Goal: Task Accomplishment & Management: Complete application form

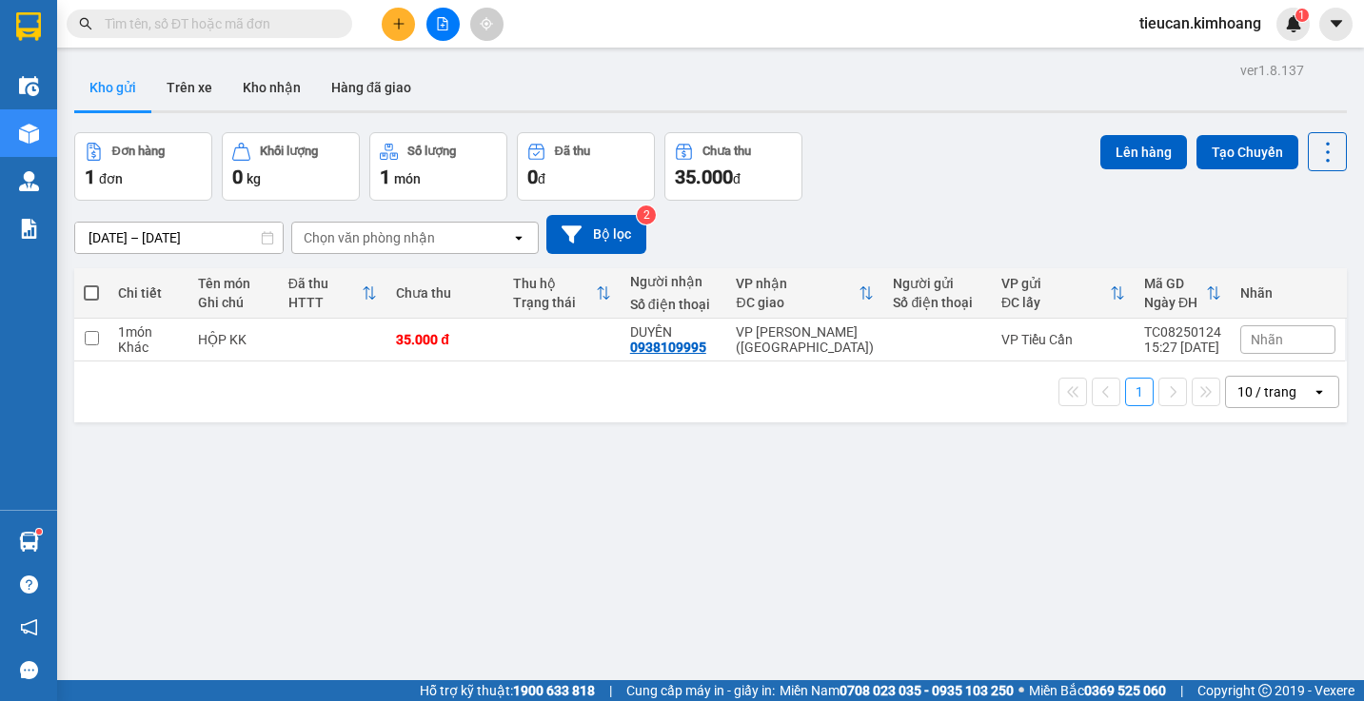
click at [83, 289] on th at bounding box center [91, 293] width 34 height 50
click at [91, 294] on span at bounding box center [91, 293] width 15 height 15
click at [91, 284] on input "checkbox" at bounding box center [91, 284] width 0 height 0
checkbox input "true"
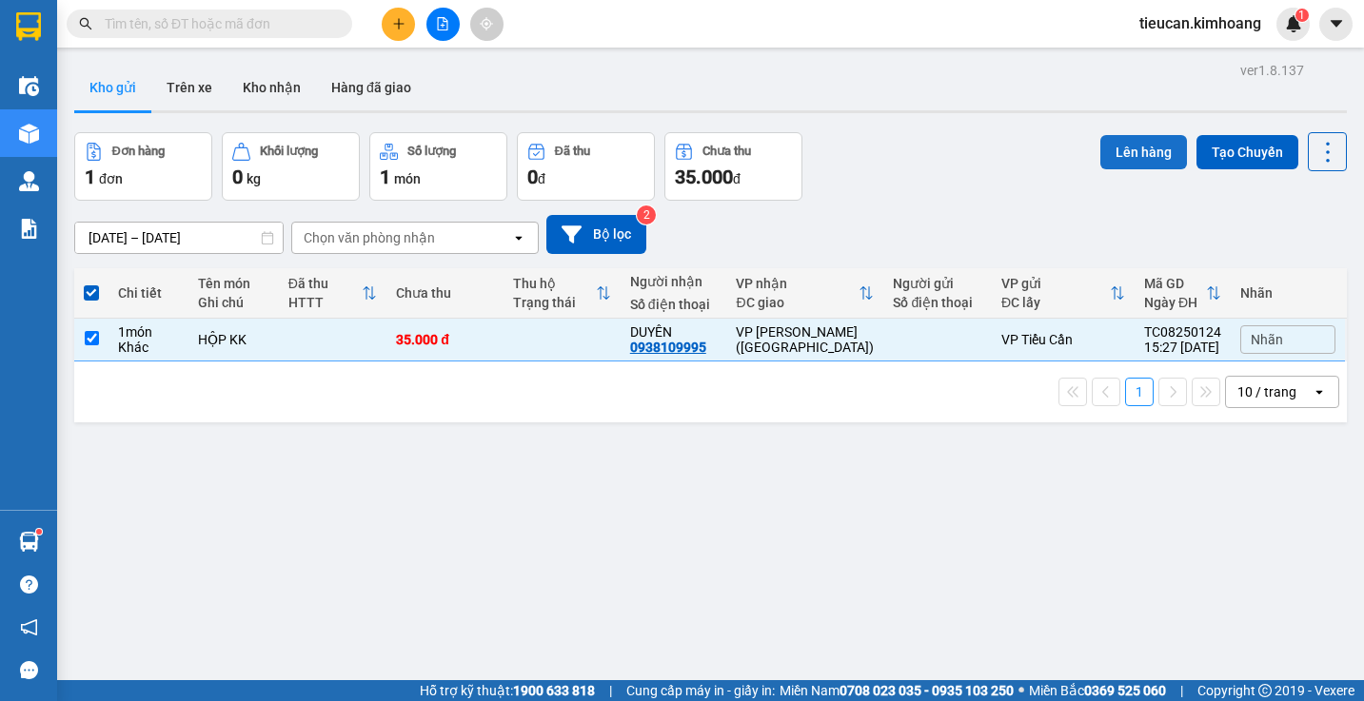
click at [1119, 159] on button "Lên hàng" at bounding box center [1143, 152] width 87 height 34
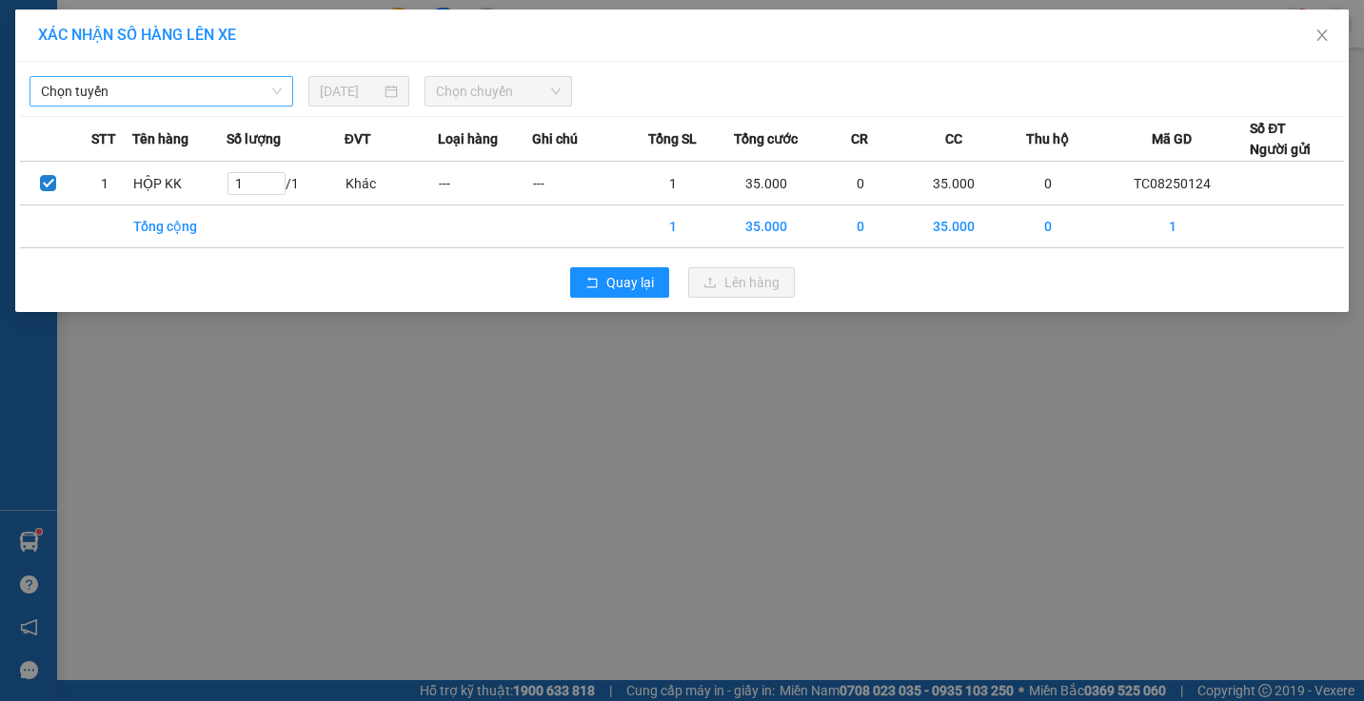
click at [224, 94] on span "Chọn tuyến" at bounding box center [161, 91] width 241 height 29
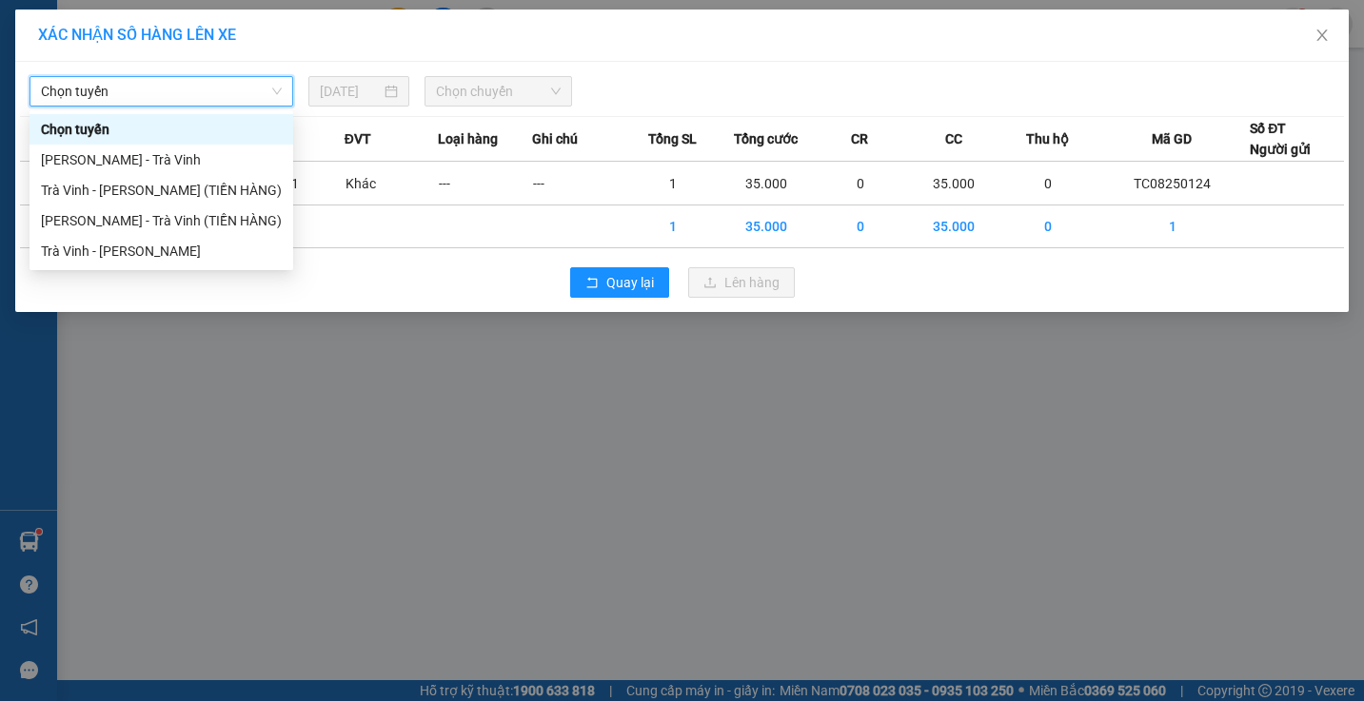
click at [224, 94] on span "Chọn tuyến" at bounding box center [161, 91] width 241 height 29
click at [209, 255] on div "Trà Vinh - Hồ Chí Minh" at bounding box center [161, 251] width 241 height 21
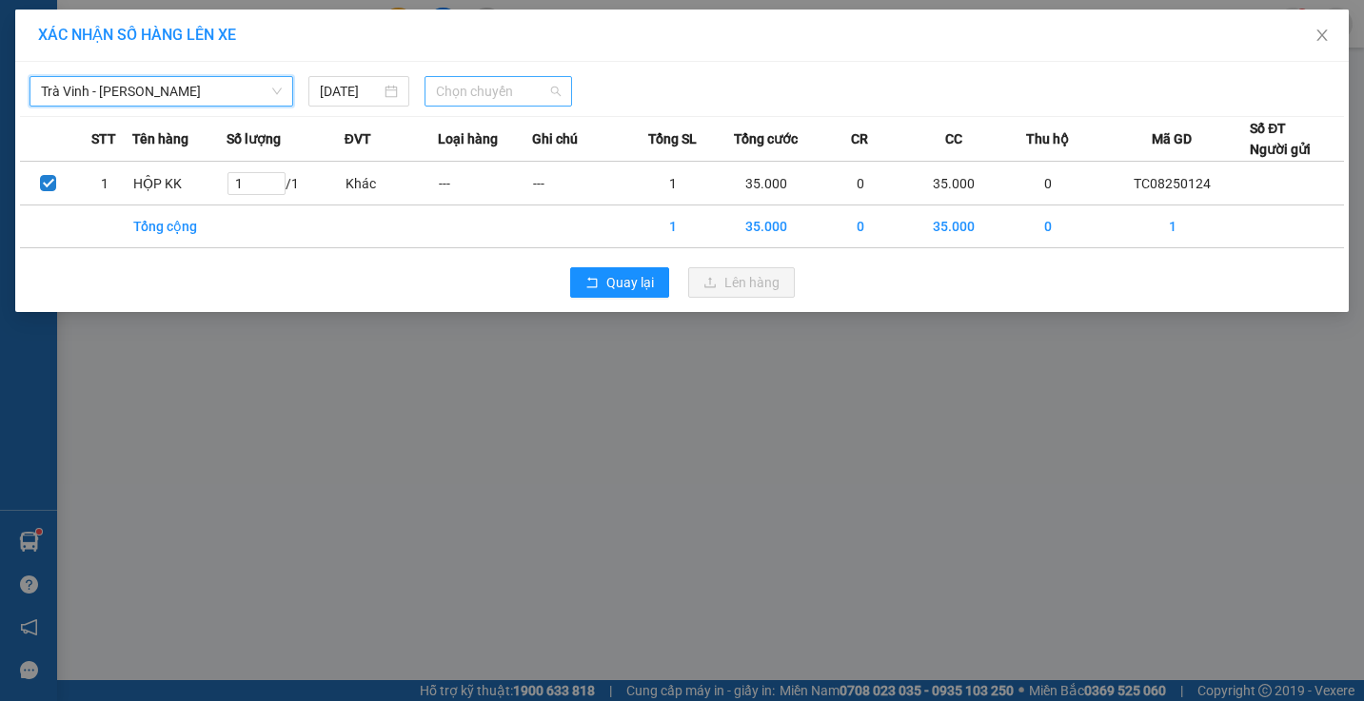
click at [477, 91] on span "Chọn chuyến" at bounding box center [498, 91] width 125 height 29
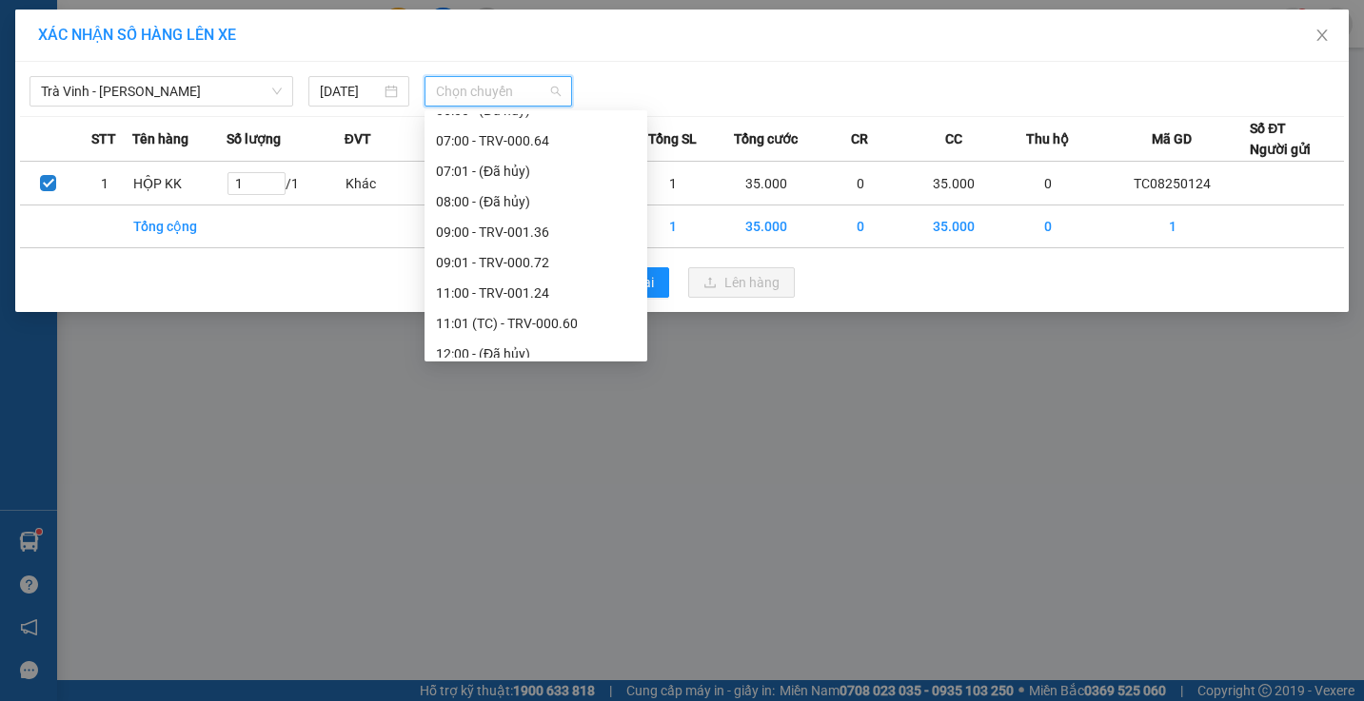
scroll to position [701, 0]
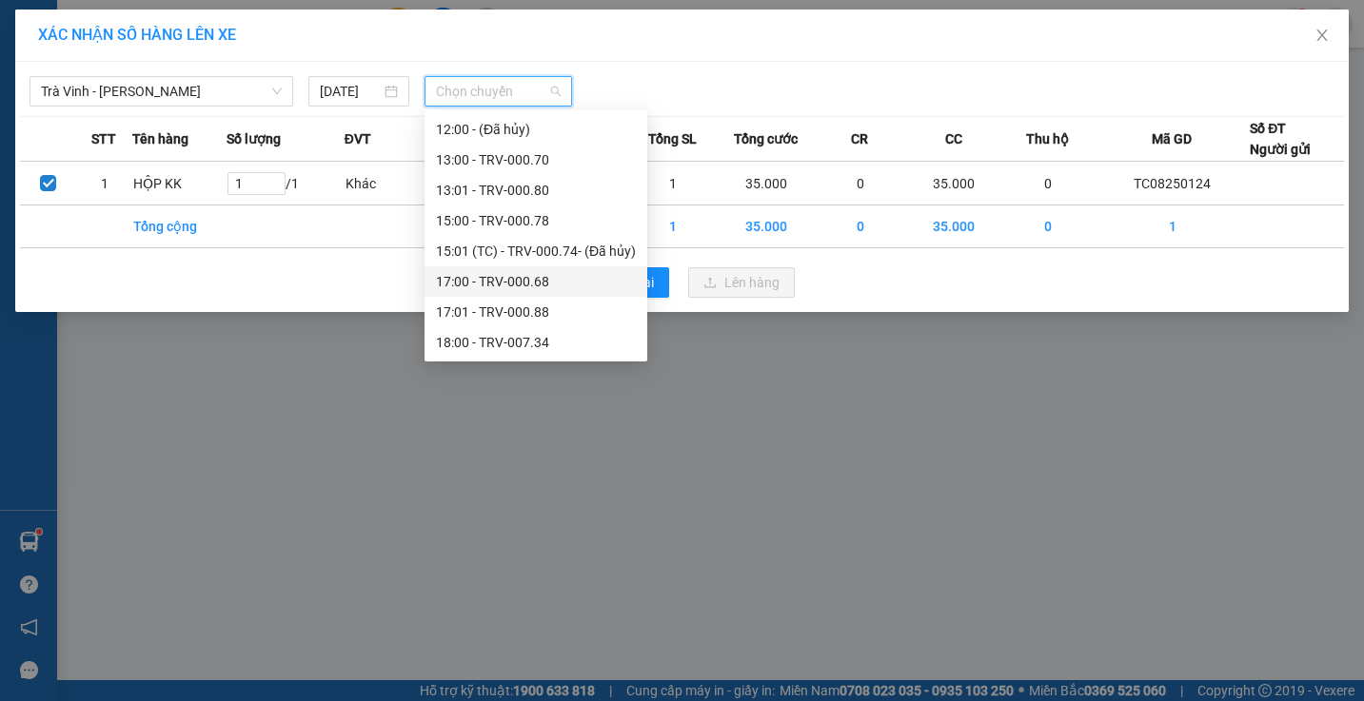
click at [496, 270] on div "17:00 - TRV-000.68" at bounding box center [535, 281] width 223 height 30
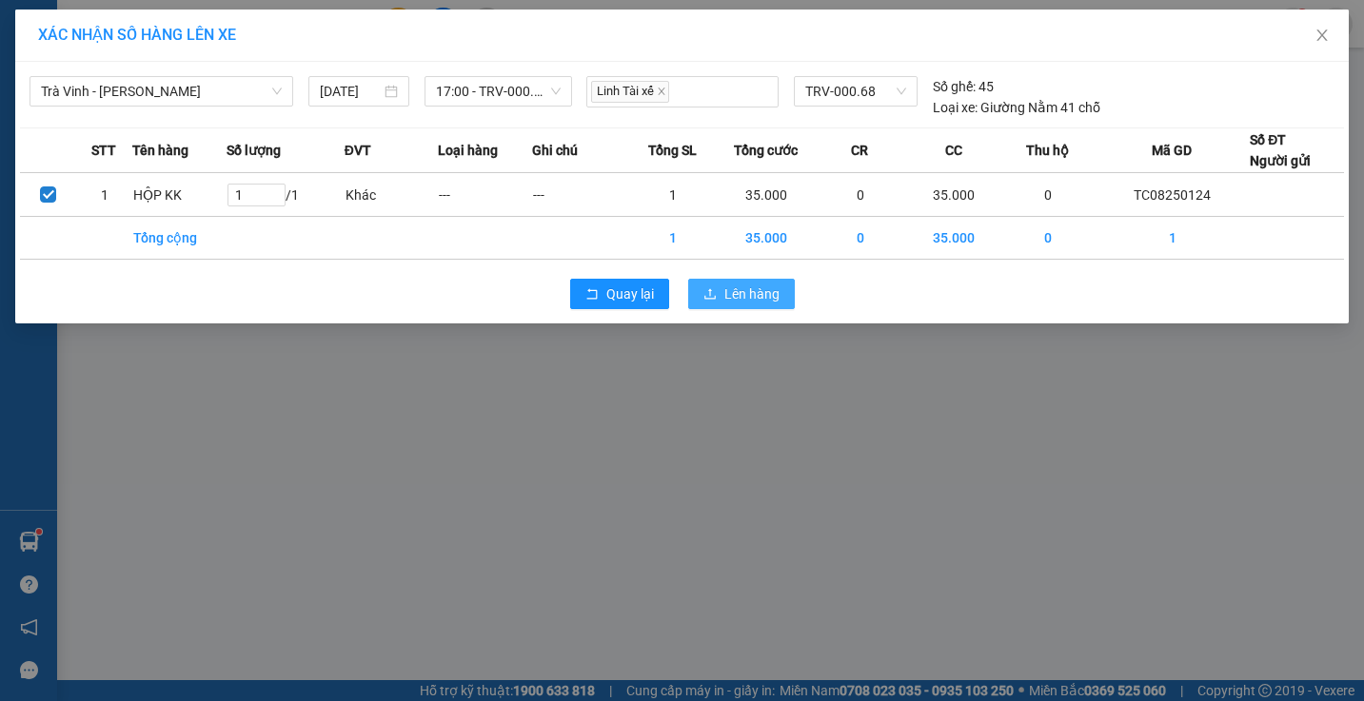
click at [730, 288] on span "Lên hàng" at bounding box center [751, 294] width 55 height 21
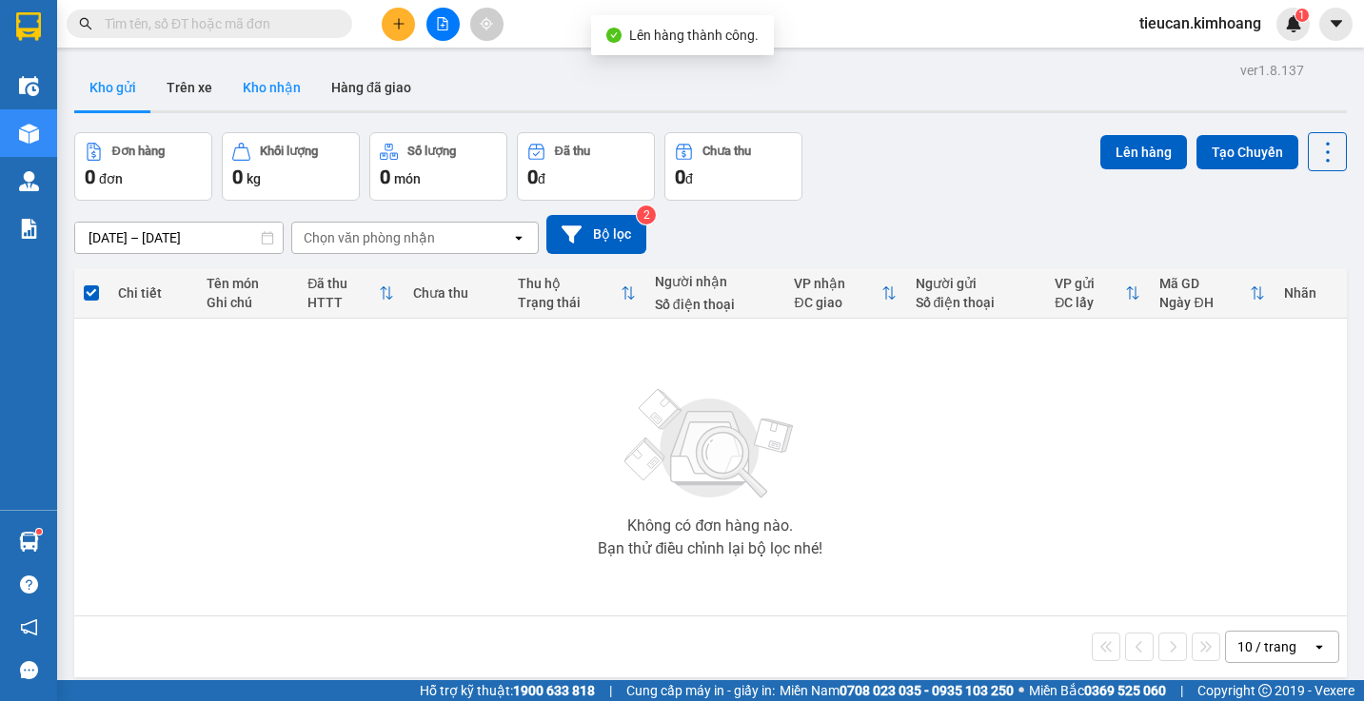
click at [261, 84] on button "Kho nhận" at bounding box center [271, 88] width 89 height 46
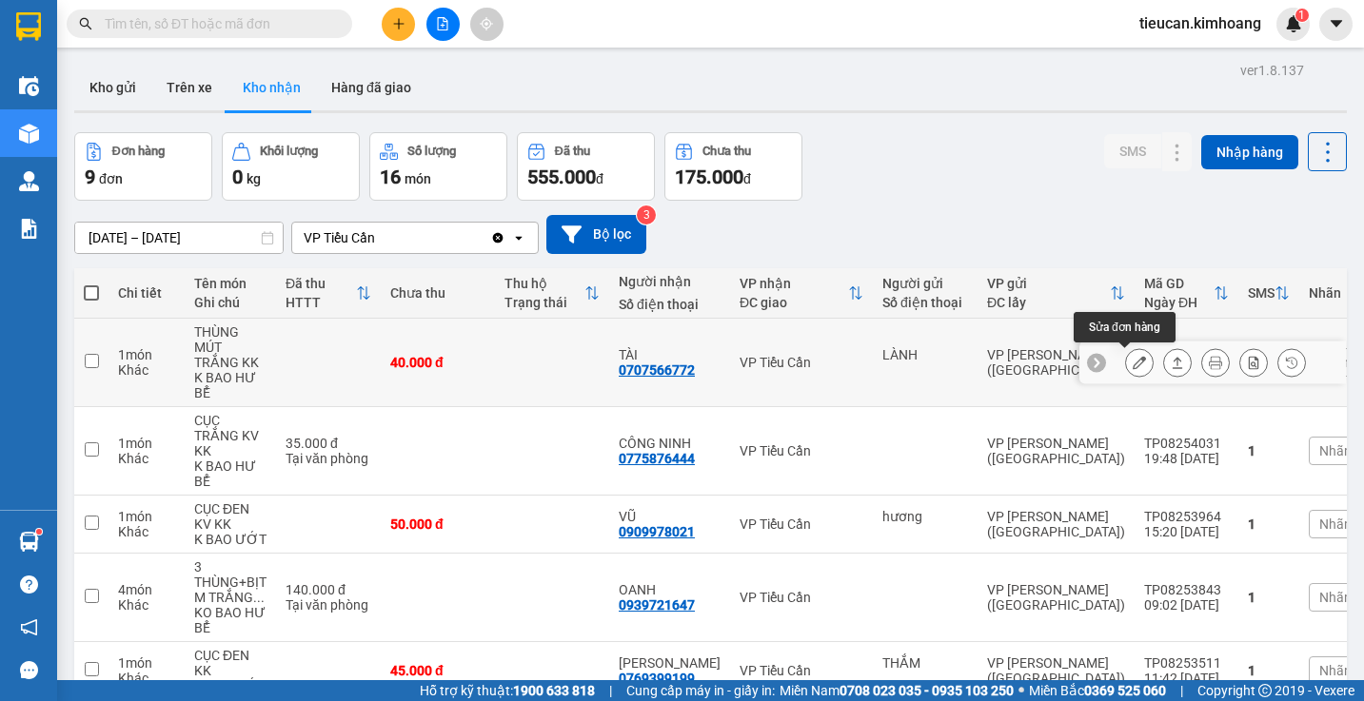
click at [1133, 363] on icon at bounding box center [1139, 362] width 13 height 13
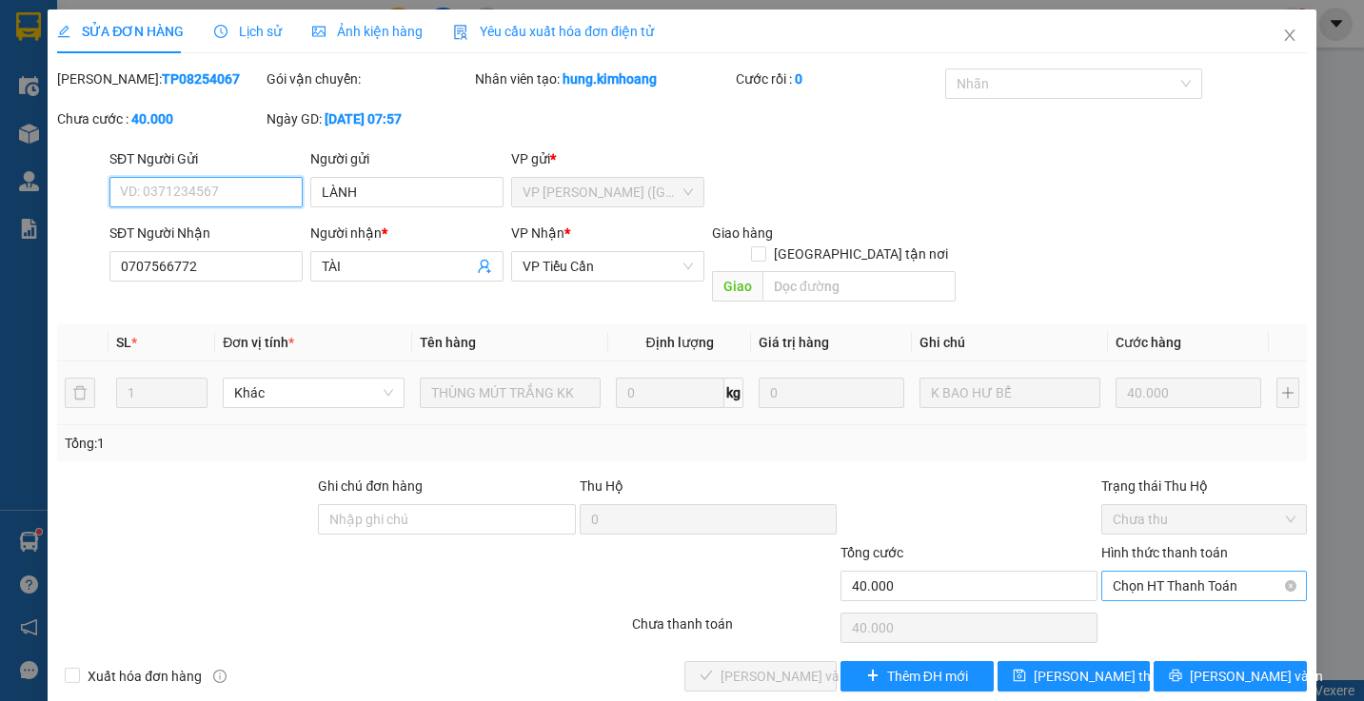
click at [1168, 572] on span "Chọn HT Thanh Toán" at bounding box center [1204, 586] width 182 height 29
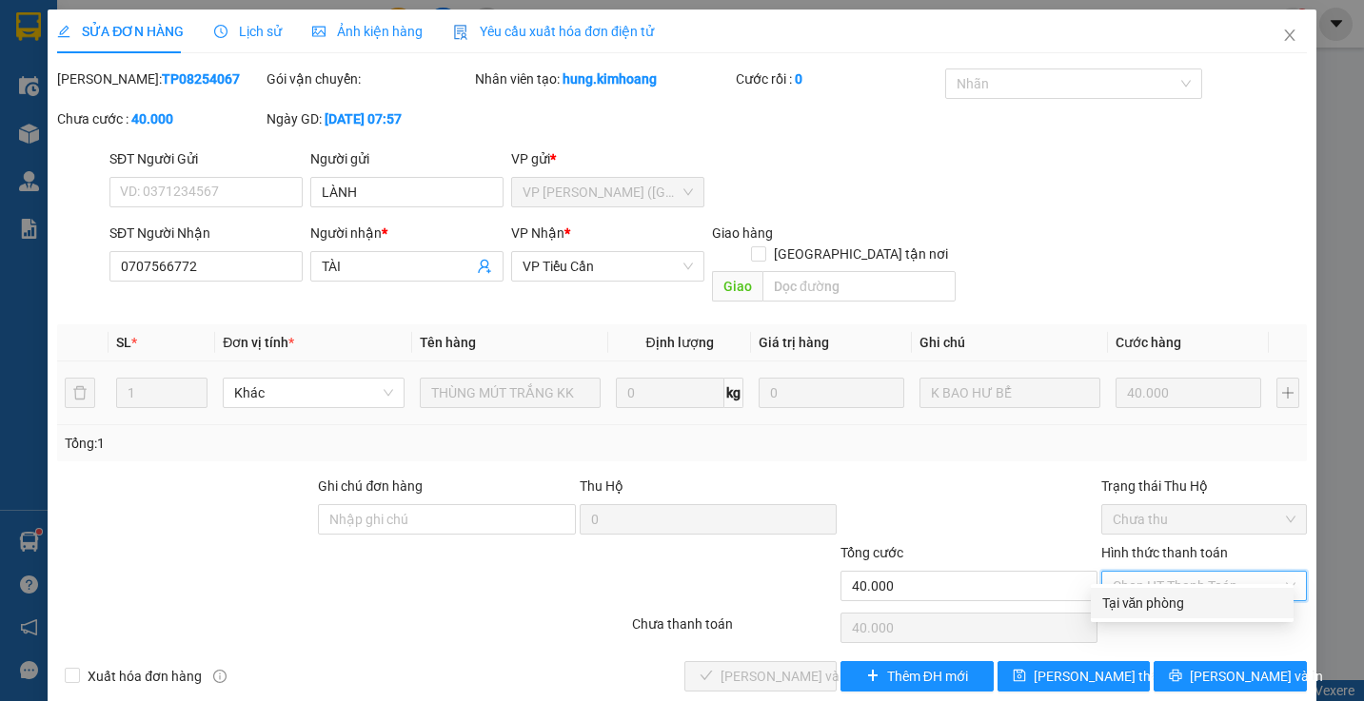
drag, startPoint x: 1155, startPoint y: 602, endPoint x: 1049, endPoint y: 595, distance: 105.9
click at [1154, 602] on div "Tại văn phòng" at bounding box center [1192, 603] width 180 height 21
type input "0"
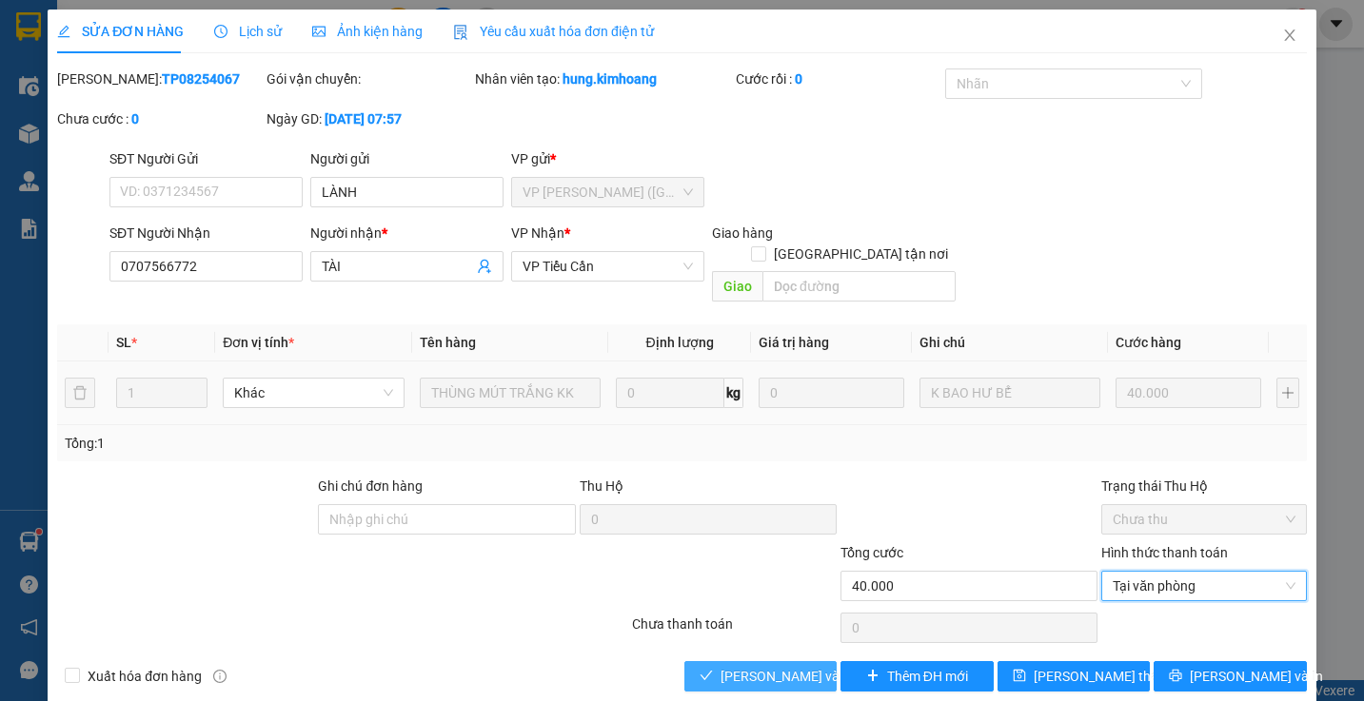
click at [782, 666] on span "[PERSON_NAME] và [PERSON_NAME] hàng" at bounding box center [812, 676] width 183 height 21
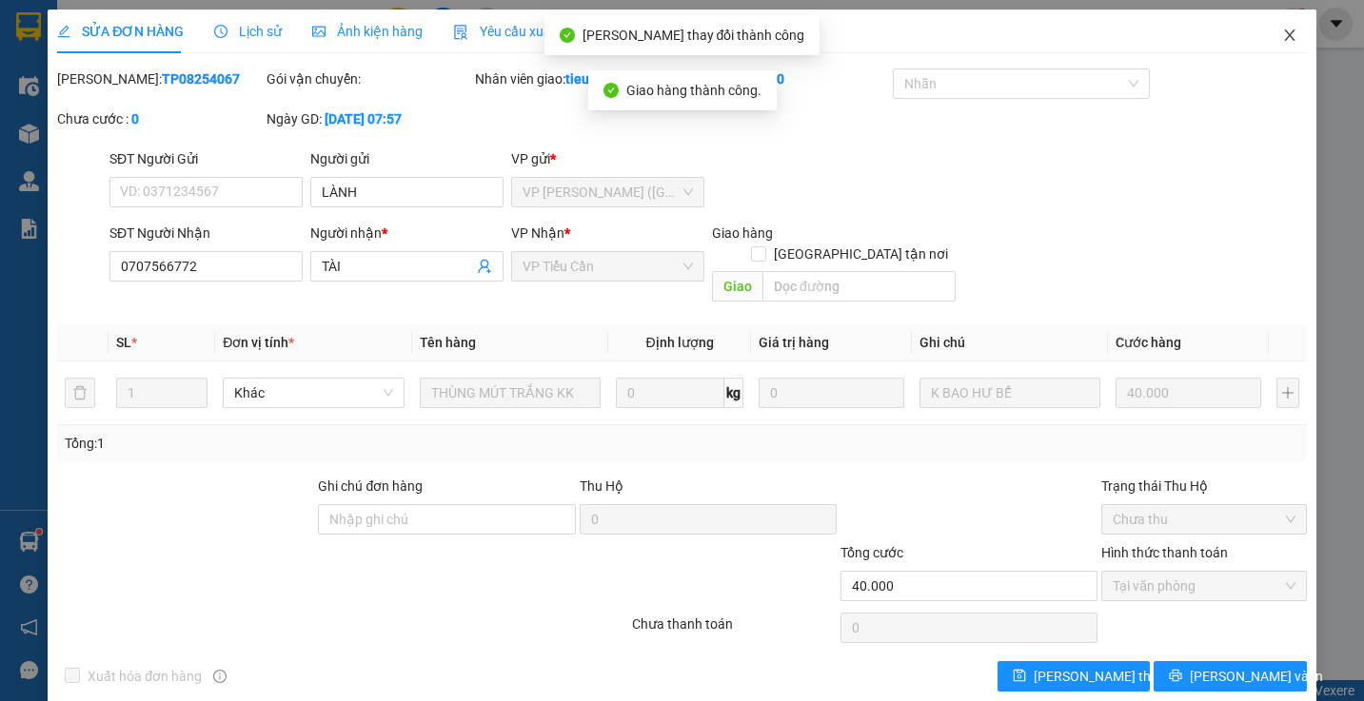
click at [1282, 30] on icon "close" at bounding box center [1289, 35] width 15 height 15
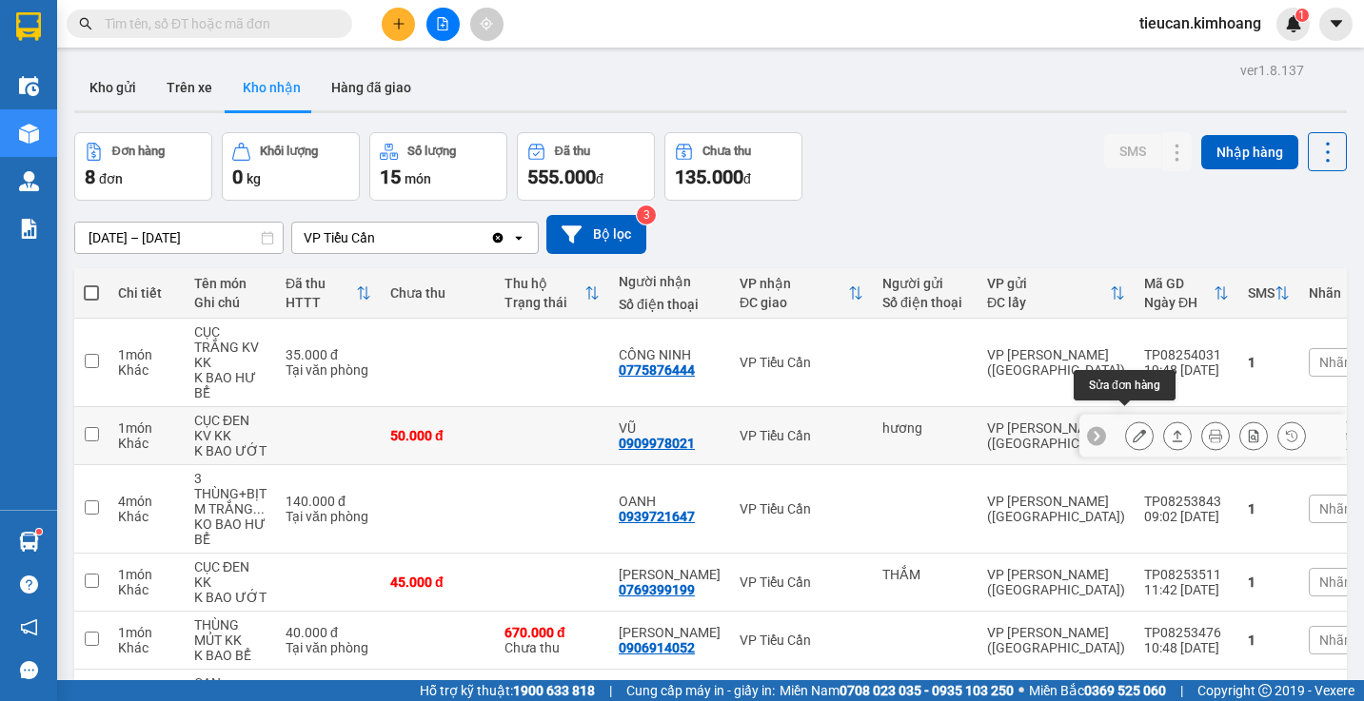
click at [1133, 429] on icon at bounding box center [1139, 435] width 13 height 13
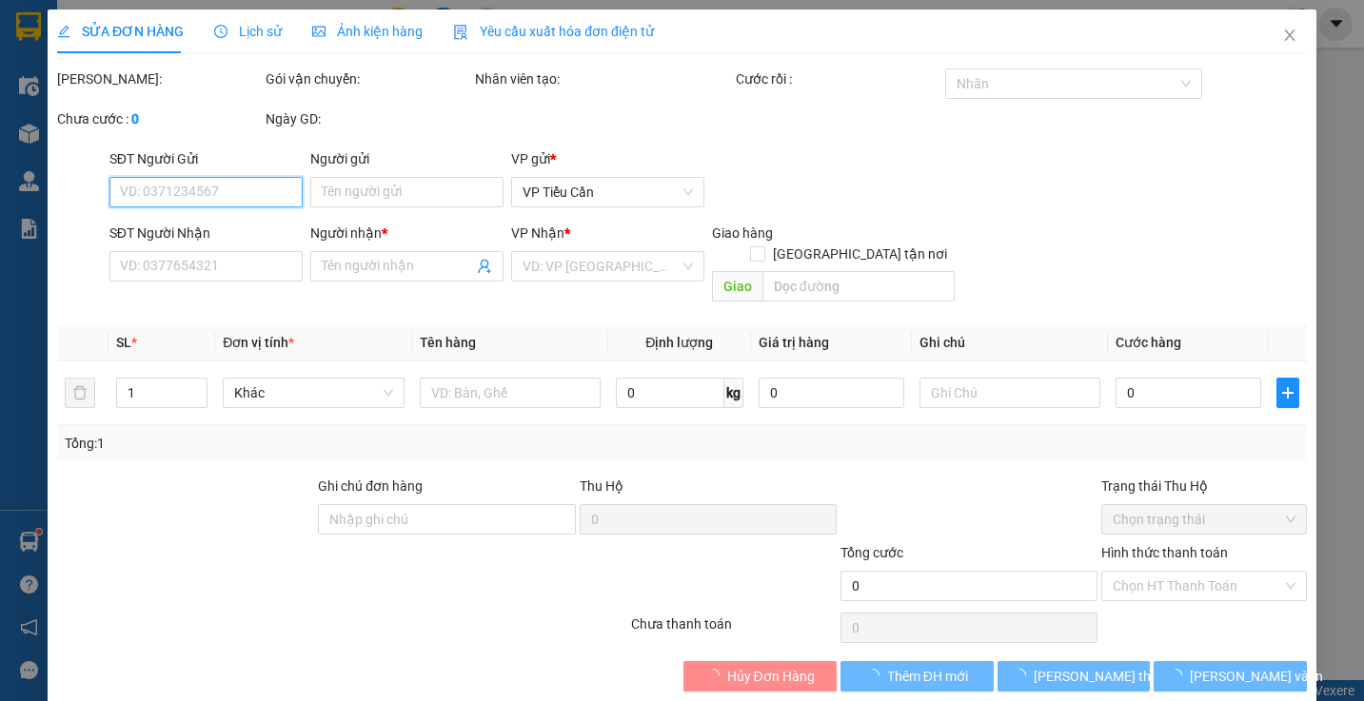
type input "hương"
type input "0909978021"
type input "VŨ"
type input "50.000"
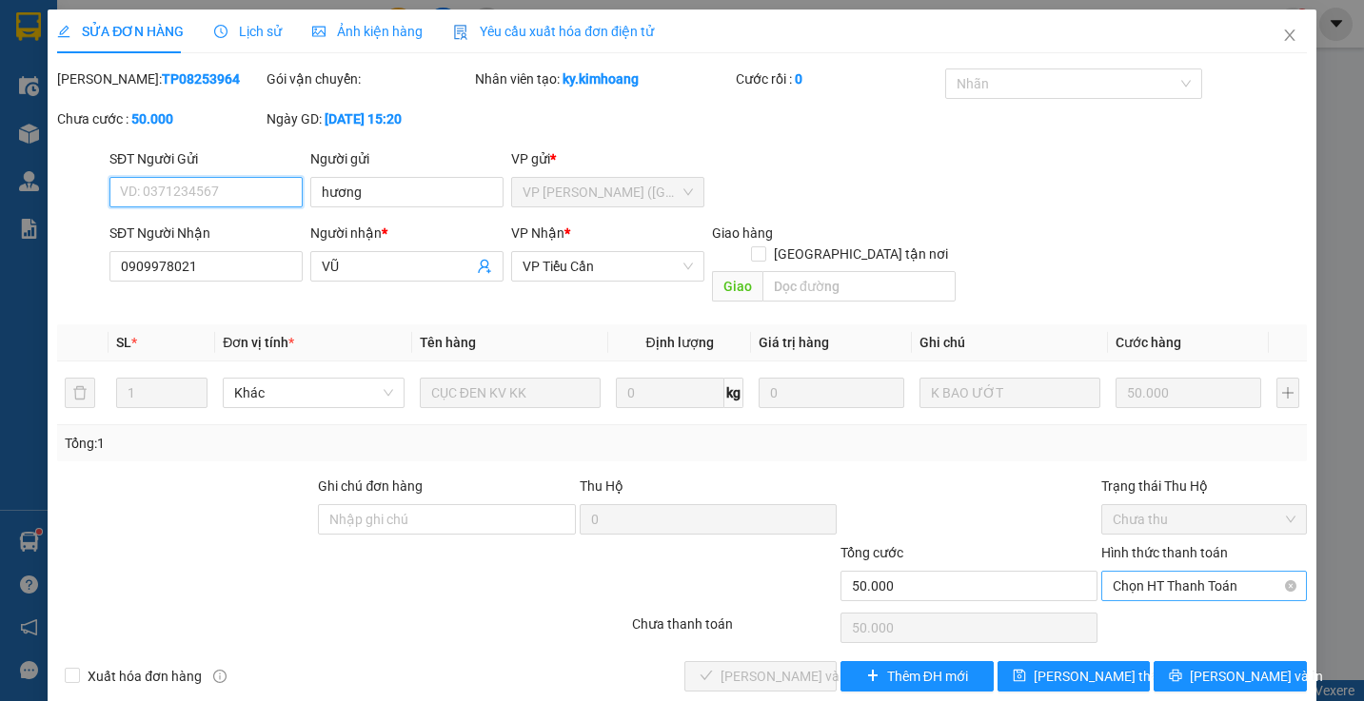
click at [1144, 572] on span "Chọn HT Thanh Toán" at bounding box center [1204, 586] width 182 height 29
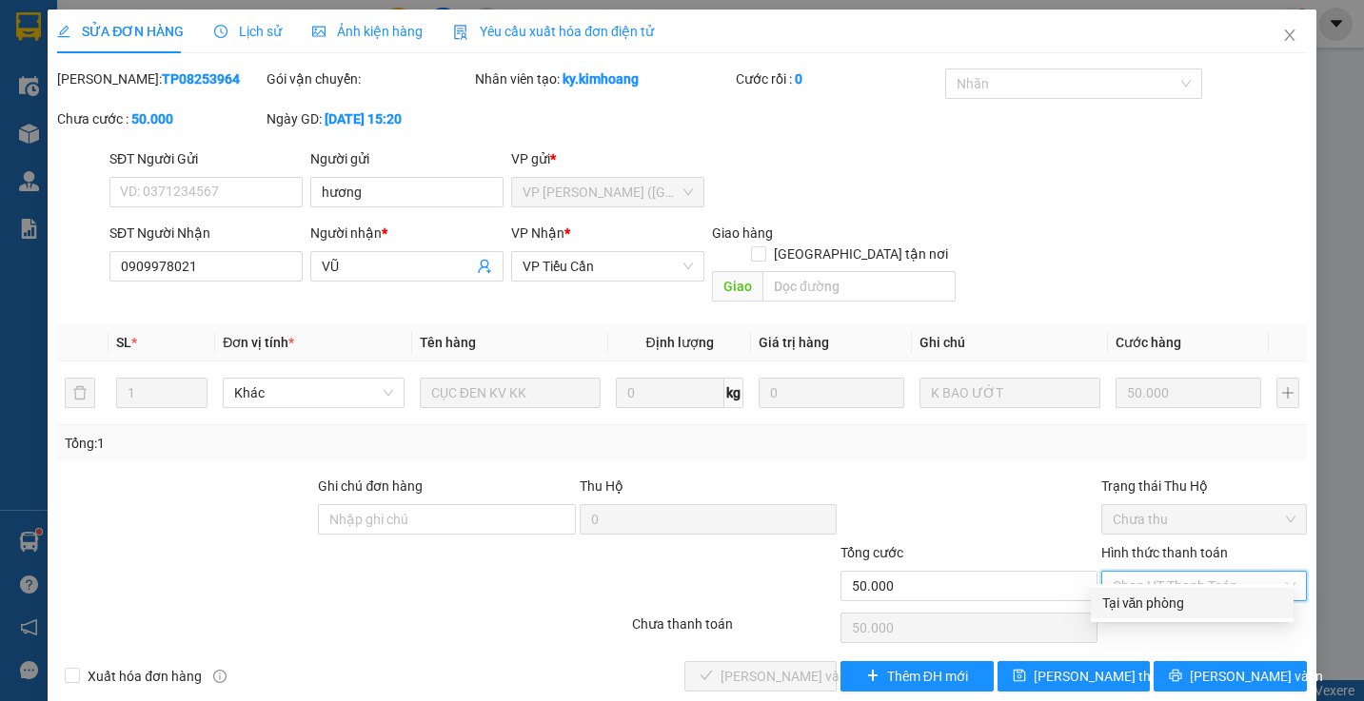
click at [1127, 593] on div "Tại văn phòng" at bounding box center [1192, 603] width 180 height 21
type input "0"
click at [1127, 609] on div "Chọn HT Thanh Toán" at bounding box center [1203, 628] width 208 height 38
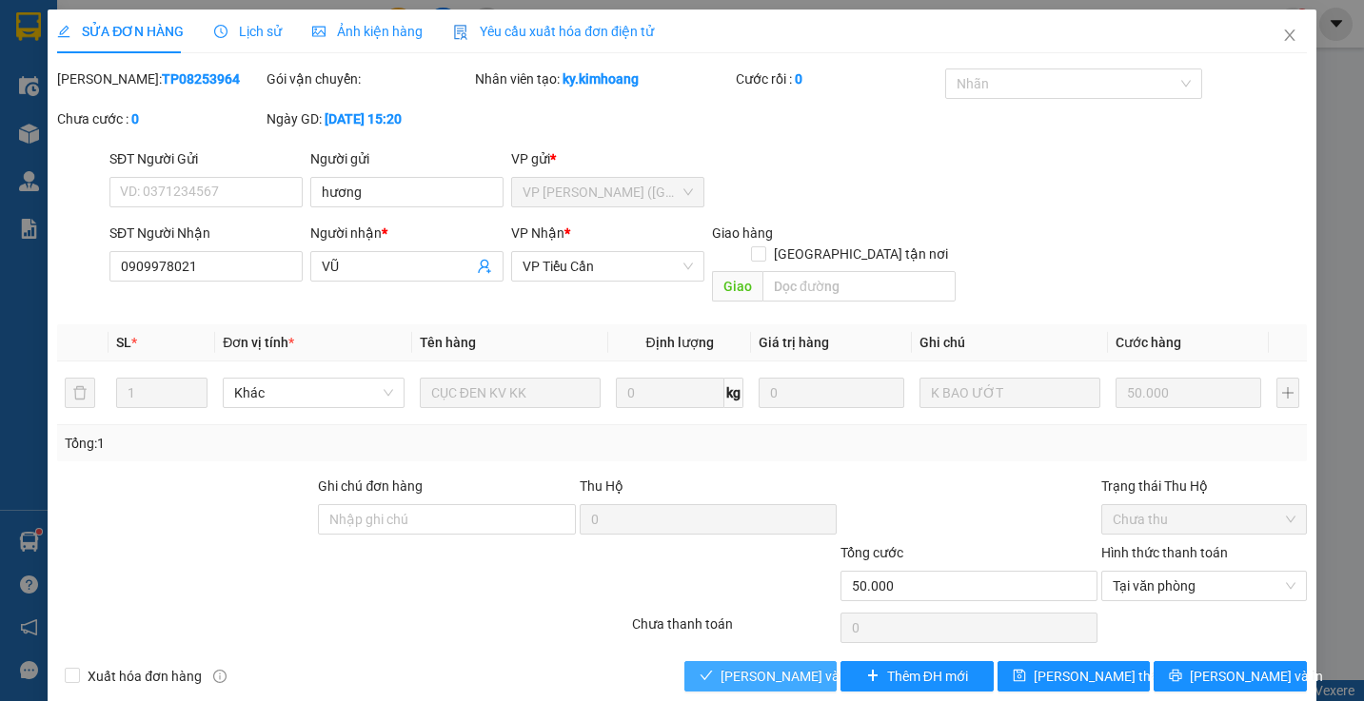
click at [810, 661] on button "[PERSON_NAME] và [PERSON_NAME] hàng" at bounding box center [760, 676] width 153 height 30
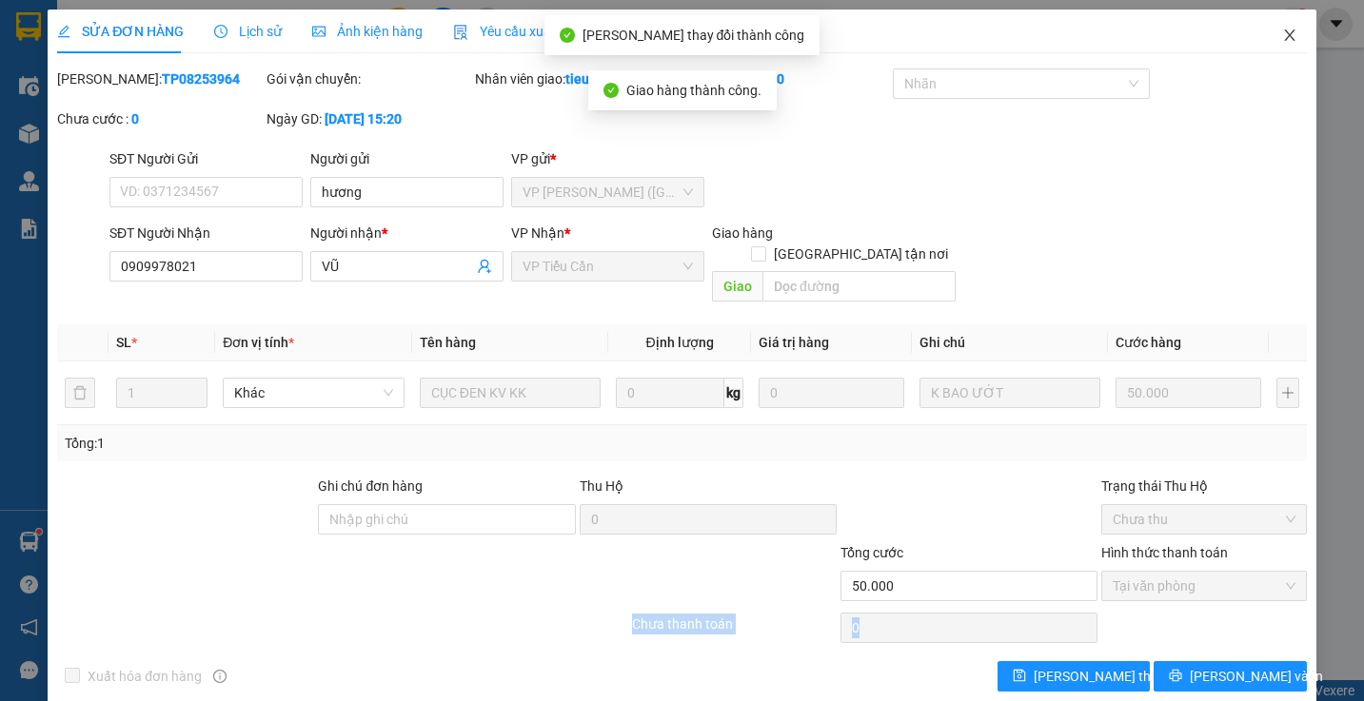
click at [1282, 29] on icon "close" at bounding box center [1289, 35] width 15 height 15
click at [1280, 29] on div "1" at bounding box center [1292, 24] width 33 height 33
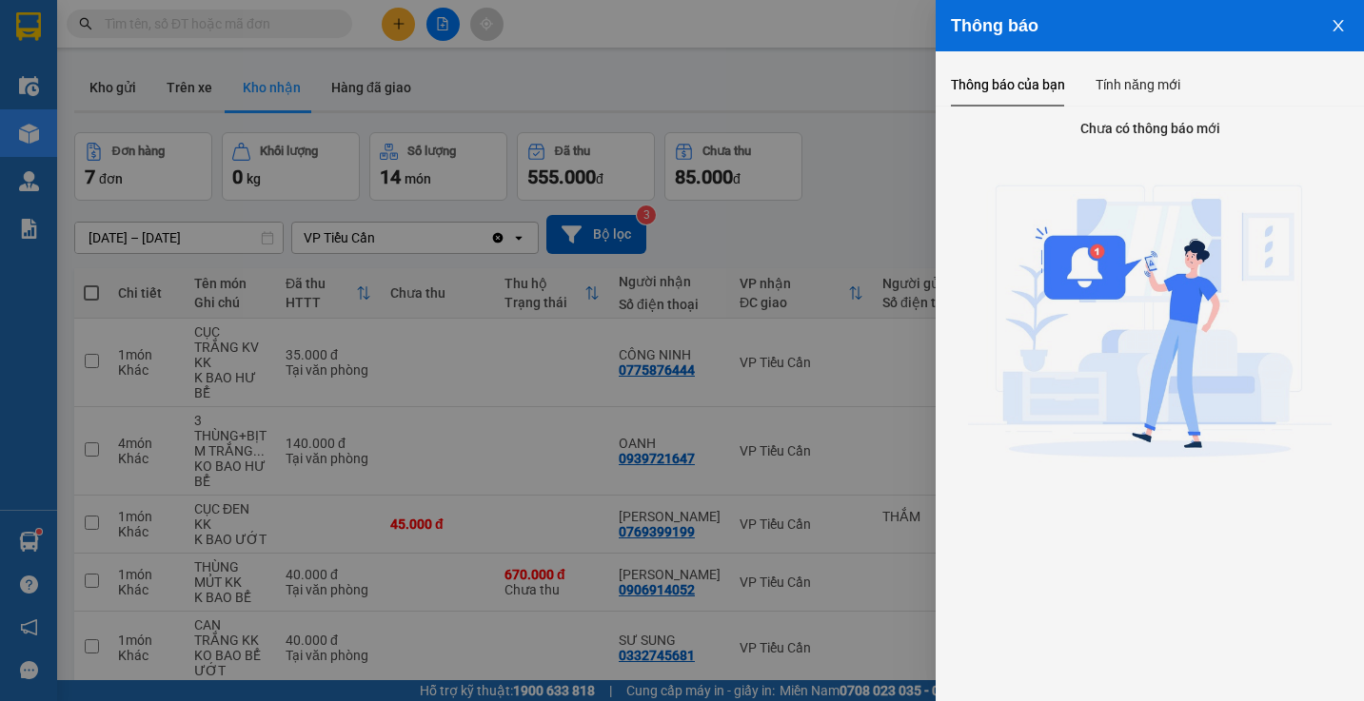
click at [884, 460] on div at bounding box center [682, 350] width 1364 height 701
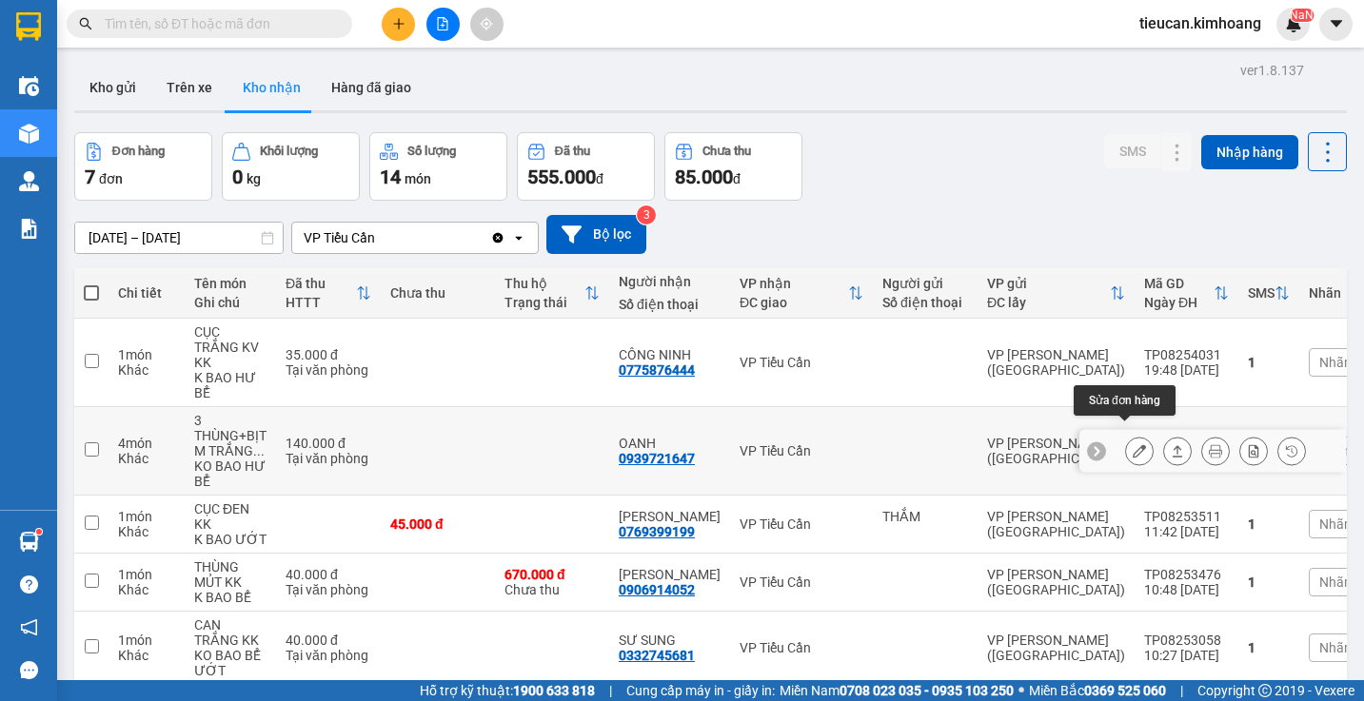
click at [1126, 445] on button at bounding box center [1139, 451] width 27 height 33
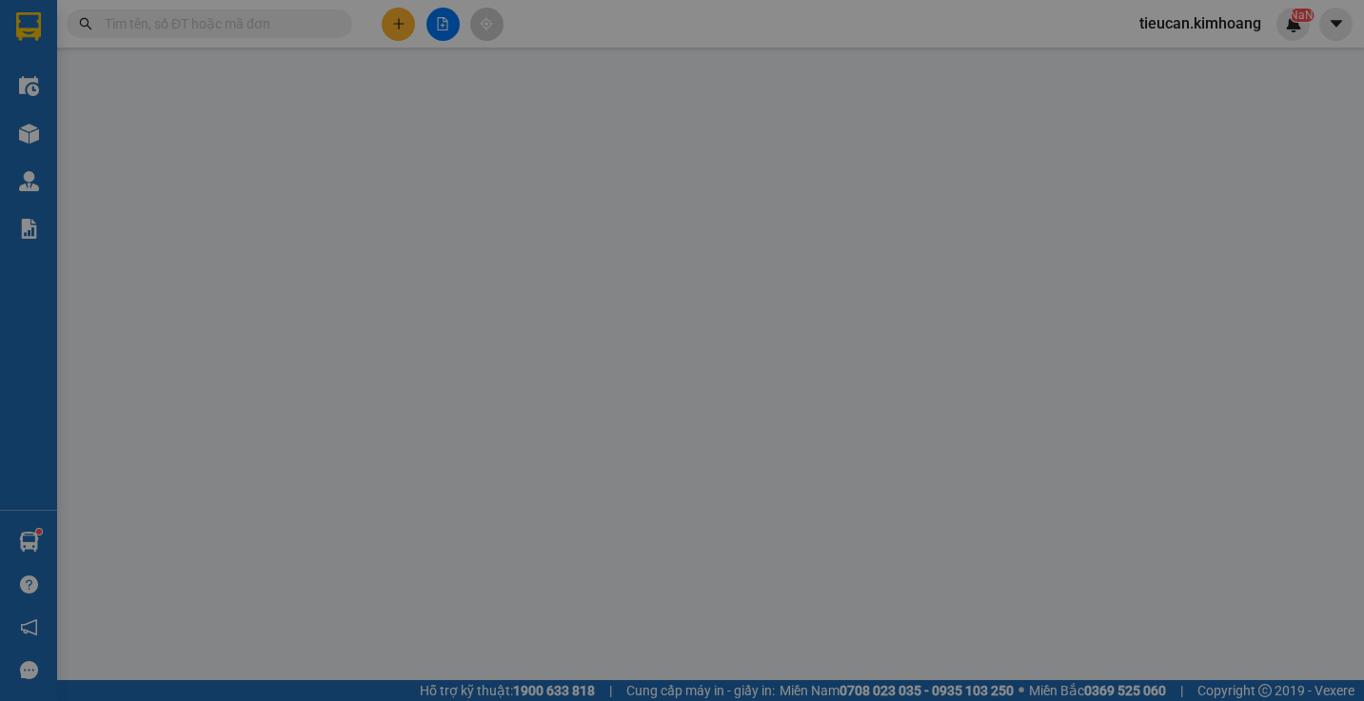
type input "0939721647"
type input "OANH"
type input "140.000"
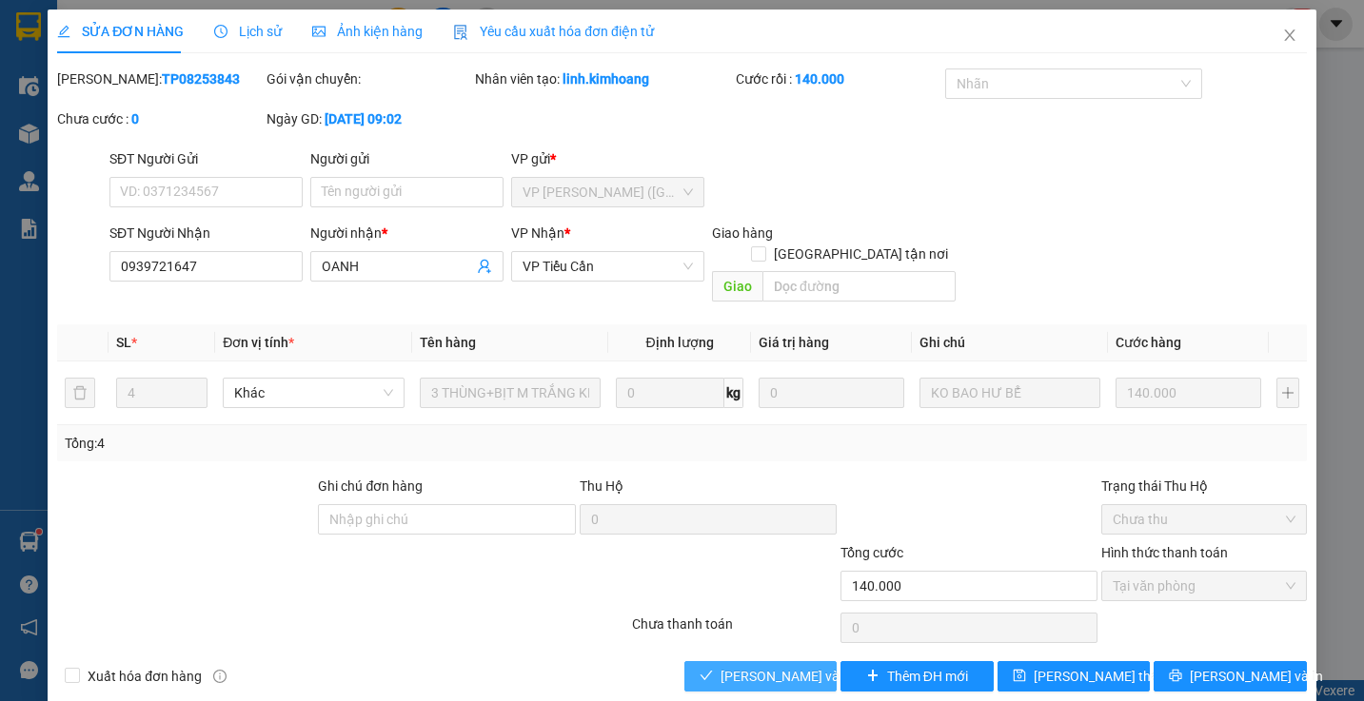
click at [801, 666] on span "Lưu và Giao hàng" at bounding box center [812, 676] width 183 height 21
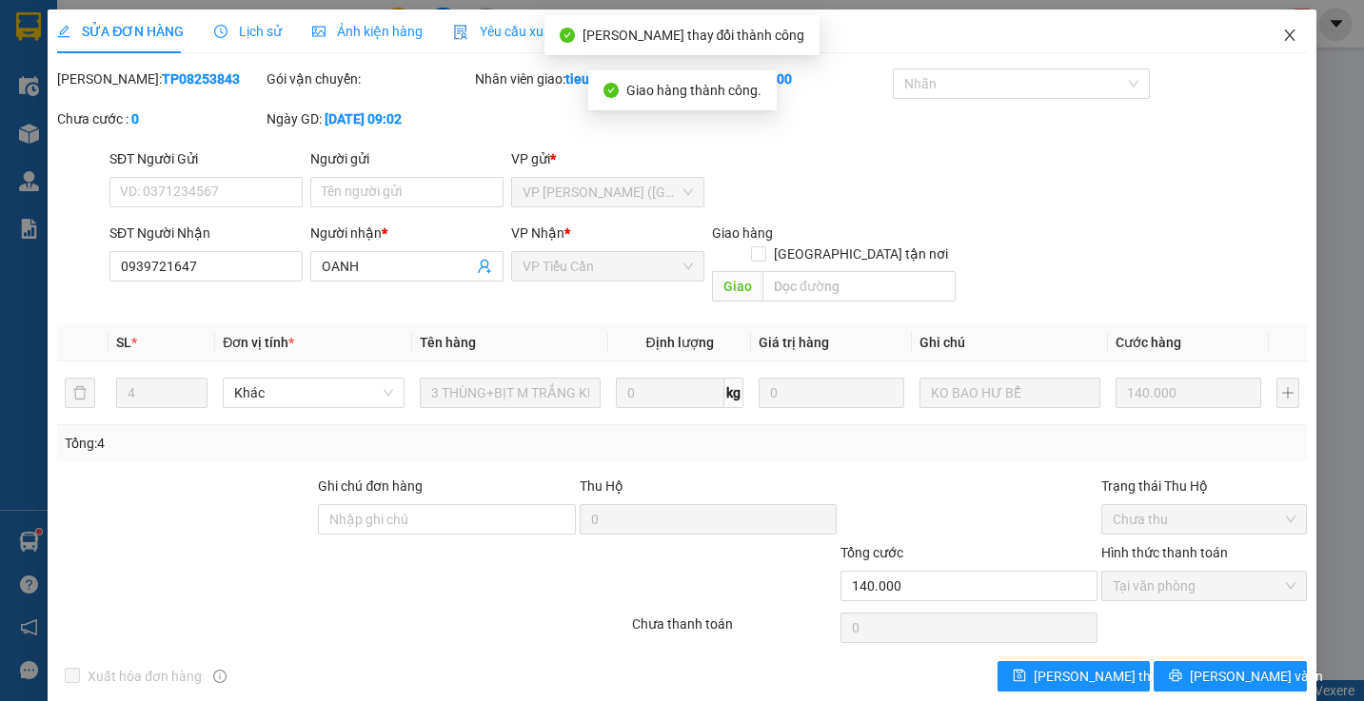
click at [1282, 37] on icon "close" at bounding box center [1289, 35] width 15 height 15
click at [1270, 37] on div "tieucan.kimhoang NaN" at bounding box center [1217, 24] width 186 height 33
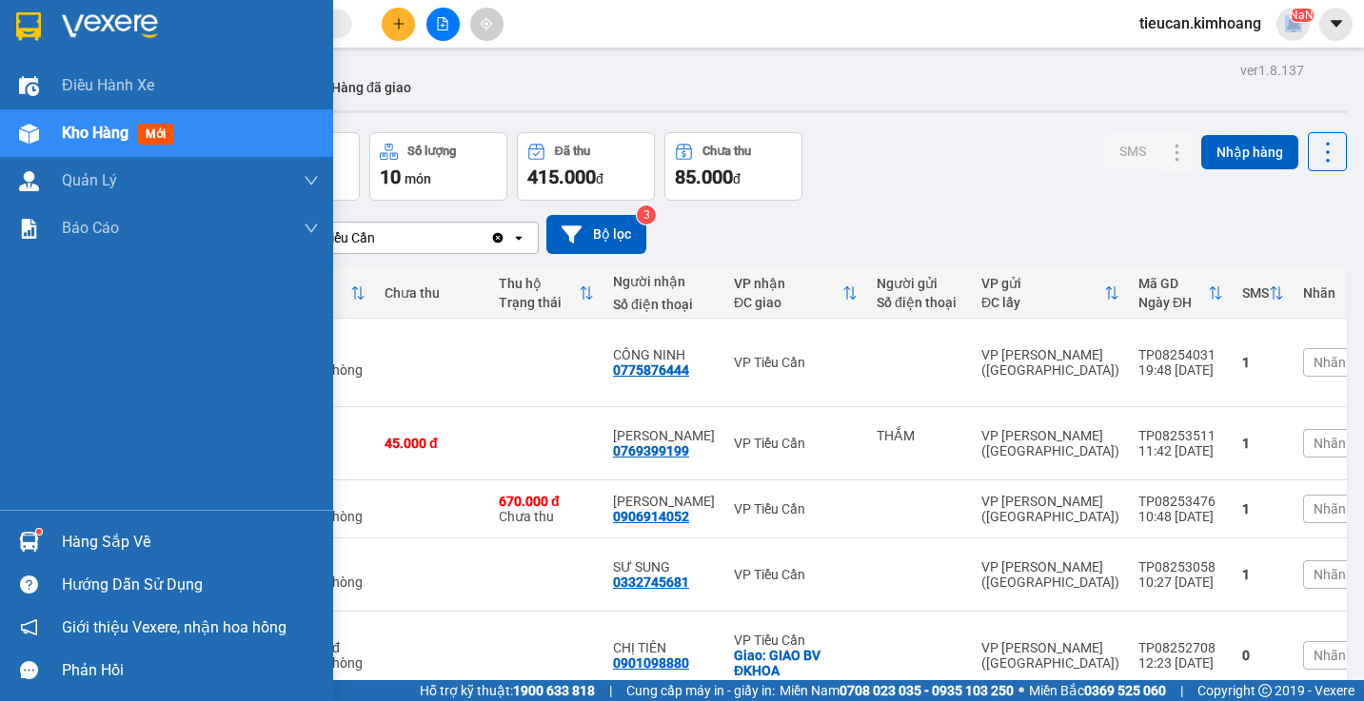
click at [92, 548] on div "Hàng sắp về" at bounding box center [190, 542] width 257 height 29
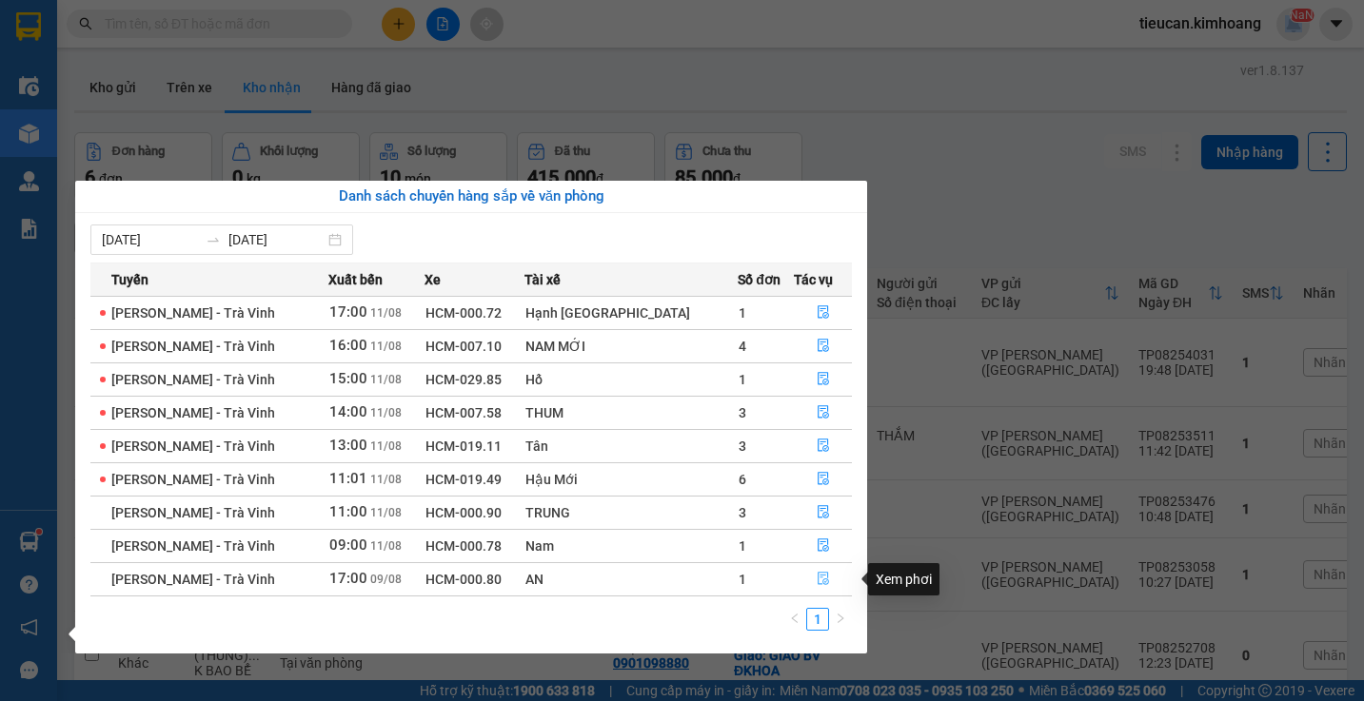
click at [817, 577] on icon "file-done" at bounding box center [823, 578] width 13 height 13
click at [807, 577] on main "ver 1.8.137 Kho gửi Trên xe Kho nhận Hàng đã giao Đơn hàng 6 đơn Khối lượng 0 k…" at bounding box center [682, 340] width 1364 height 681
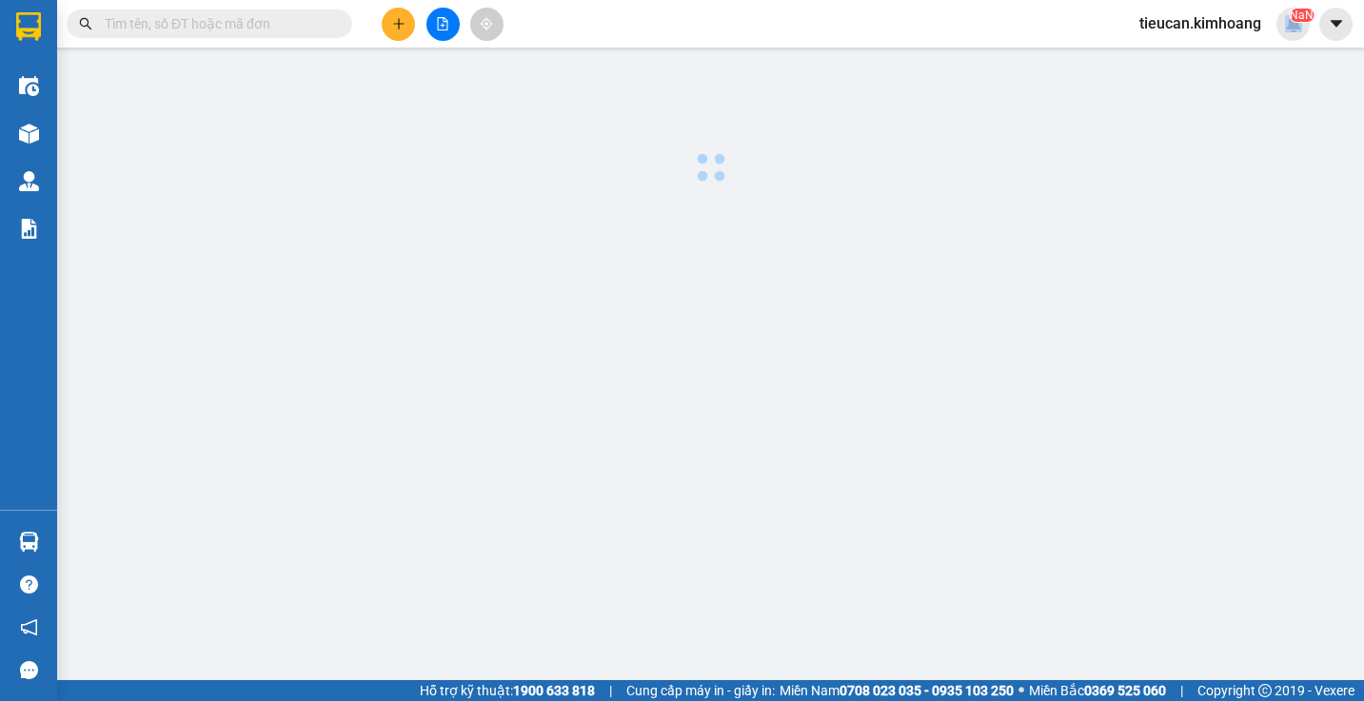
click at [807, 577] on main at bounding box center [682, 340] width 1364 height 681
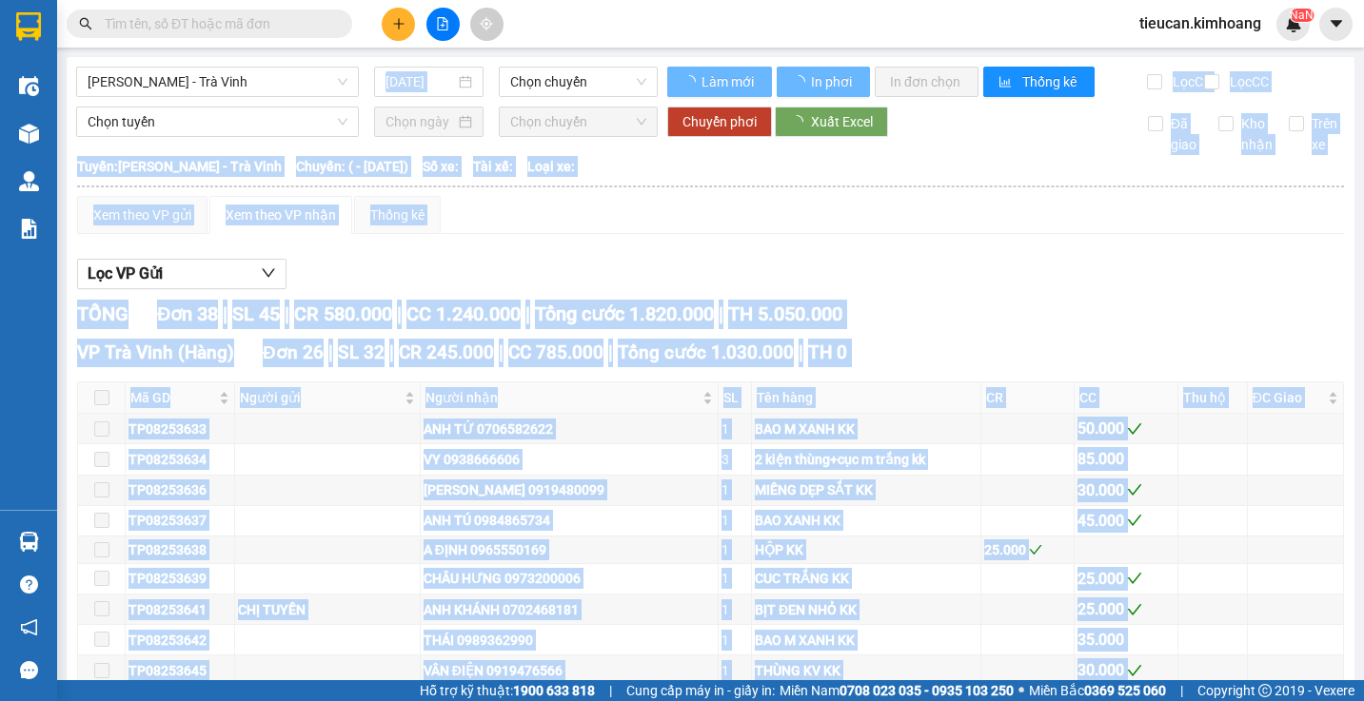
type input "09/08/2025"
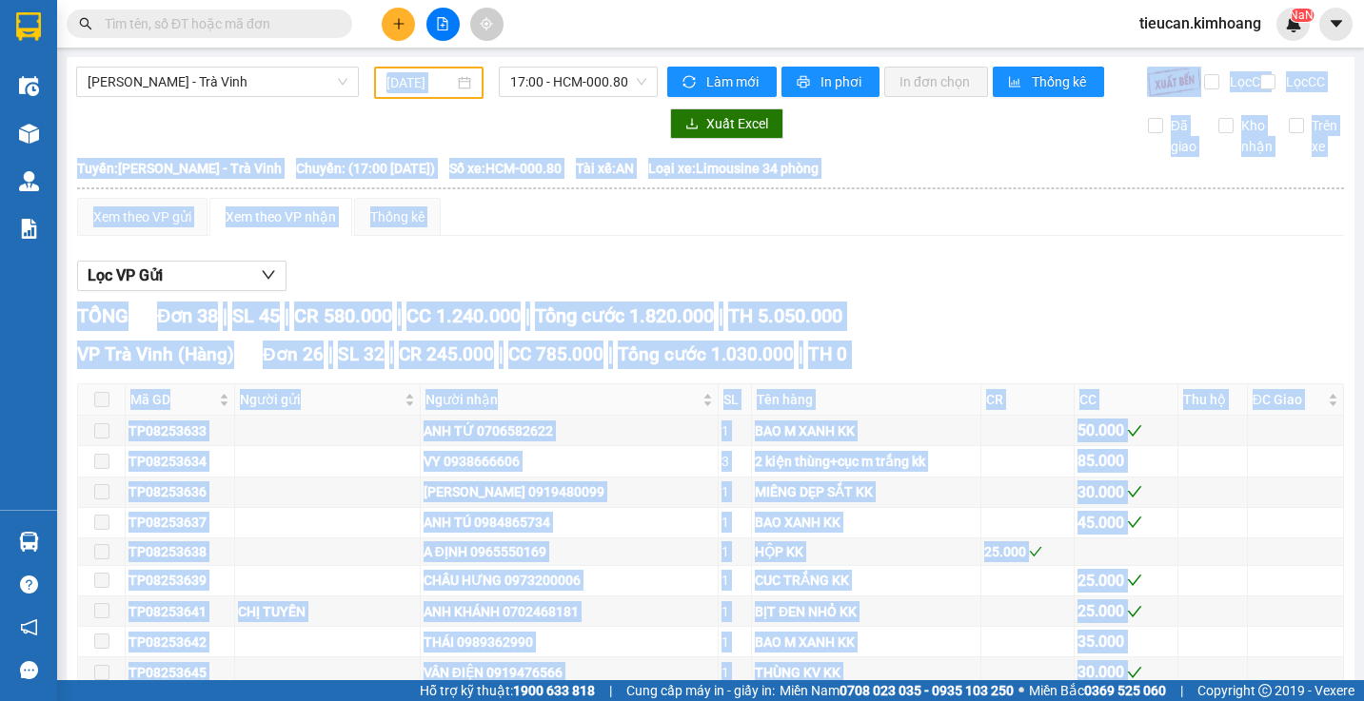
click at [622, 292] on div "Lọc VP Gửi" at bounding box center [710, 276] width 1267 height 31
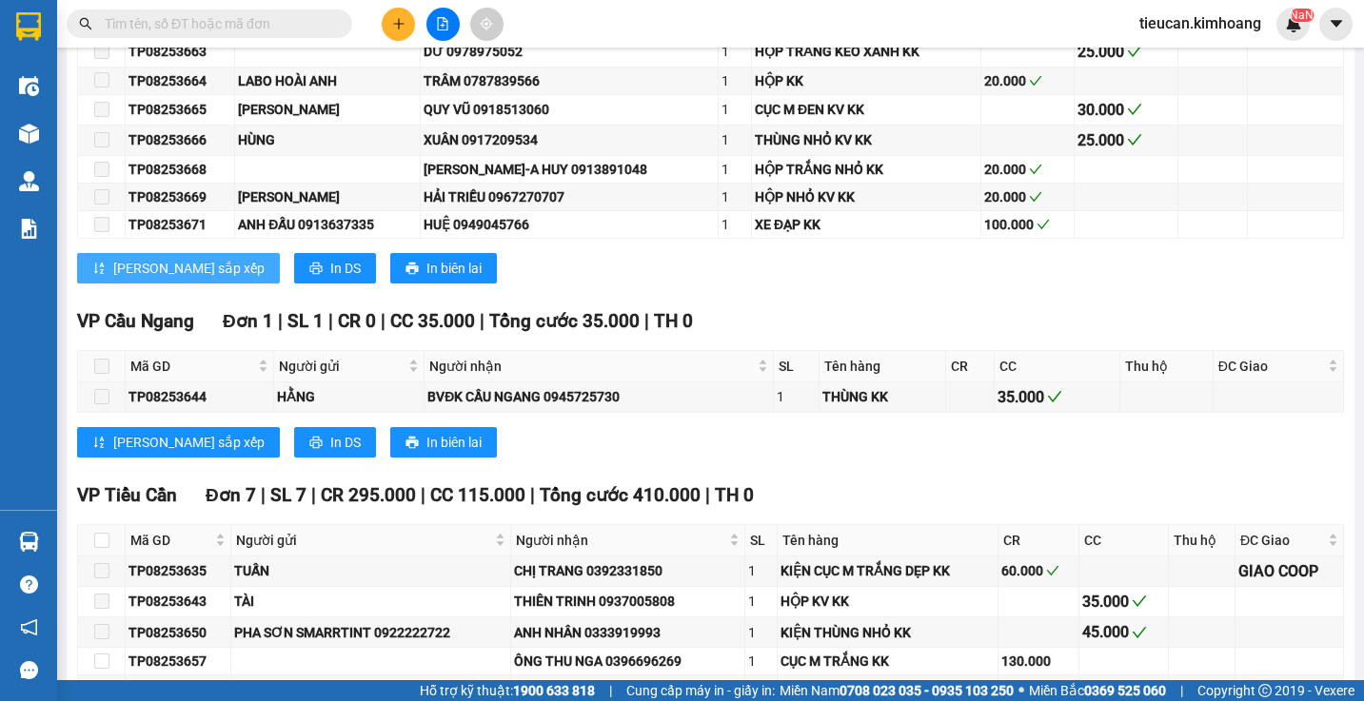
scroll to position [1142, 0]
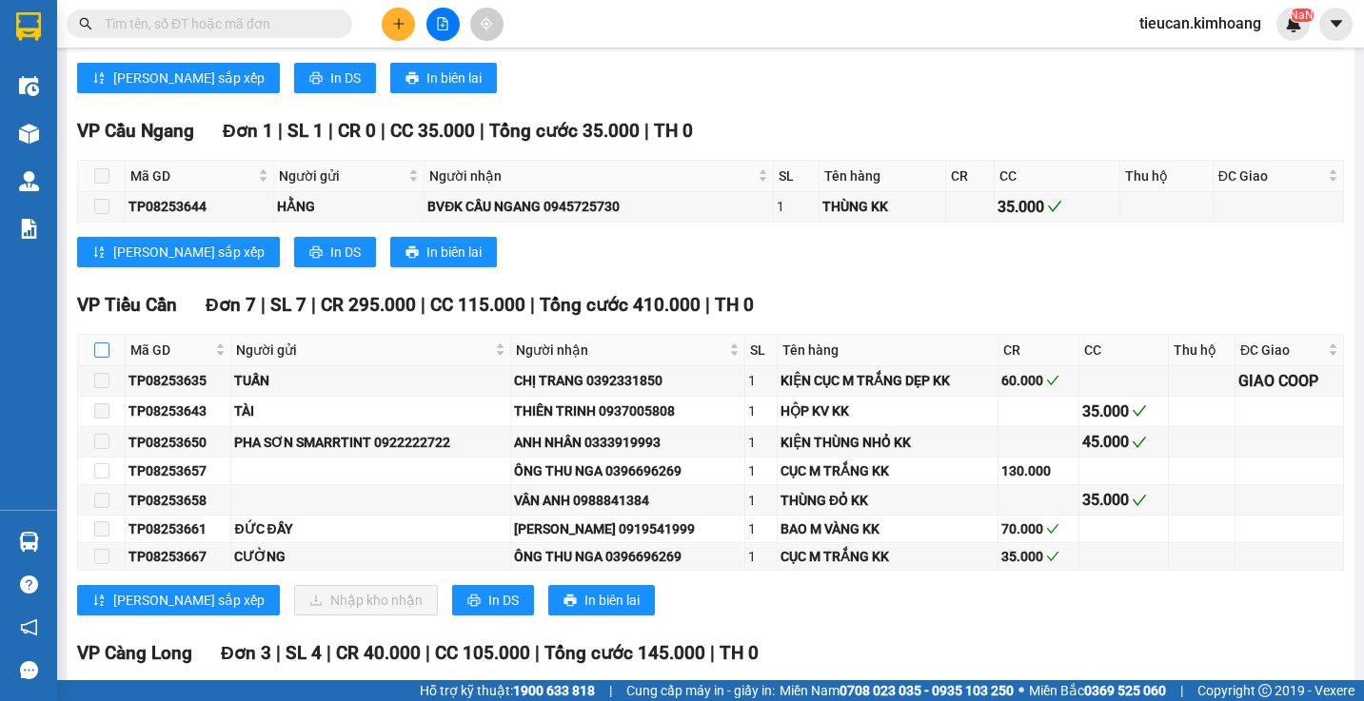
click at [104, 361] on label at bounding box center [101, 350] width 15 height 21
click at [104, 358] on input "checkbox" at bounding box center [101, 350] width 15 height 15
checkbox input "true"
click at [104, 361] on label at bounding box center [101, 350] width 15 height 21
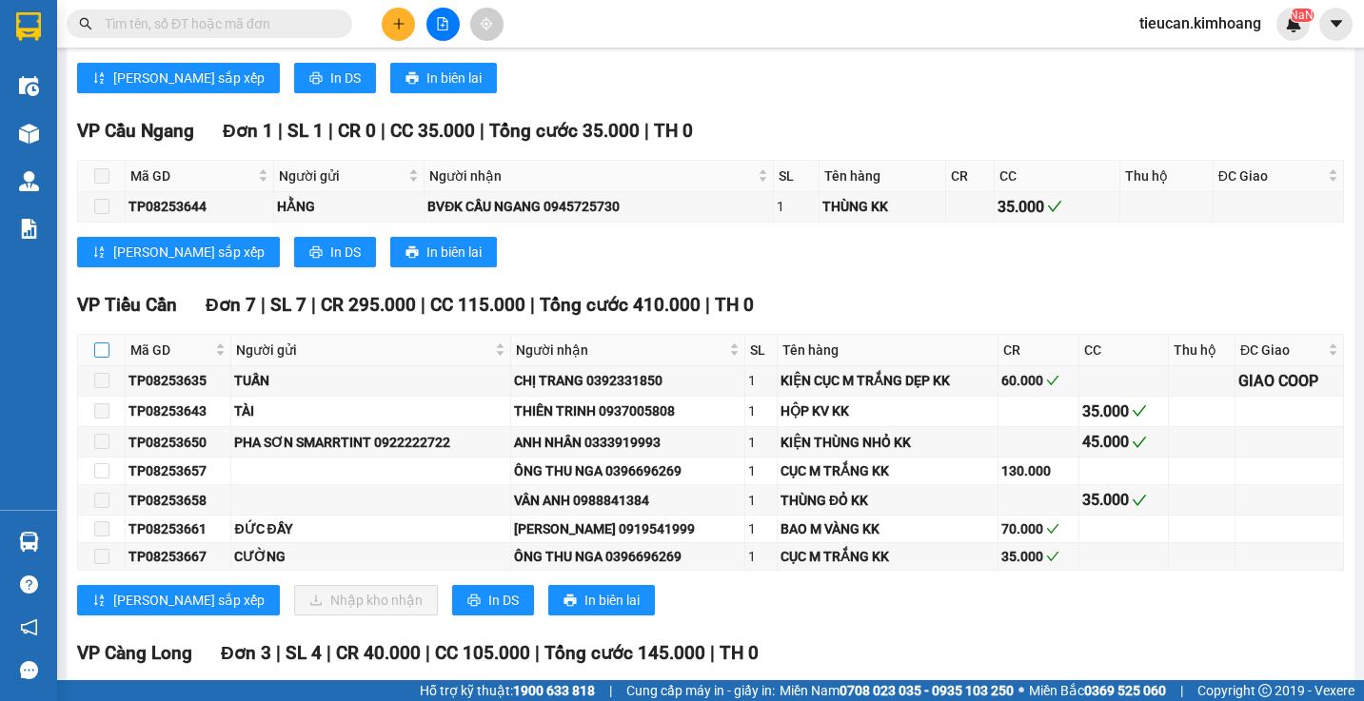
click at [104, 358] on input "checkbox" at bounding box center [101, 350] width 15 height 15
checkbox input "false"
click at [104, 358] on input "checkbox" at bounding box center [101, 350] width 15 height 15
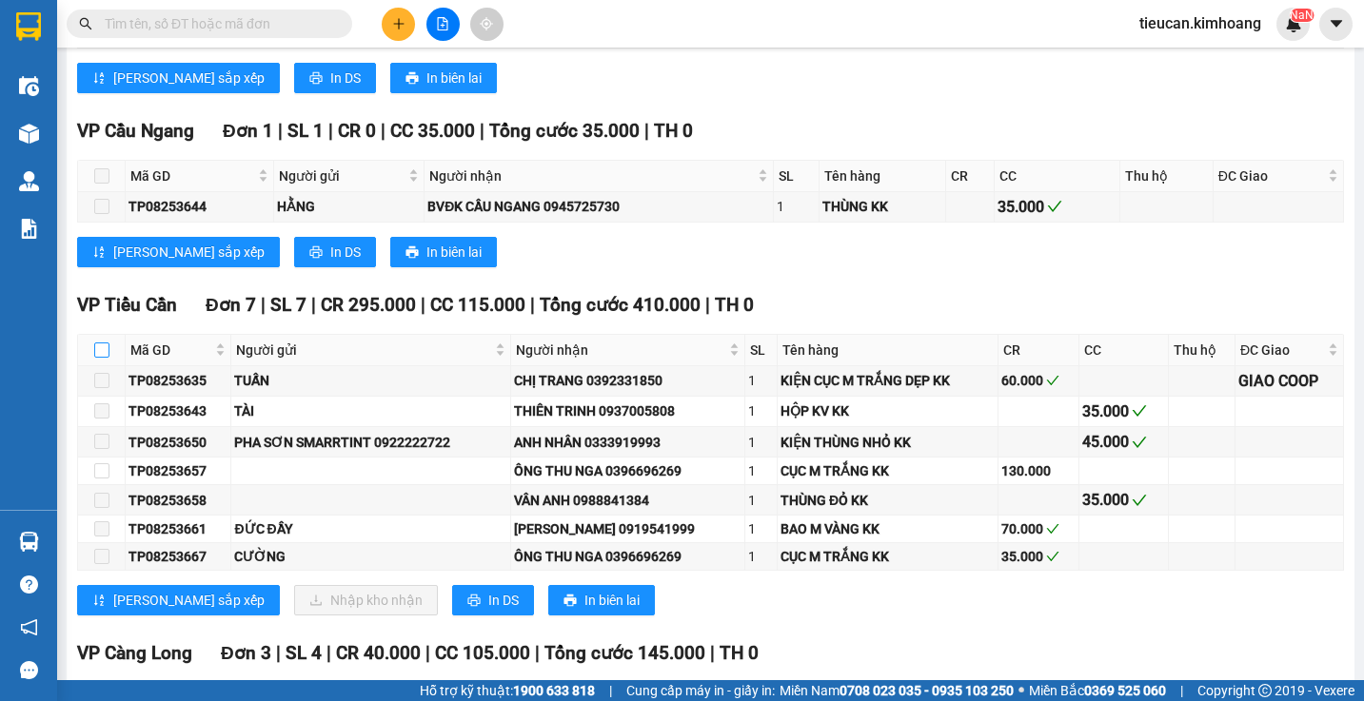
checkbox input "false"
click at [104, 358] on input "checkbox" at bounding box center [101, 350] width 15 height 15
checkbox input "false"
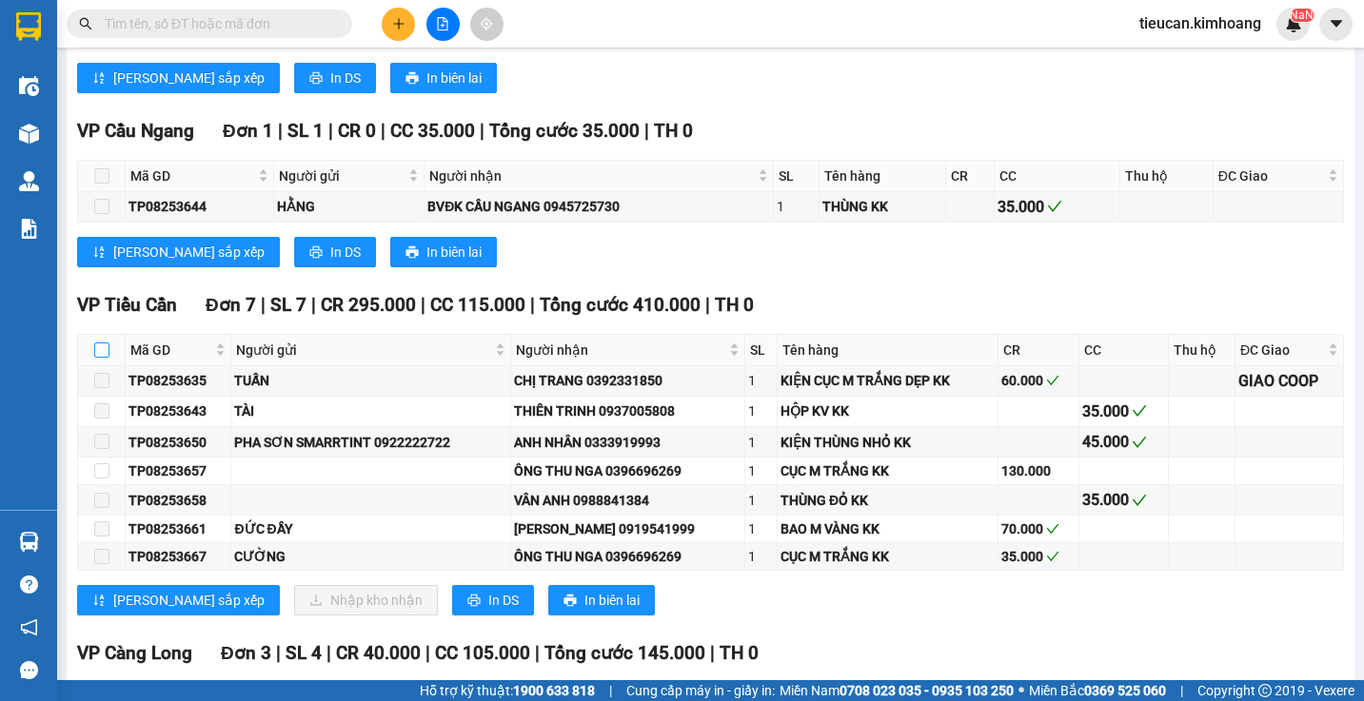
checkbox input "false"
click at [104, 358] on input "checkbox" at bounding box center [101, 350] width 15 height 15
checkbox input "true"
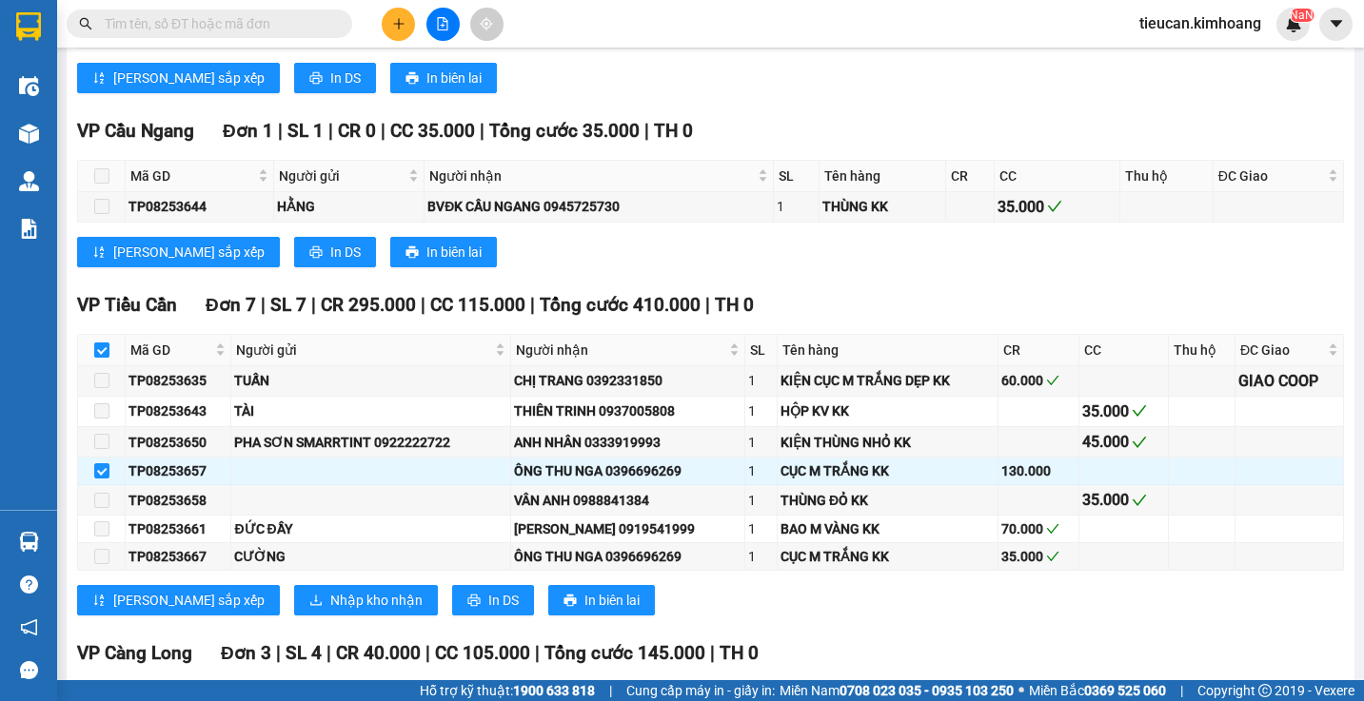
checkbox input "true"
click at [330, 609] on span "Nhập kho nhận" at bounding box center [376, 600] width 92 height 21
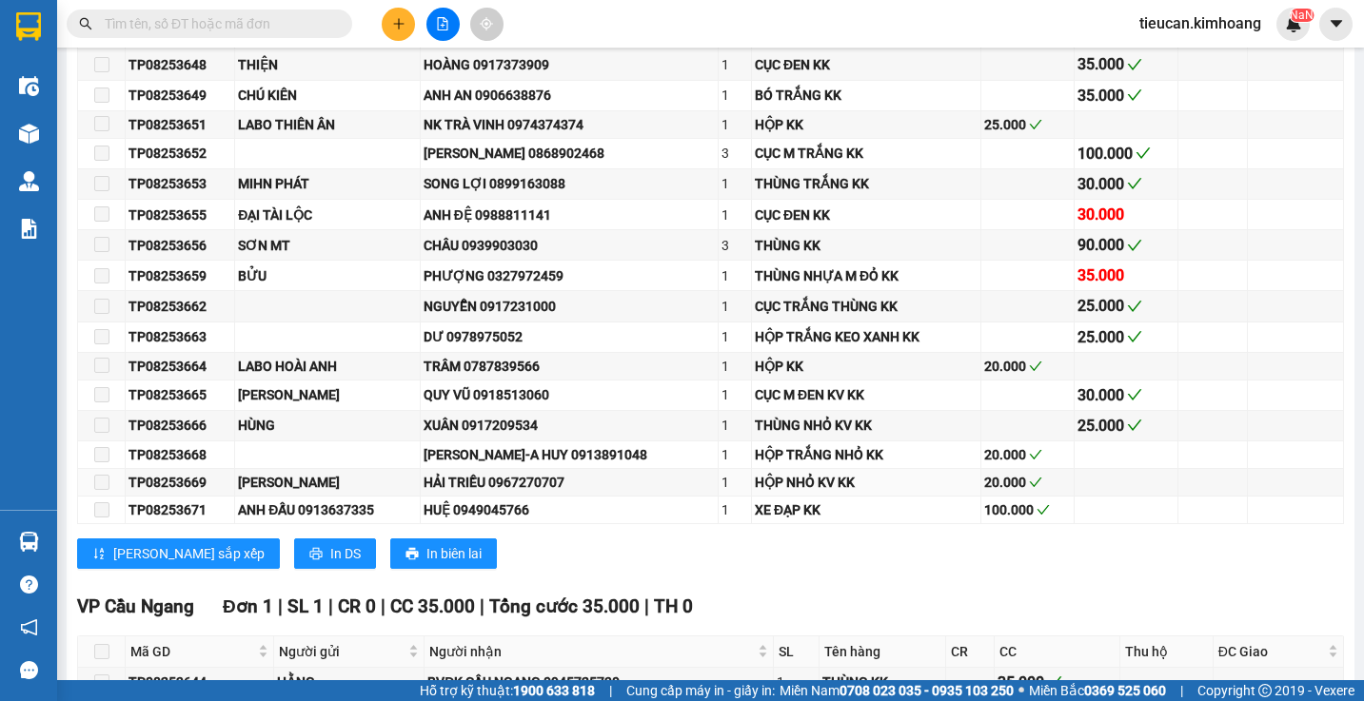
scroll to position [1237, 0]
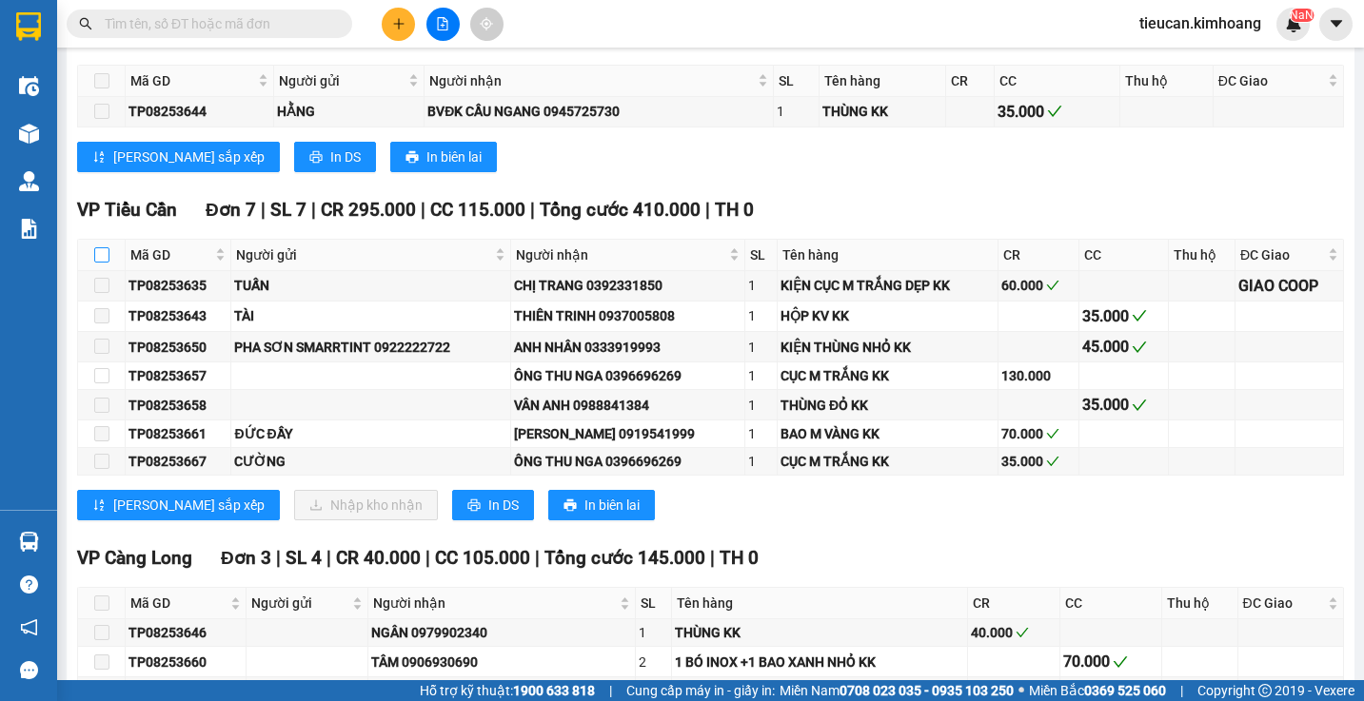
click at [104, 263] on input "checkbox" at bounding box center [101, 254] width 15 height 15
checkbox input "false"
click at [102, 263] on input "checkbox" at bounding box center [101, 254] width 15 height 15
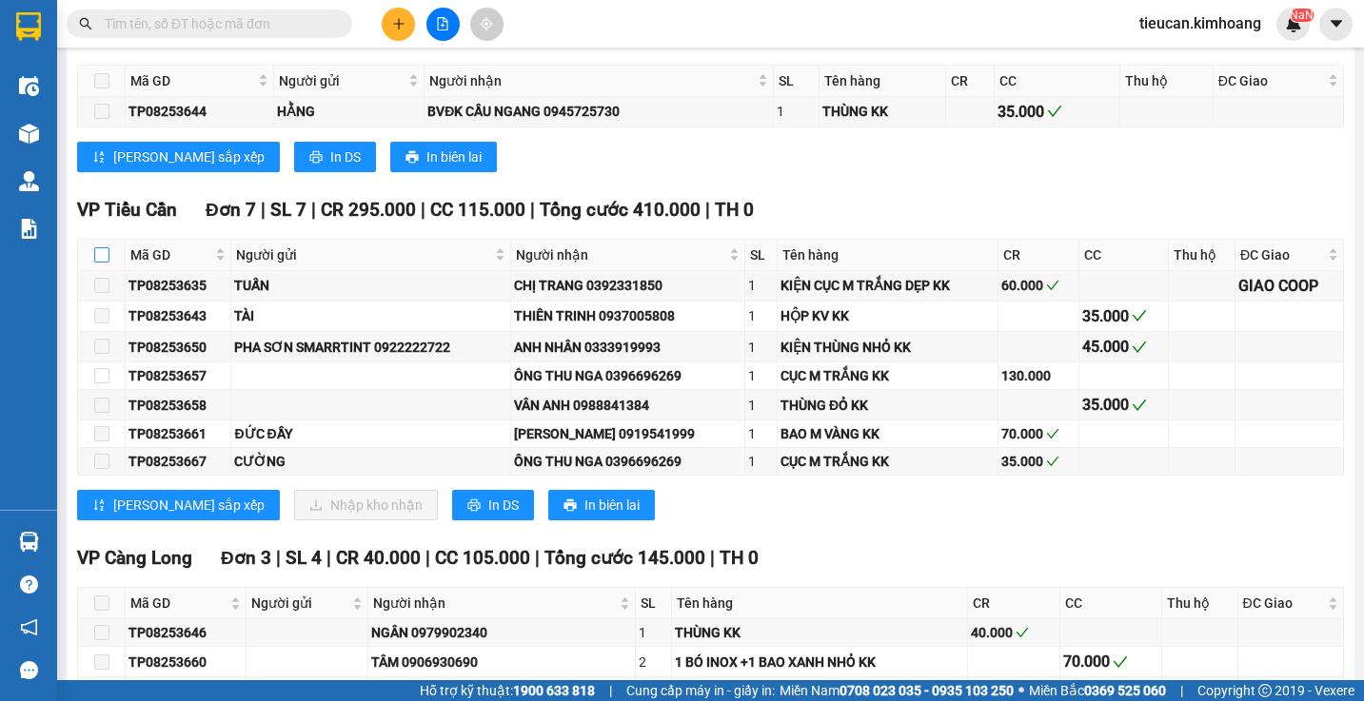
checkbox input "true"
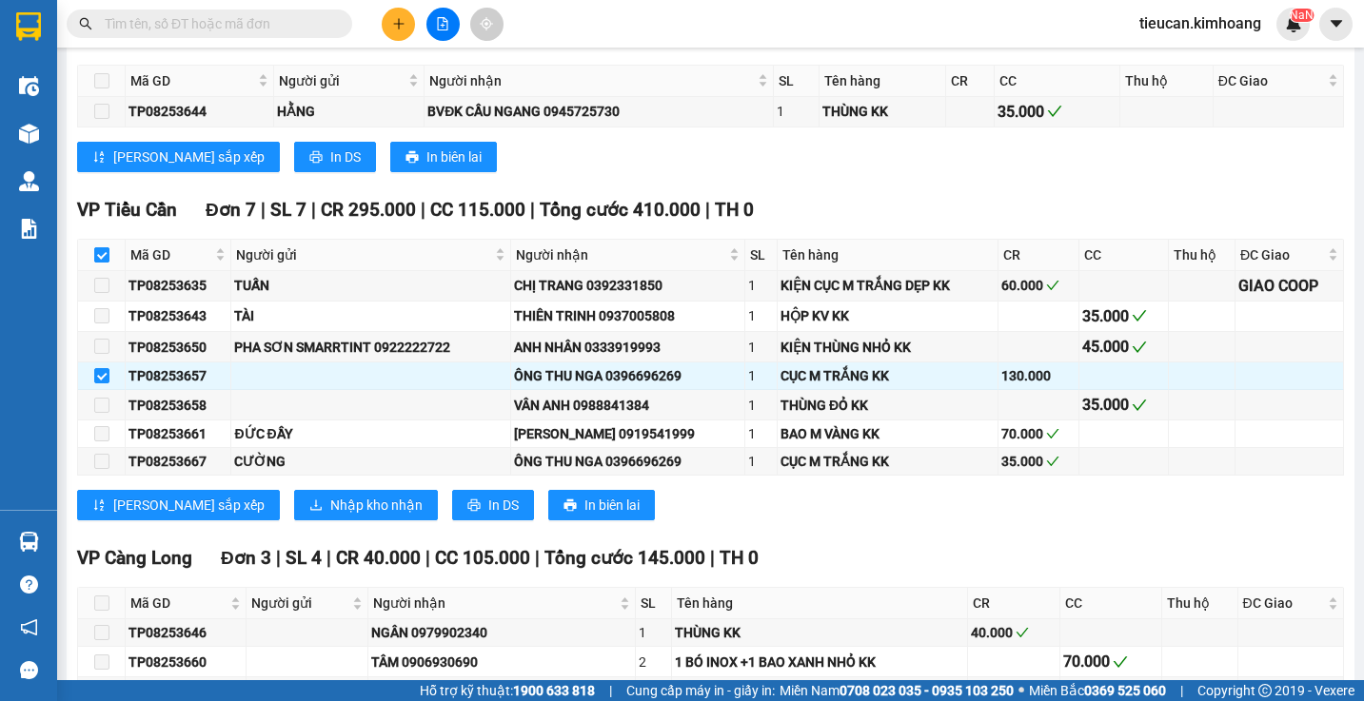
click at [102, 263] on input "checkbox" at bounding box center [101, 254] width 15 height 15
checkbox input "false"
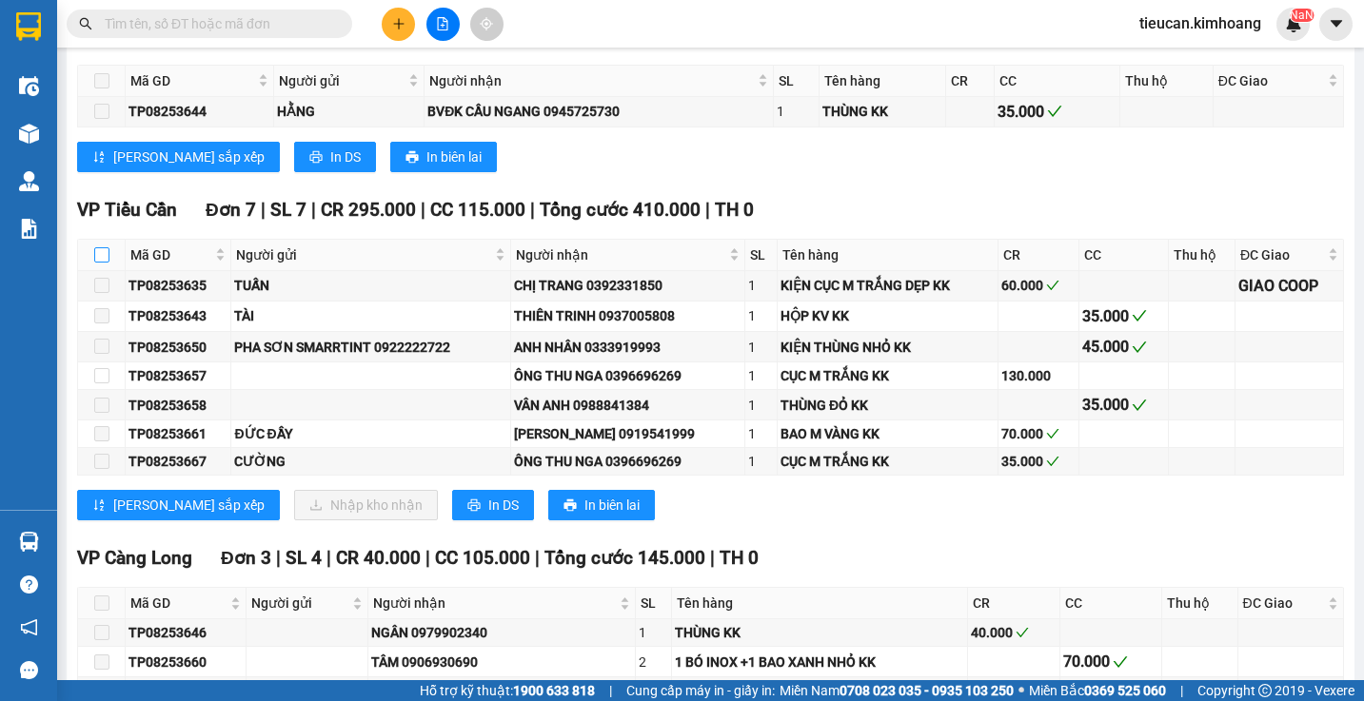
click at [103, 263] on input "checkbox" at bounding box center [101, 254] width 15 height 15
checkbox input "true"
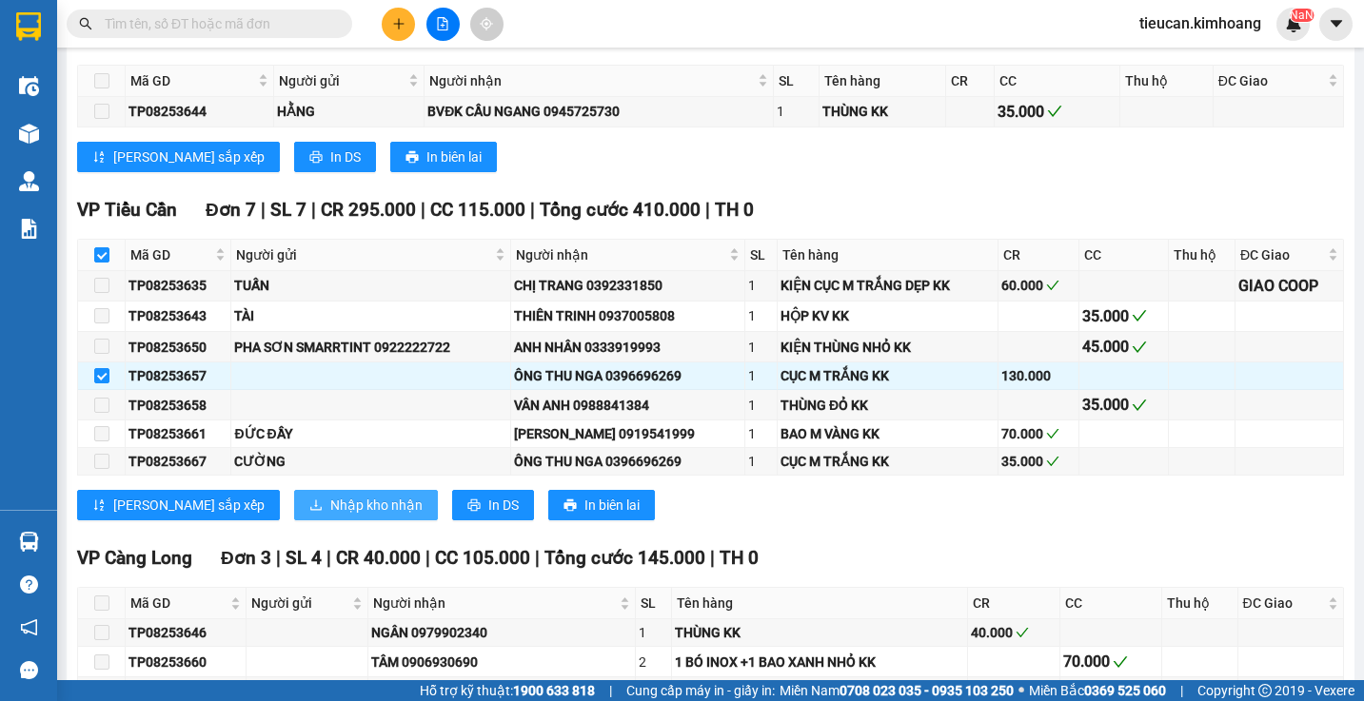
click at [330, 516] on span "Nhập kho nhận" at bounding box center [376, 505] width 92 height 21
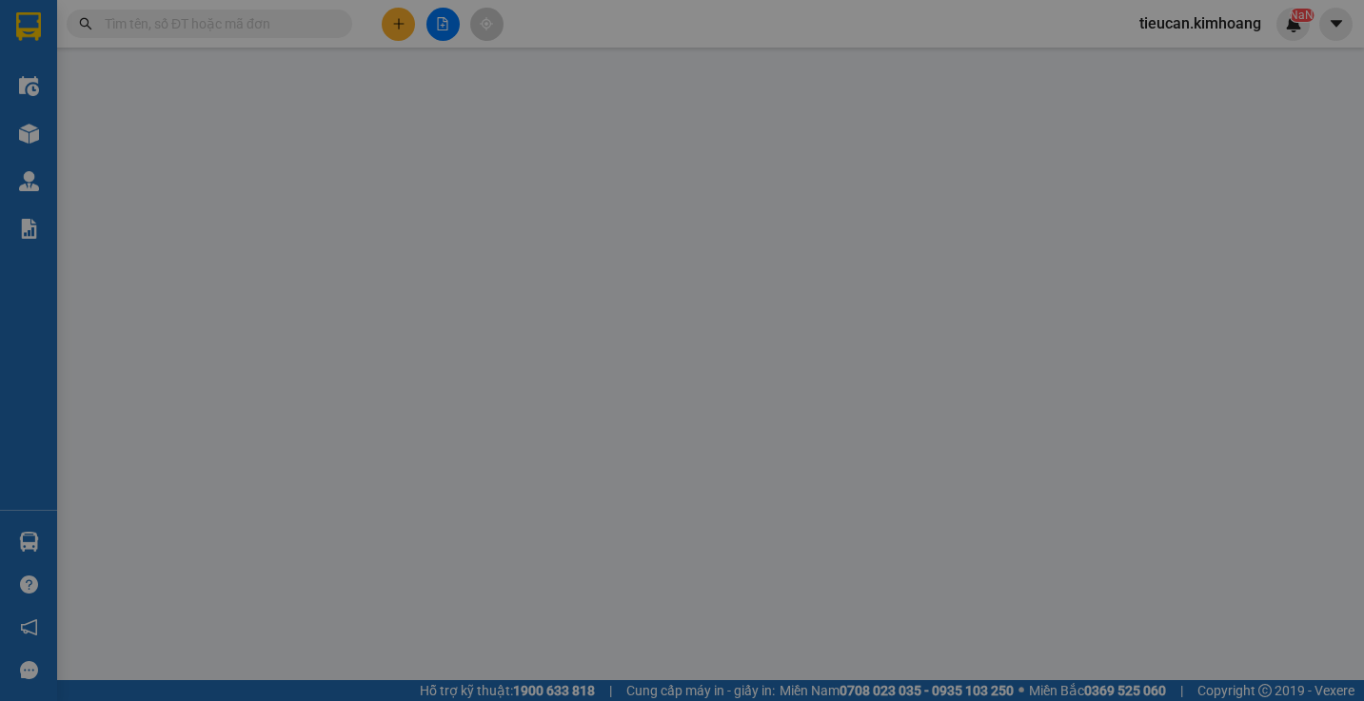
click at [311, 517] on div "XÁC NHẬN SỐ HÀNG NHẬP VÀO KHO NHẬN STT Tên hàng SL ĐVT Loại hàng Ghi chú Tổng S…" at bounding box center [682, 350] width 1364 height 701
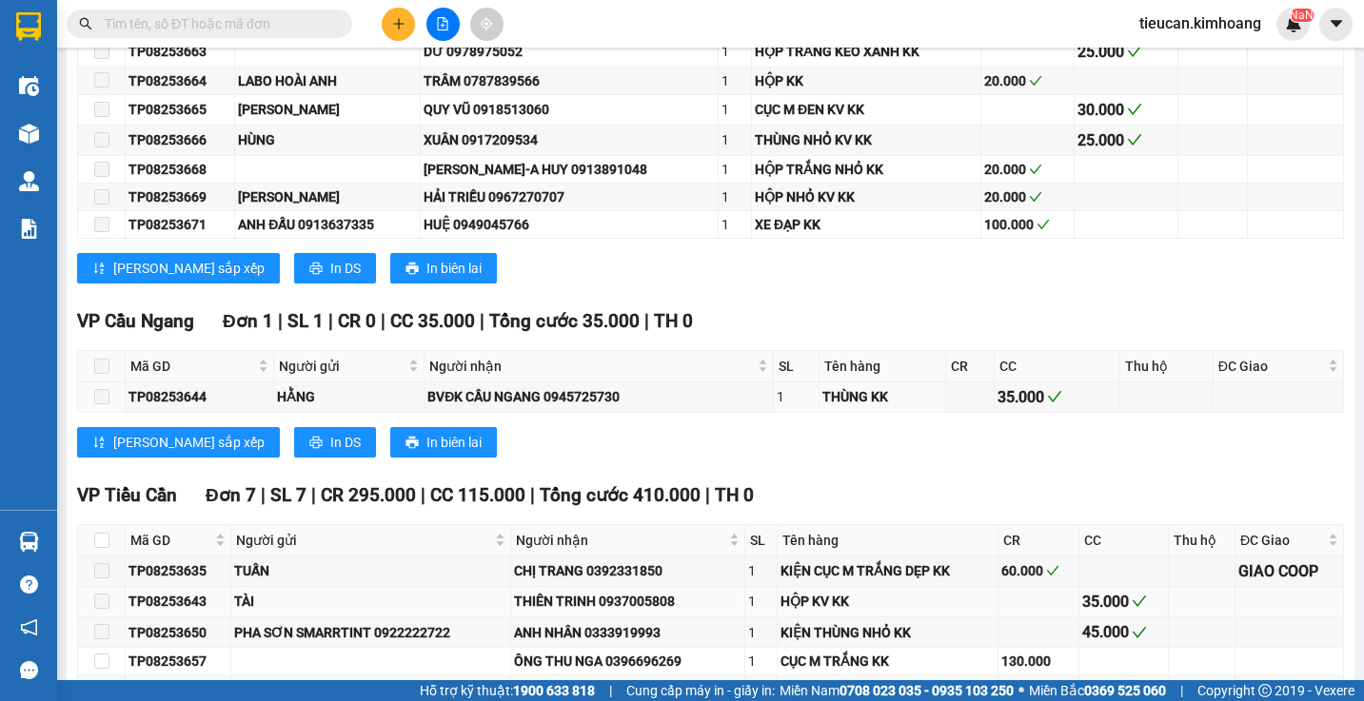
scroll to position [1047, 0]
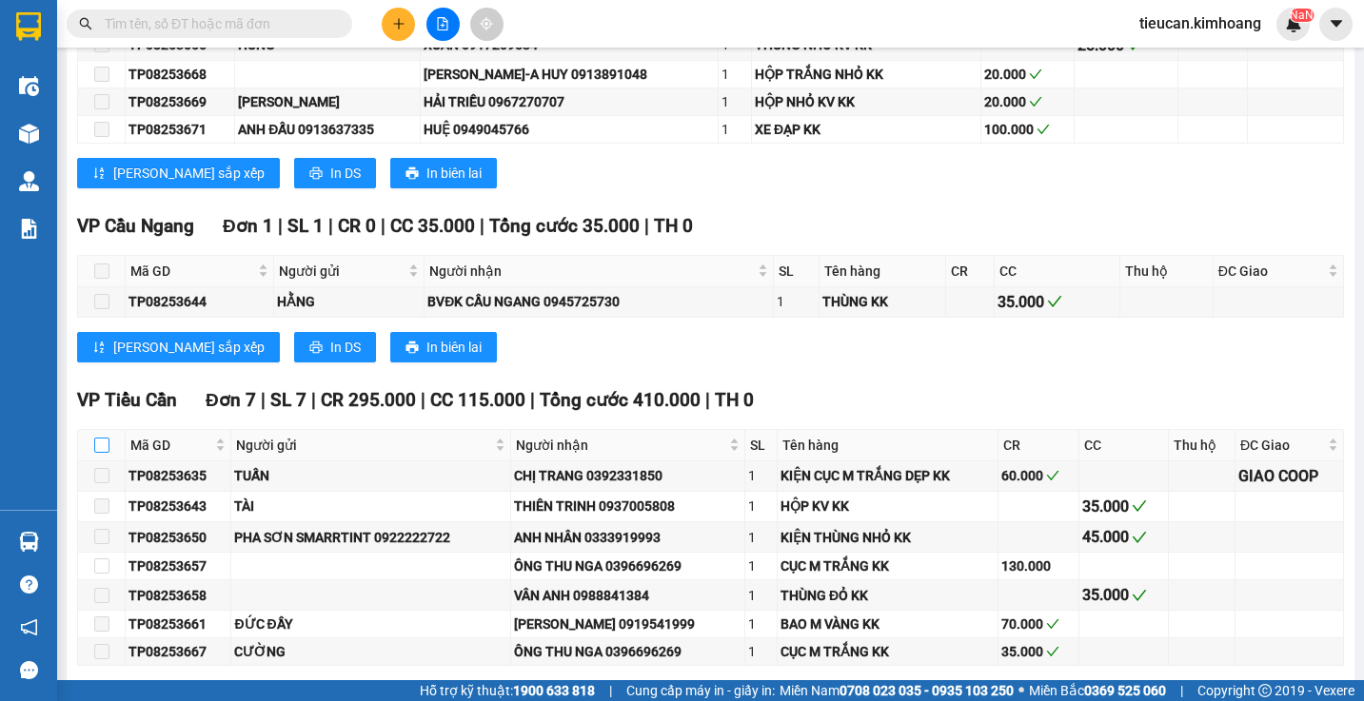
click at [98, 453] on input "checkbox" at bounding box center [101, 445] width 15 height 15
checkbox input "true"
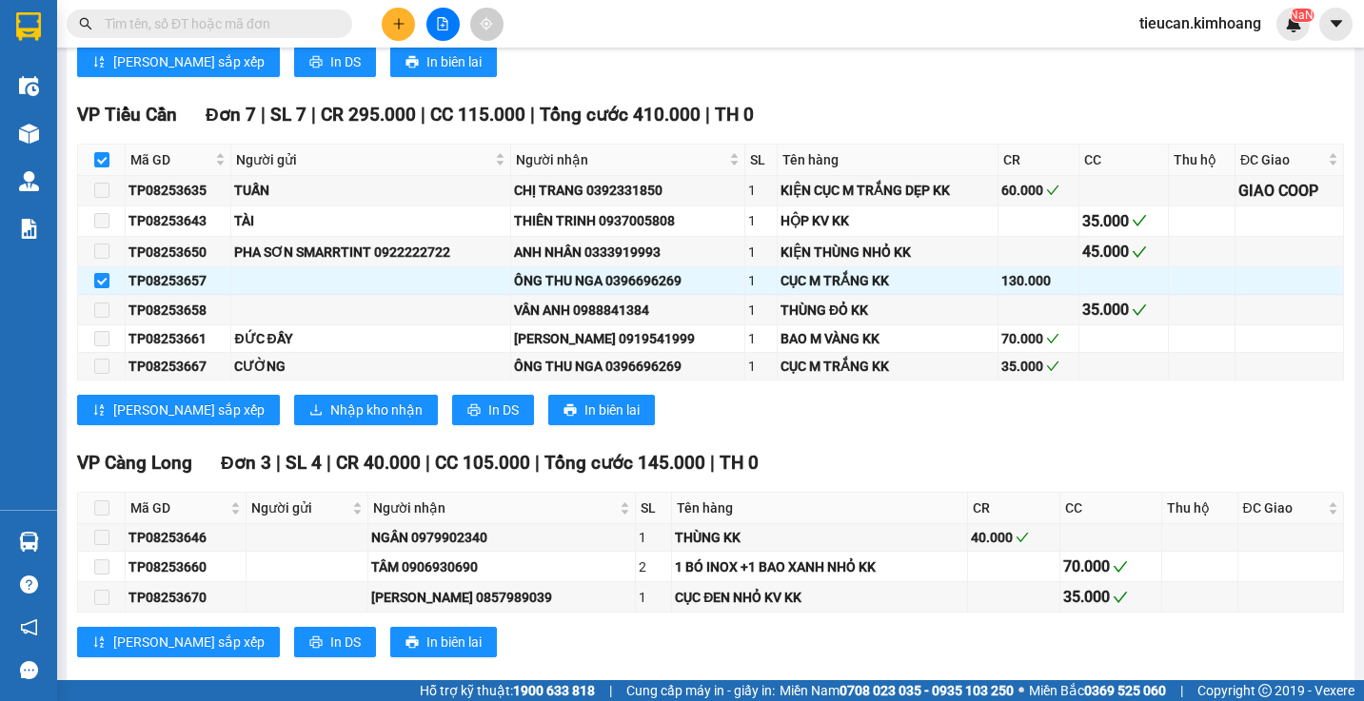
scroll to position [1428, 0]
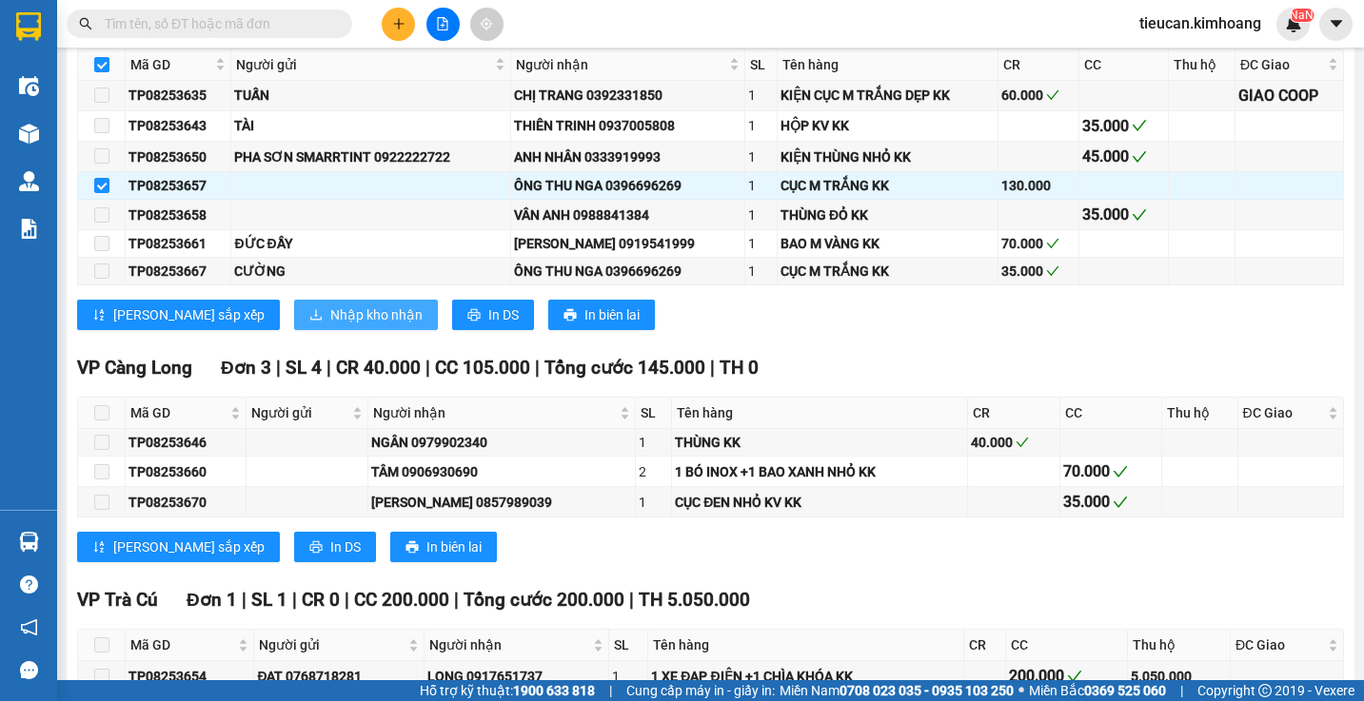
click at [330, 325] on span "Nhập kho nhận" at bounding box center [376, 315] width 92 height 21
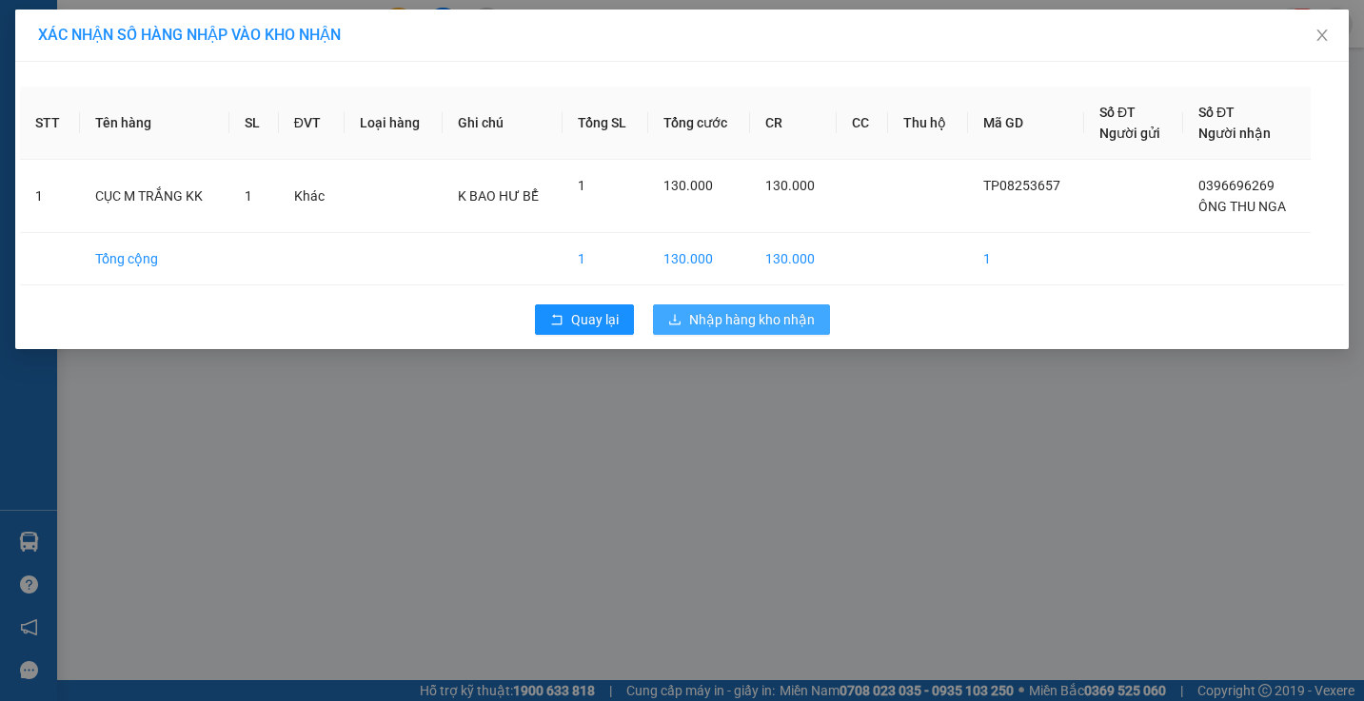
click at [705, 308] on button "Nhập hàng kho nhận" at bounding box center [741, 320] width 177 height 30
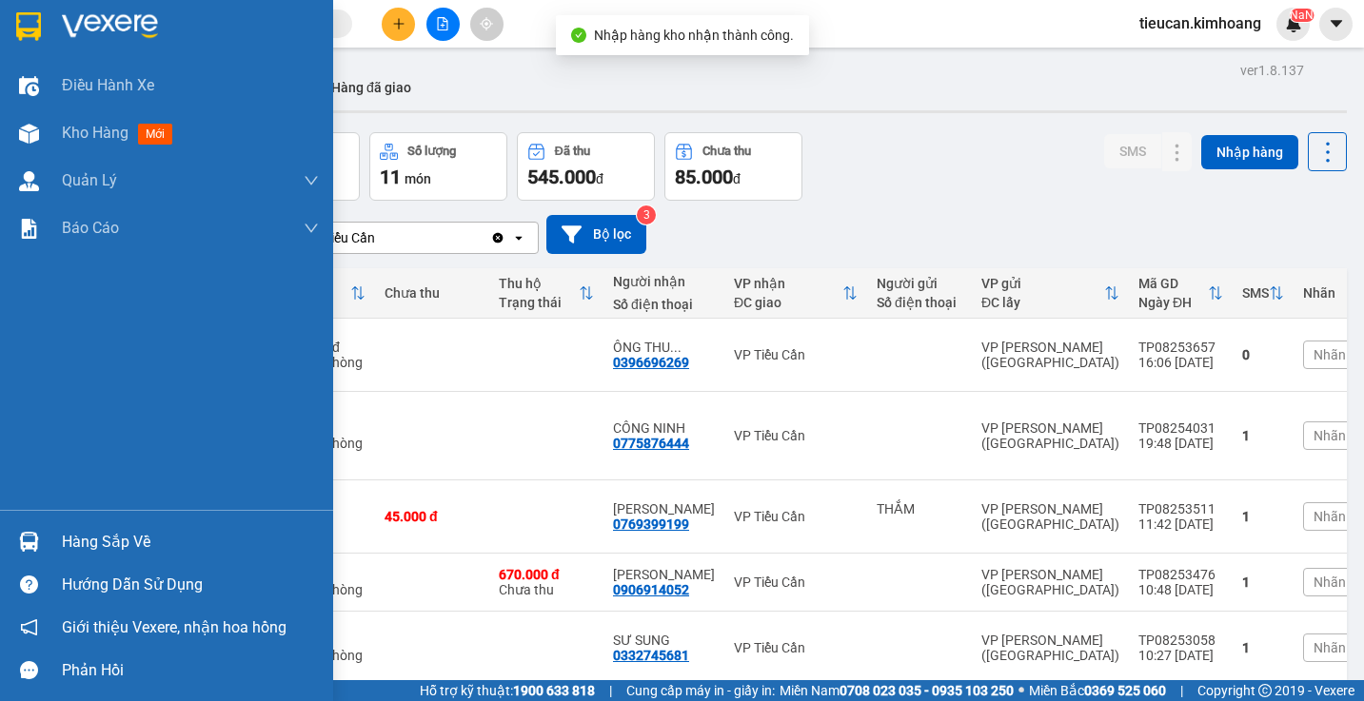
click at [51, 546] on div "Hàng sắp về" at bounding box center [166, 542] width 333 height 43
click at [51, 546] on div "Điều hành xe Kho hàng mới Quản Lý Quản lý chuyến Quản lý khách hàng mới Báo cáo…" at bounding box center [166, 350] width 333 height 701
click at [51, 546] on div "Hàng sắp về" at bounding box center [166, 542] width 333 height 43
click at [51, 546] on div "Điều hành xe Kho hàng mới Quản Lý Quản lý chuyến Quản lý khách hàng mới Báo cáo…" at bounding box center [166, 350] width 333 height 701
click at [51, 546] on div "Hàng sắp về" at bounding box center [166, 542] width 333 height 43
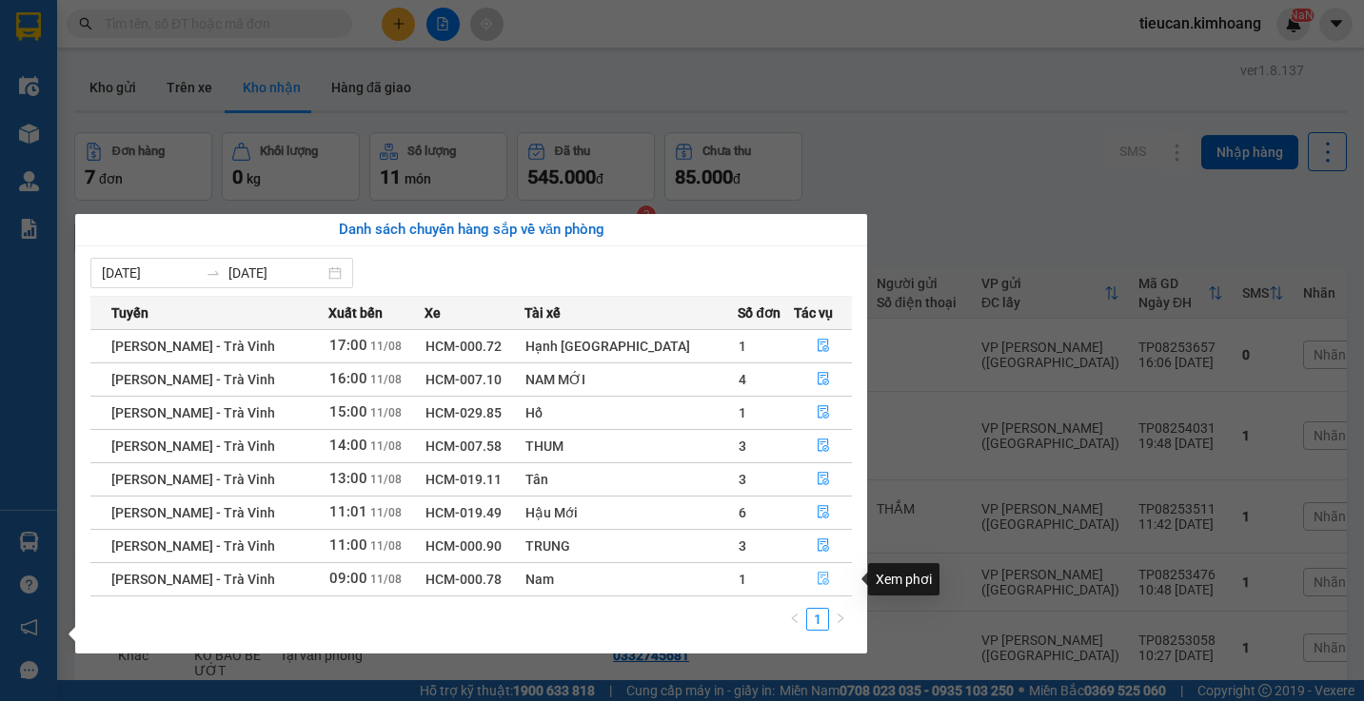
click at [817, 582] on icon "file-done" at bounding box center [823, 578] width 13 height 13
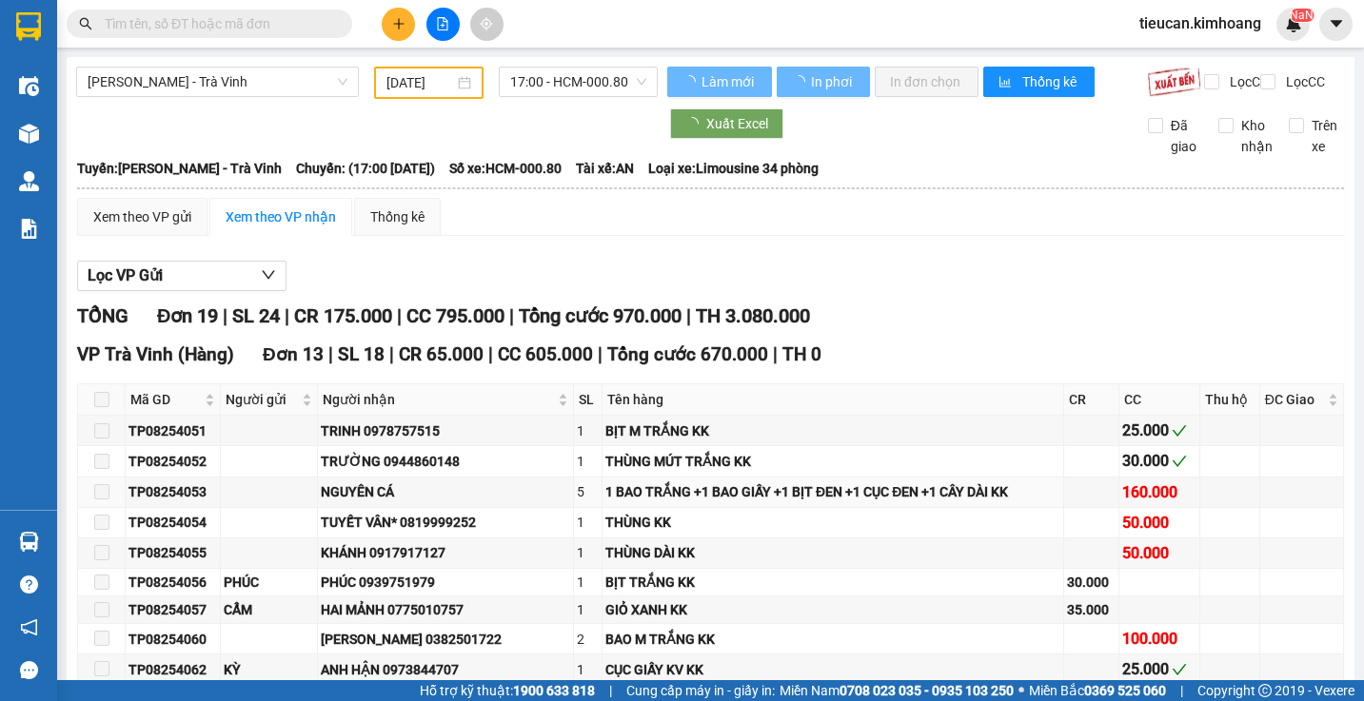
type input "11/08/2025"
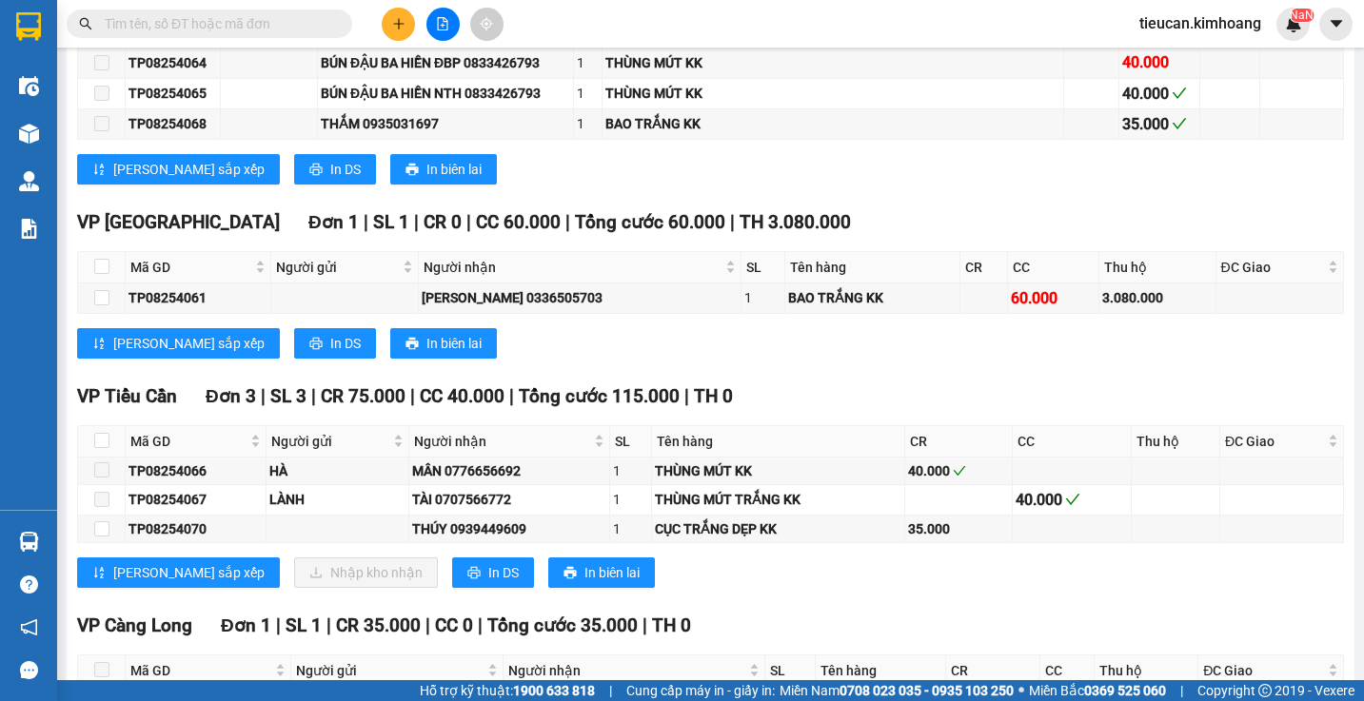
scroll to position [989, 0]
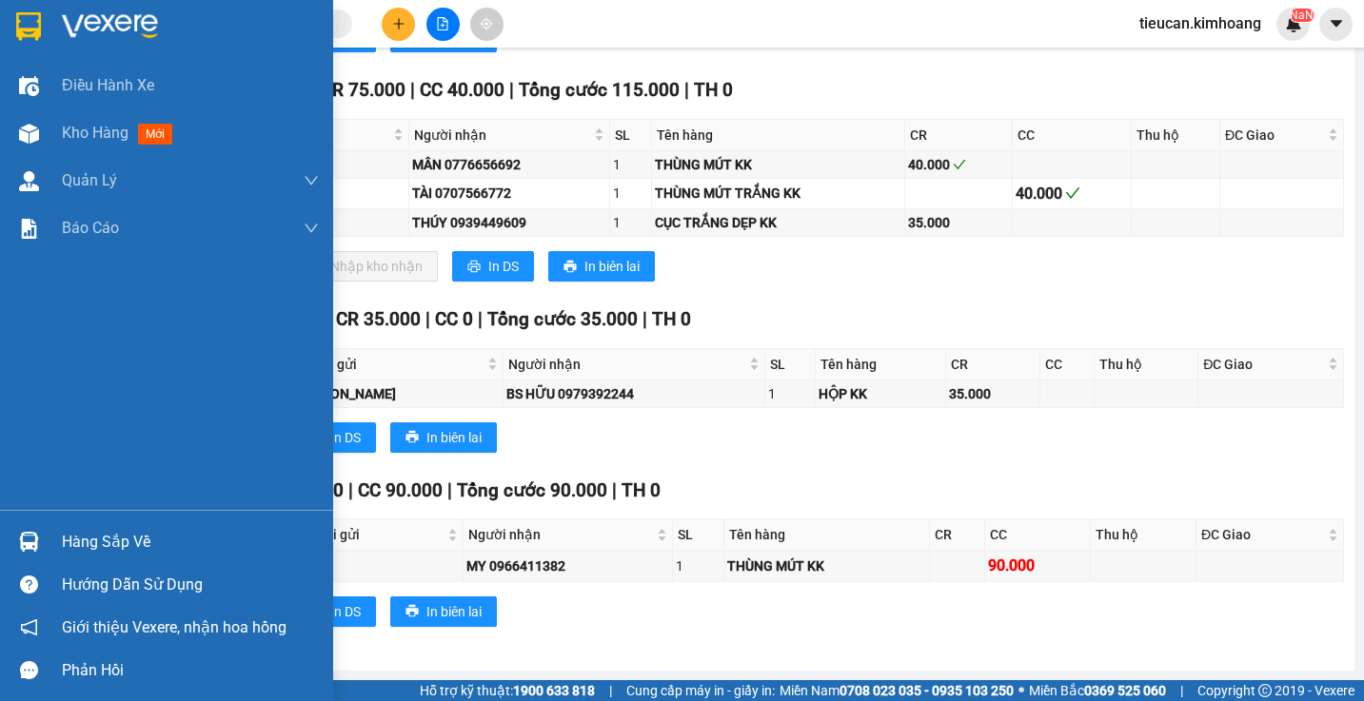
click at [82, 547] on div "Hàng sắp về" at bounding box center [190, 542] width 257 height 29
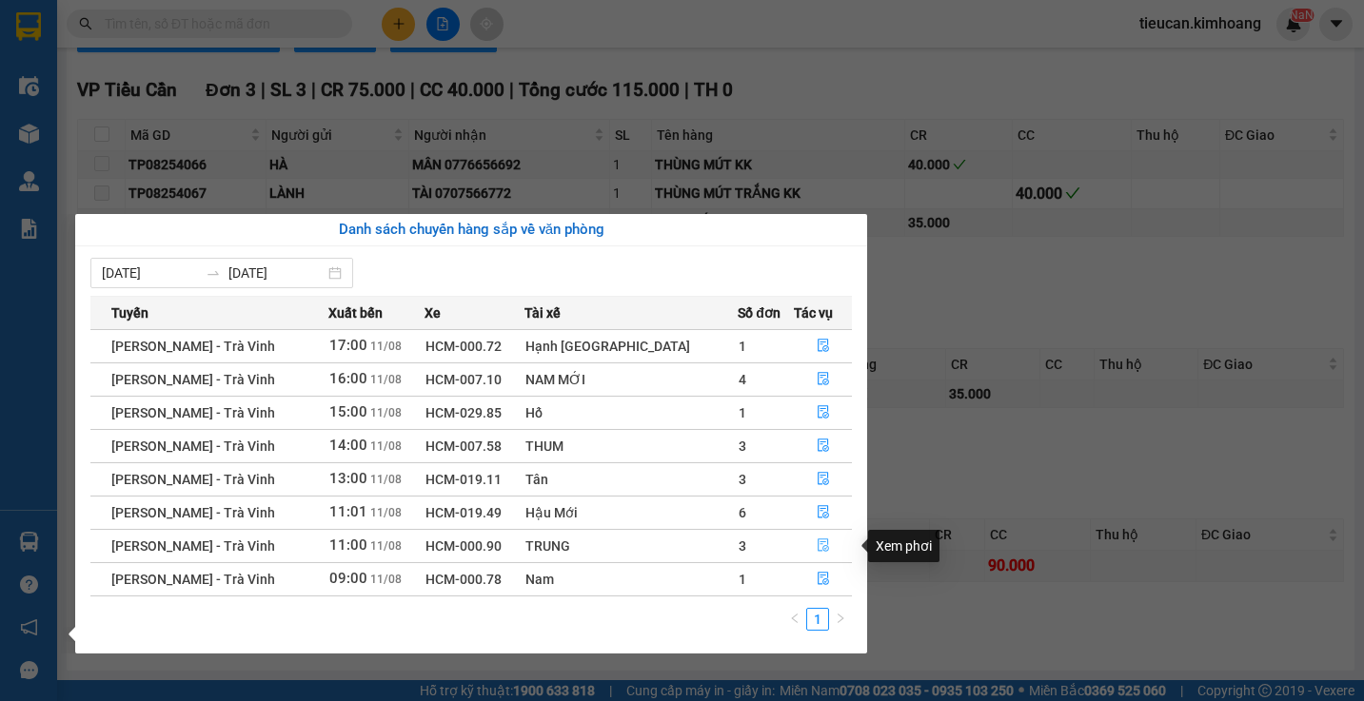
click at [818, 541] on icon "file-done" at bounding box center [823, 546] width 11 height 13
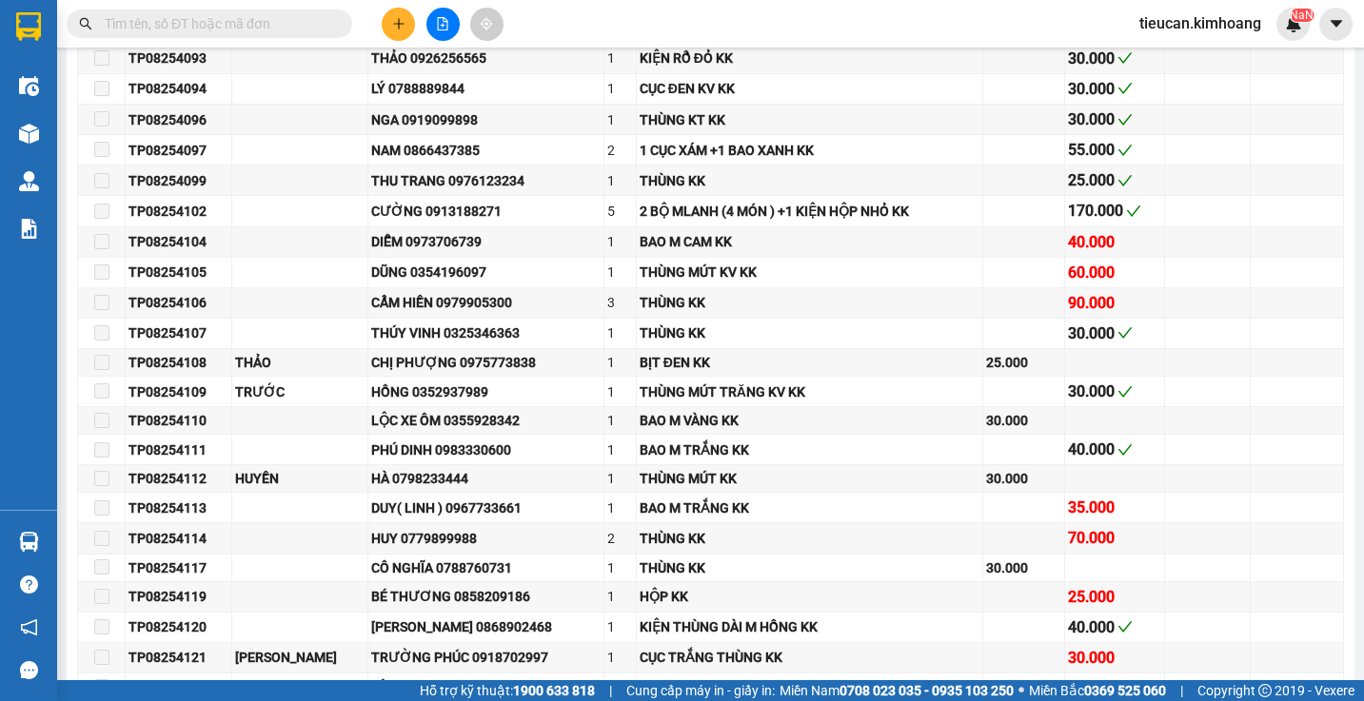
scroll to position [2173, 0]
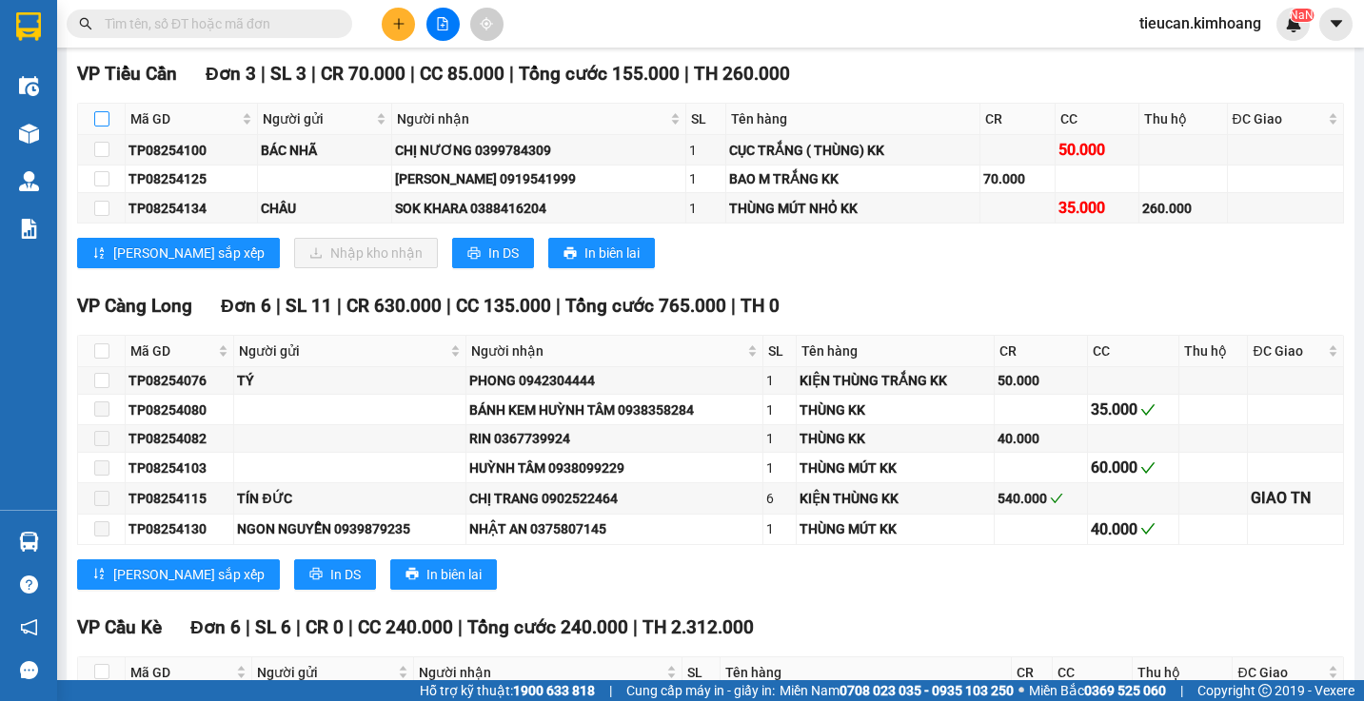
click at [102, 127] on input "checkbox" at bounding box center [101, 118] width 15 height 15
checkbox input "true"
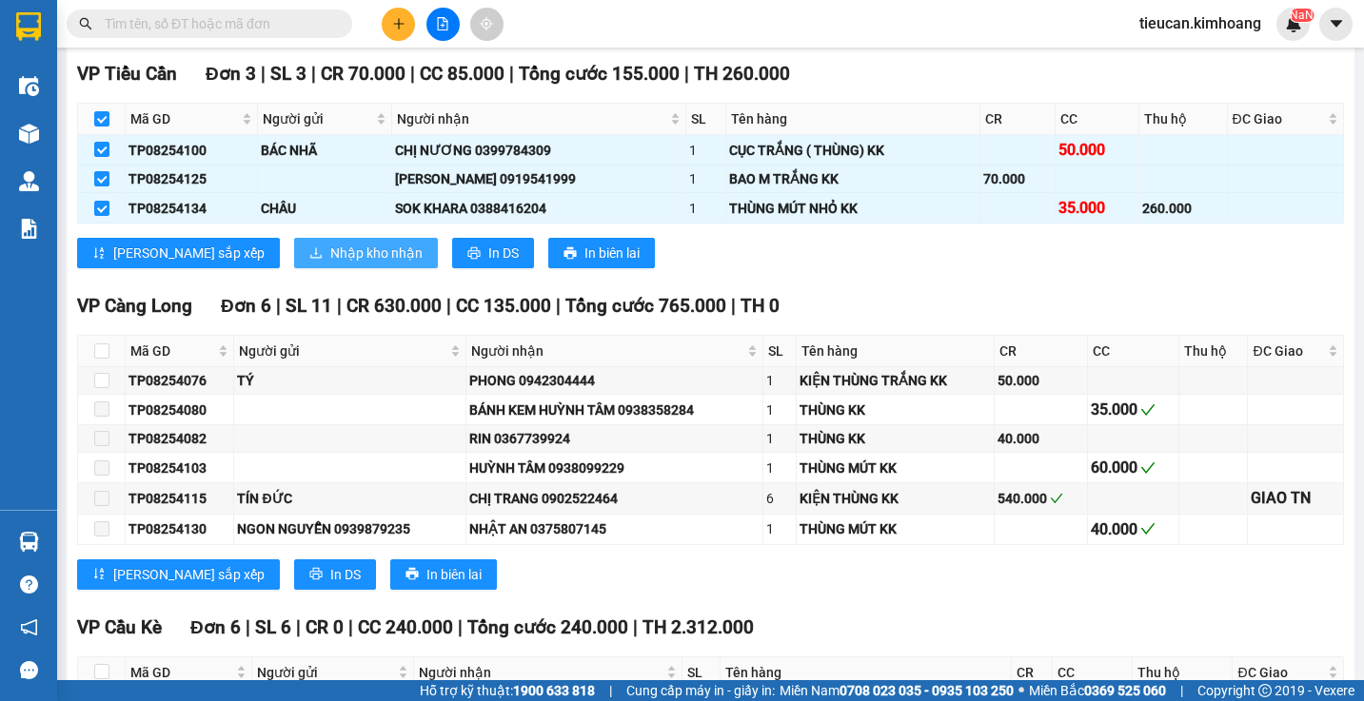
click at [330, 259] on span "Nhập kho nhận" at bounding box center [376, 253] width 92 height 21
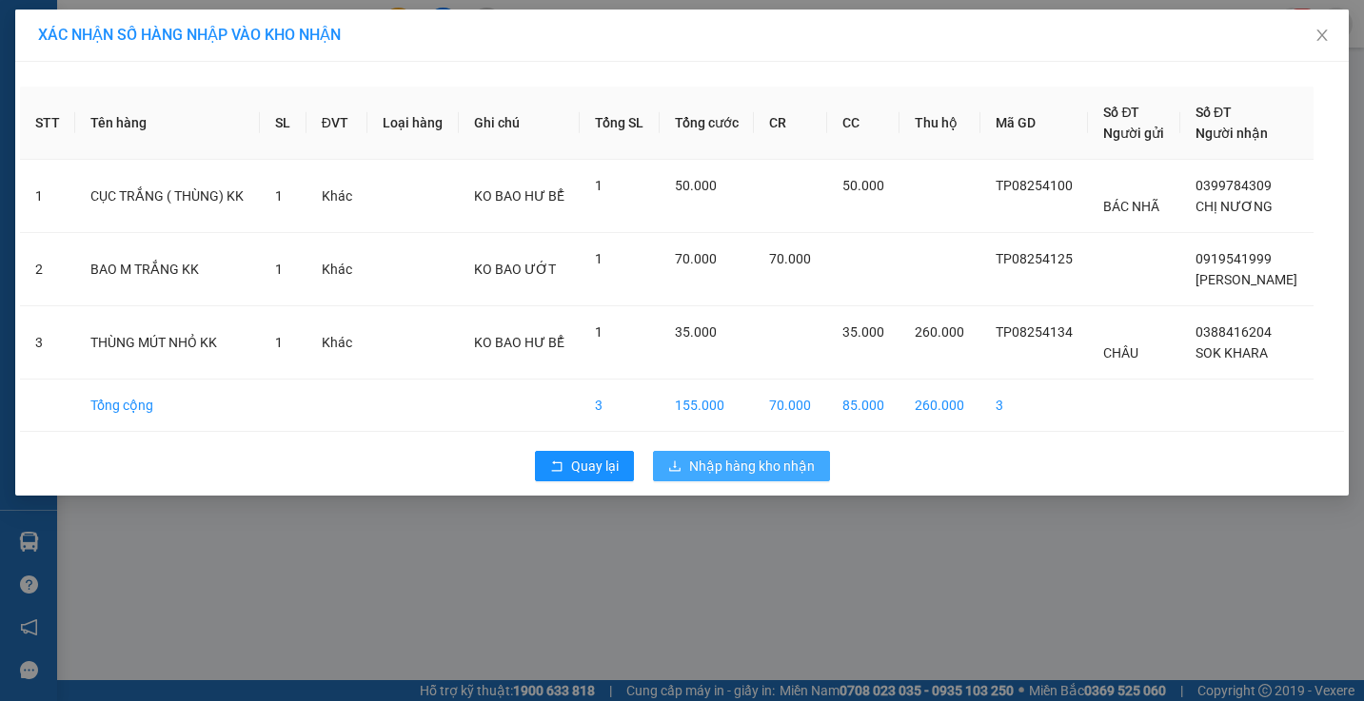
click at [704, 474] on span "Nhập hàng kho nhận" at bounding box center [752, 466] width 126 height 21
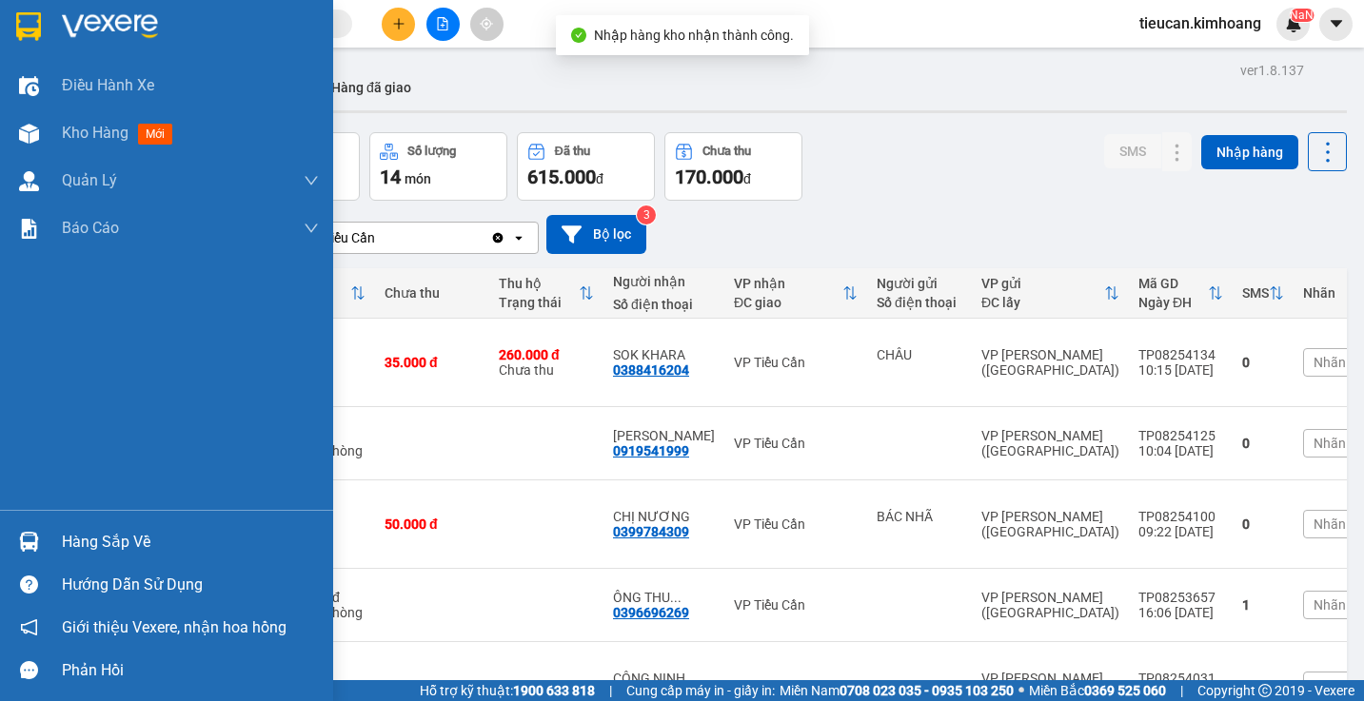
click at [60, 539] on div "Hàng sắp về" at bounding box center [166, 542] width 333 height 43
click at [60, 539] on div "Điều hành xe Kho hàng mới Quản Lý Quản lý chuyến Quản lý khách hàng mới Báo cáo…" at bounding box center [166, 350] width 333 height 701
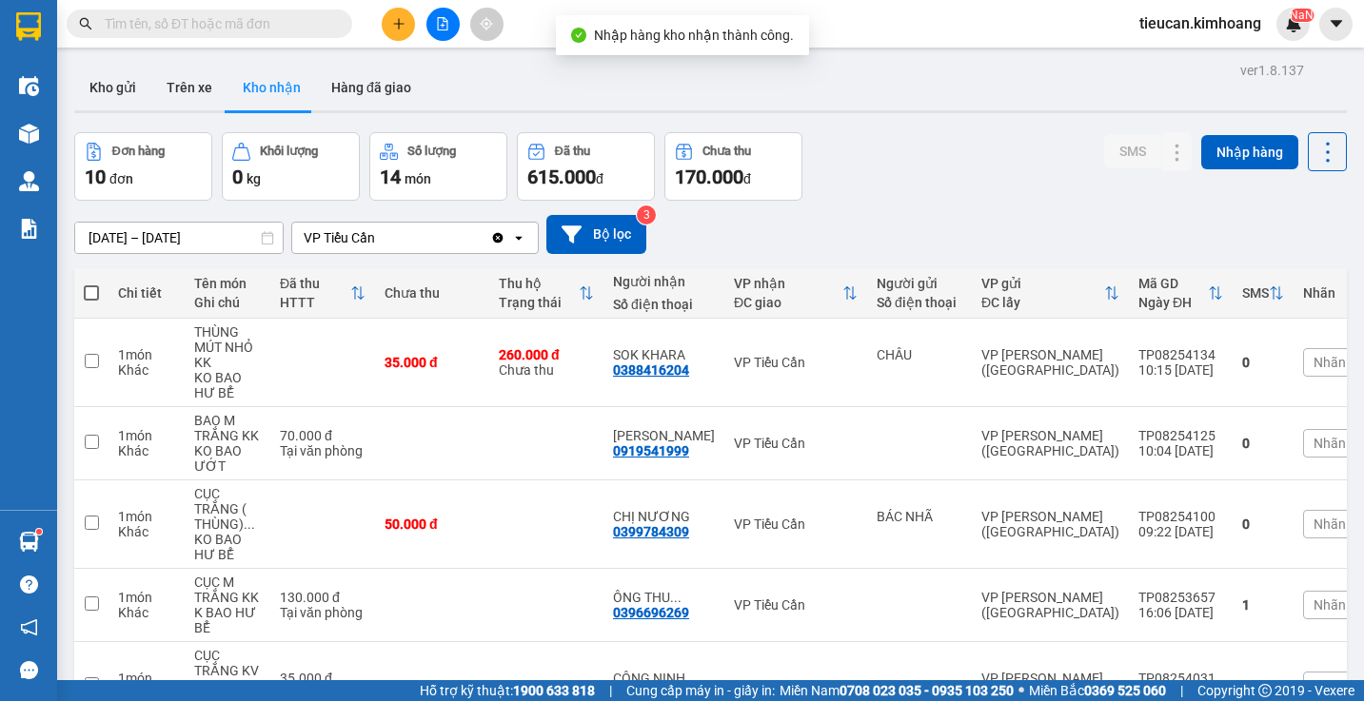
click at [60, 539] on main "ver 1.8.137 Kho gửi Trên xe Kho nhận Hàng đã giao Đơn hàng 10 đơn Khối lượng 0 …" at bounding box center [682, 340] width 1364 height 681
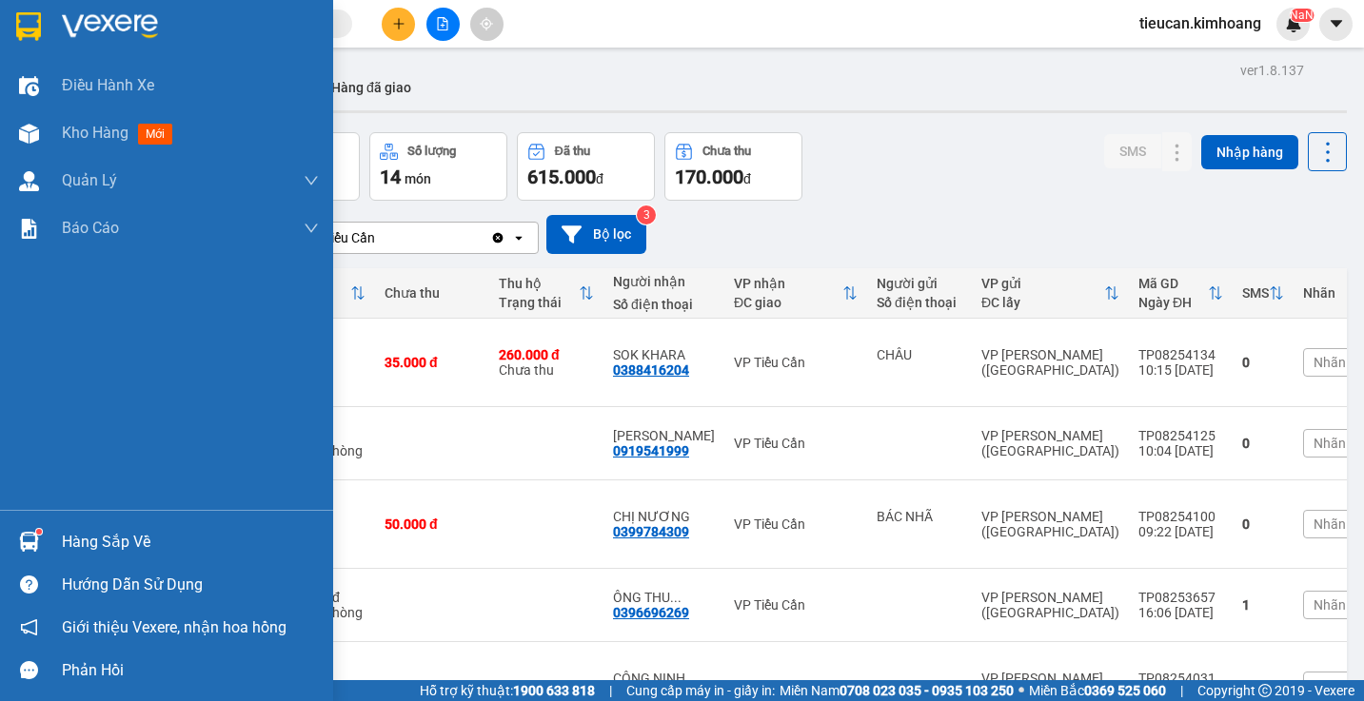
click at [39, 527] on div at bounding box center [28, 541] width 33 height 33
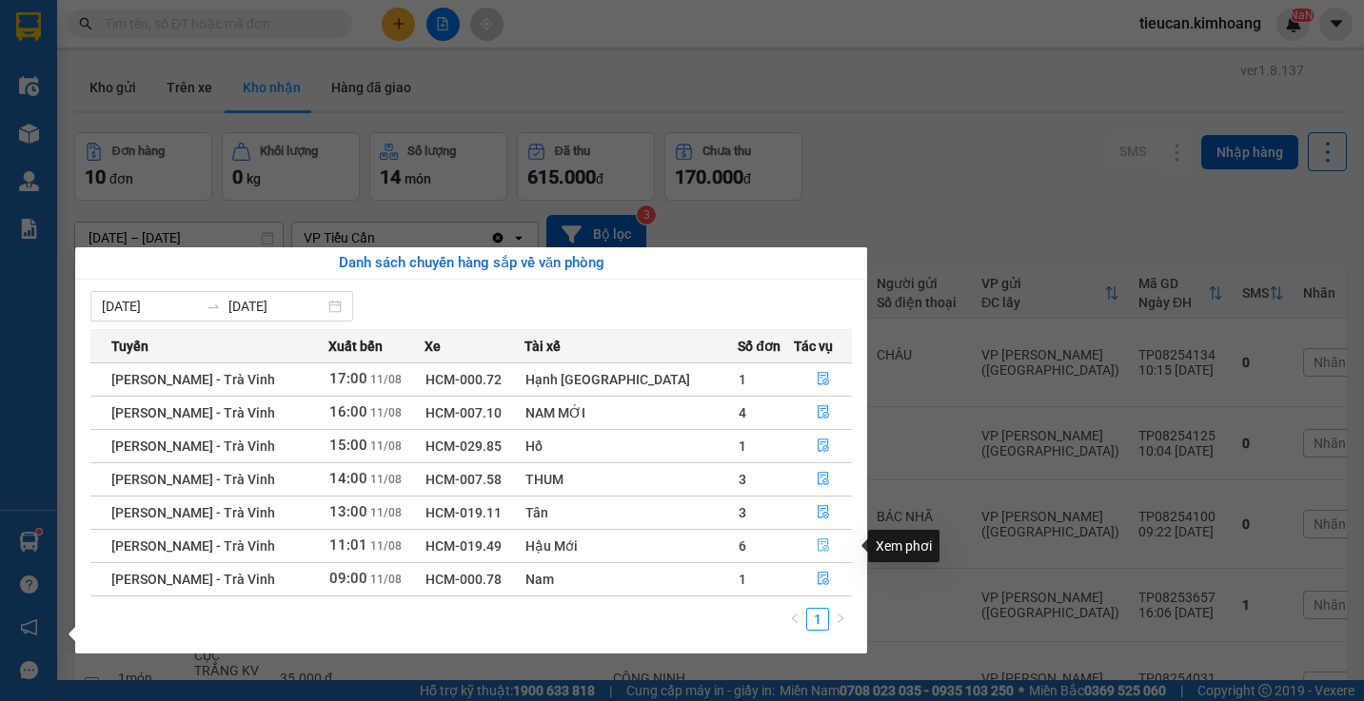
click at [817, 540] on icon "file-done" at bounding box center [823, 545] width 13 height 13
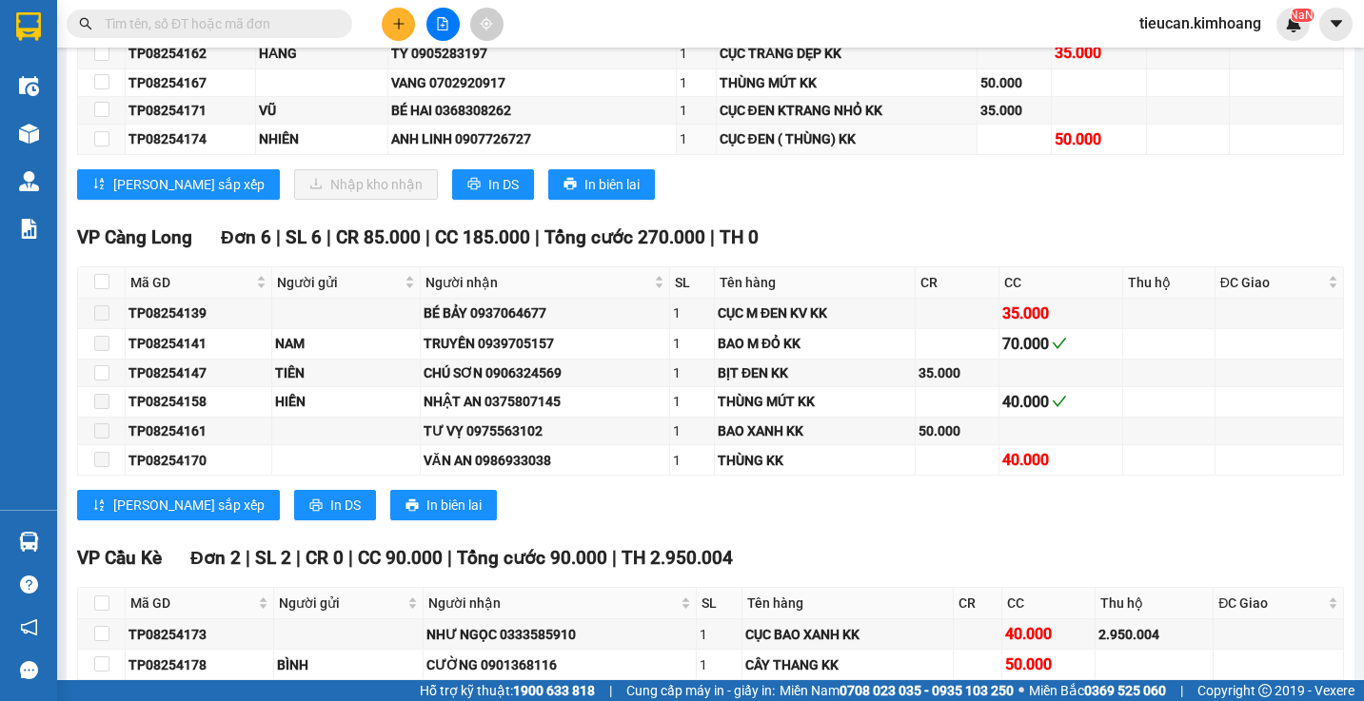
scroll to position [1399, 0]
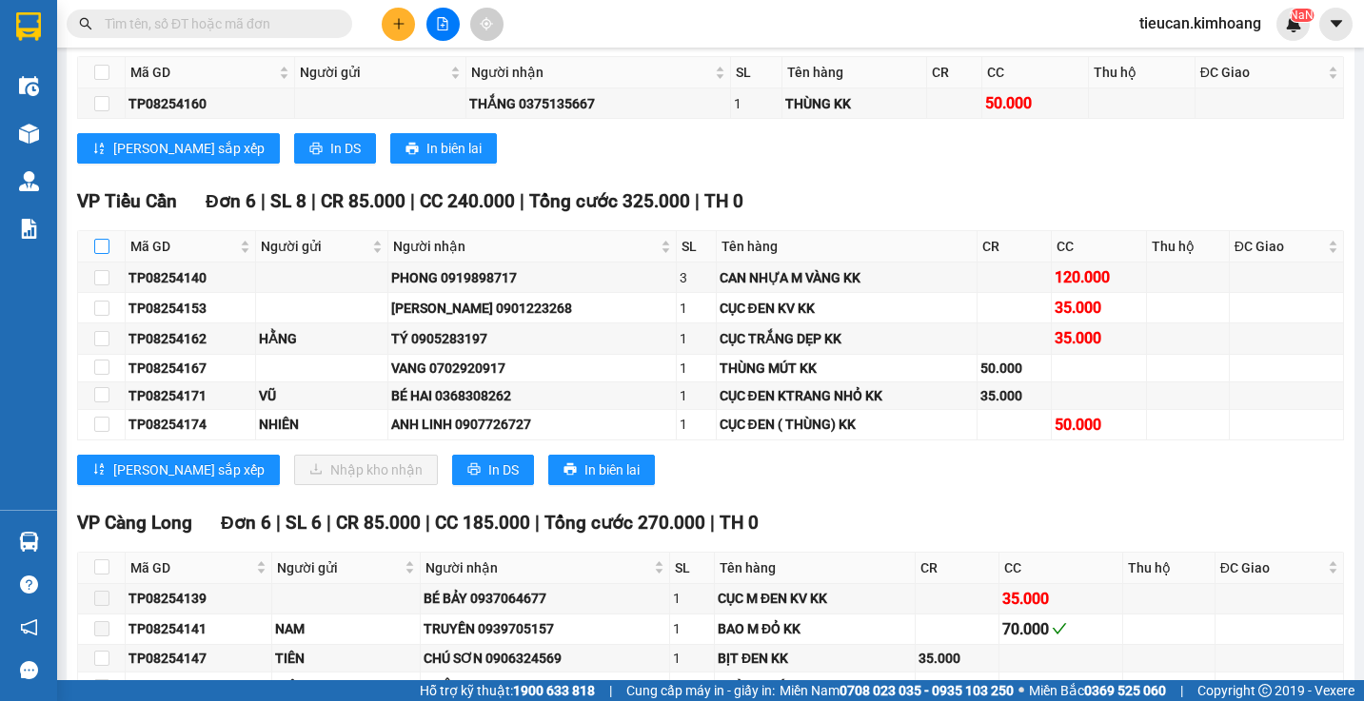
click at [102, 254] on input "checkbox" at bounding box center [101, 246] width 15 height 15
checkbox input "true"
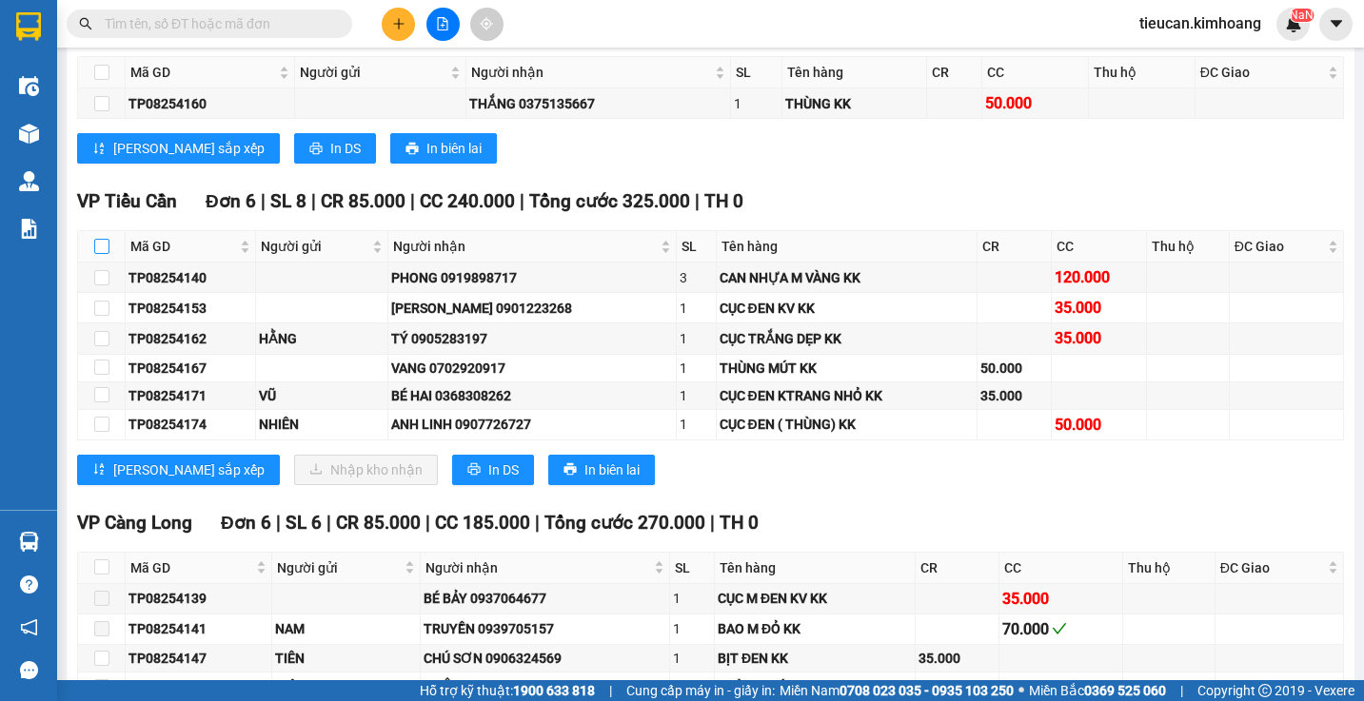
checkbox input "true"
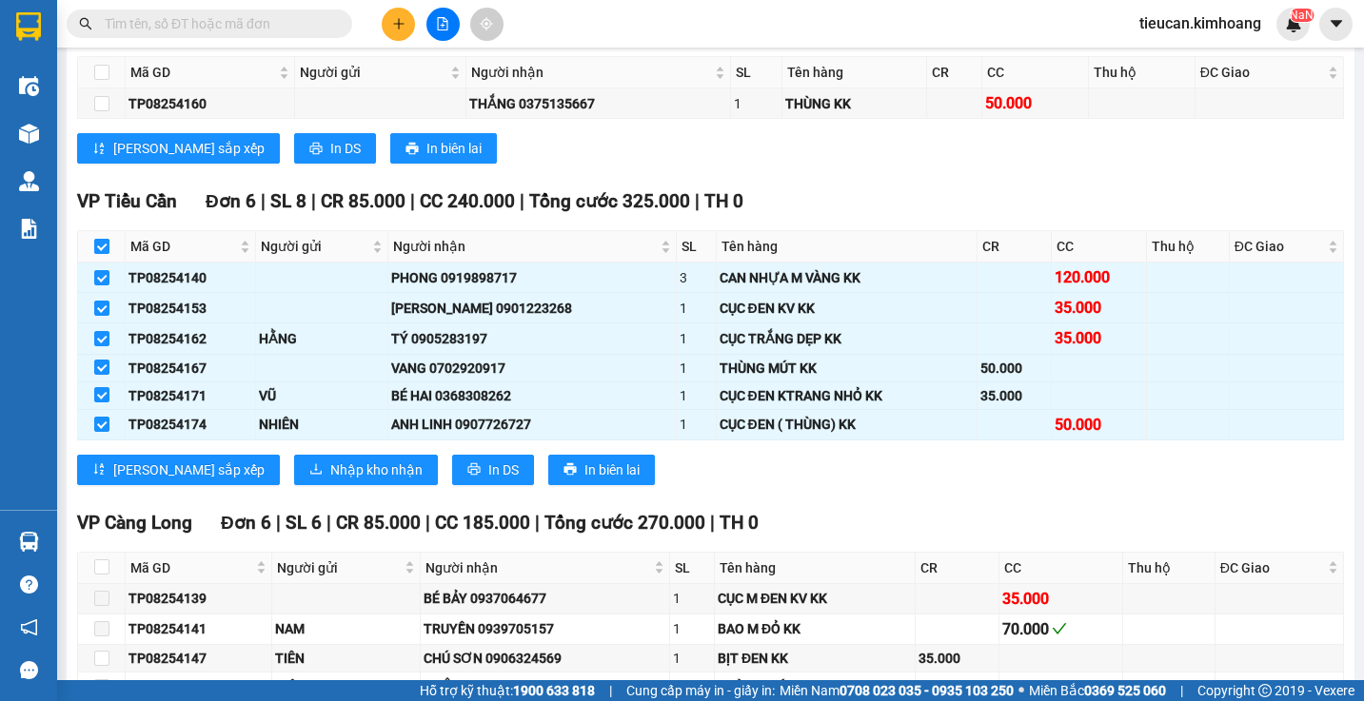
click at [102, 254] on input "checkbox" at bounding box center [101, 246] width 15 height 15
checkbox input "false"
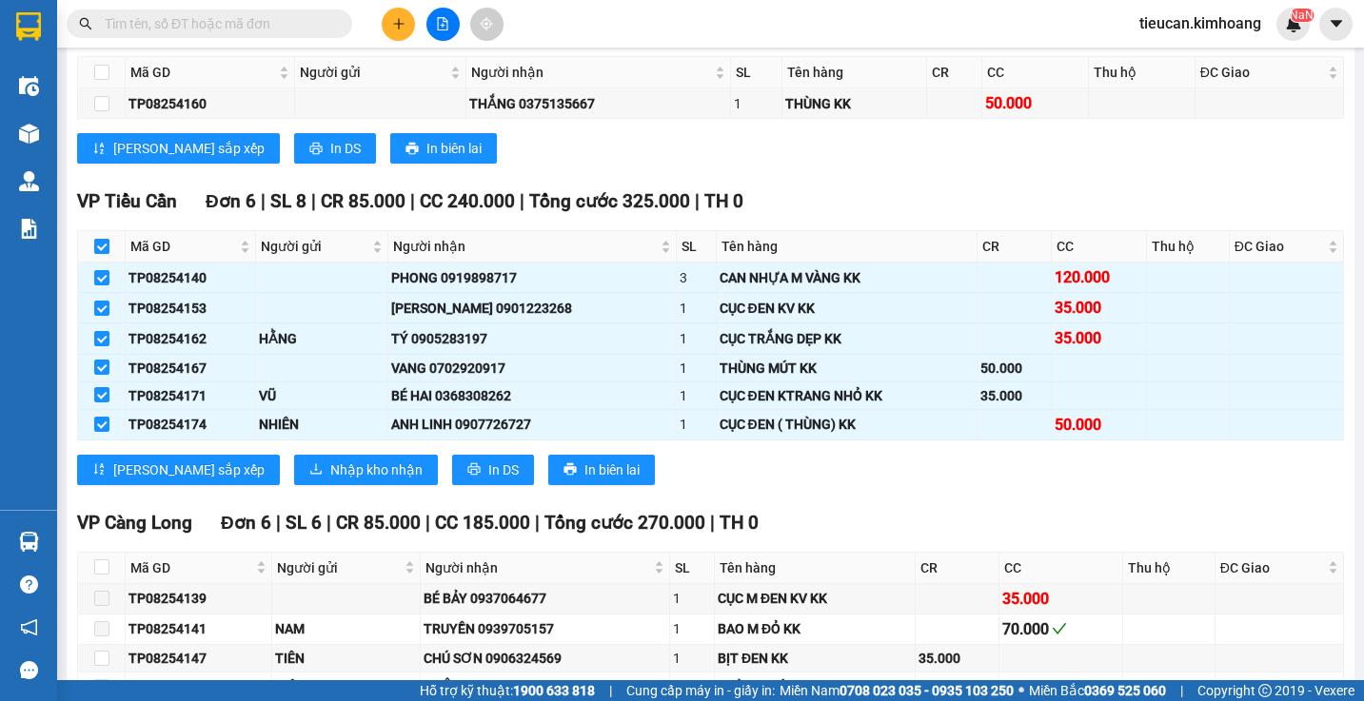
checkbox input "false"
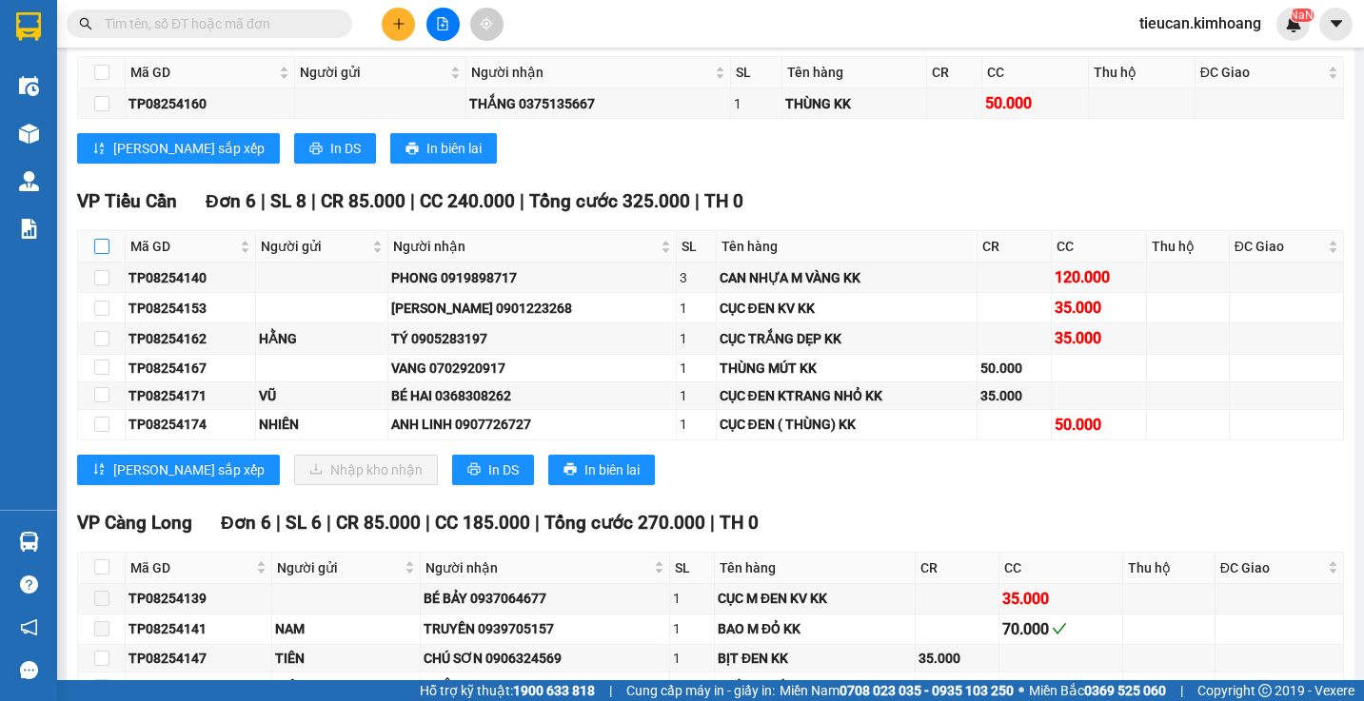
click at [102, 254] on input "checkbox" at bounding box center [101, 246] width 15 height 15
checkbox input "true"
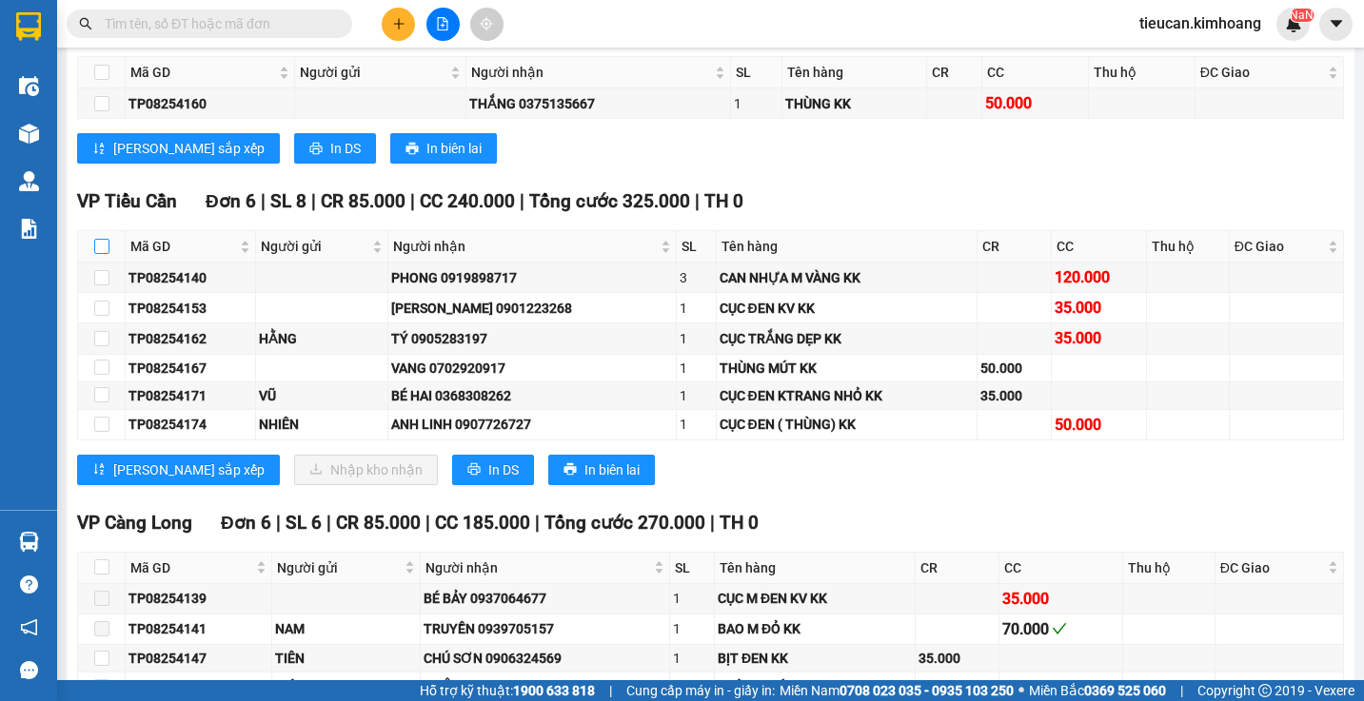
checkbox input "true"
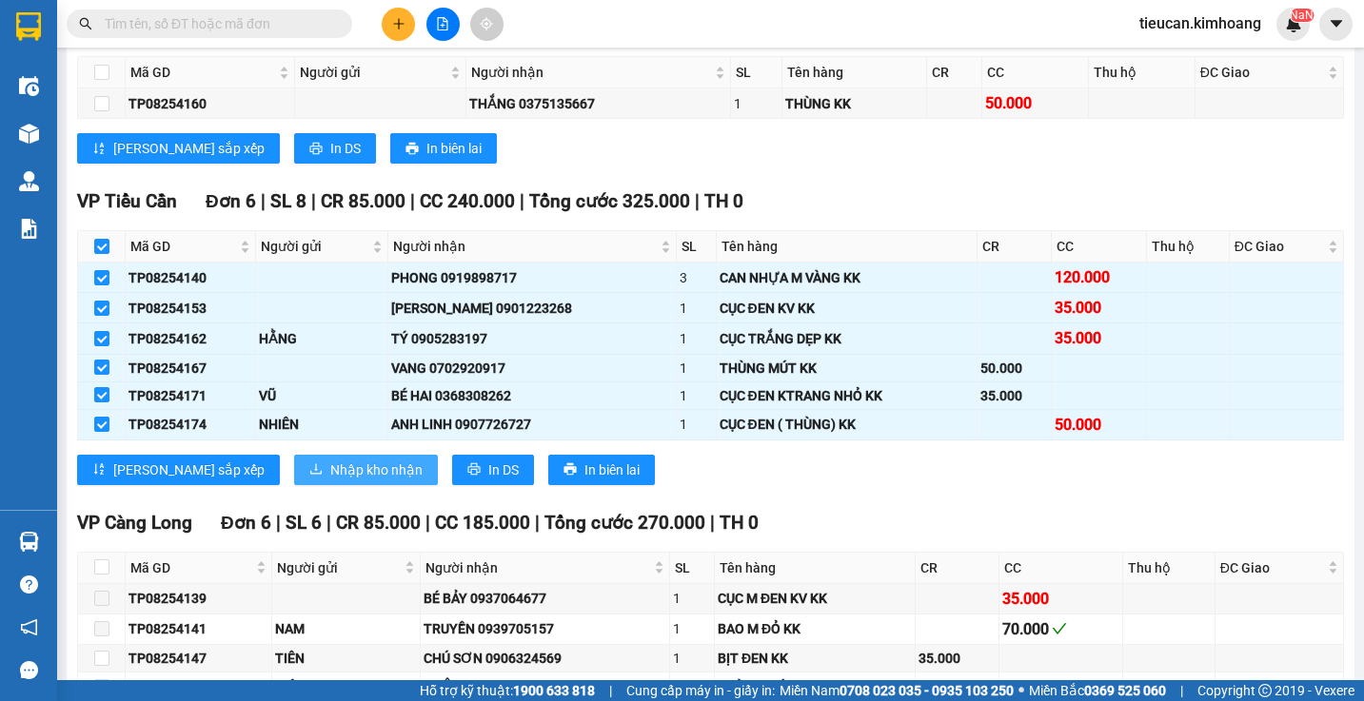
click at [330, 475] on span "Nhập kho nhận" at bounding box center [376, 470] width 92 height 21
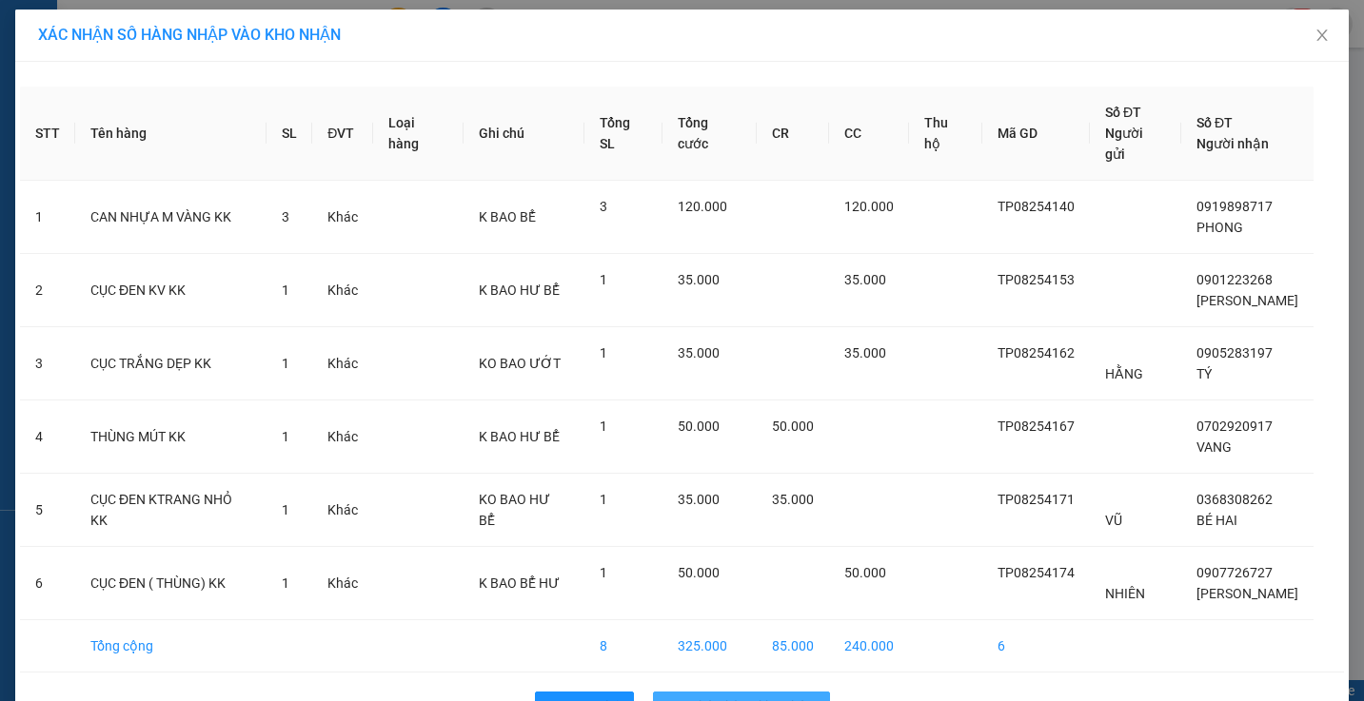
click at [779, 697] on span "Nhập hàng kho nhận" at bounding box center [752, 707] width 126 height 21
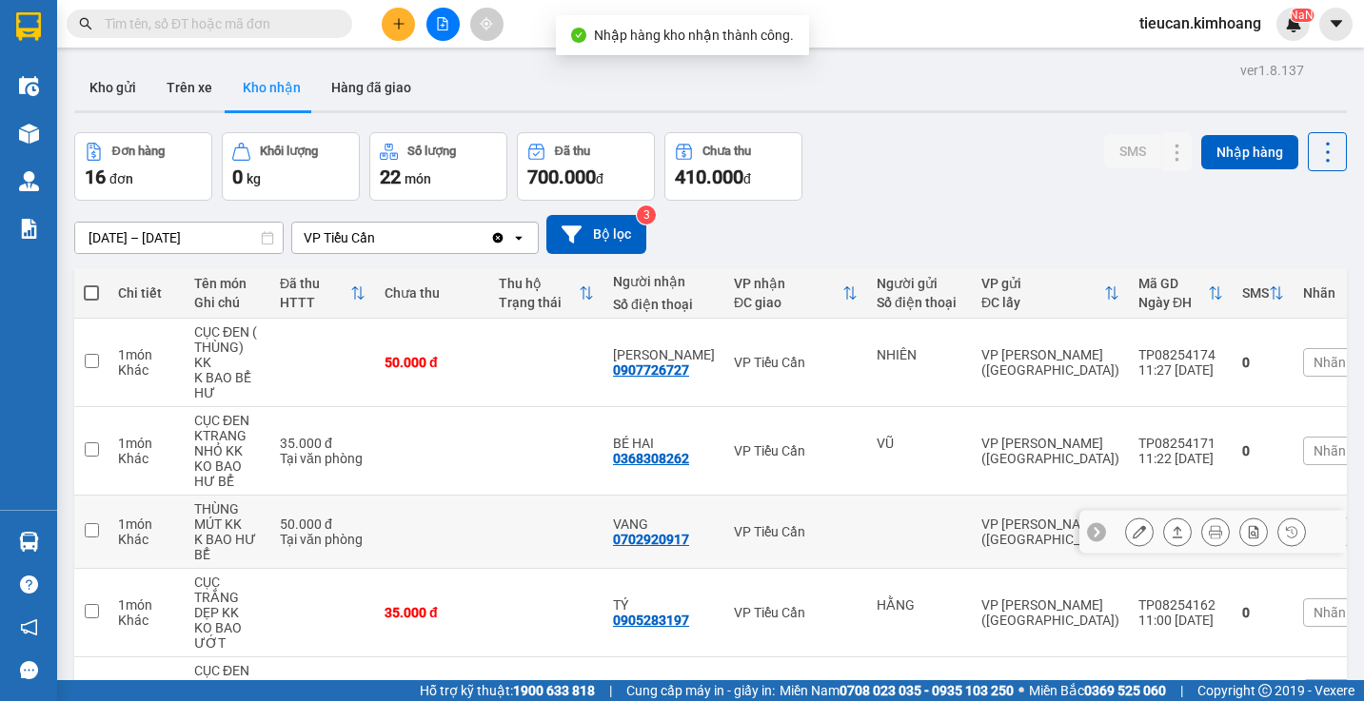
click at [76, 536] on td at bounding box center [91, 532] width 34 height 73
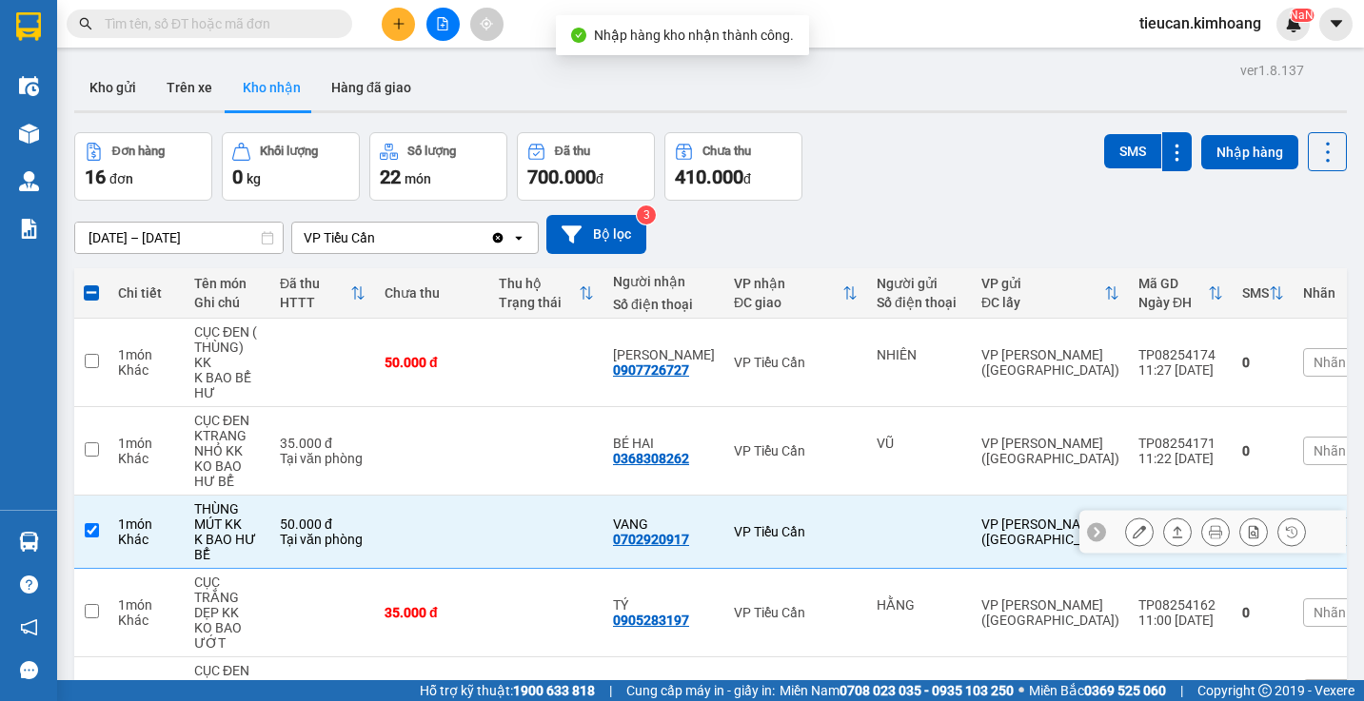
click at [76, 536] on td at bounding box center [91, 532] width 34 height 73
checkbox input "false"
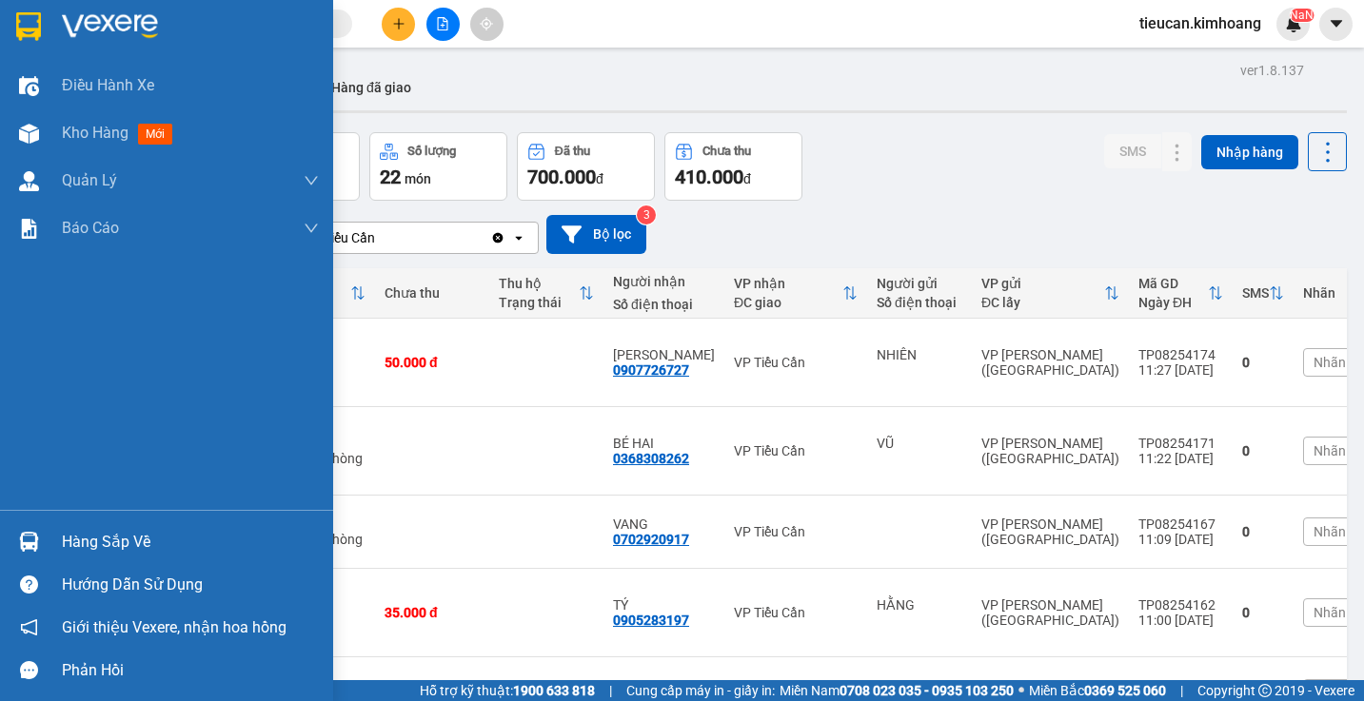
click at [45, 540] on div at bounding box center [28, 541] width 33 height 33
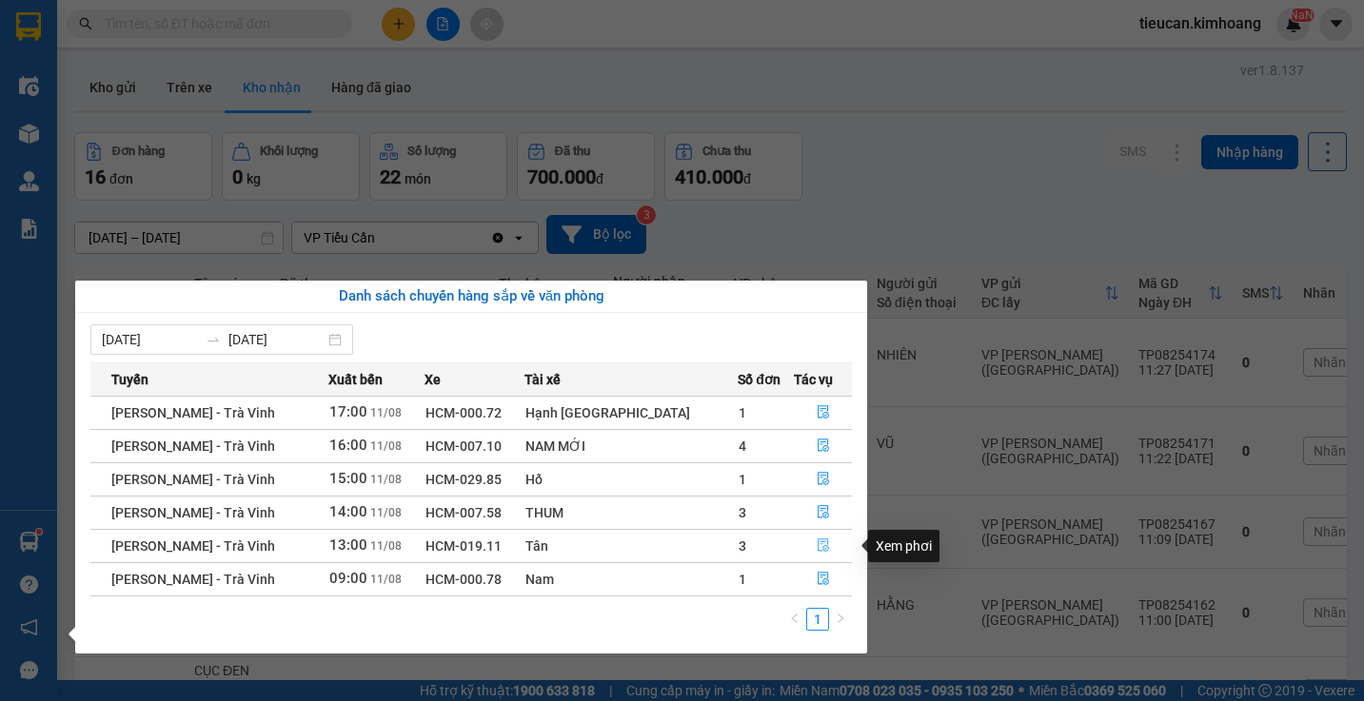
click at [817, 543] on icon "file-done" at bounding box center [823, 545] width 13 height 13
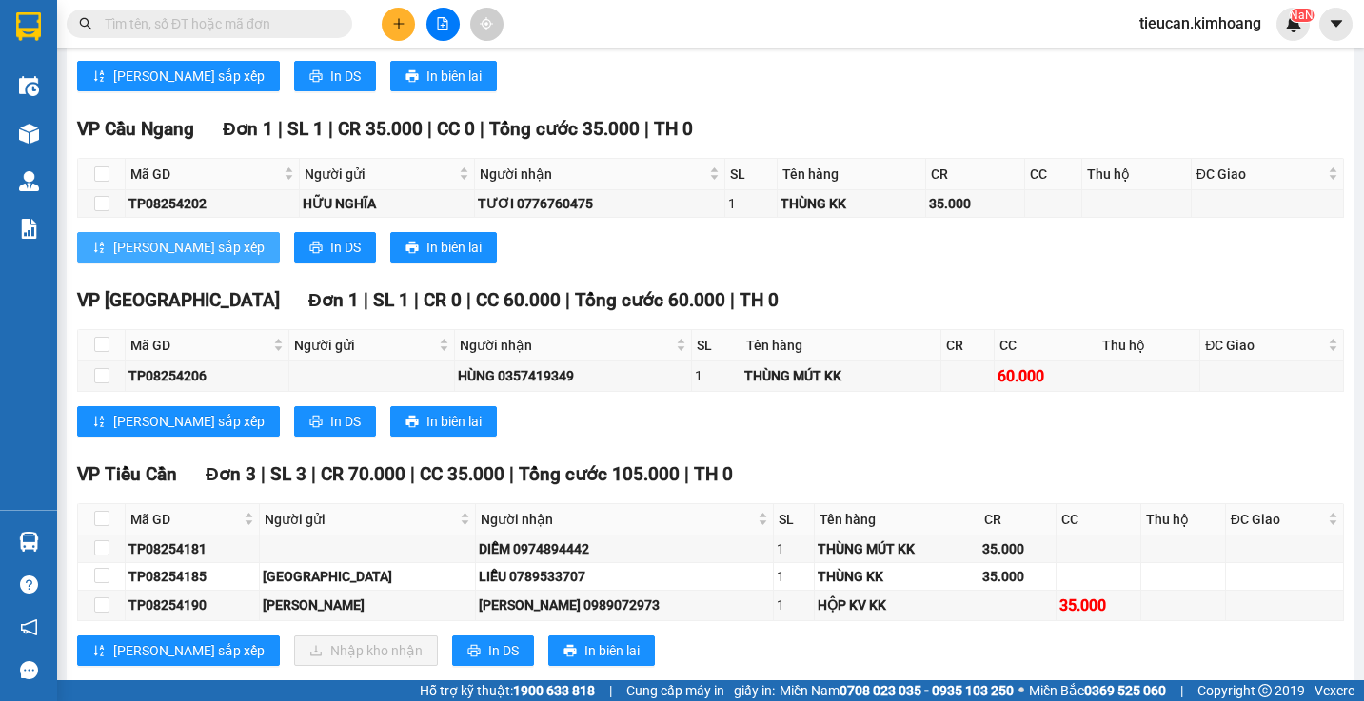
scroll to position [1237, 0]
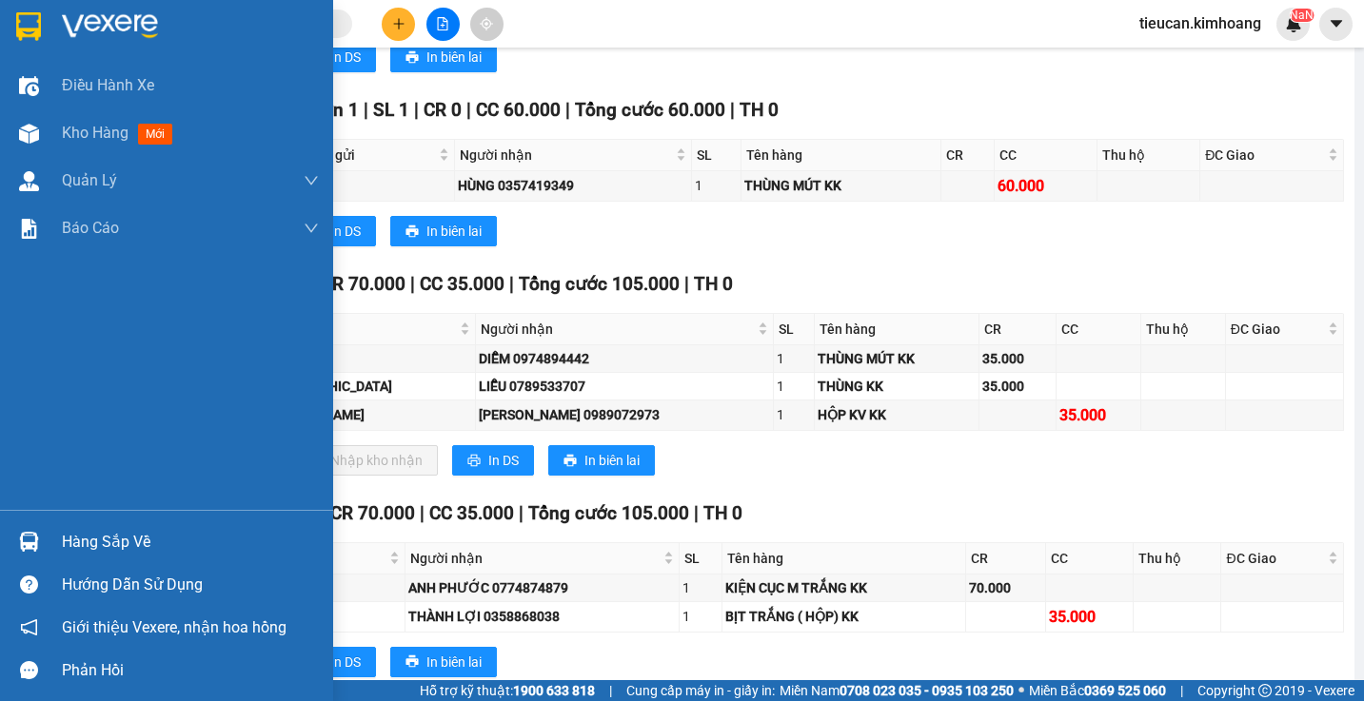
click at [69, 540] on div "Hàng sắp về" at bounding box center [190, 542] width 257 height 29
click at [69, 540] on div "Điều hành xe Kho hàng mới Quản Lý Quản lý chuyến Quản lý khách hàng mới Báo cáo…" at bounding box center [166, 350] width 333 height 701
click at [70, 540] on div "Hàng sắp về" at bounding box center [190, 542] width 257 height 29
click at [70, 540] on div "Điều hành xe Kho hàng mới Quản Lý Quản lý chuyến Quản lý khách hàng mới Báo cáo…" at bounding box center [166, 350] width 333 height 701
click at [70, 540] on div "Hàng sắp về" at bounding box center [190, 542] width 257 height 29
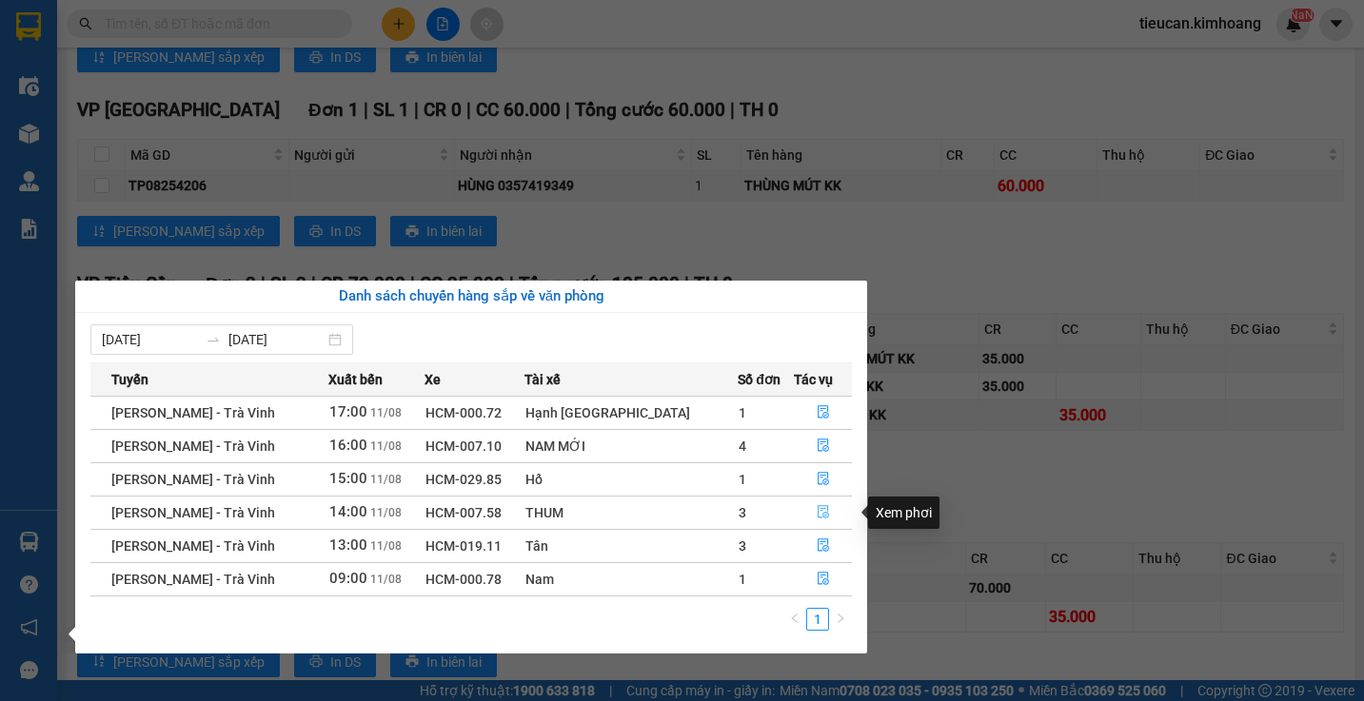
click at [817, 512] on icon "file-done" at bounding box center [823, 511] width 13 height 13
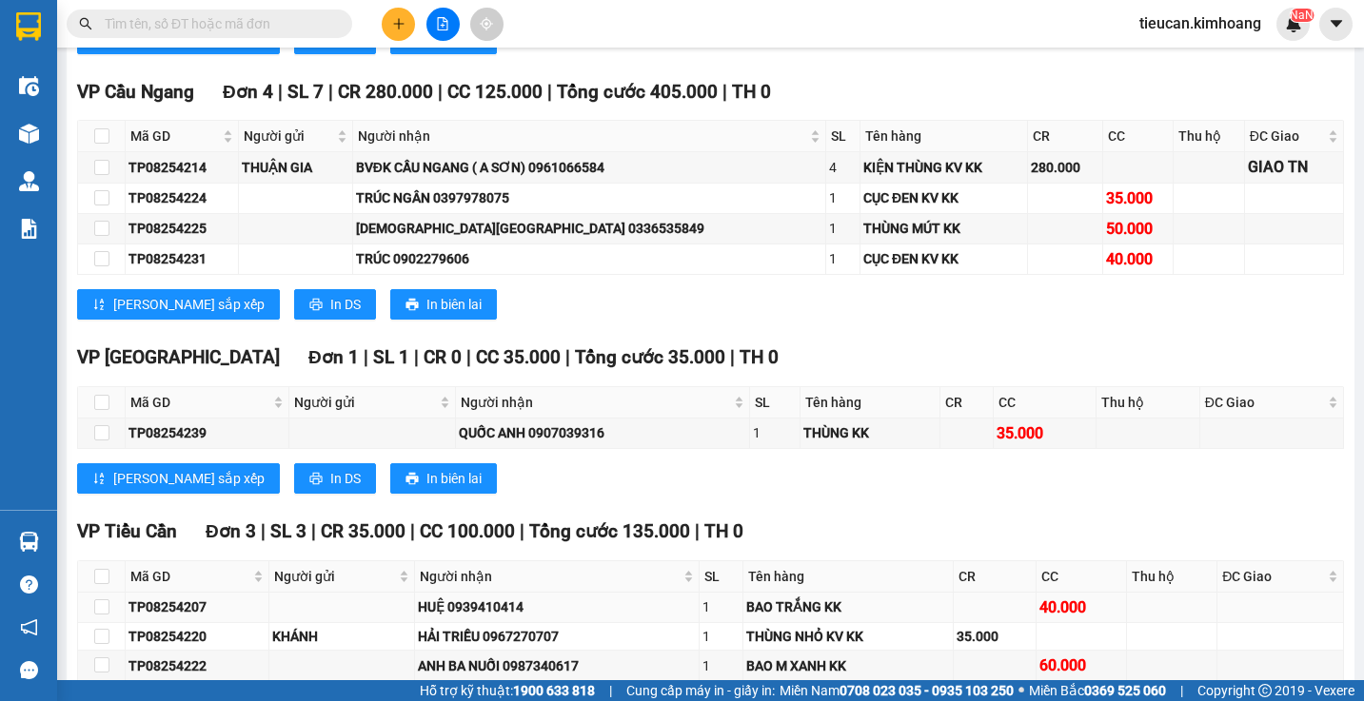
scroll to position [1390, 0]
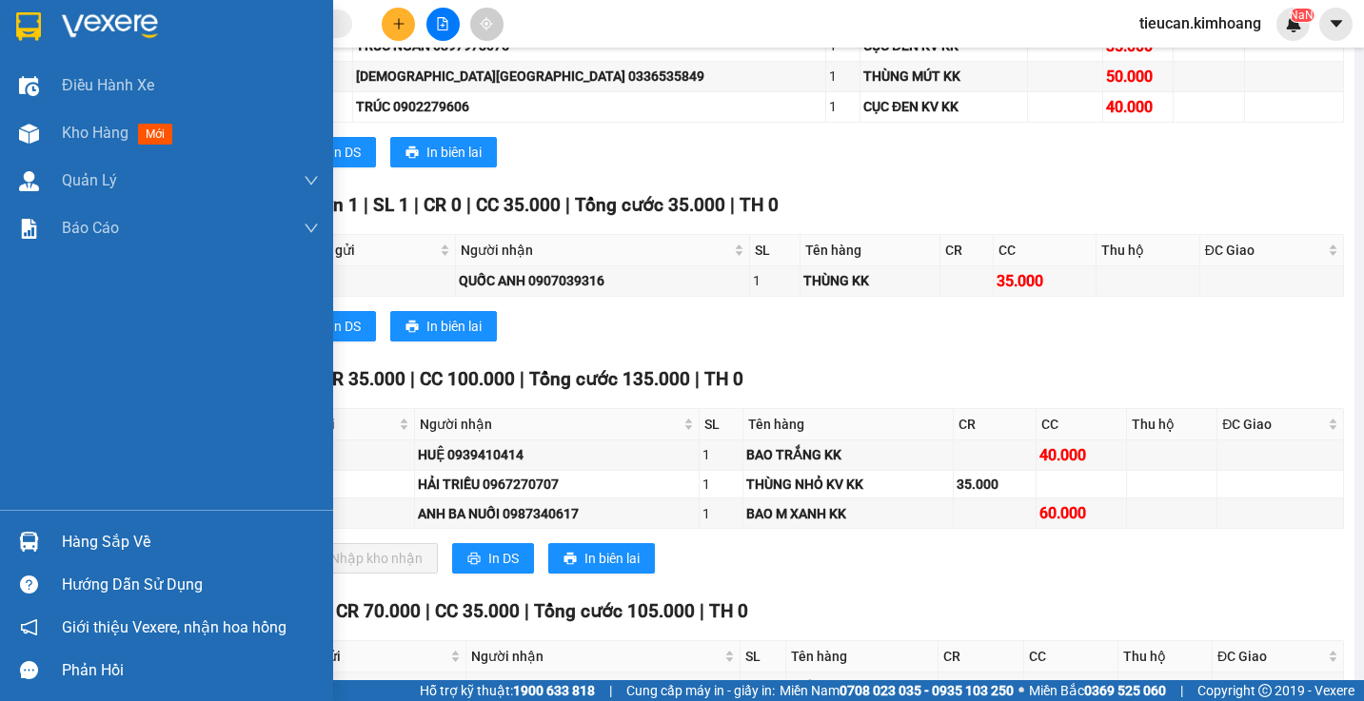
click at [64, 545] on div "Hàng sắp về" at bounding box center [190, 542] width 257 height 29
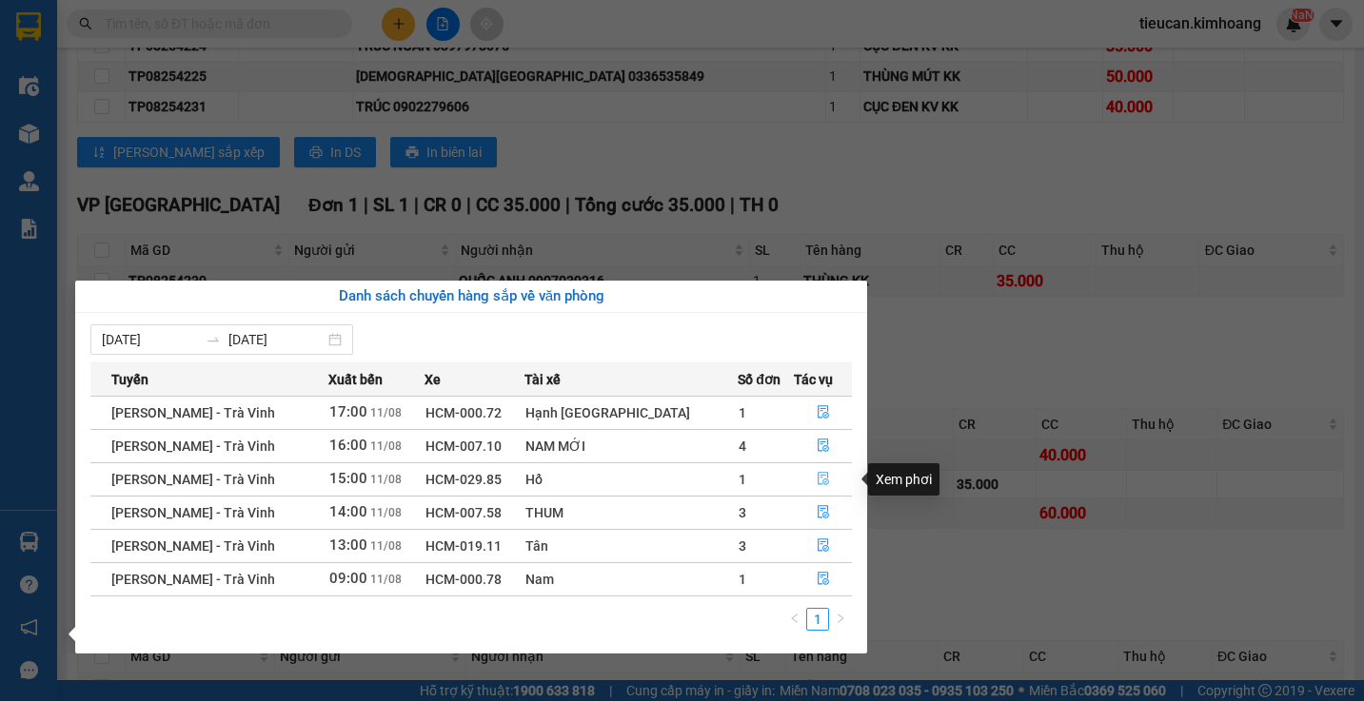
click at [818, 473] on icon "file-done" at bounding box center [823, 479] width 11 height 13
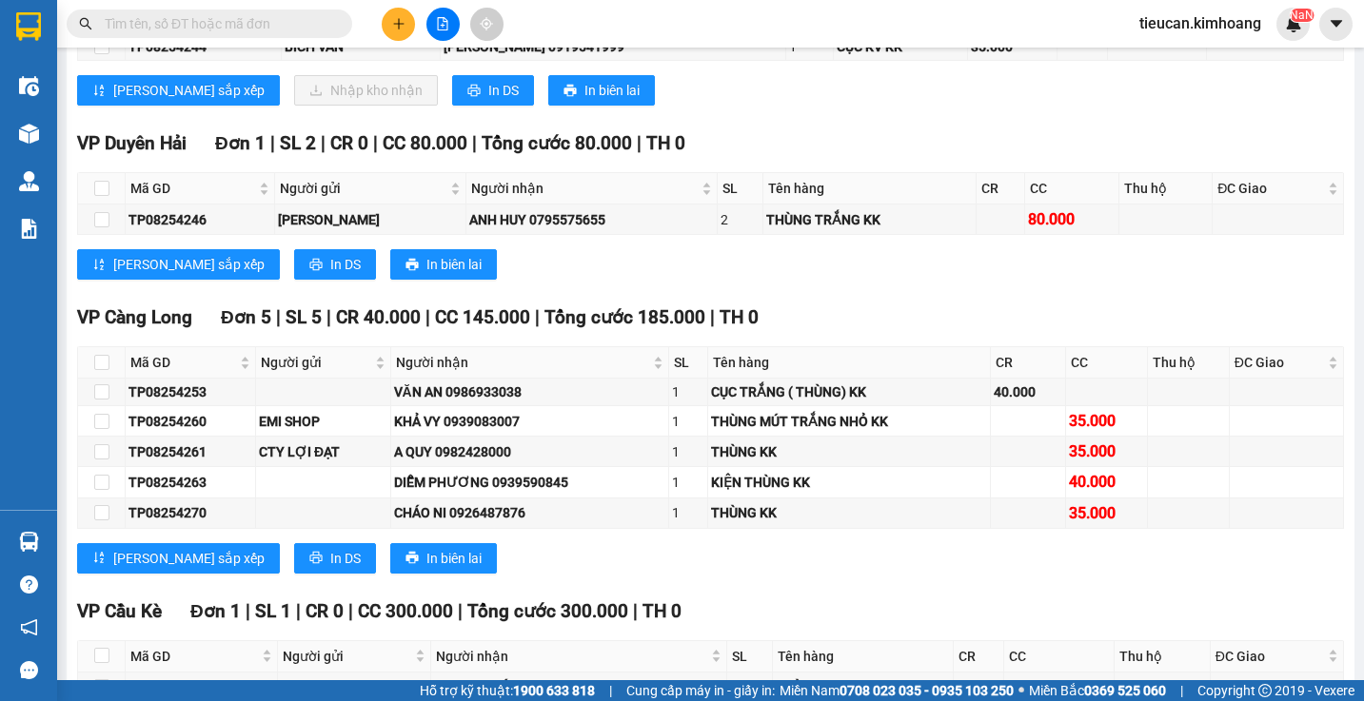
scroll to position [1096, 0]
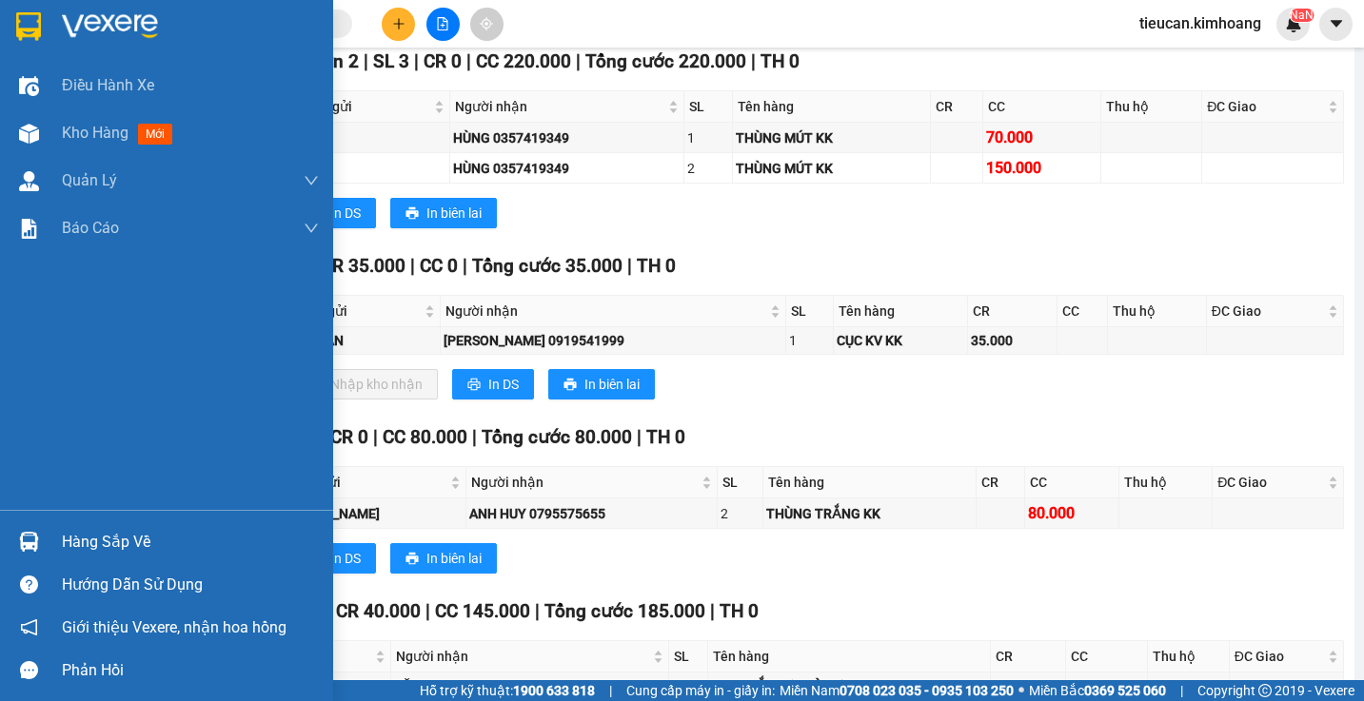
click at [103, 536] on div "Hàng sắp về" at bounding box center [190, 542] width 257 height 29
click at [103, 536] on div "Điều hành xe Kho hàng mới Quản Lý Quản lý chuyến Quản lý khách hàng mới Báo cáo…" at bounding box center [166, 350] width 333 height 701
click at [103, 536] on div "Hàng sắp về" at bounding box center [190, 542] width 257 height 29
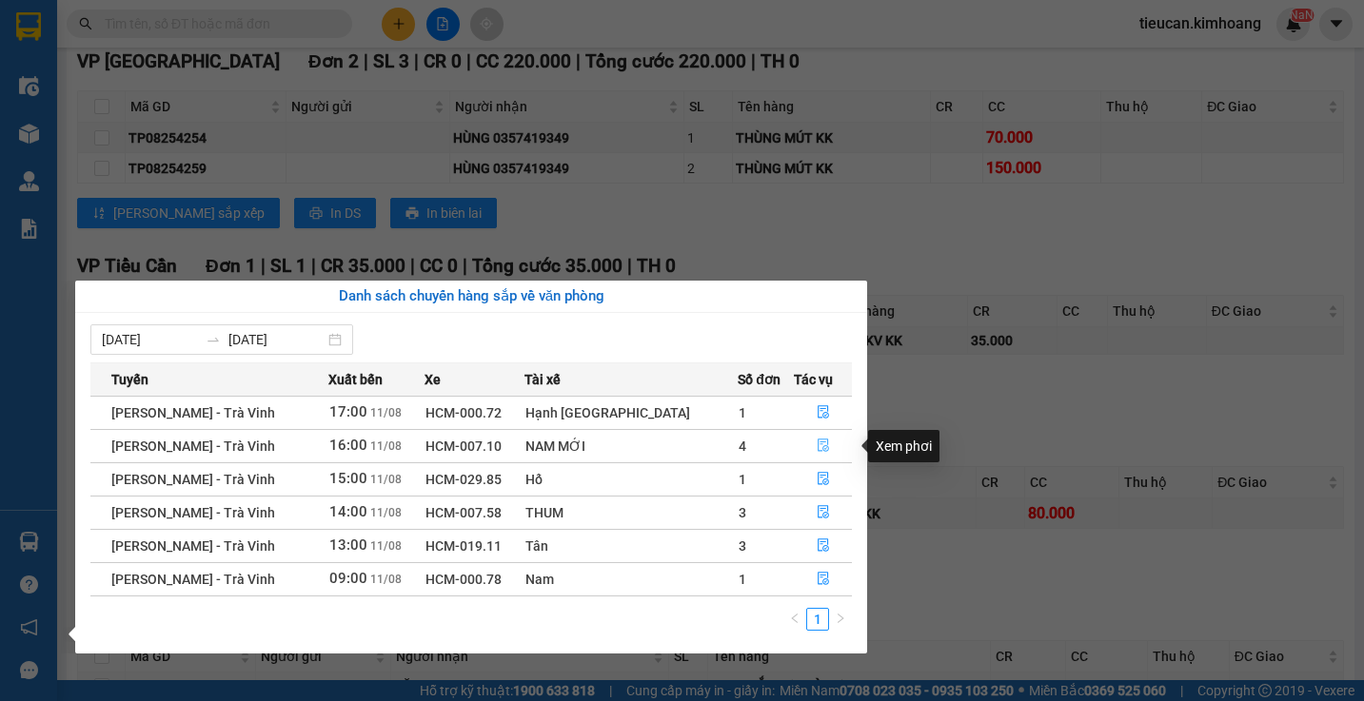
click at [820, 443] on icon "file-done" at bounding box center [823, 445] width 13 height 13
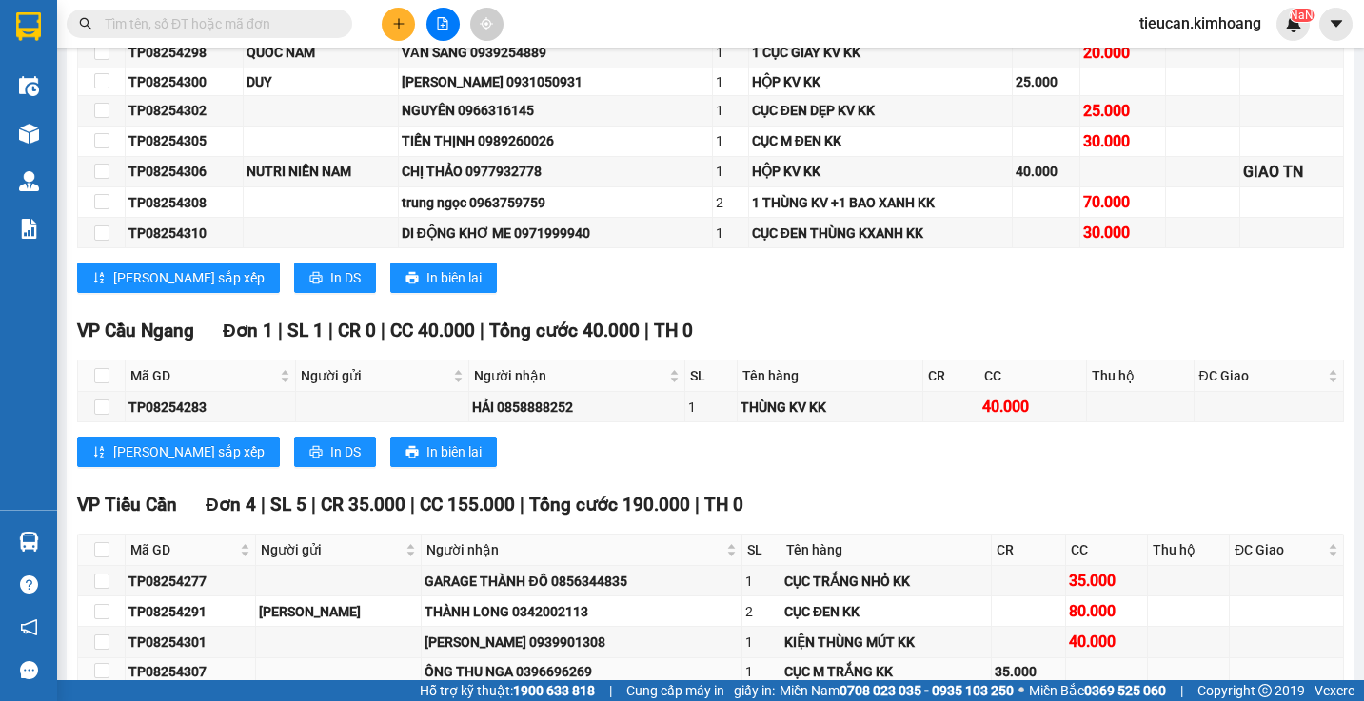
scroll to position [1365, 0]
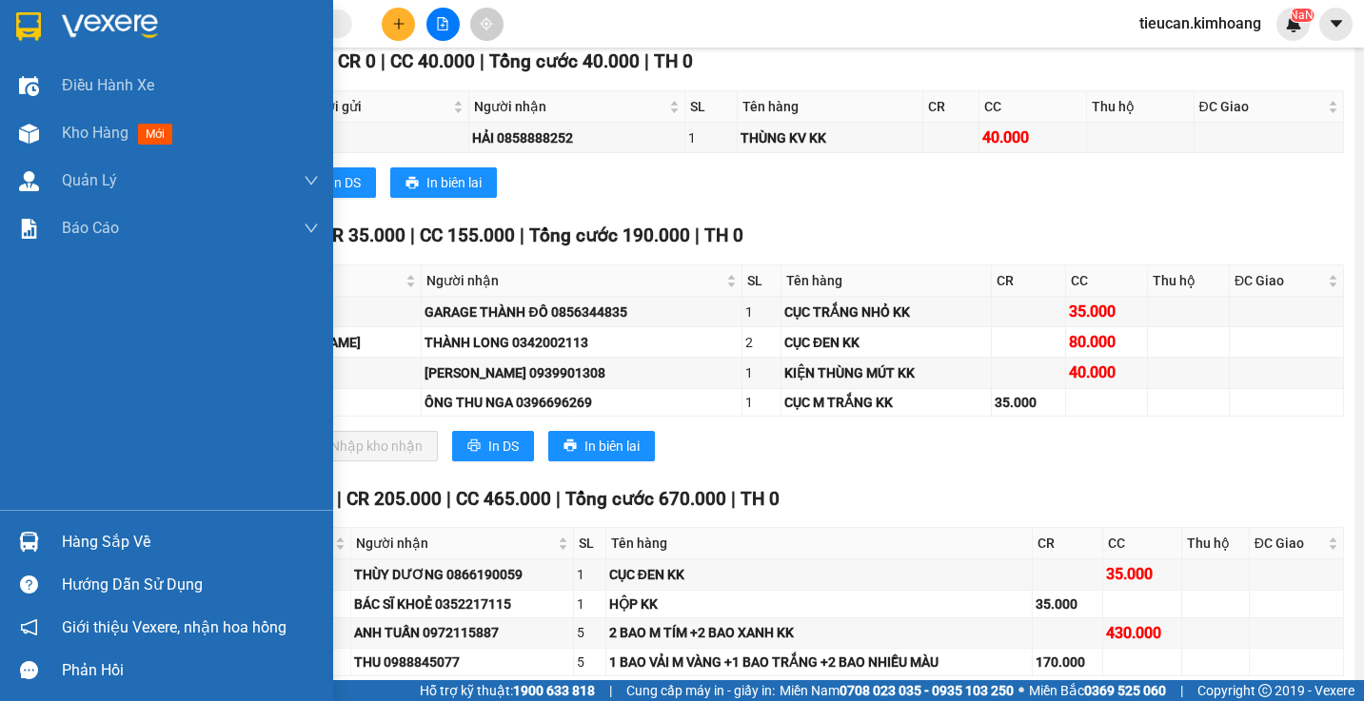
click at [87, 533] on div "Hàng sắp về" at bounding box center [190, 542] width 257 height 29
click at [87, 533] on div "Điều hành xe Kho hàng mới Quản Lý Quản lý chuyến Quản lý khách hàng mới Báo cáo…" at bounding box center [166, 350] width 333 height 701
click at [87, 533] on div "Hàng sắp về" at bounding box center [190, 542] width 257 height 29
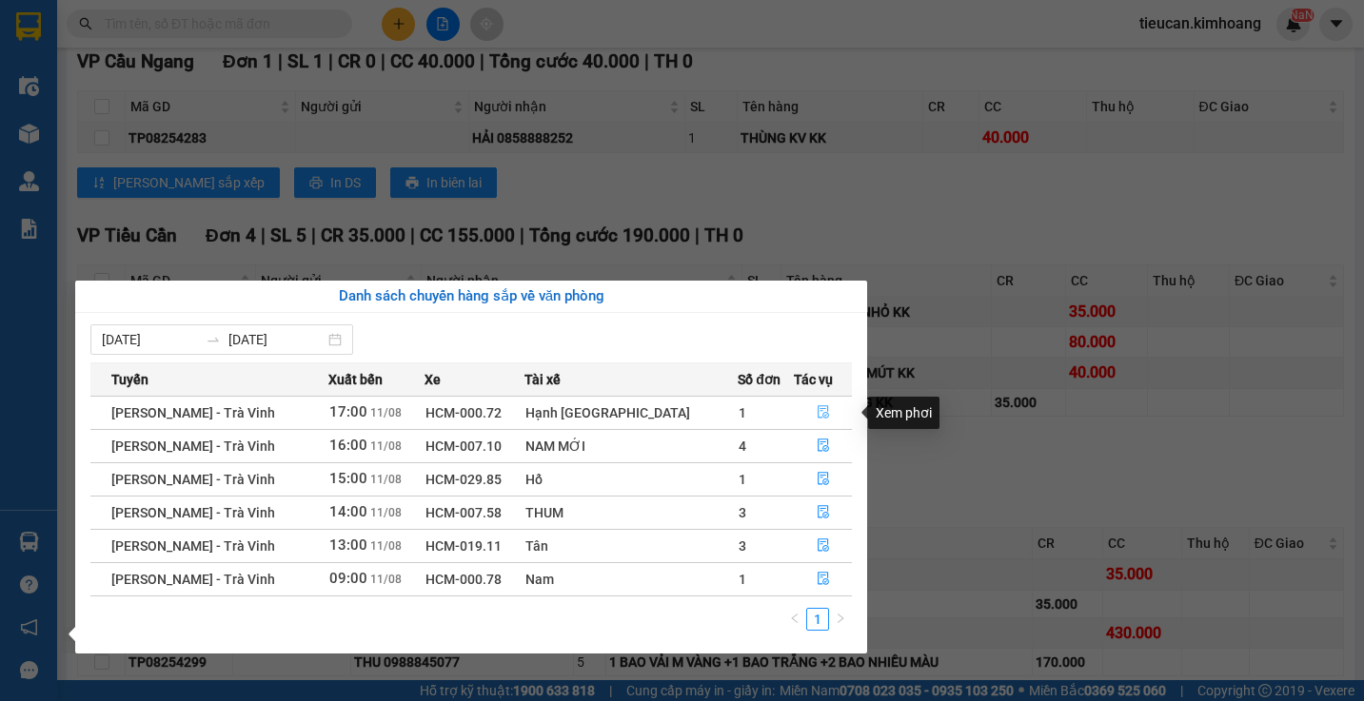
click at [817, 415] on icon "file-done" at bounding box center [823, 411] width 13 height 13
click at [816, 413] on div "CỤC M TRẮNG KK" at bounding box center [886, 402] width 204 height 21
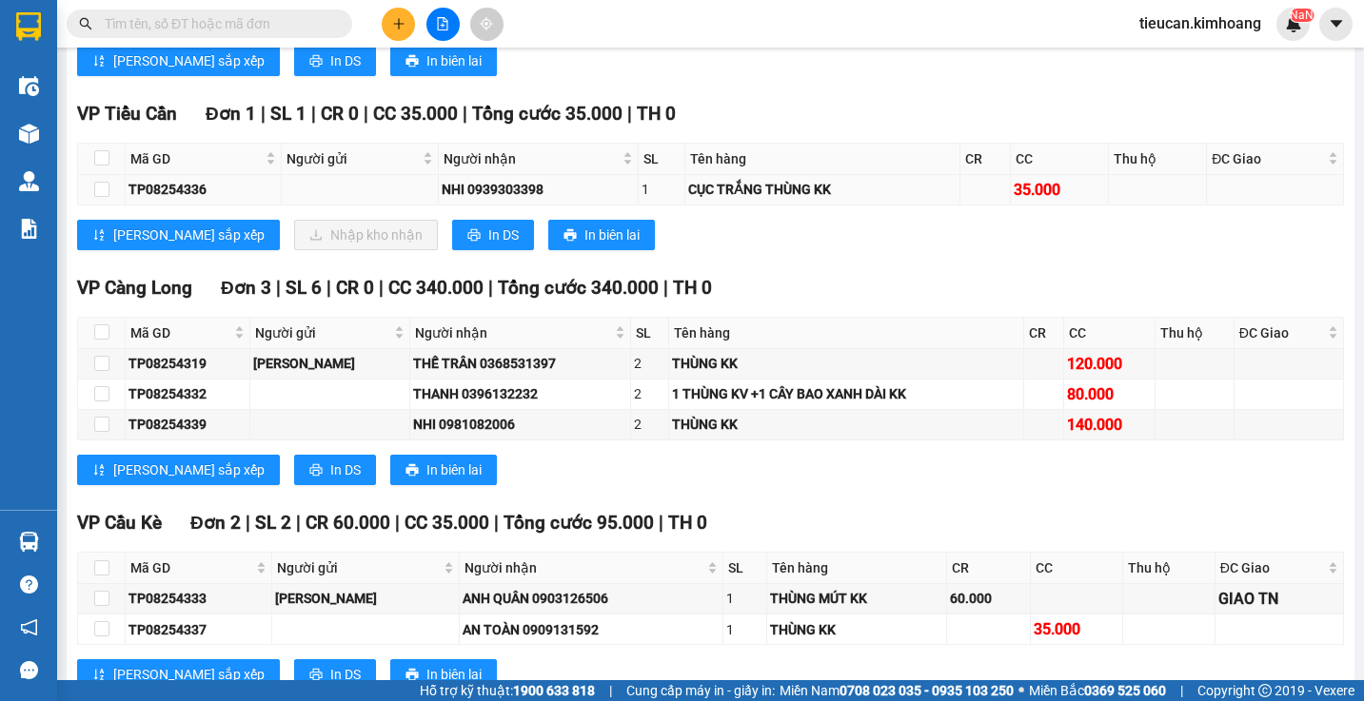
scroll to position [1213, 0]
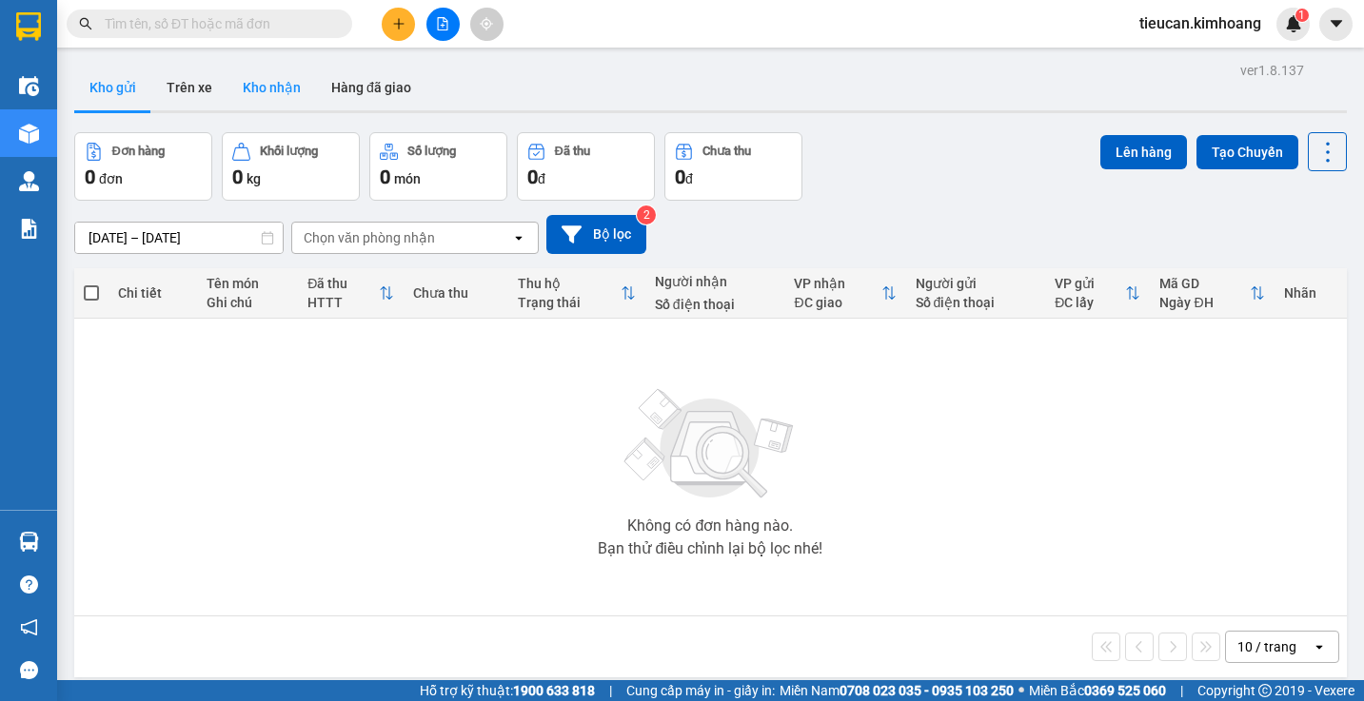
click at [253, 92] on button "Kho nhận" at bounding box center [271, 88] width 89 height 46
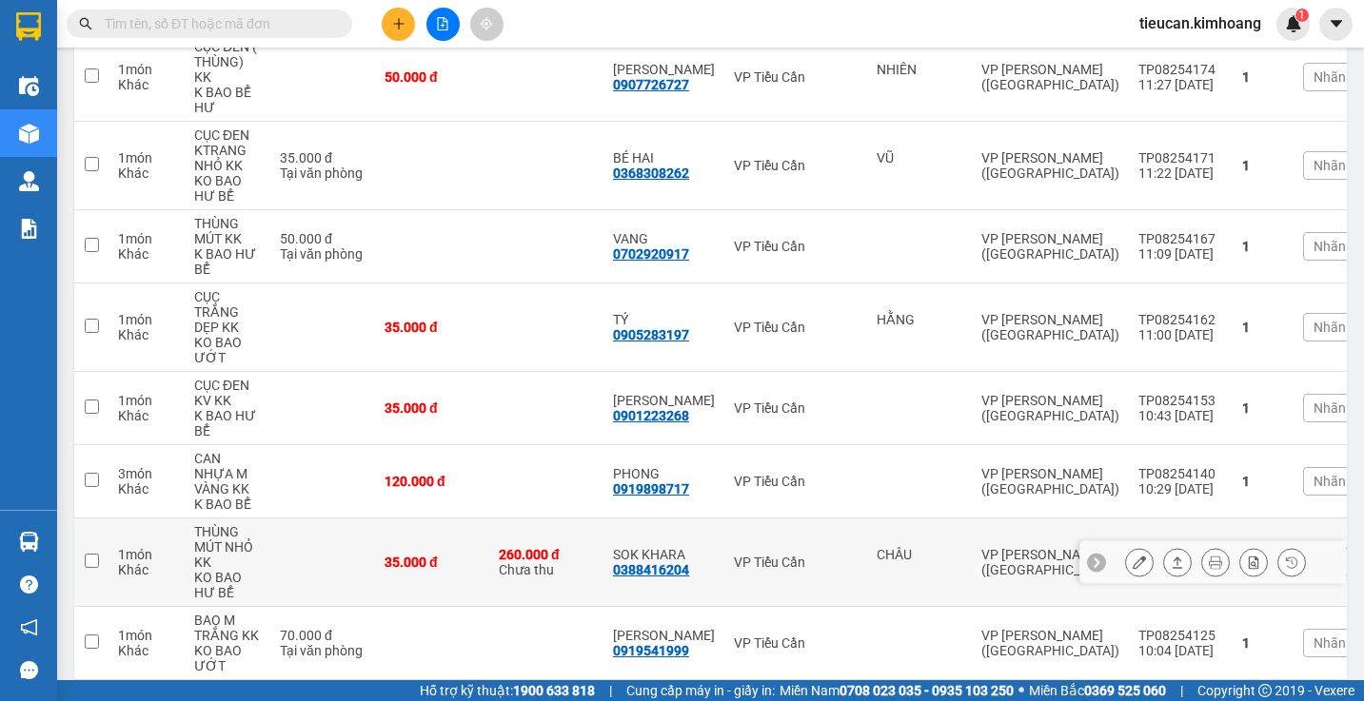
scroll to position [476, 0]
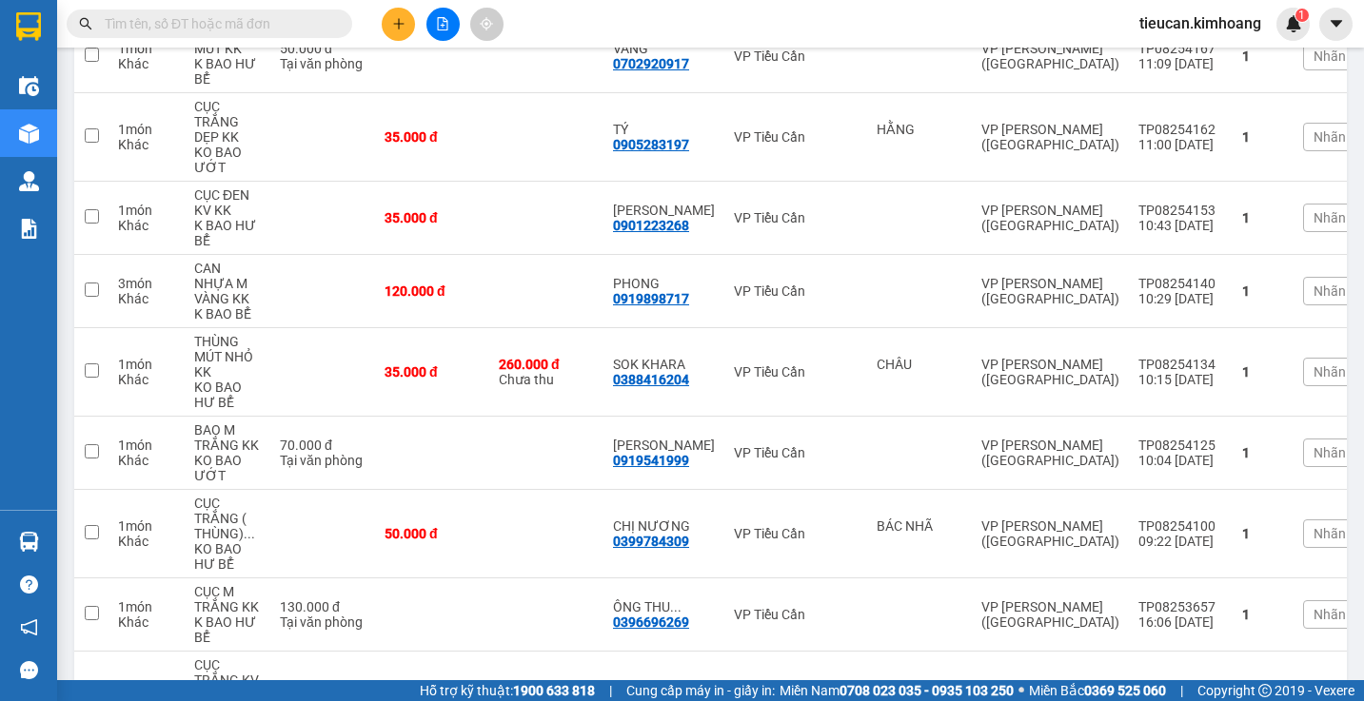
scroll to position [0, 0]
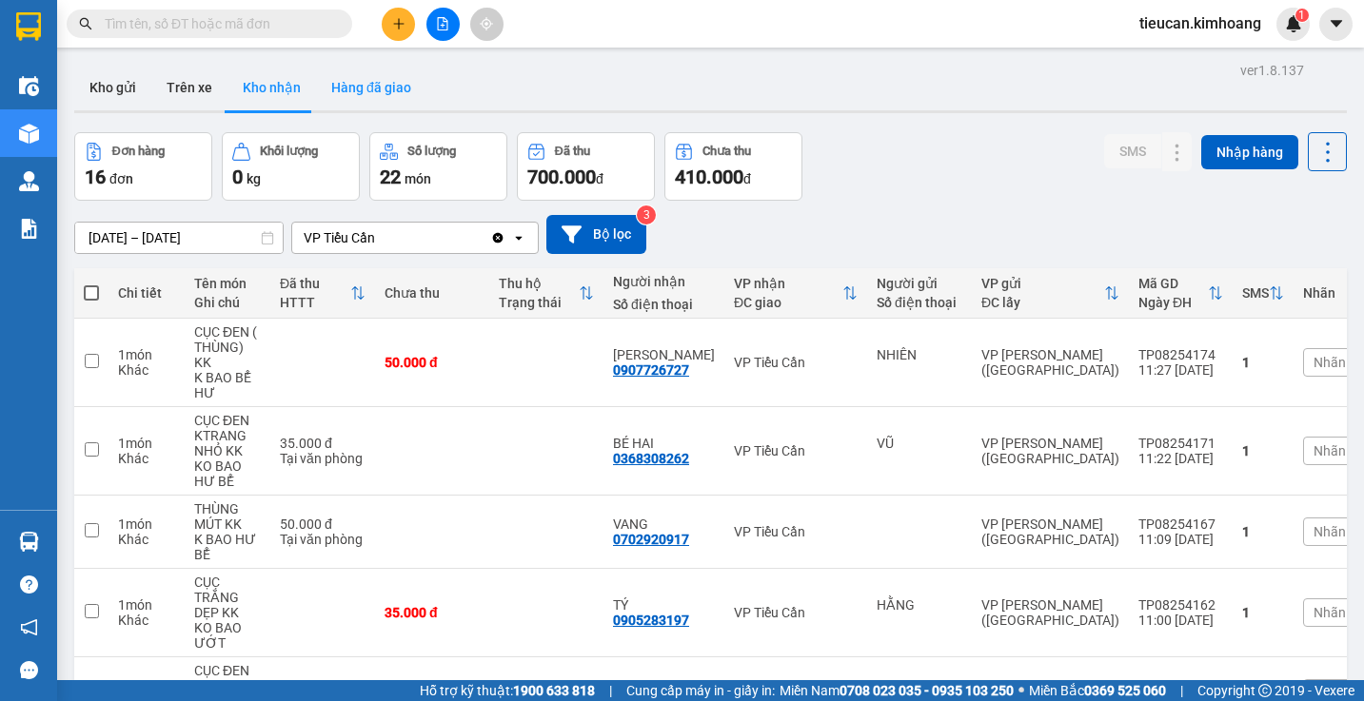
click at [342, 93] on button "Hàng đã giao" at bounding box center [371, 88] width 110 height 46
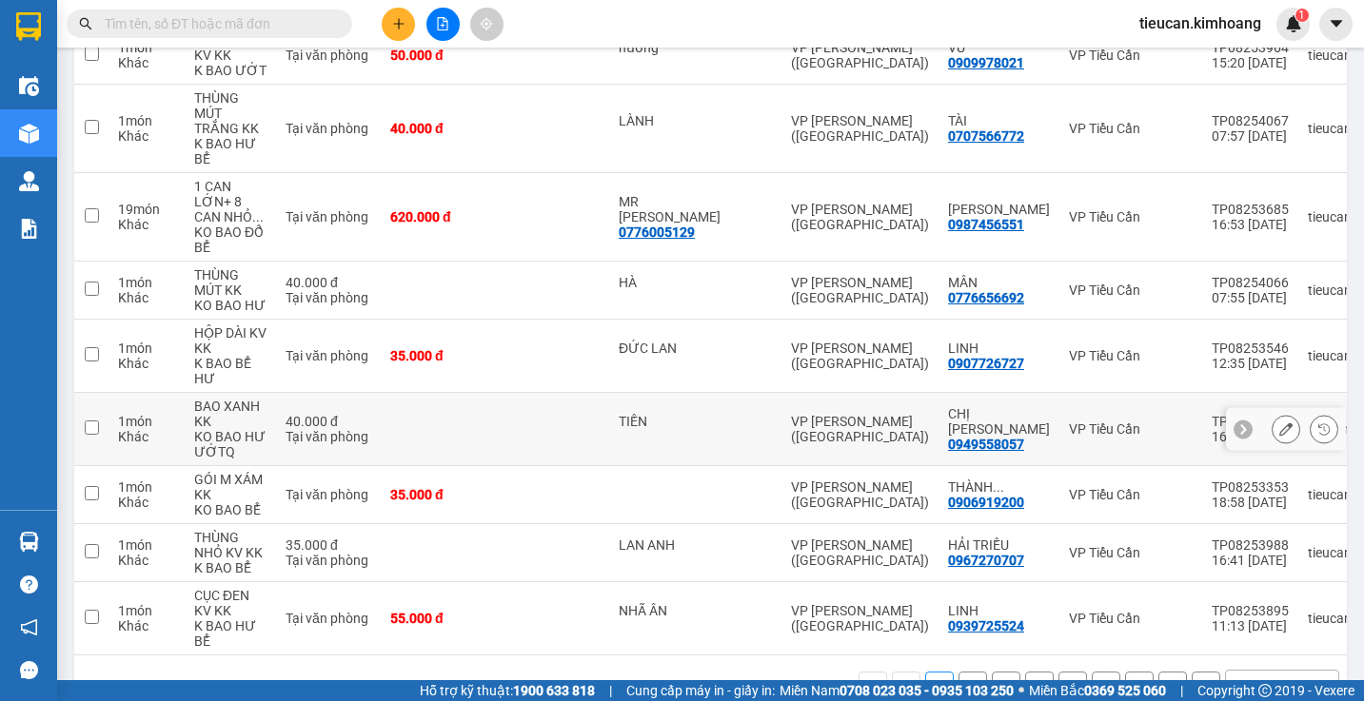
scroll to position [442, 0]
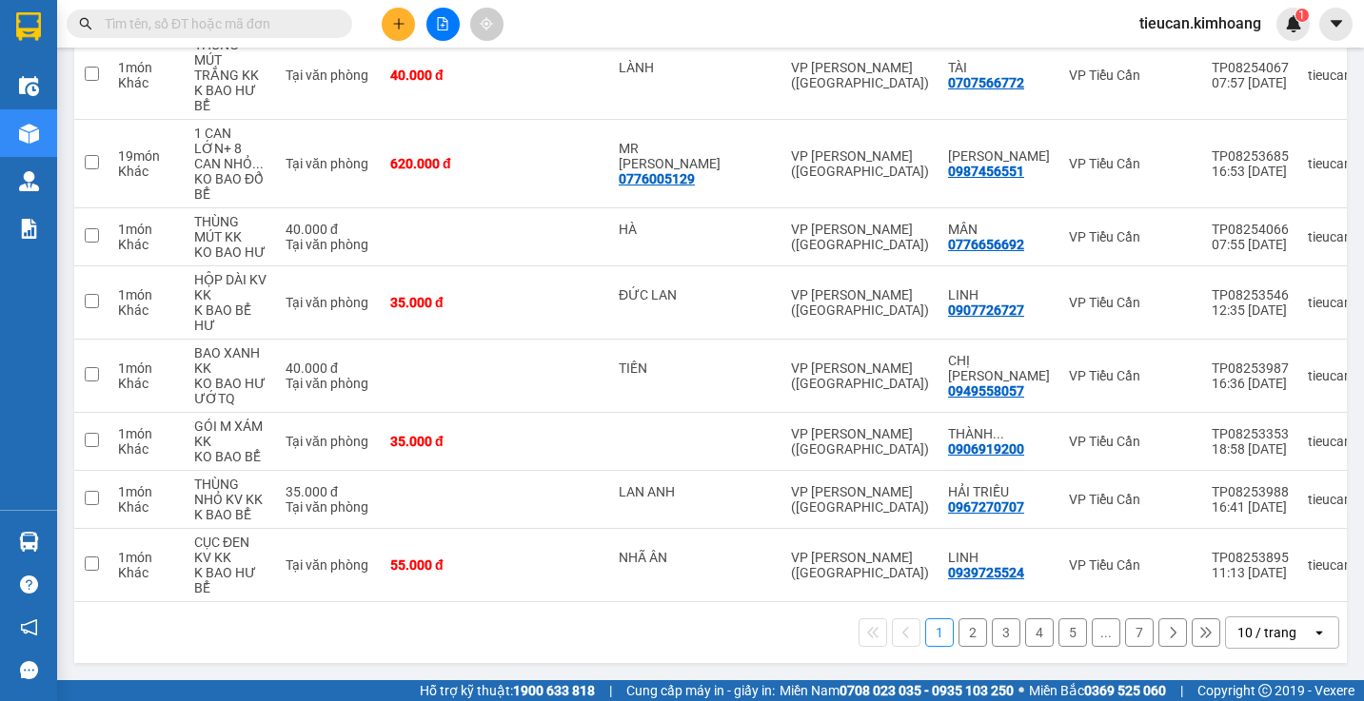
click at [1241, 624] on div "10 / trang" at bounding box center [1266, 632] width 59 height 19
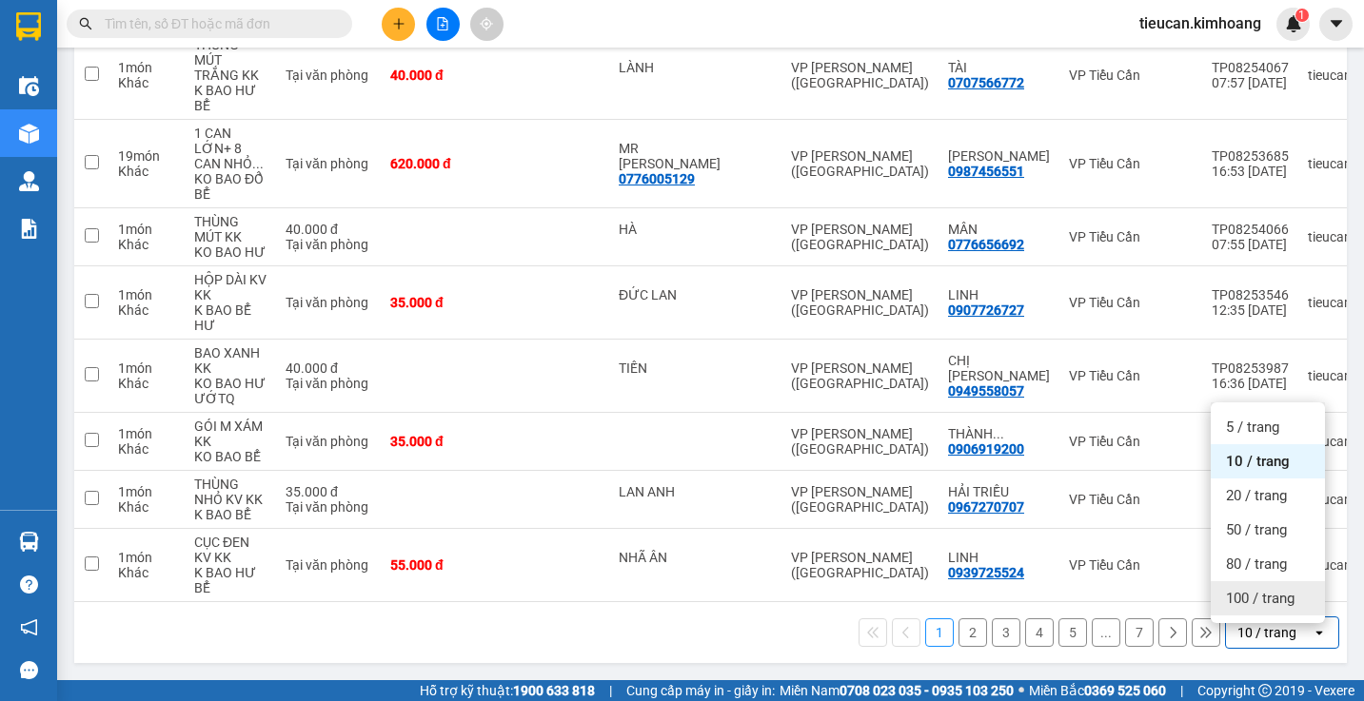
click at [1233, 589] on span "100 / trang" at bounding box center [1260, 598] width 69 height 19
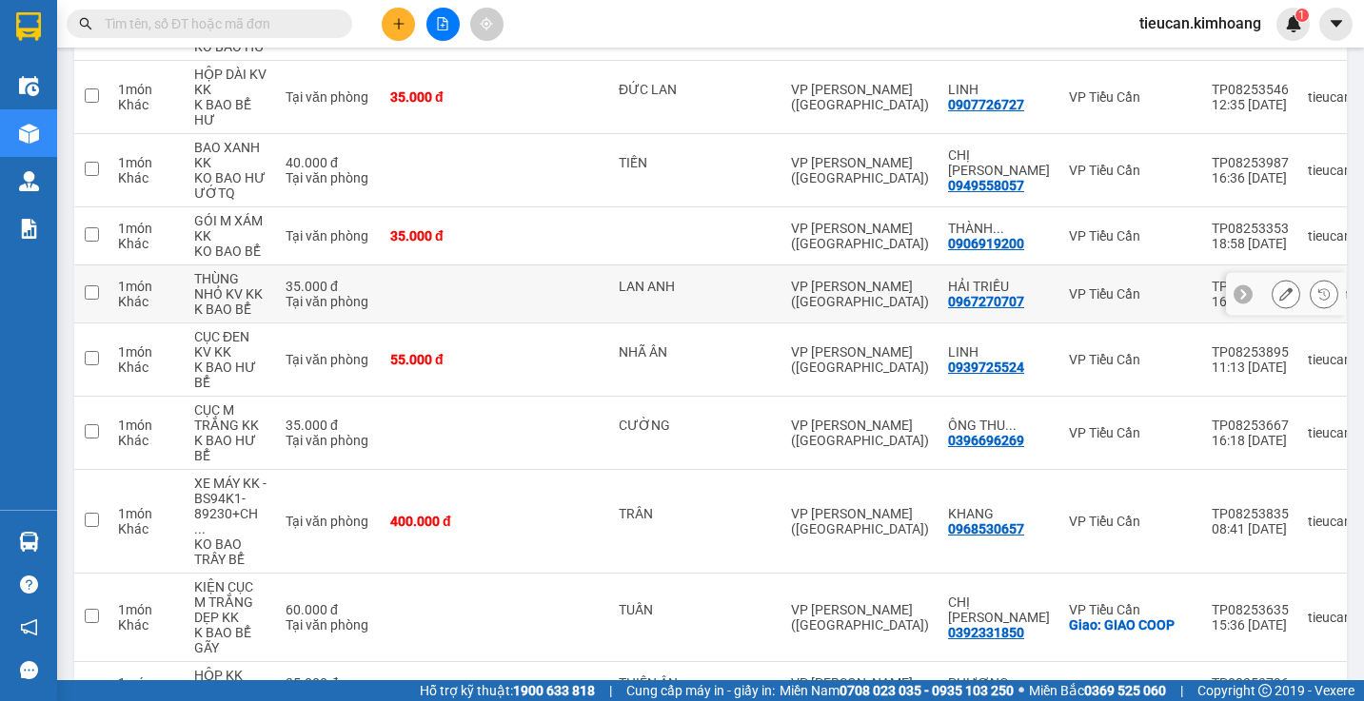
scroll to position [0, 0]
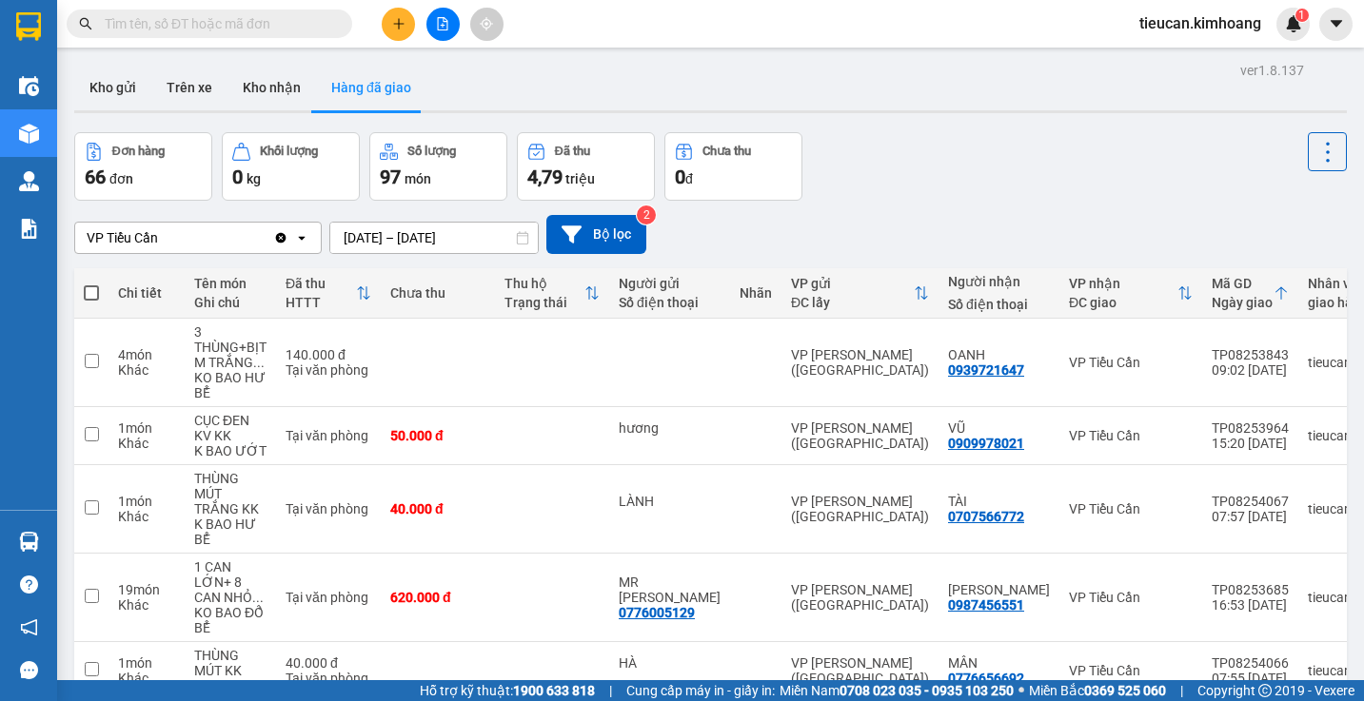
click at [335, 240] on input "[DATE] – [DATE]" at bounding box center [433, 238] width 207 height 30
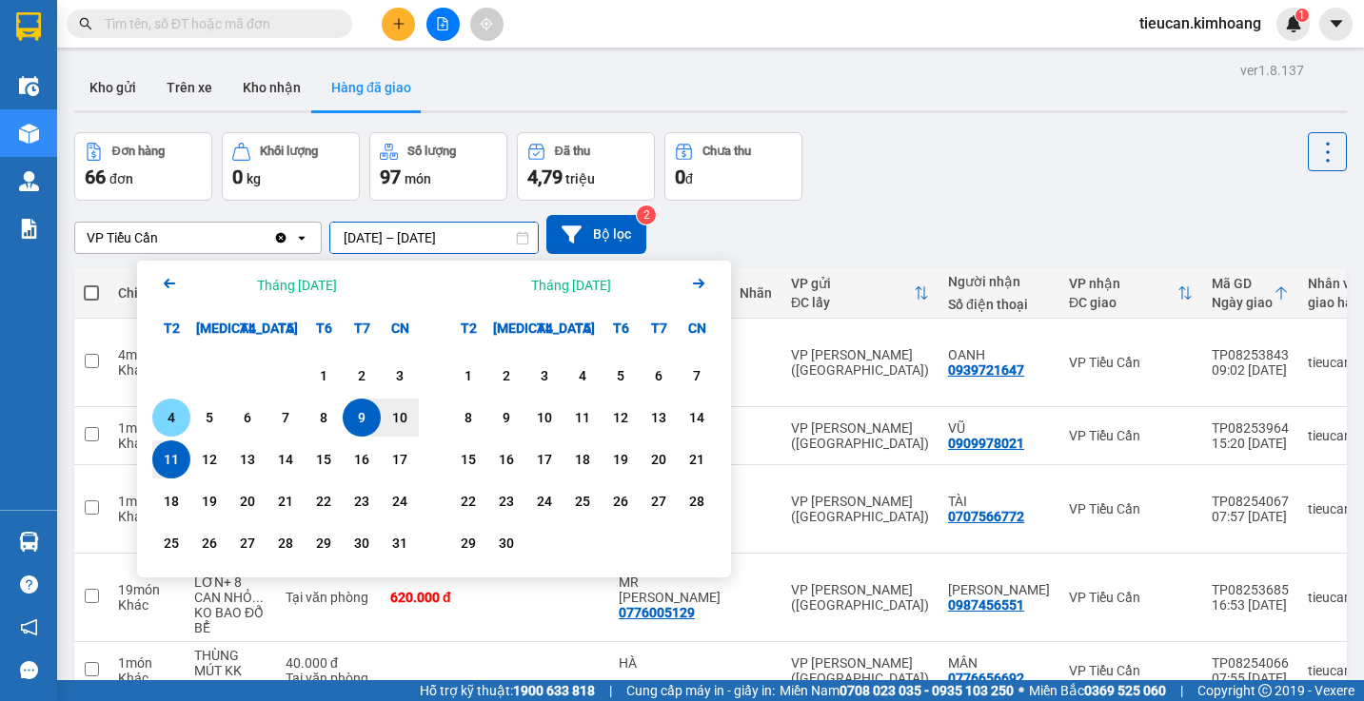
click at [184, 426] on div "4" at bounding box center [171, 417] width 27 height 23
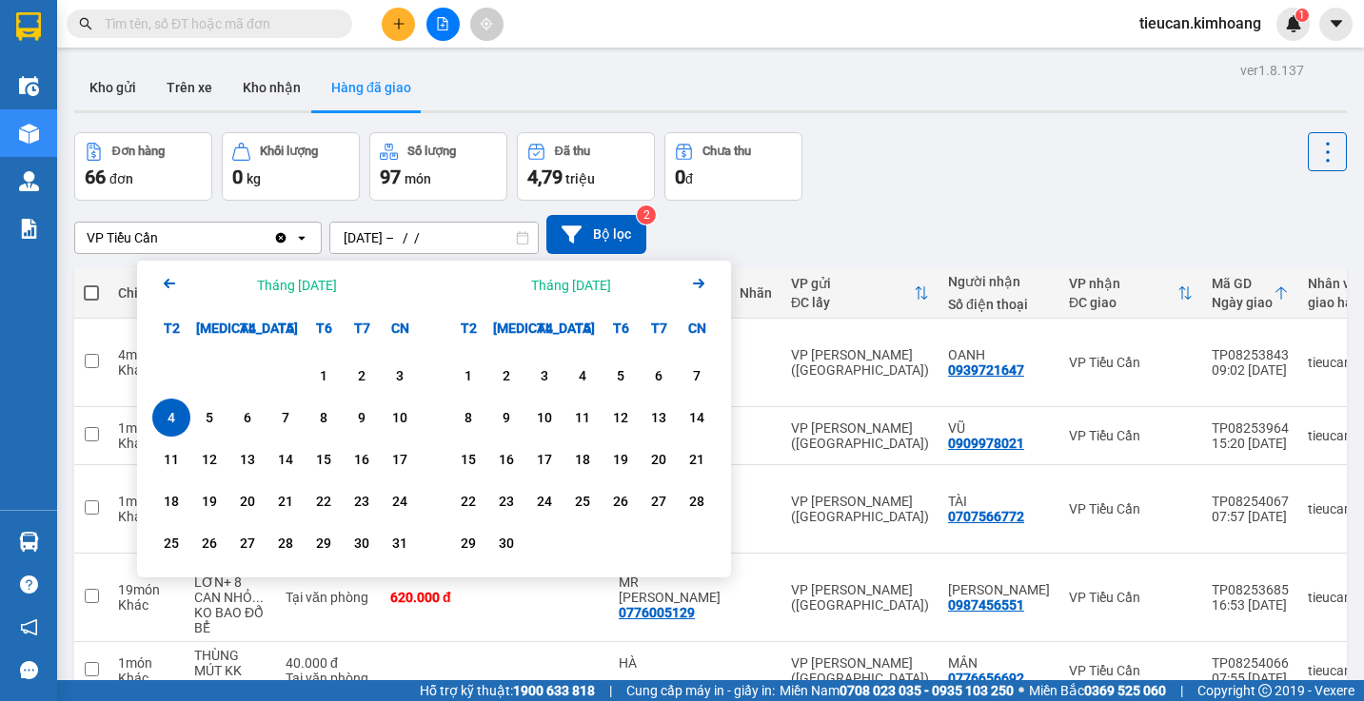
click at [184, 426] on div "4" at bounding box center [171, 417] width 27 height 23
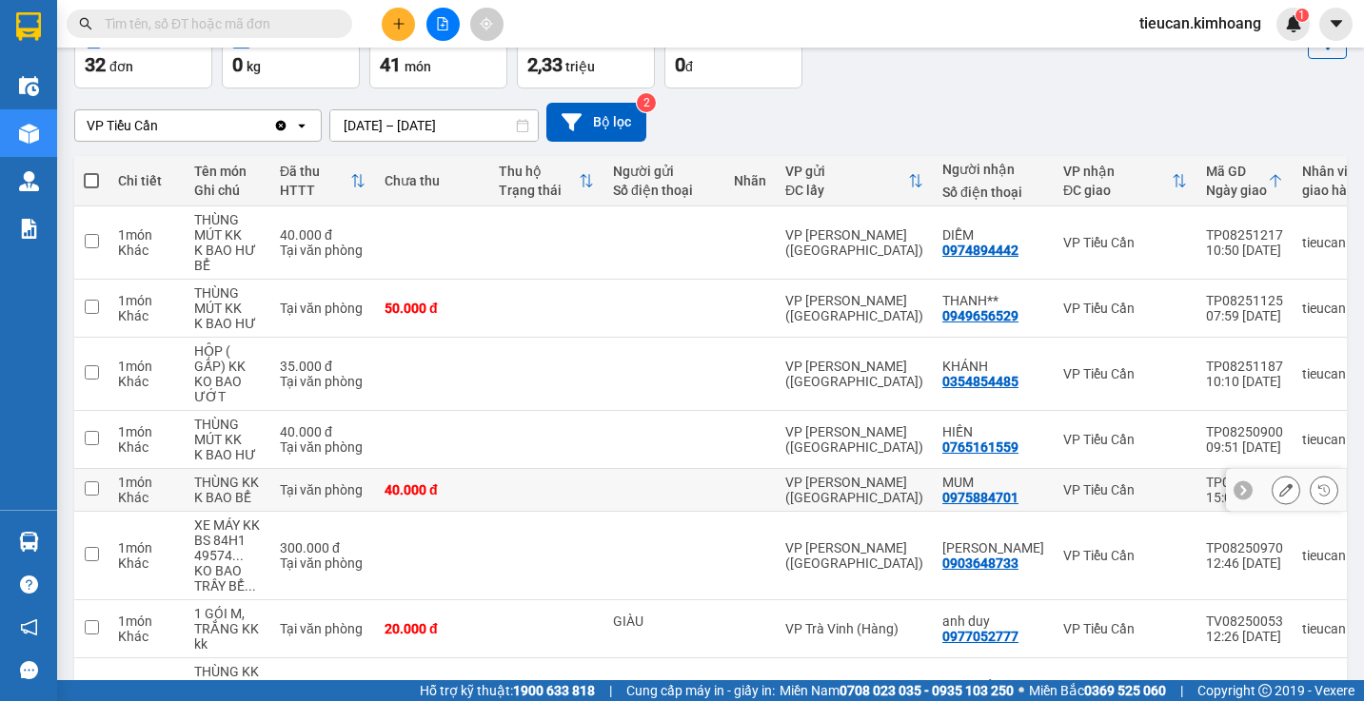
scroll to position [17, 0]
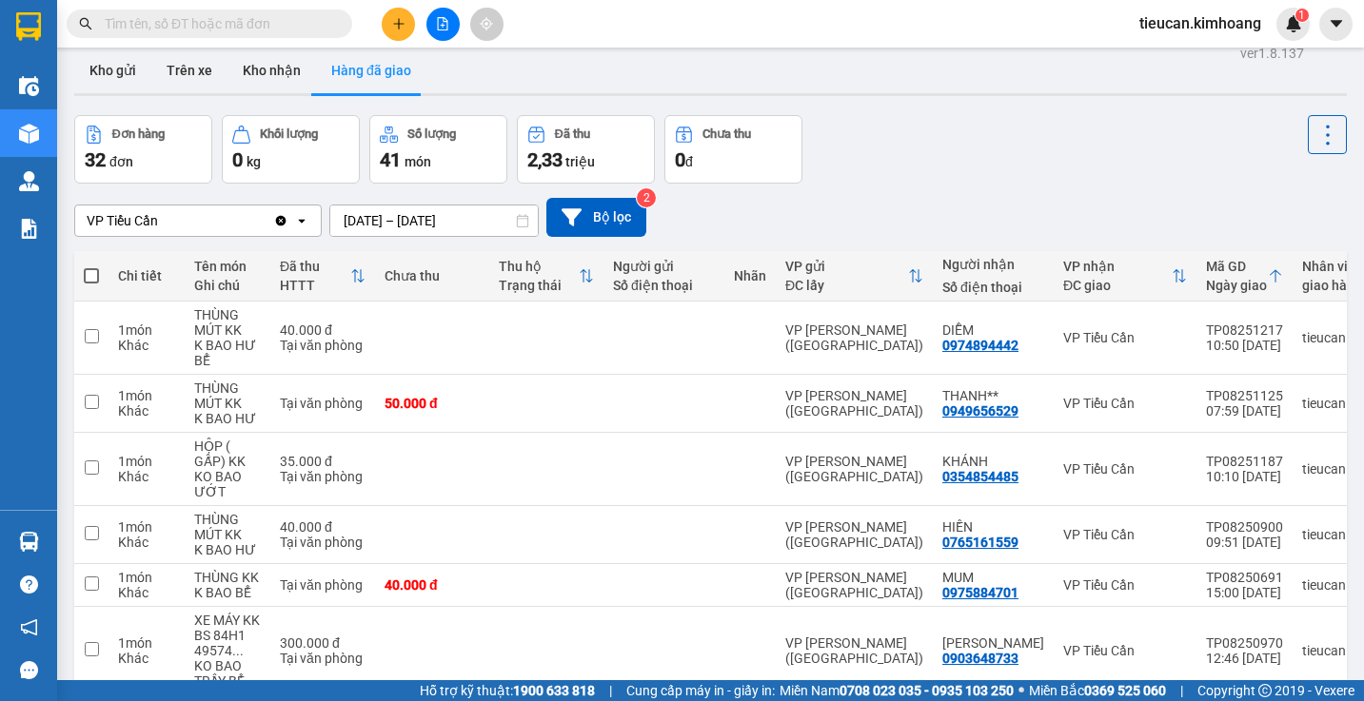
click at [348, 218] on input "04/08/2025 – 04/08/2025" at bounding box center [433, 221] width 207 height 30
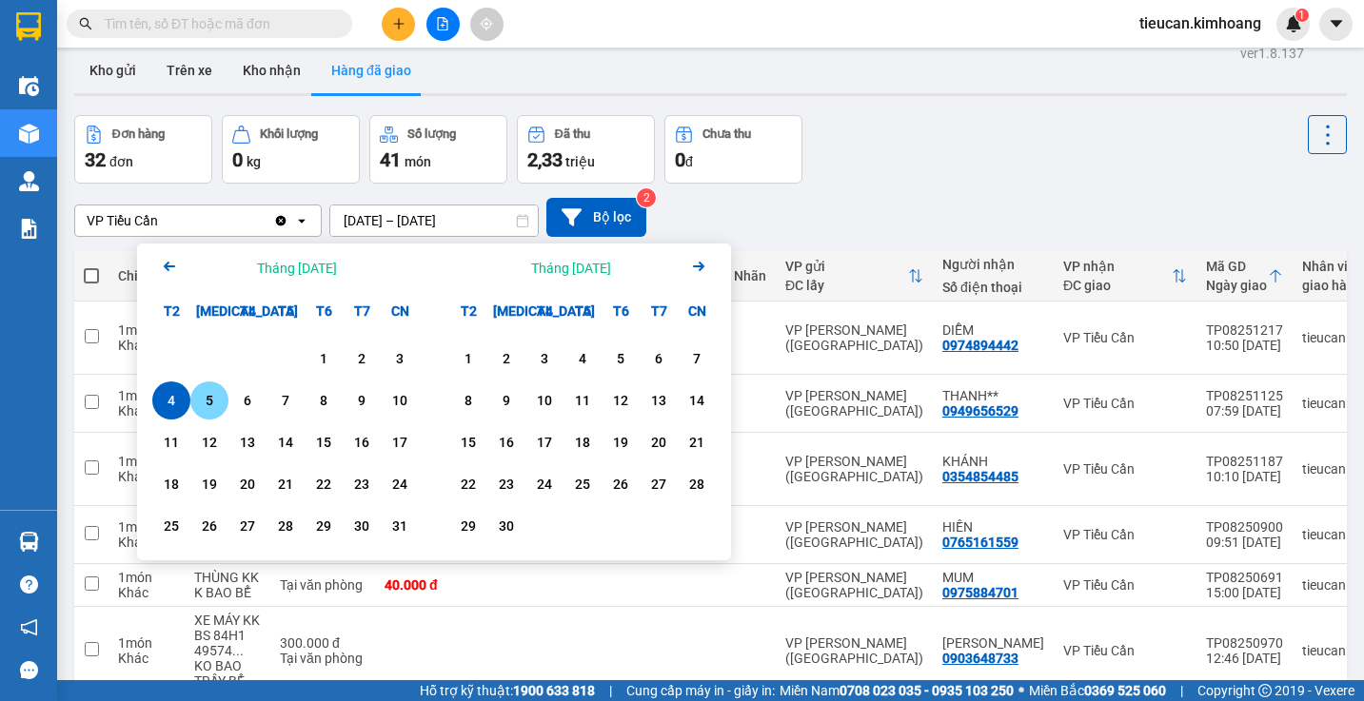
click at [210, 394] on div "5" at bounding box center [209, 400] width 27 height 23
click at [295, 395] on div "7" at bounding box center [285, 400] width 27 height 23
type input "05/08/2025 – 07/08/2025"
click at [295, 396] on div "Tại văn phòng" at bounding box center [323, 403] width 86 height 15
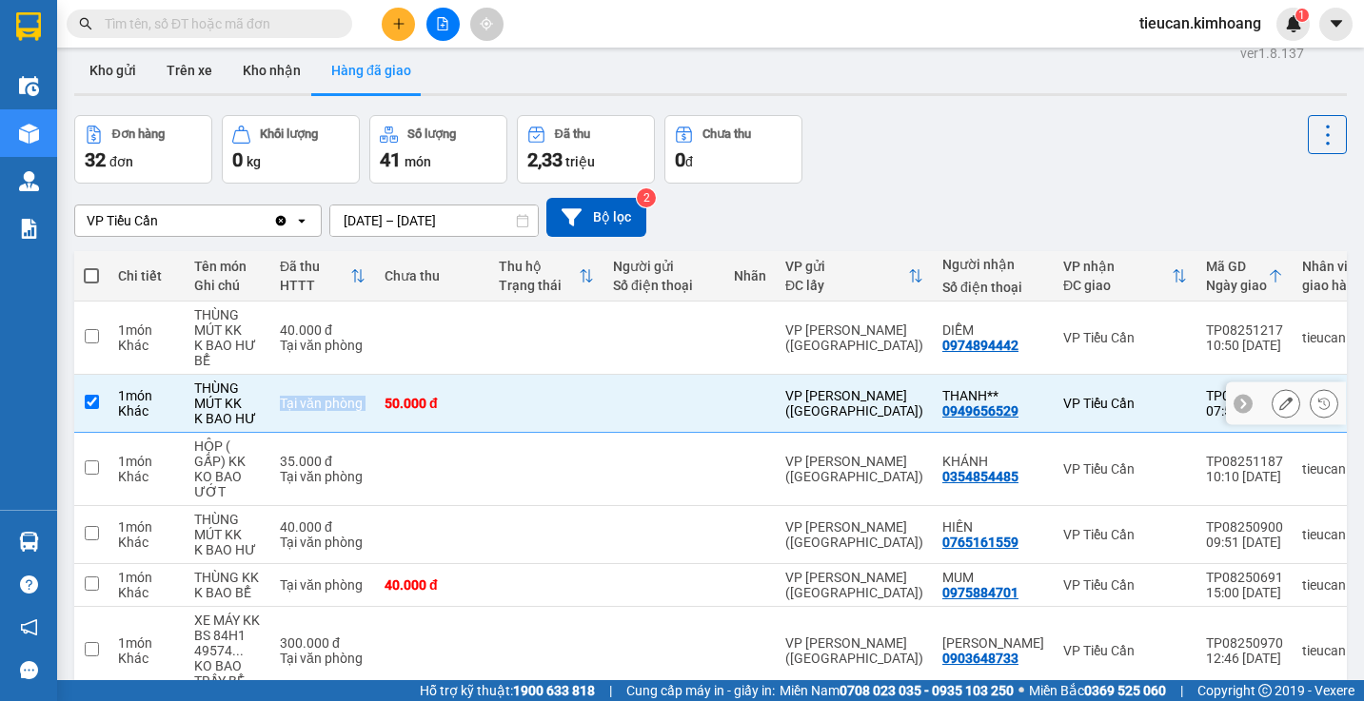
click at [295, 396] on div "Tại văn phòng" at bounding box center [323, 403] width 86 height 15
checkbox input "false"
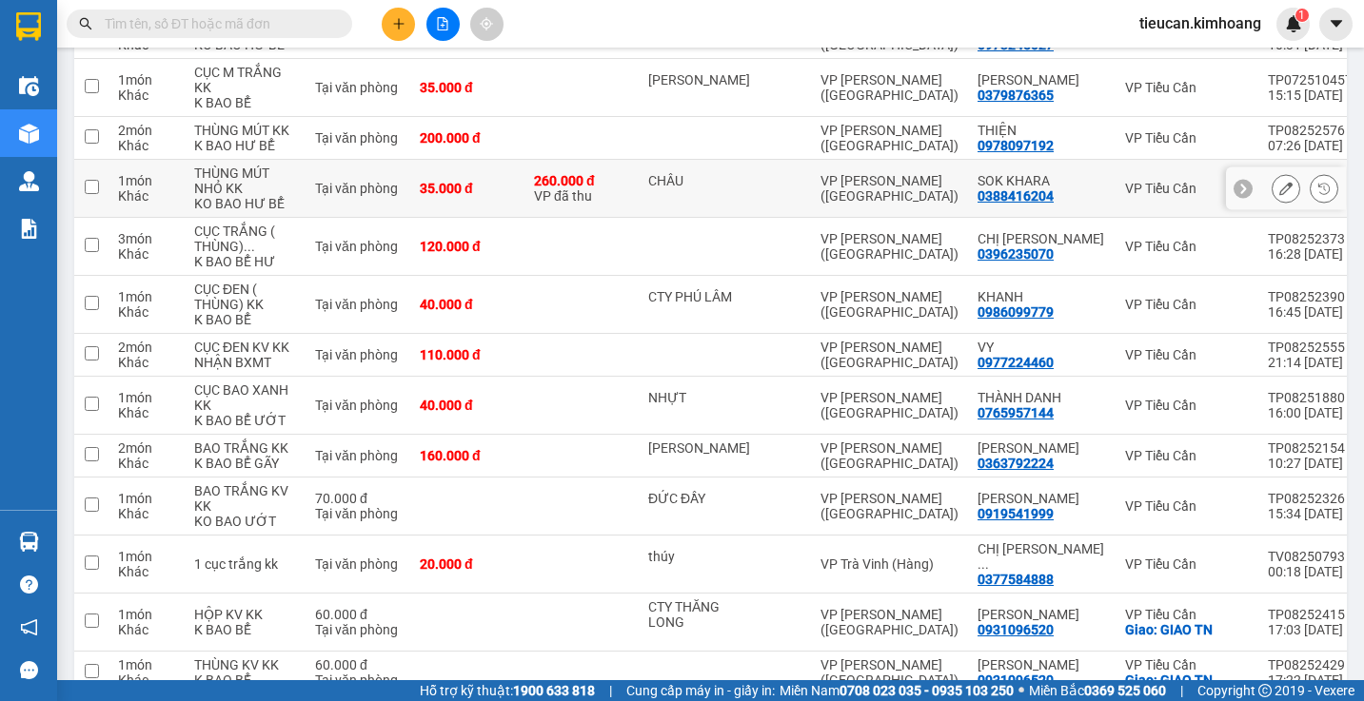
scroll to position [0, 0]
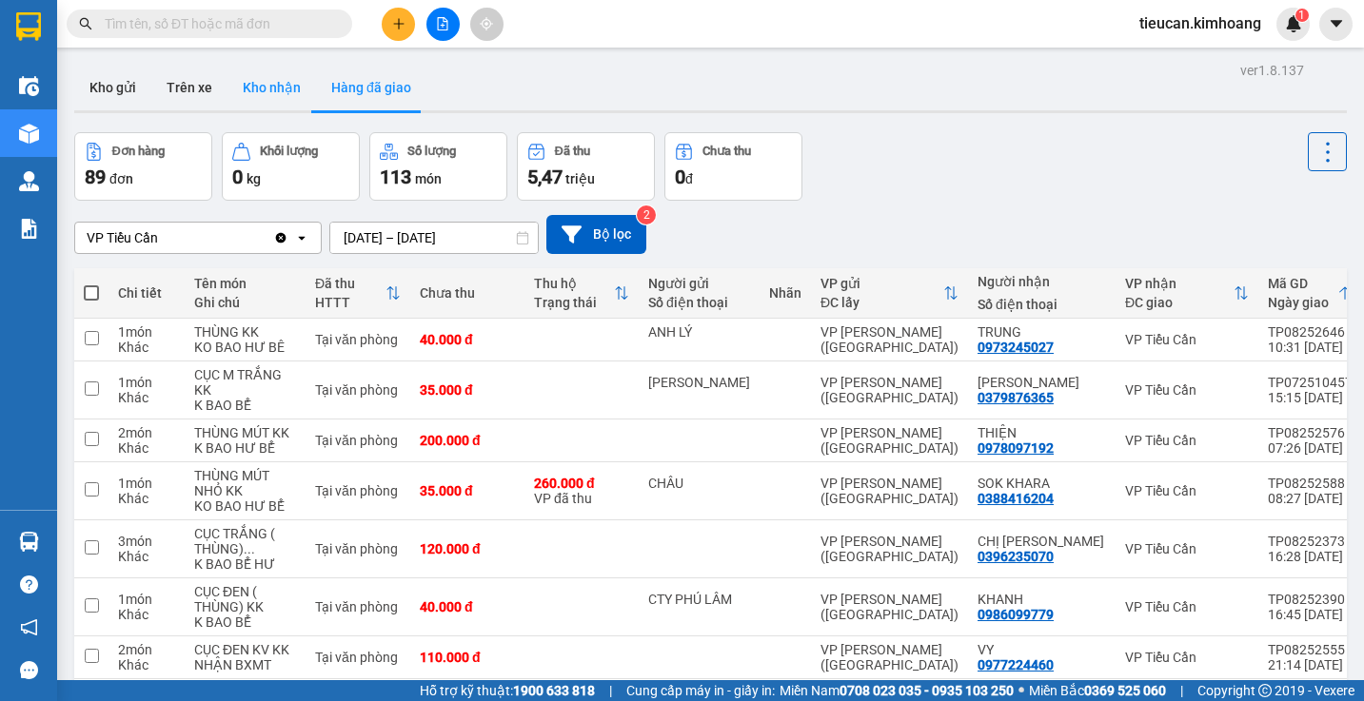
click at [256, 90] on button "Kho nhận" at bounding box center [271, 88] width 89 height 46
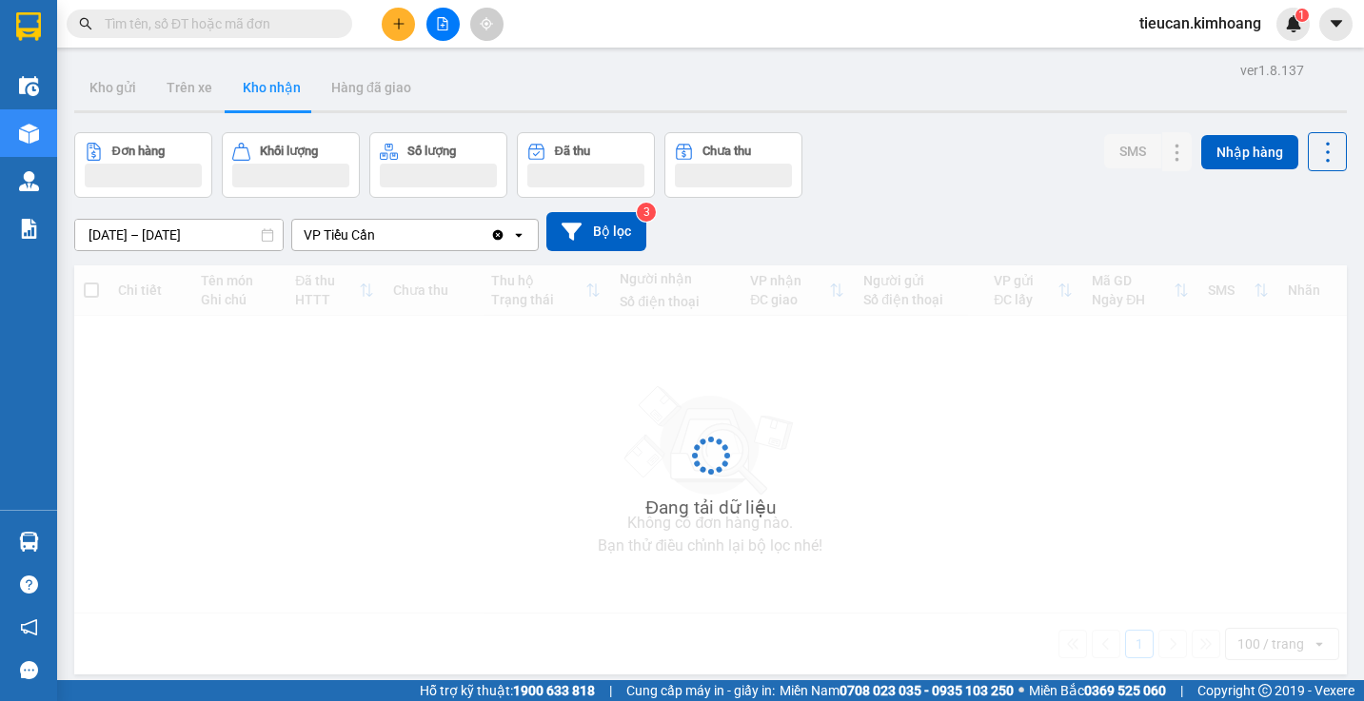
click at [256, 90] on button "Kho nhận" at bounding box center [271, 88] width 89 height 46
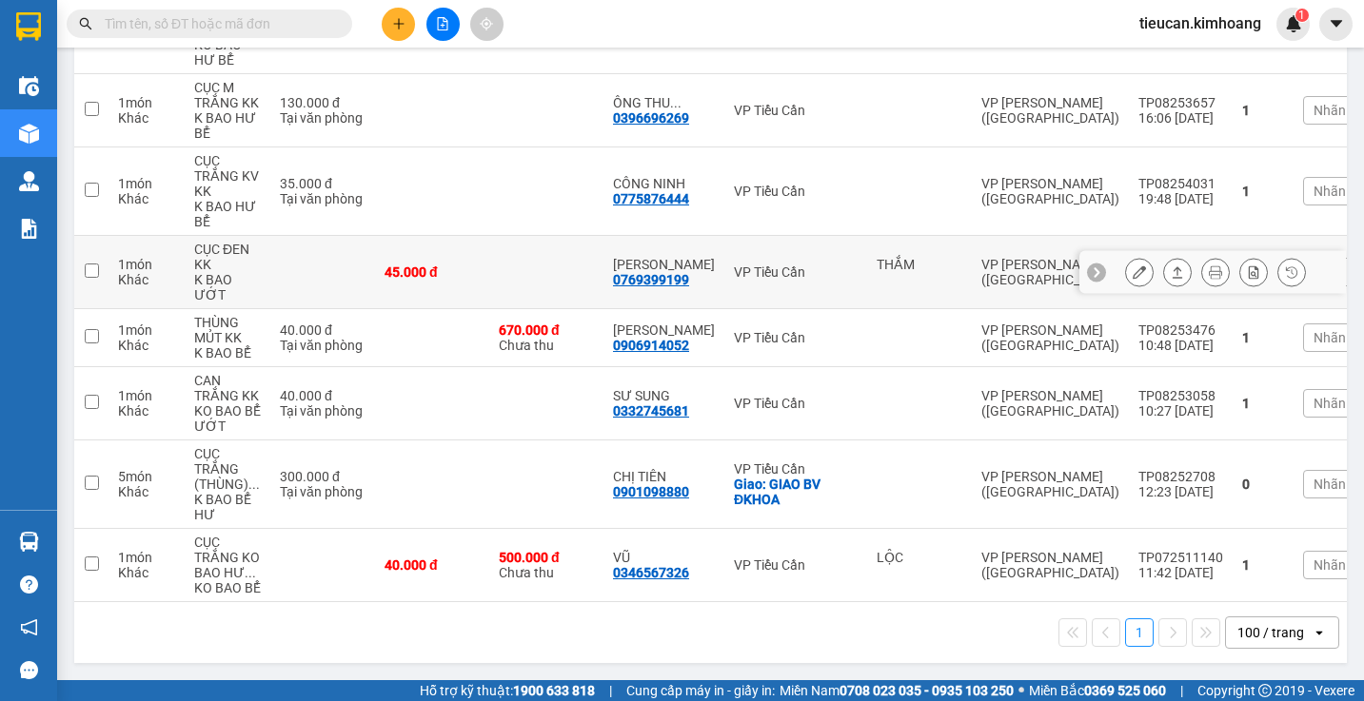
scroll to position [417, 0]
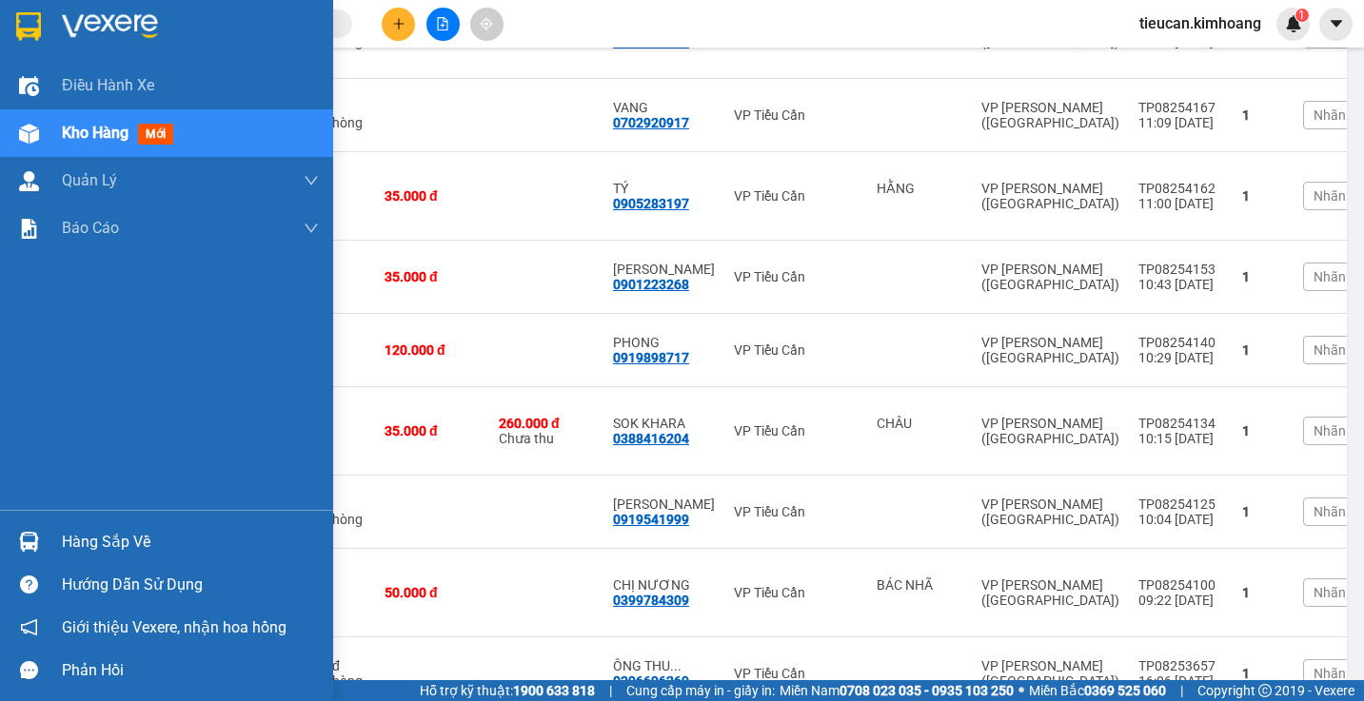
click at [68, 549] on div "Hàng sắp về" at bounding box center [190, 542] width 257 height 29
click at [70, 549] on div "Điều hành xe Kho hàng mới Quản Lý Quản lý chuyến Quản lý khách hàng mới Báo cáo…" at bounding box center [166, 350] width 333 height 701
click at [70, 549] on div "Hàng sắp về" at bounding box center [190, 542] width 257 height 29
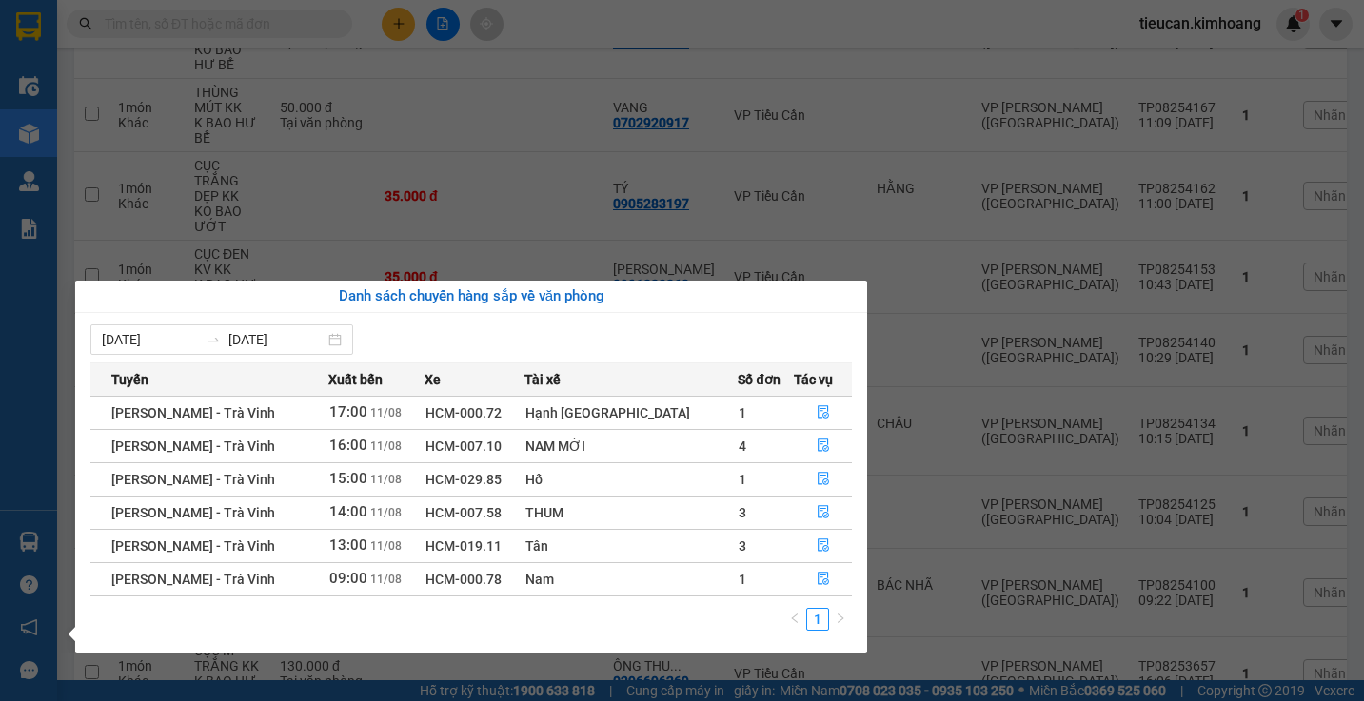
click at [70, 549] on div "Danh sách chuyến hàng sắp về văn phòng 05/08/2025 11/08/2025 Tuyến Xuất bến Xe …" at bounding box center [464, 467] width 806 height 373
click at [581, 263] on section "Kết quả tìm kiếm ( 0 ) Bộ lọc No Data tieucan.kimhoang 1 Điều hành xe Kho hàng …" at bounding box center [682, 350] width 1364 height 701
click at [581, 263] on td at bounding box center [546, 277] width 114 height 73
checkbox input "true"
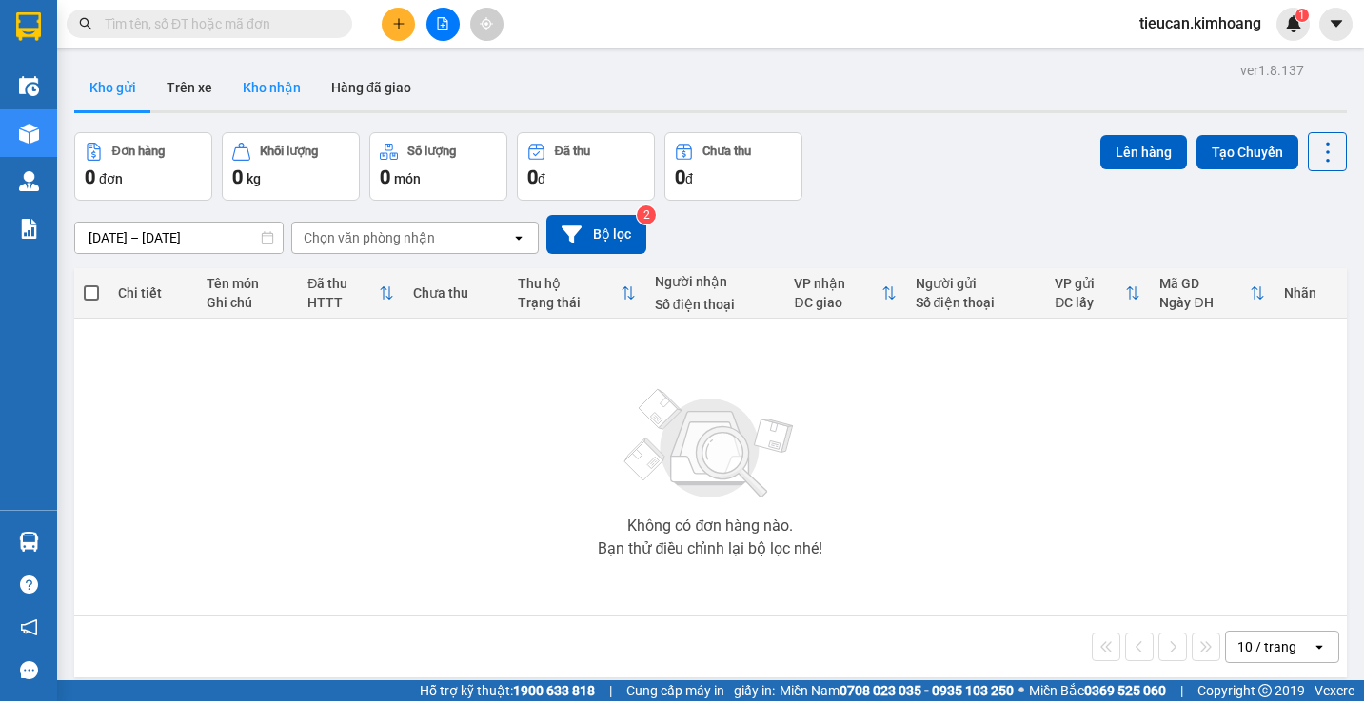
click at [267, 89] on button "Kho nhận" at bounding box center [271, 88] width 89 height 46
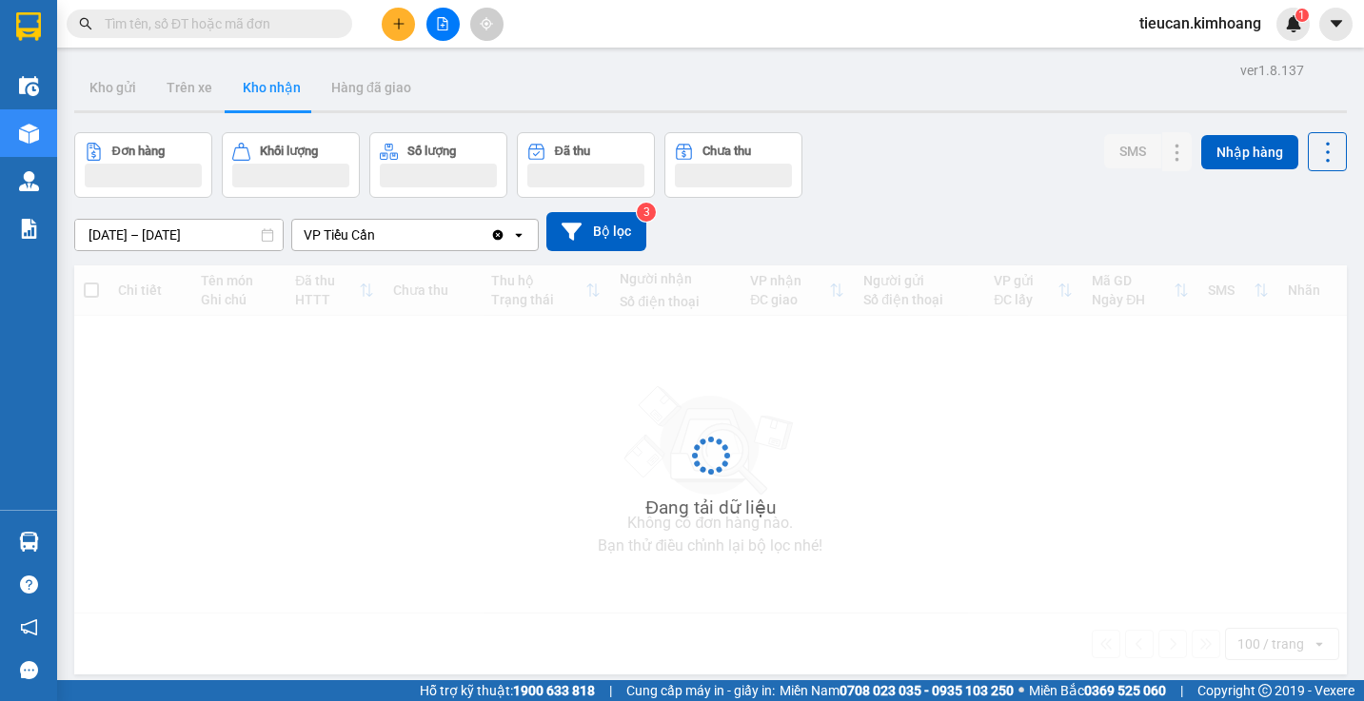
click at [267, 89] on button "Kho nhận" at bounding box center [271, 88] width 89 height 46
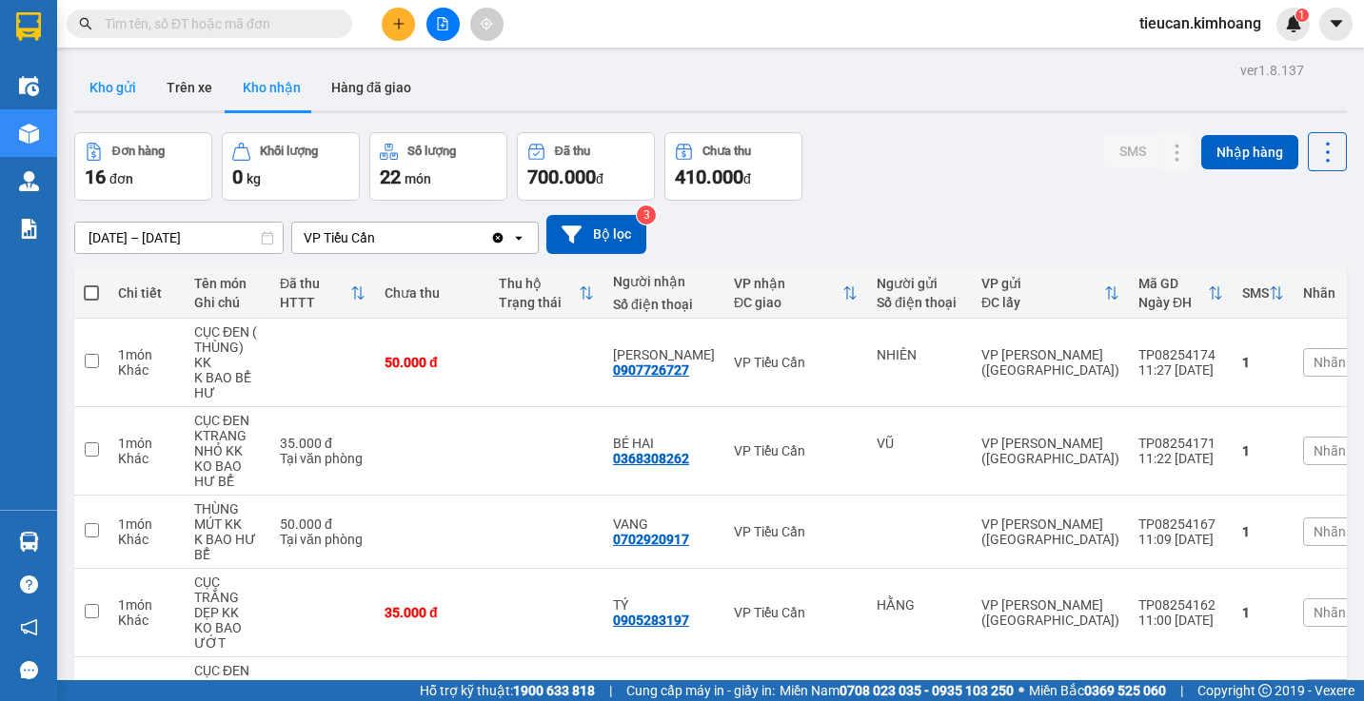
click at [105, 92] on button "Kho gửi" at bounding box center [112, 88] width 77 height 46
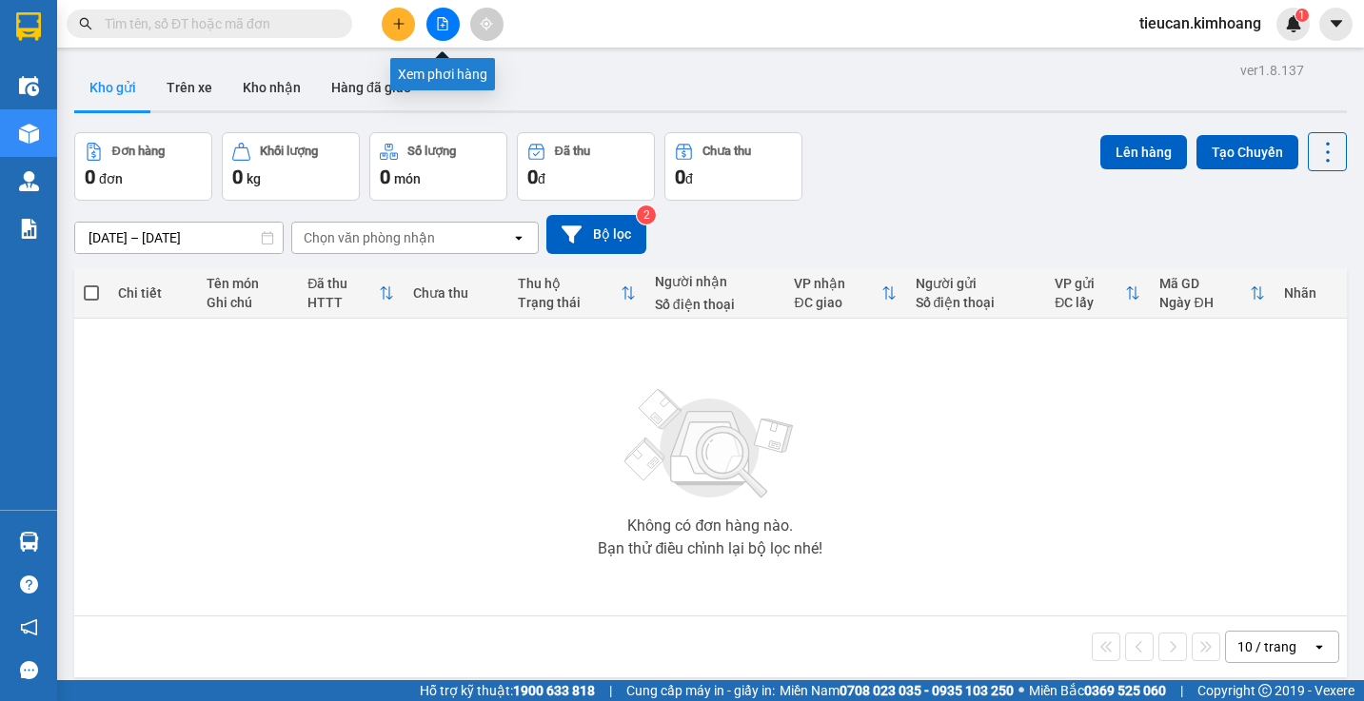
click at [446, 22] on icon "file-add" at bounding box center [443, 23] width 10 height 13
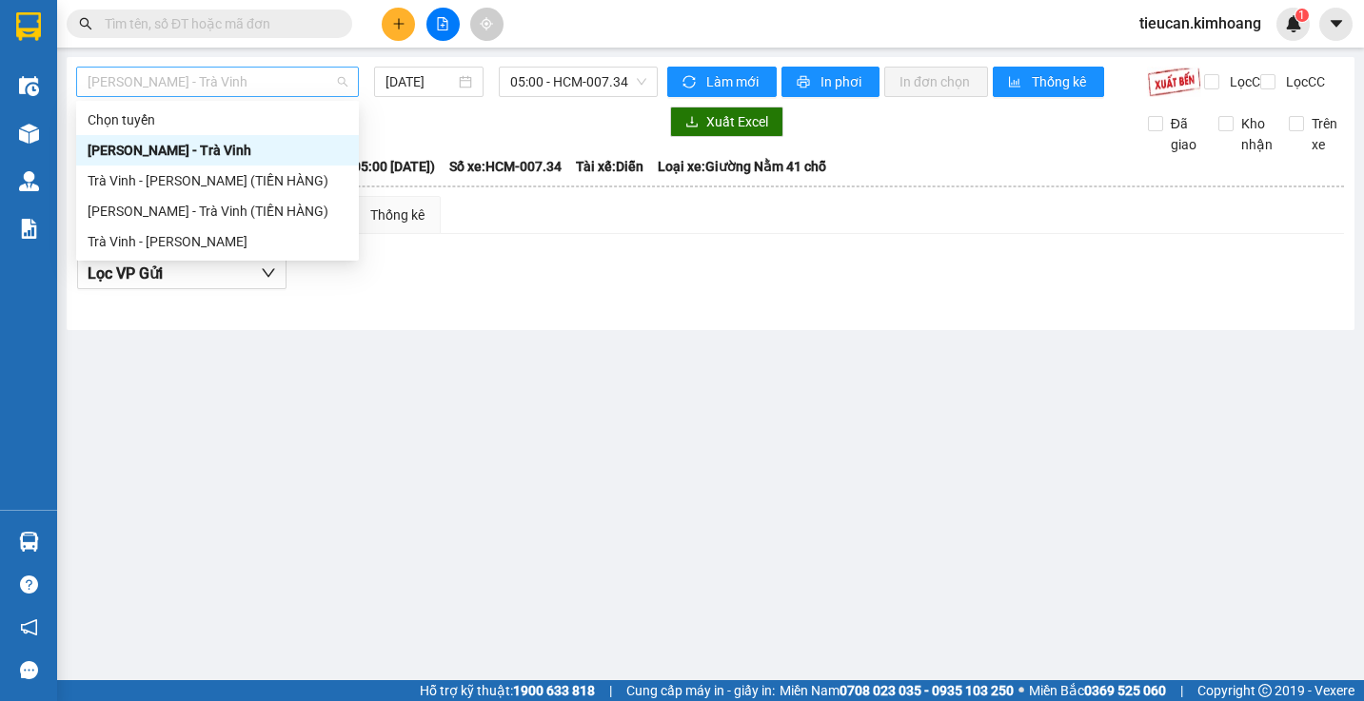
click at [326, 93] on span "Hồ Chí Minh - Trà Vinh" at bounding box center [218, 82] width 260 height 29
click at [266, 252] on div "Trà Vinh - Hồ Chí Minh" at bounding box center [217, 242] width 283 height 30
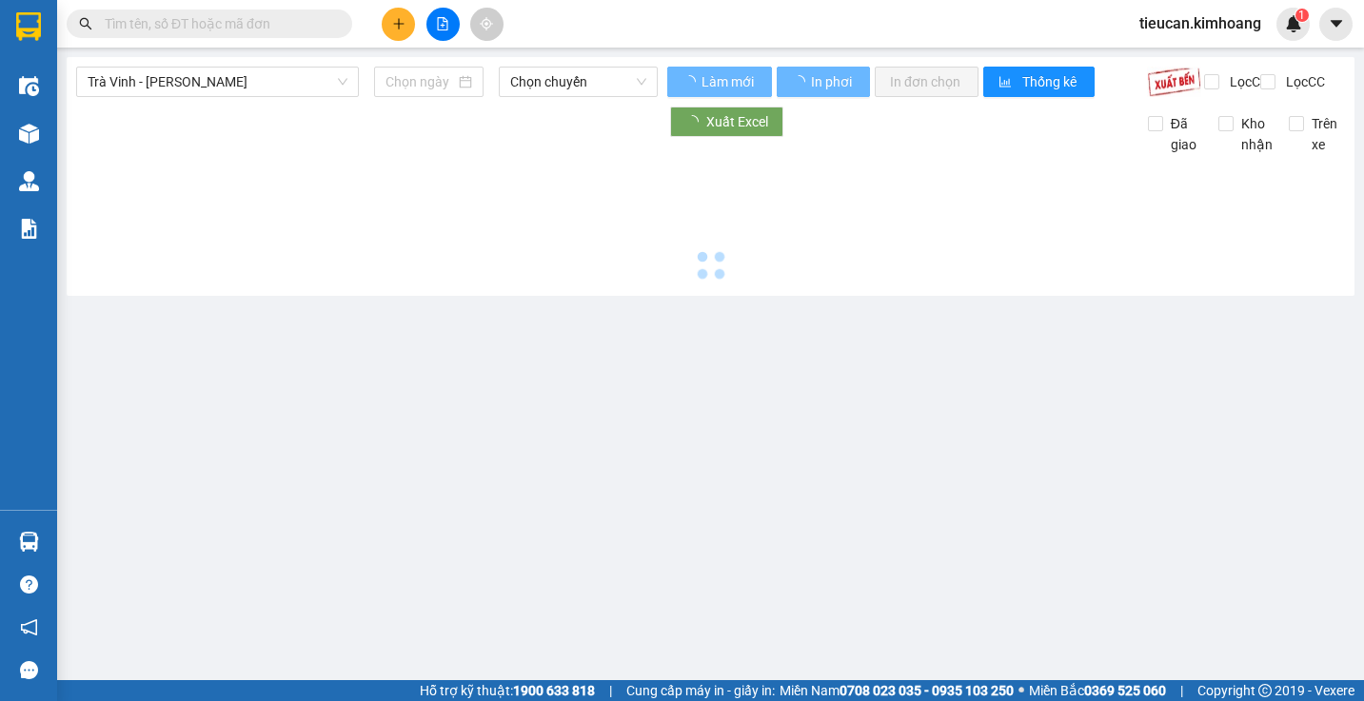
type input "11/08/2025"
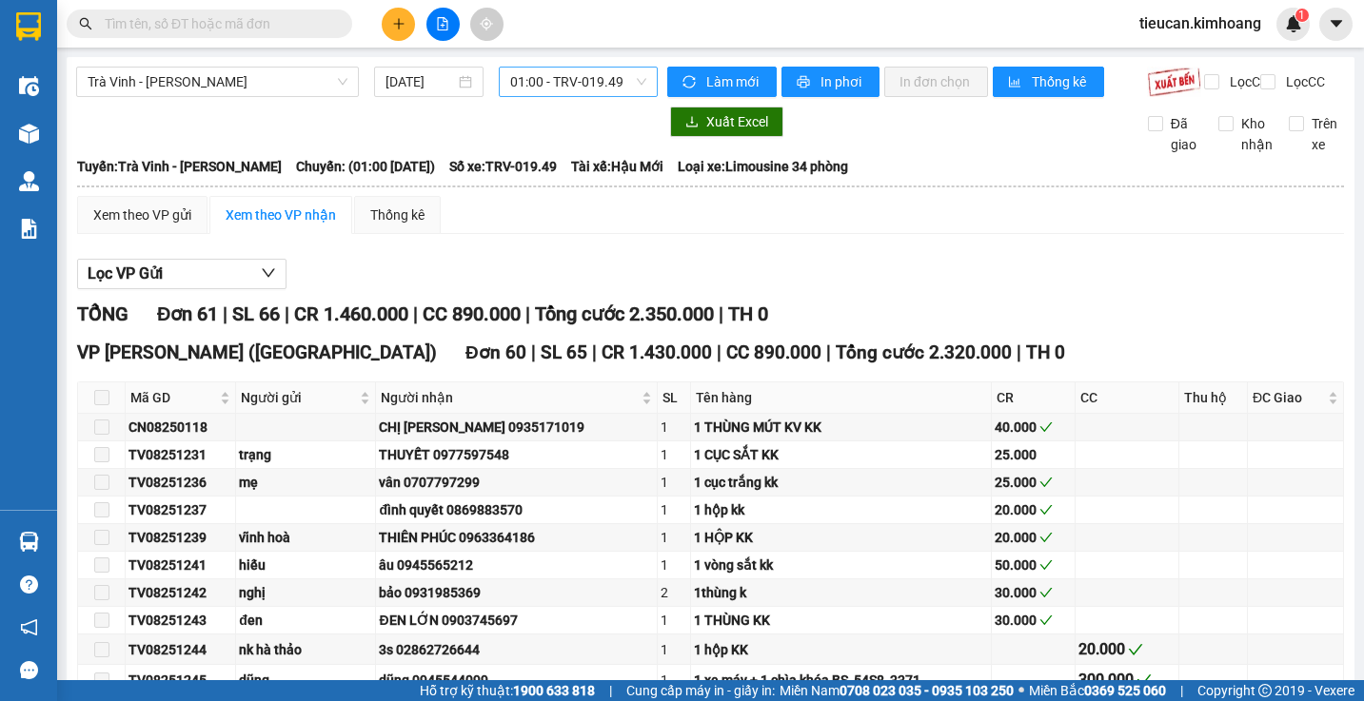
click at [555, 94] on span "01:00 - TRV-019.49" at bounding box center [578, 82] width 136 height 29
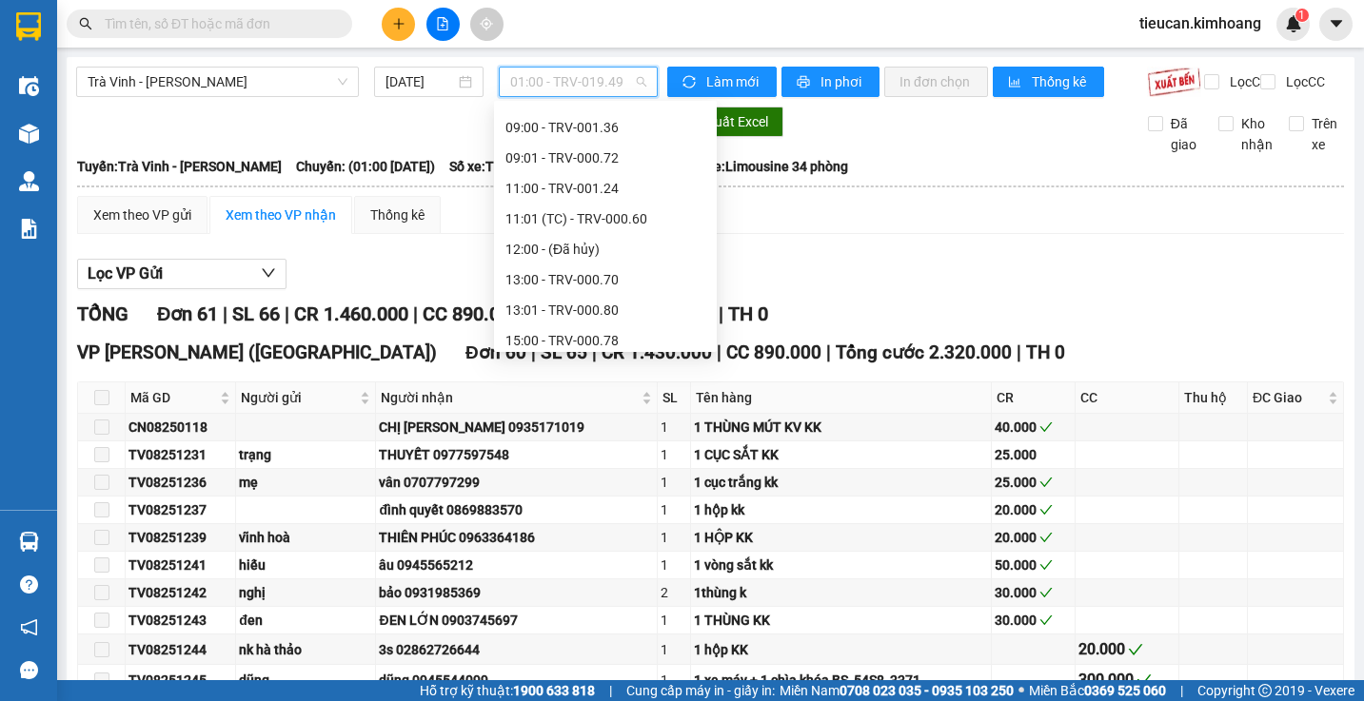
scroll to position [666, 0]
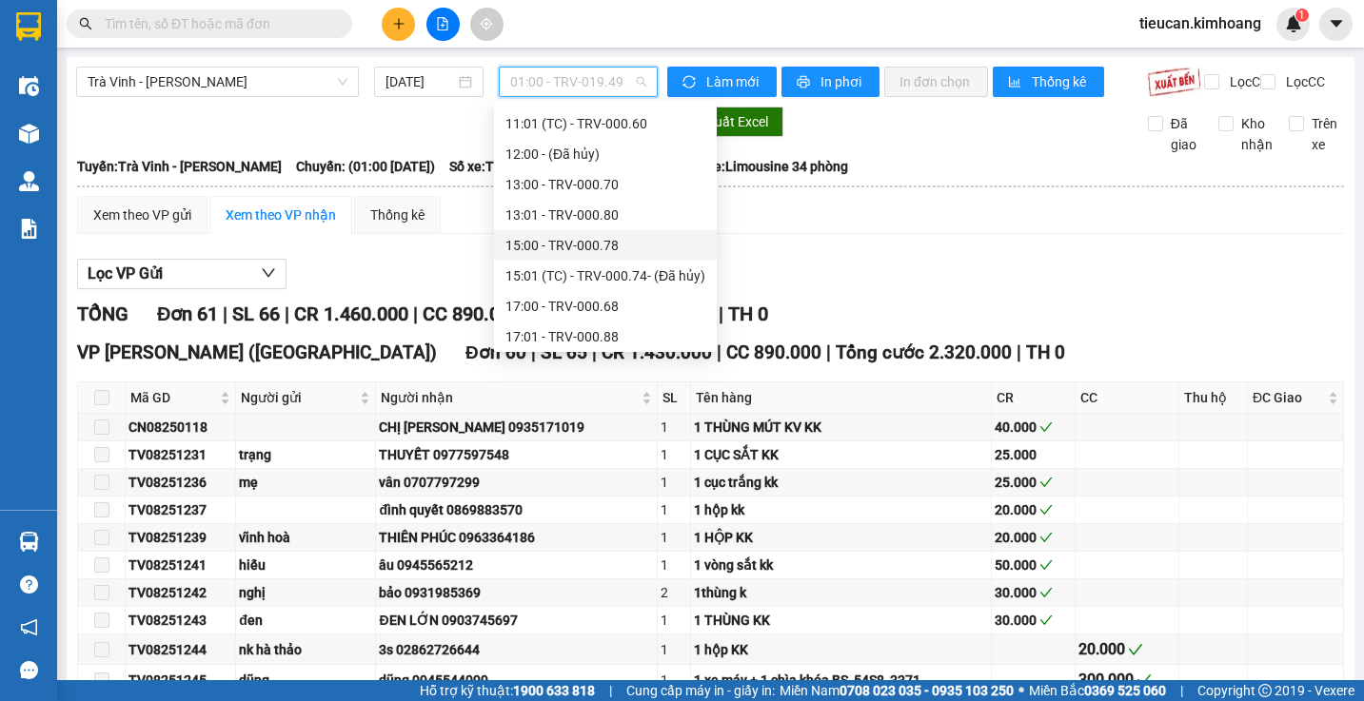
click at [545, 233] on div "15:00 - TRV-000.78" at bounding box center [605, 245] width 223 height 30
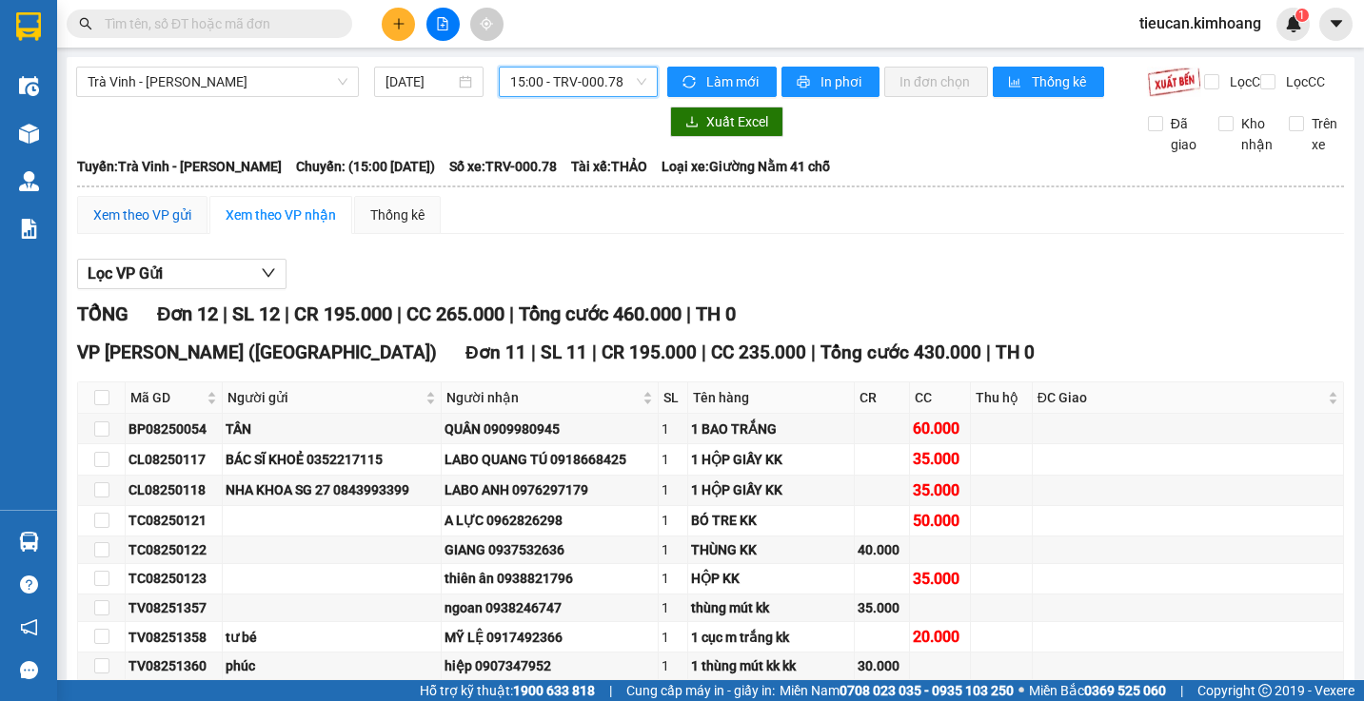
click at [171, 226] on div "Xem theo VP gửi" at bounding box center [142, 215] width 98 height 21
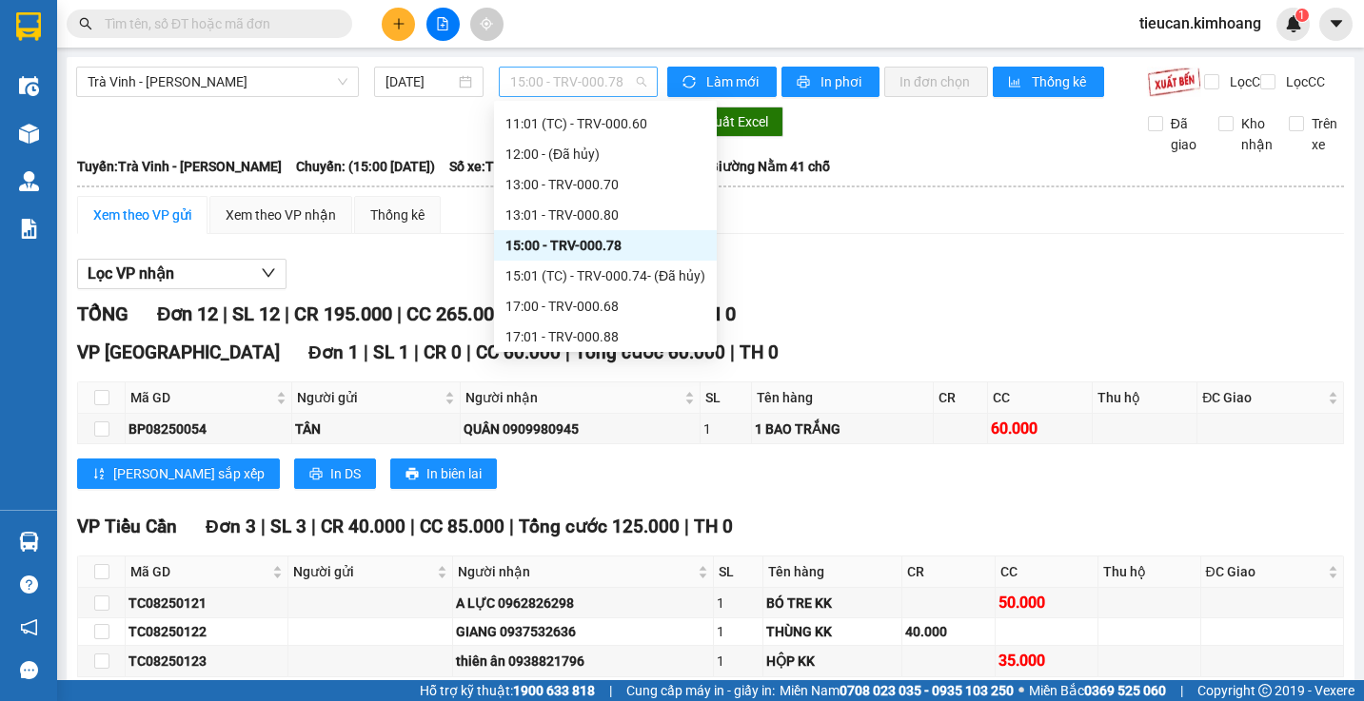
click at [523, 92] on span "15:00 - TRV-000.78" at bounding box center [578, 82] width 136 height 29
click at [549, 186] on div "13:00 - TRV-000.70" at bounding box center [605, 184] width 200 height 21
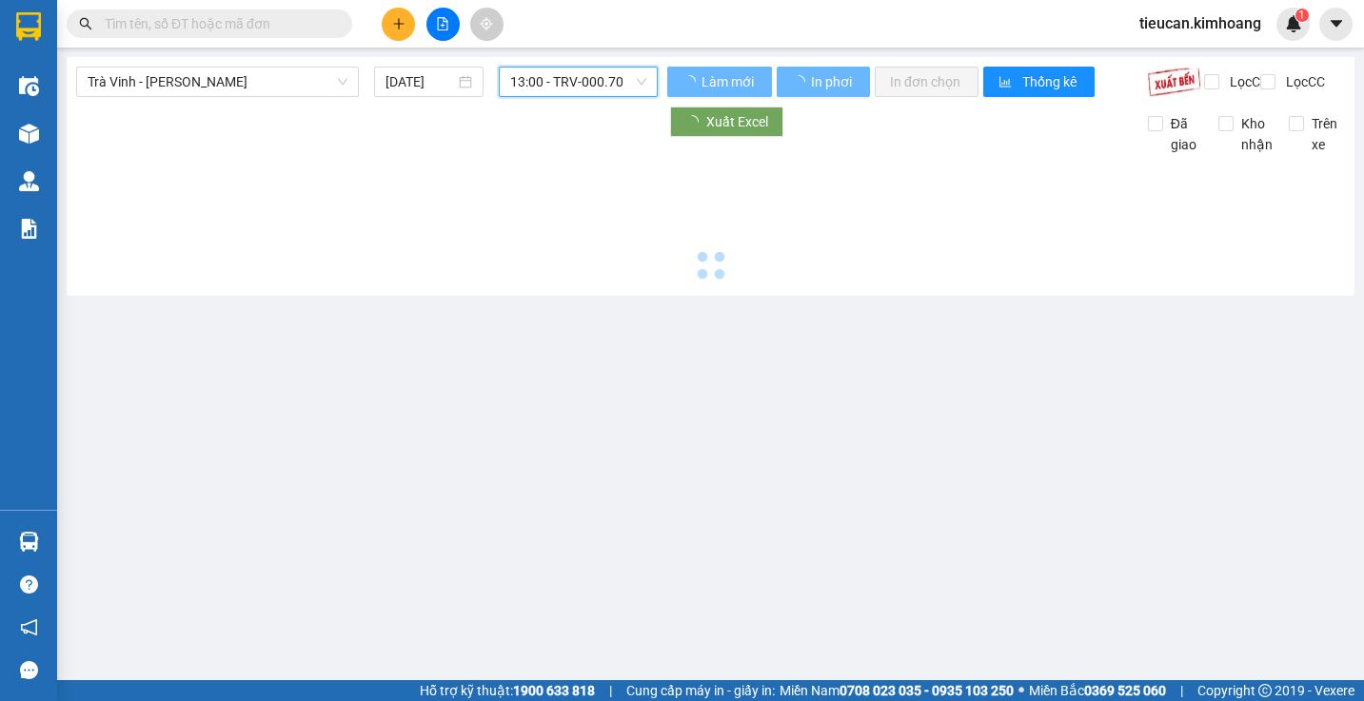
click at [549, 186] on div at bounding box center [710, 220] width 1269 height 131
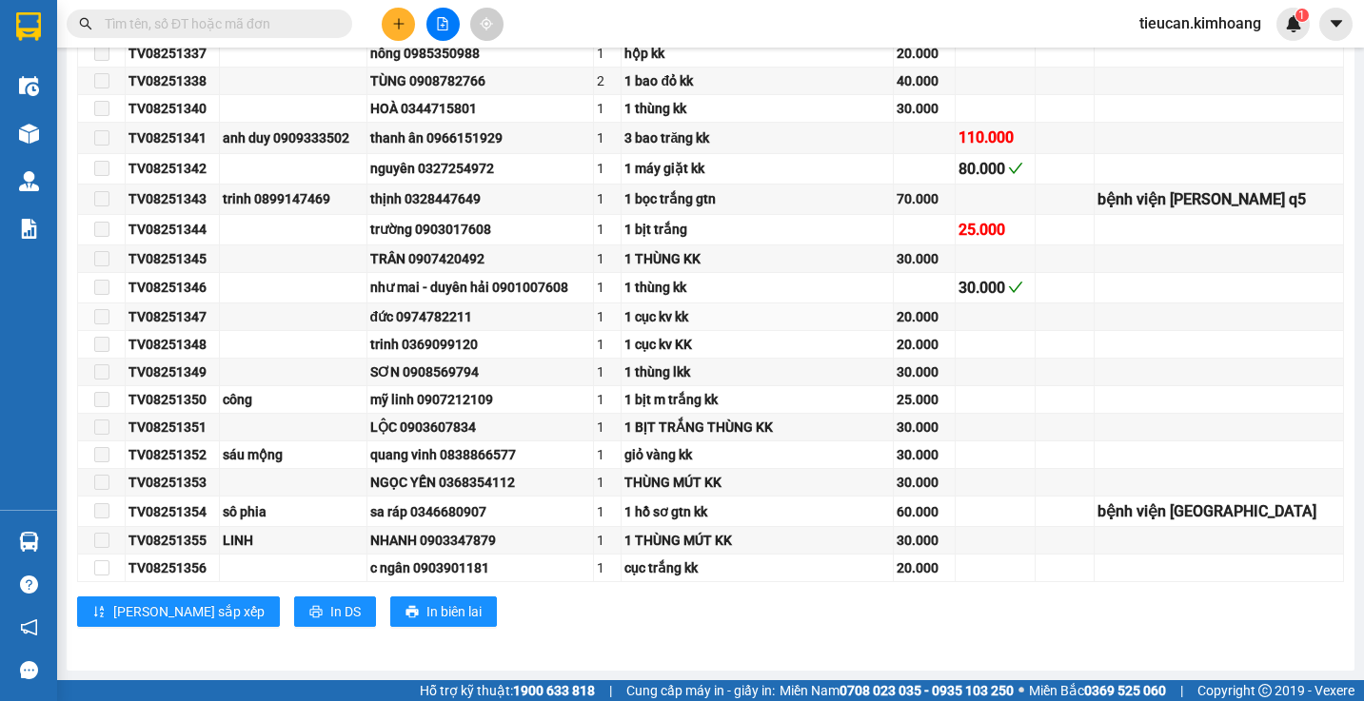
scroll to position [483, 0]
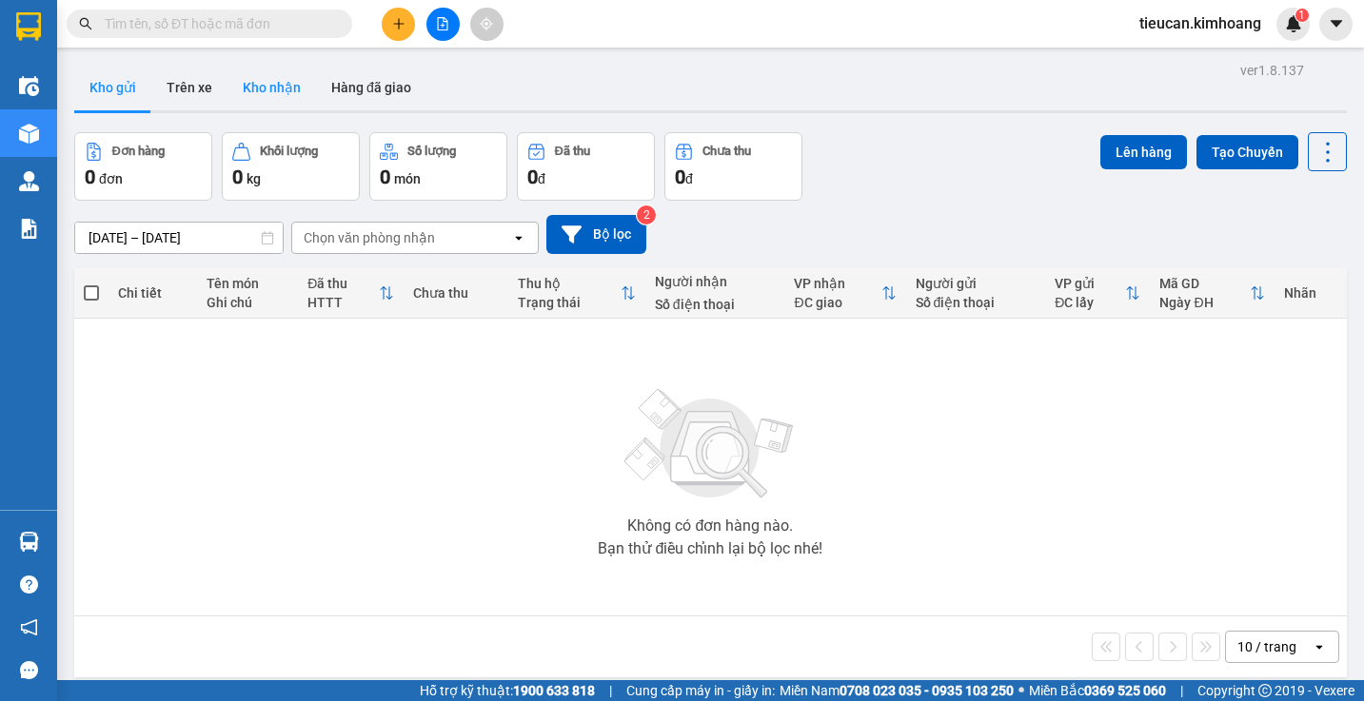
click at [272, 84] on button "Kho nhận" at bounding box center [271, 88] width 89 height 46
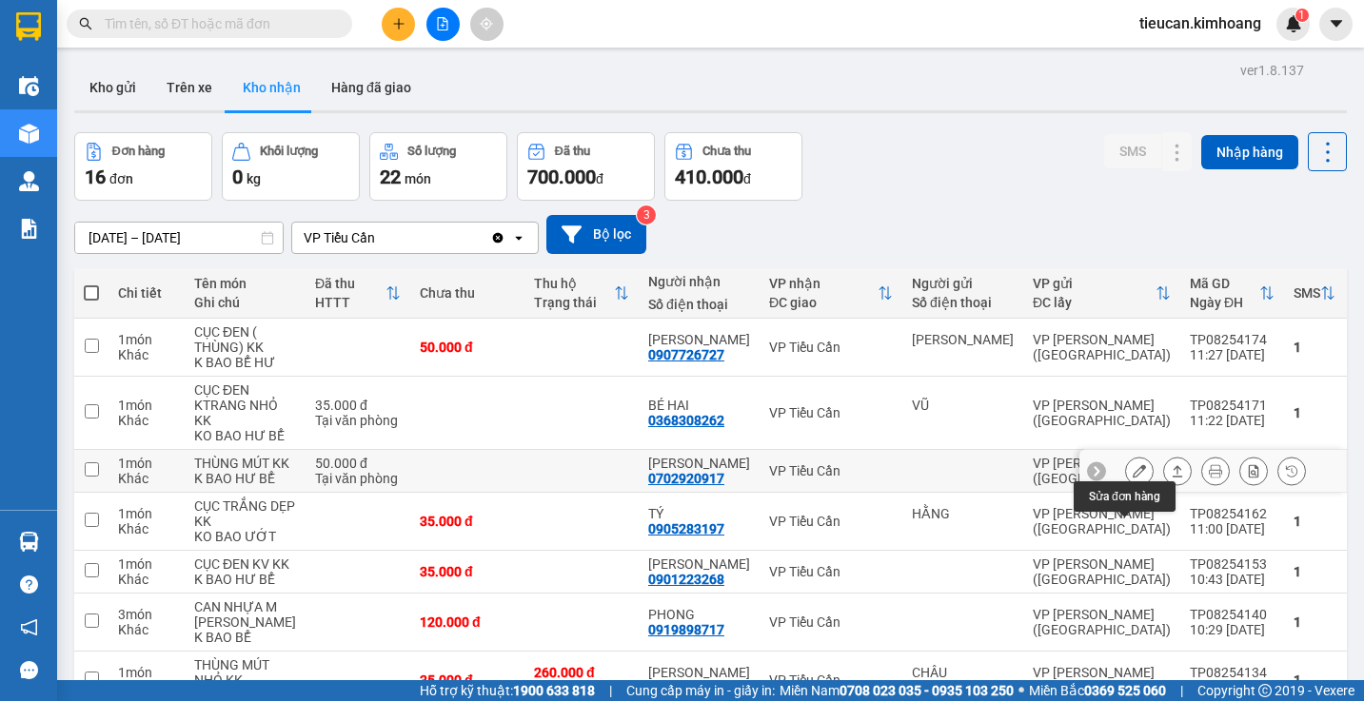
click at [1132, 488] on button at bounding box center [1139, 471] width 27 height 33
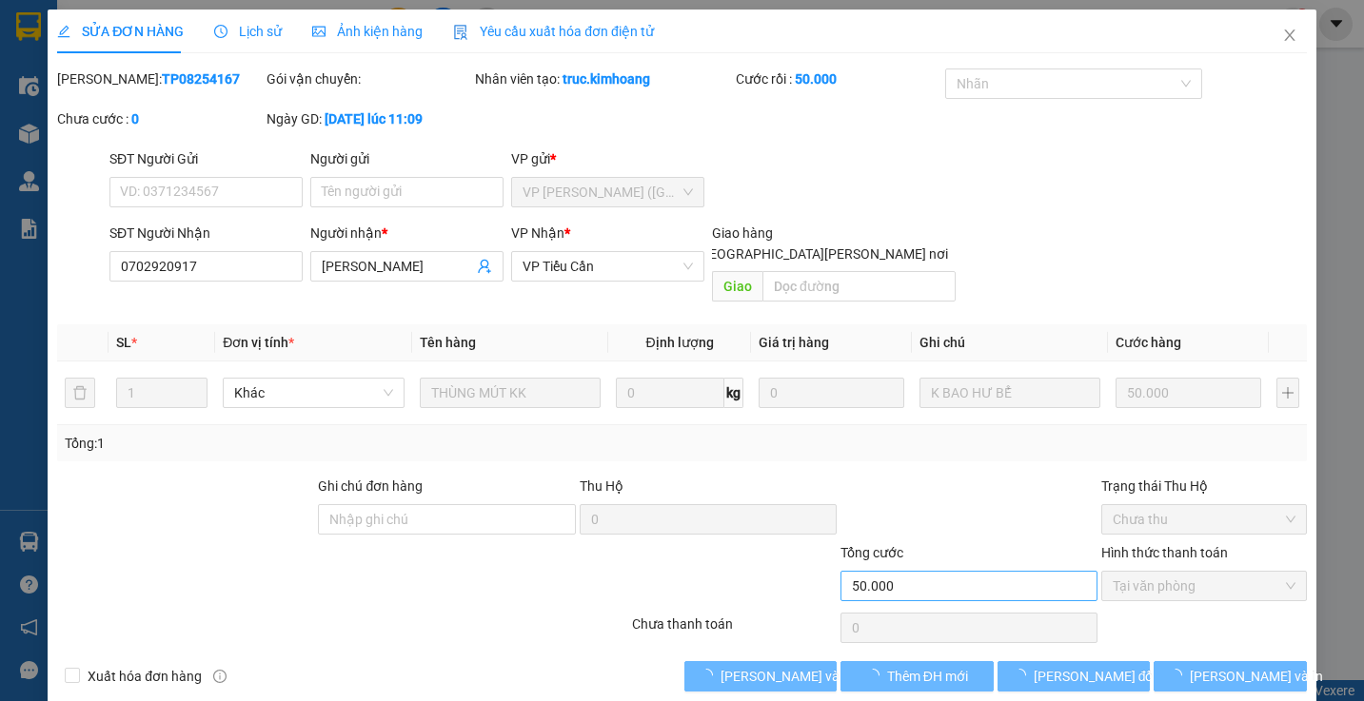
type input "0702920917"
type input "[PERSON_NAME]"
type input "50.000"
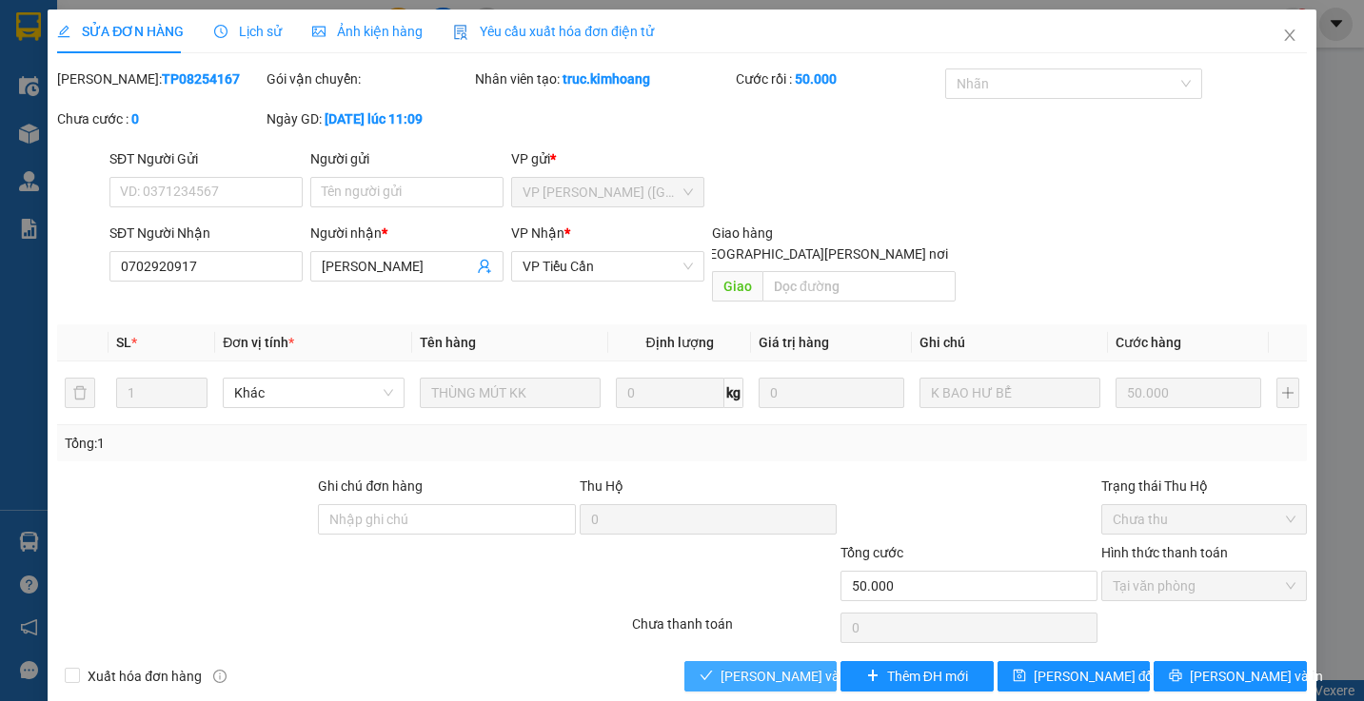
click at [798, 666] on span "[PERSON_NAME] và [PERSON_NAME] hàng" at bounding box center [849, 676] width 257 height 21
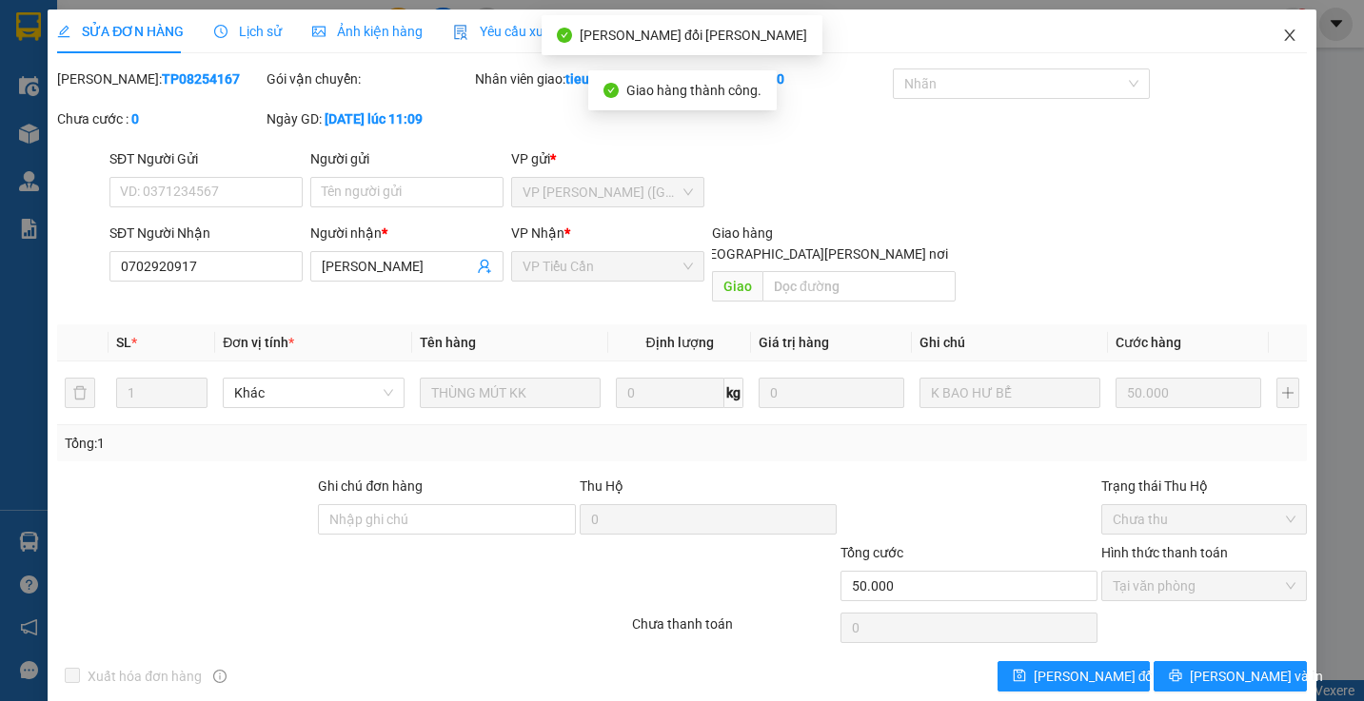
click at [1282, 32] on icon "close" at bounding box center [1289, 35] width 15 height 15
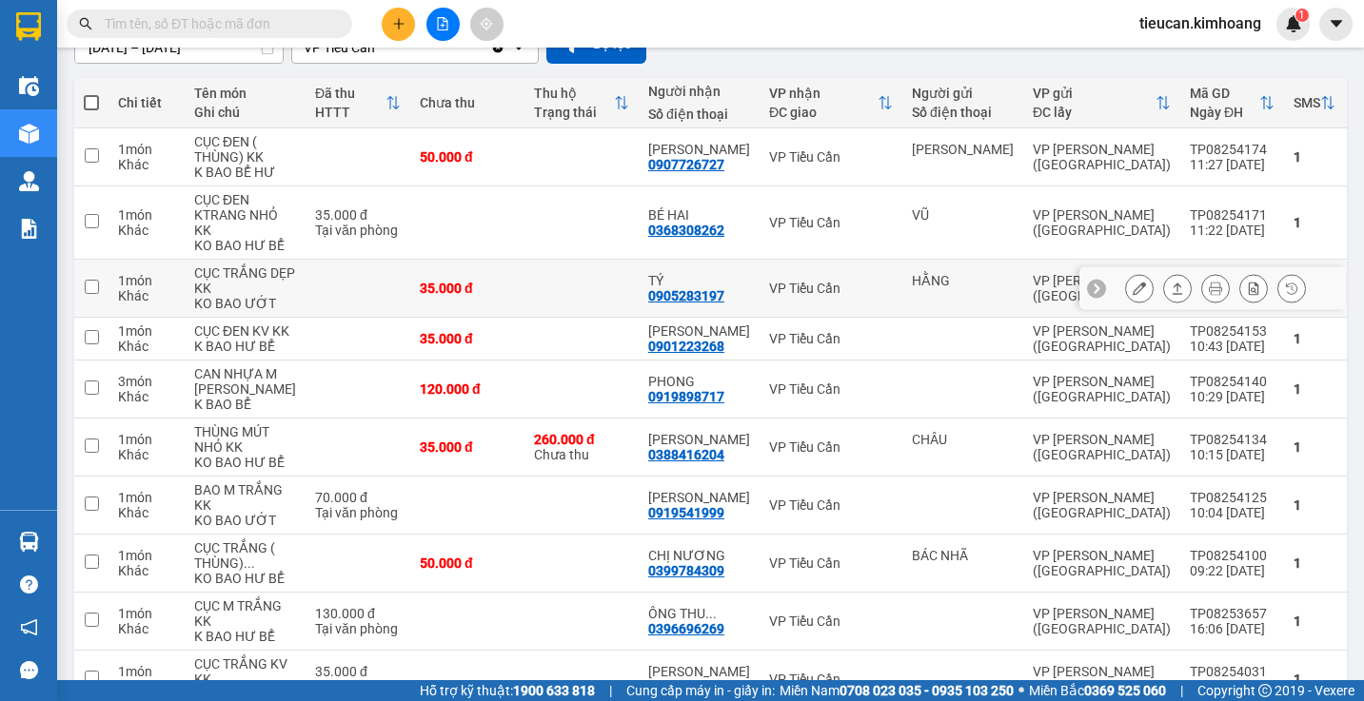
scroll to position [381, 0]
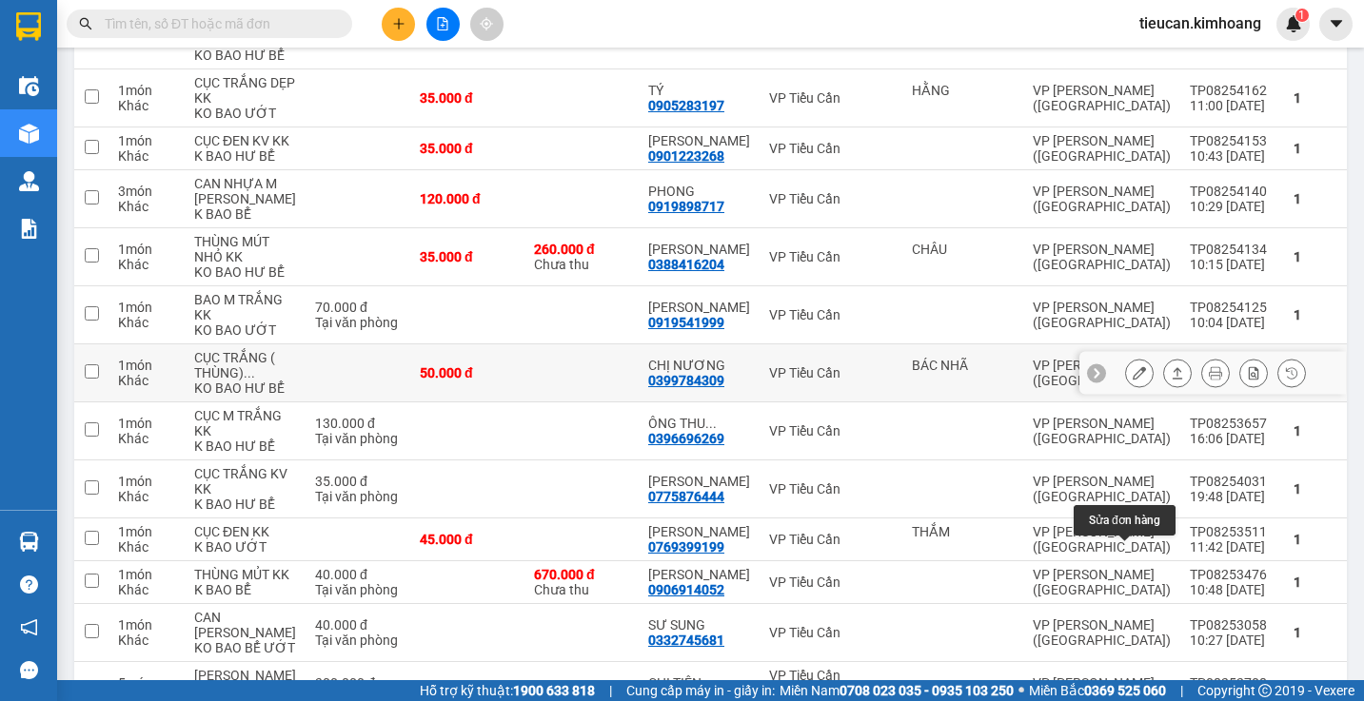
click at [1133, 380] on icon at bounding box center [1139, 372] width 13 height 13
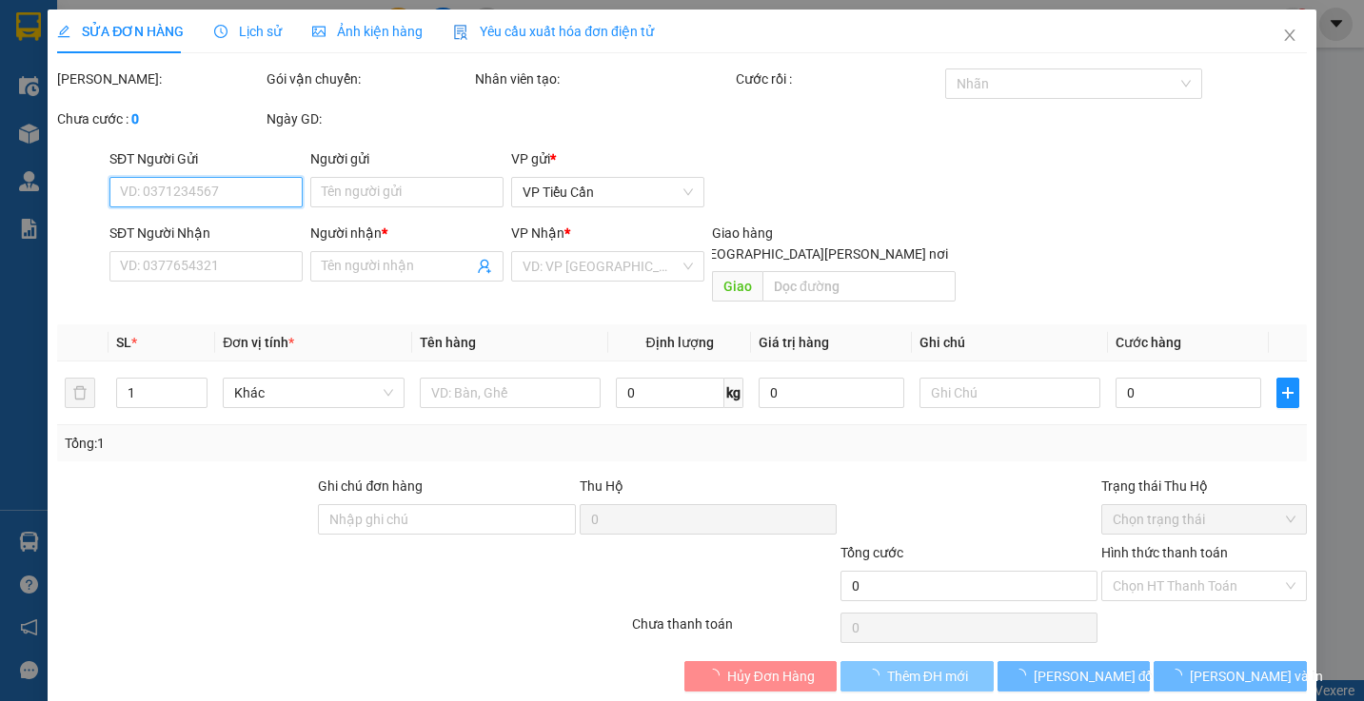
type input "BÁC NHÃ"
type input "0399784309"
type input "CHỊ NƯƠNG"
type input "50.000"
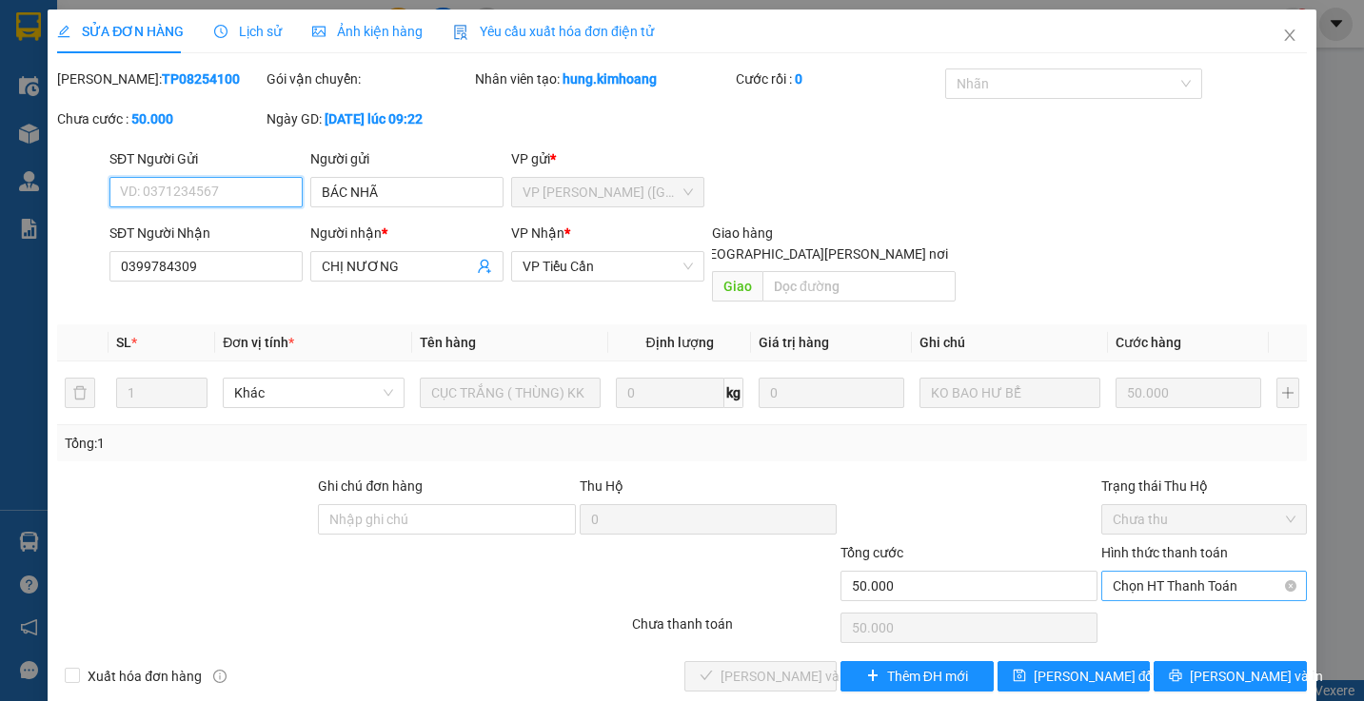
click at [1142, 572] on span "Chọn HT Thanh Toán" at bounding box center [1204, 586] width 182 height 29
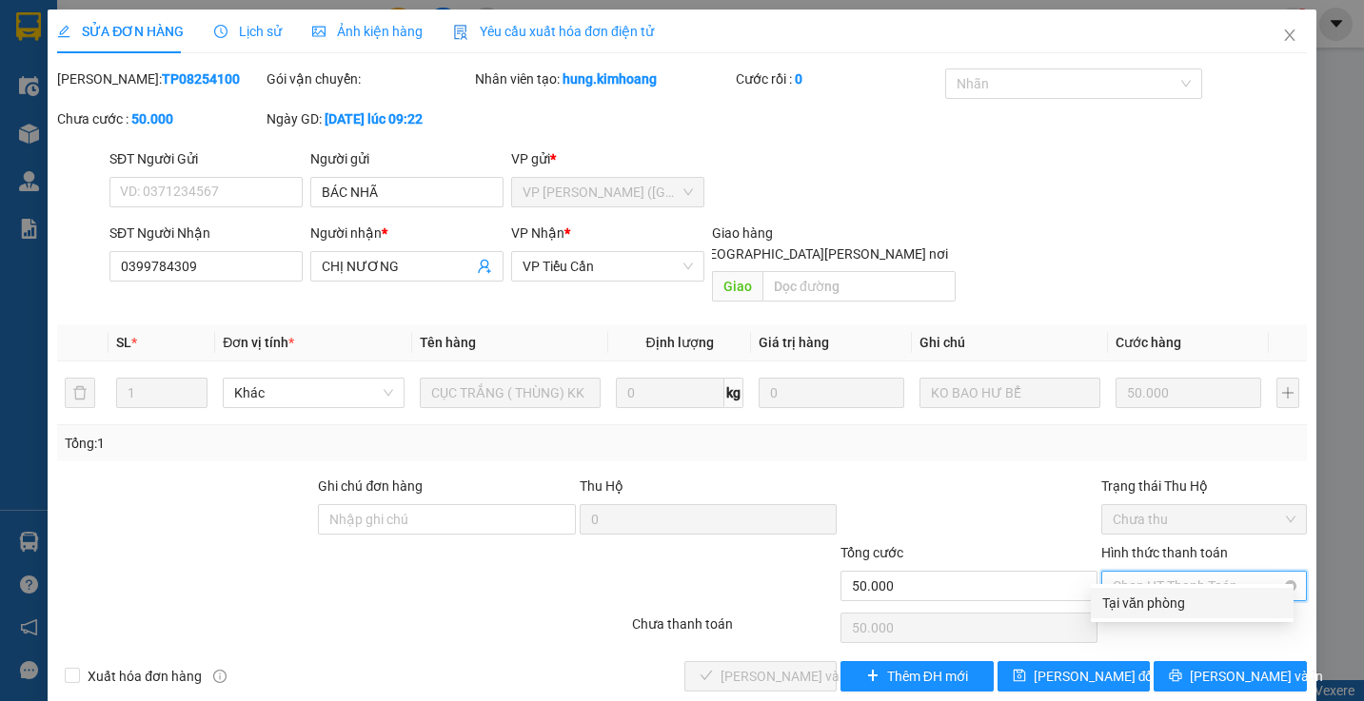
click at [1142, 572] on span "Chọn HT Thanh Toán" at bounding box center [1204, 586] width 182 height 29
click at [1138, 602] on div "Tại văn phòng" at bounding box center [1192, 603] width 180 height 21
type input "0"
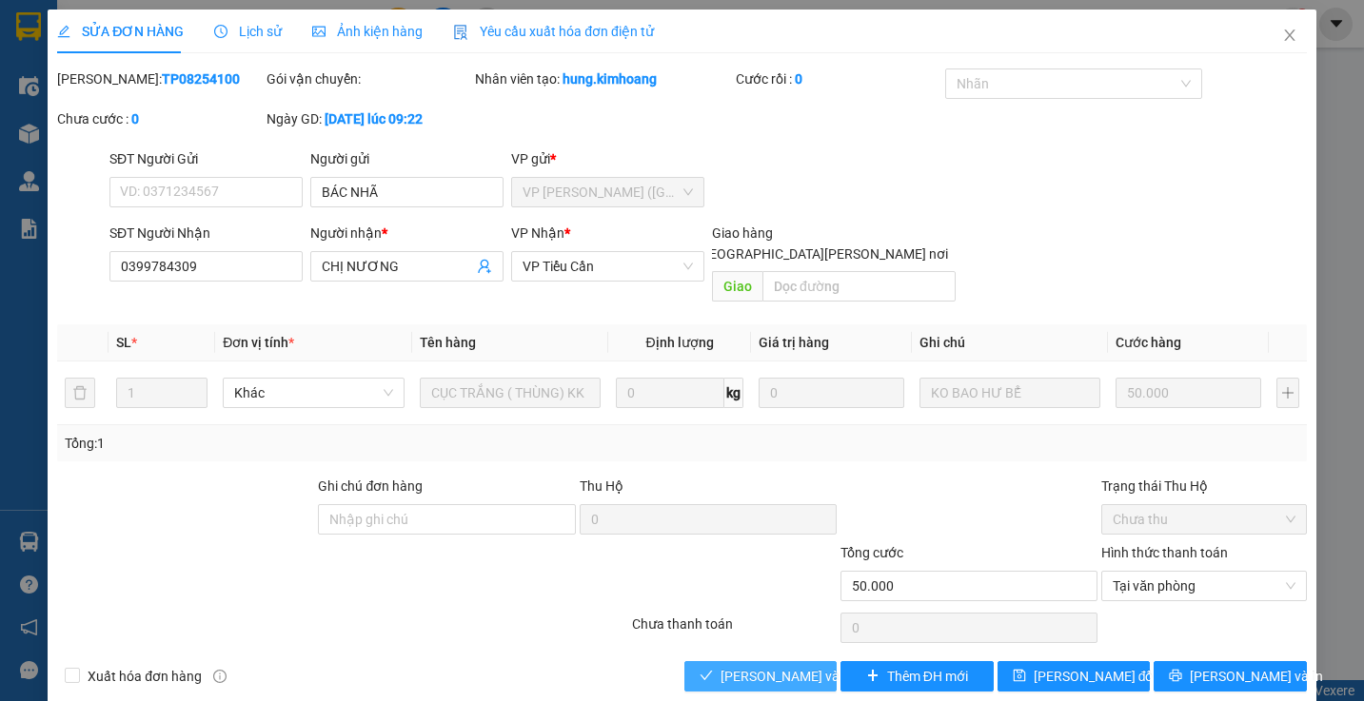
click at [807, 666] on span "Lưu và Giao hàng" at bounding box center [849, 676] width 257 height 21
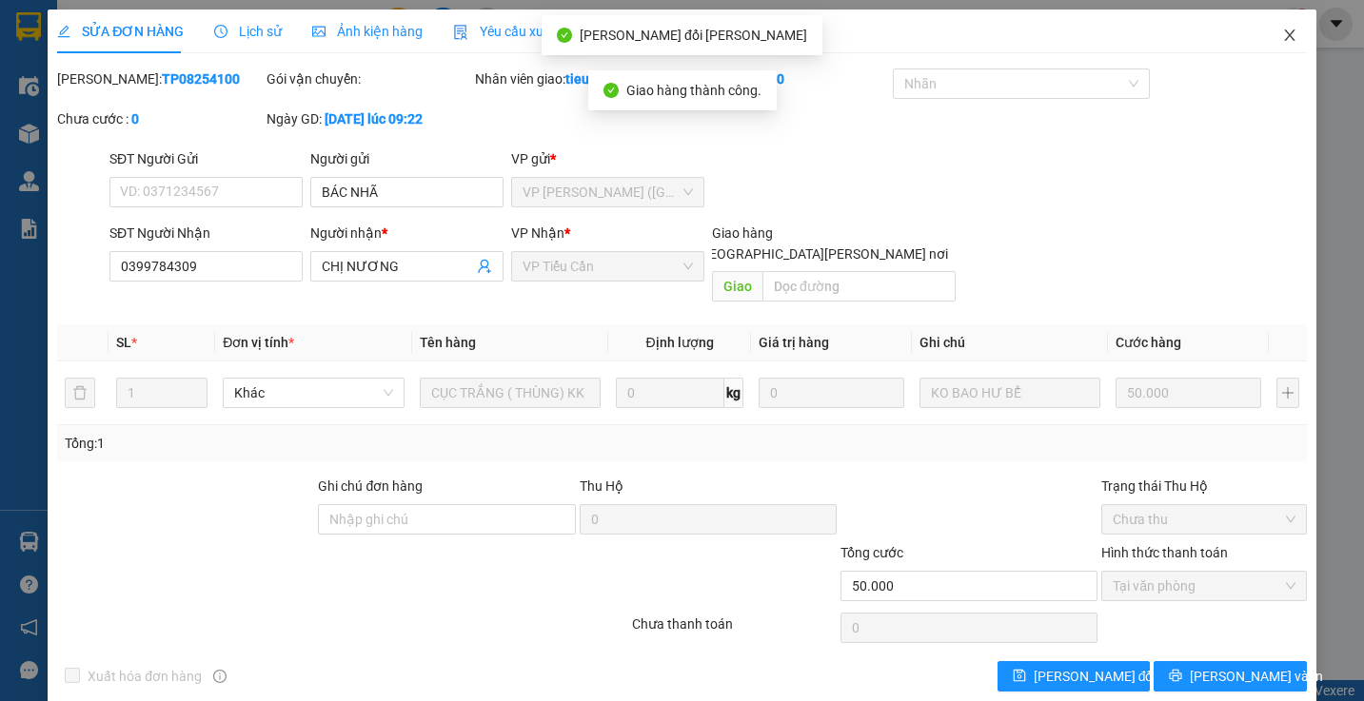
click at [1284, 34] on icon "close" at bounding box center [1289, 35] width 10 height 11
click at [1277, 34] on div "tieucan.kimhoang 1" at bounding box center [1217, 24] width 186 height 33
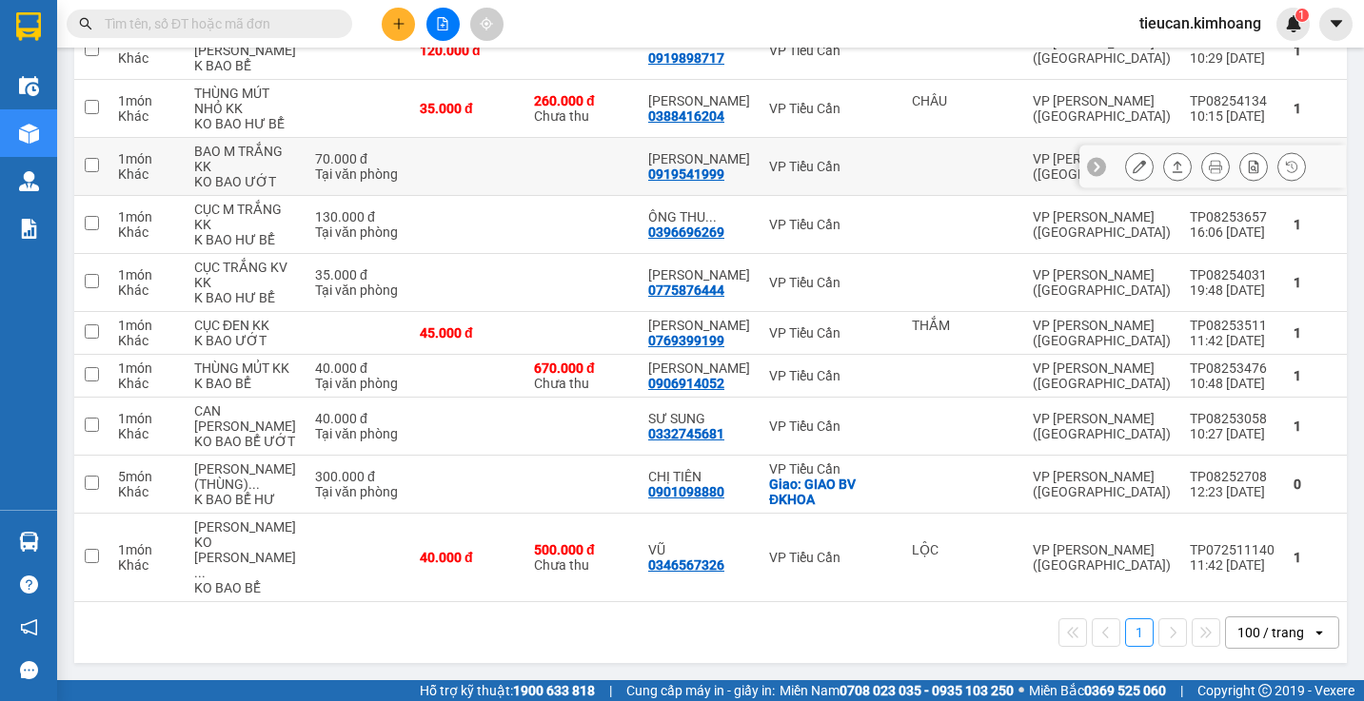
scroll to position [666, 0]
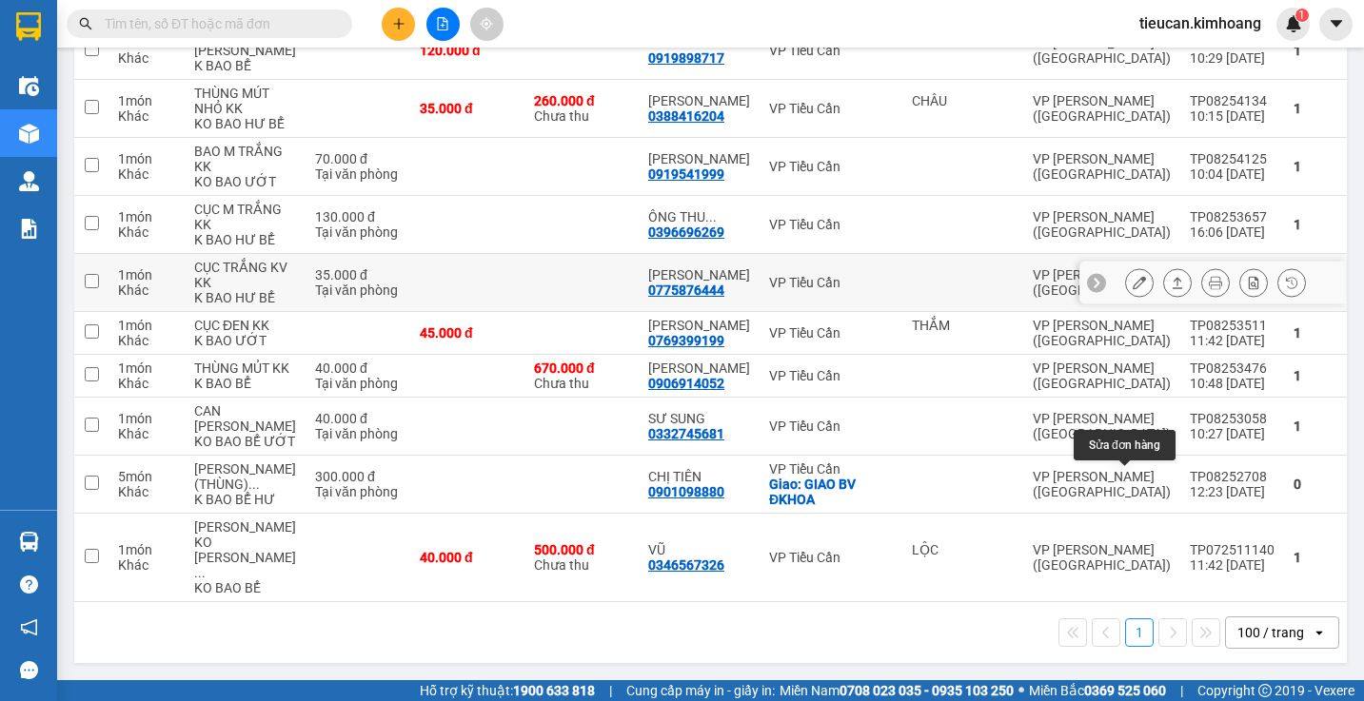
click at [1126, 300] on button at bounding box center [1139, 282] width 27 height 33
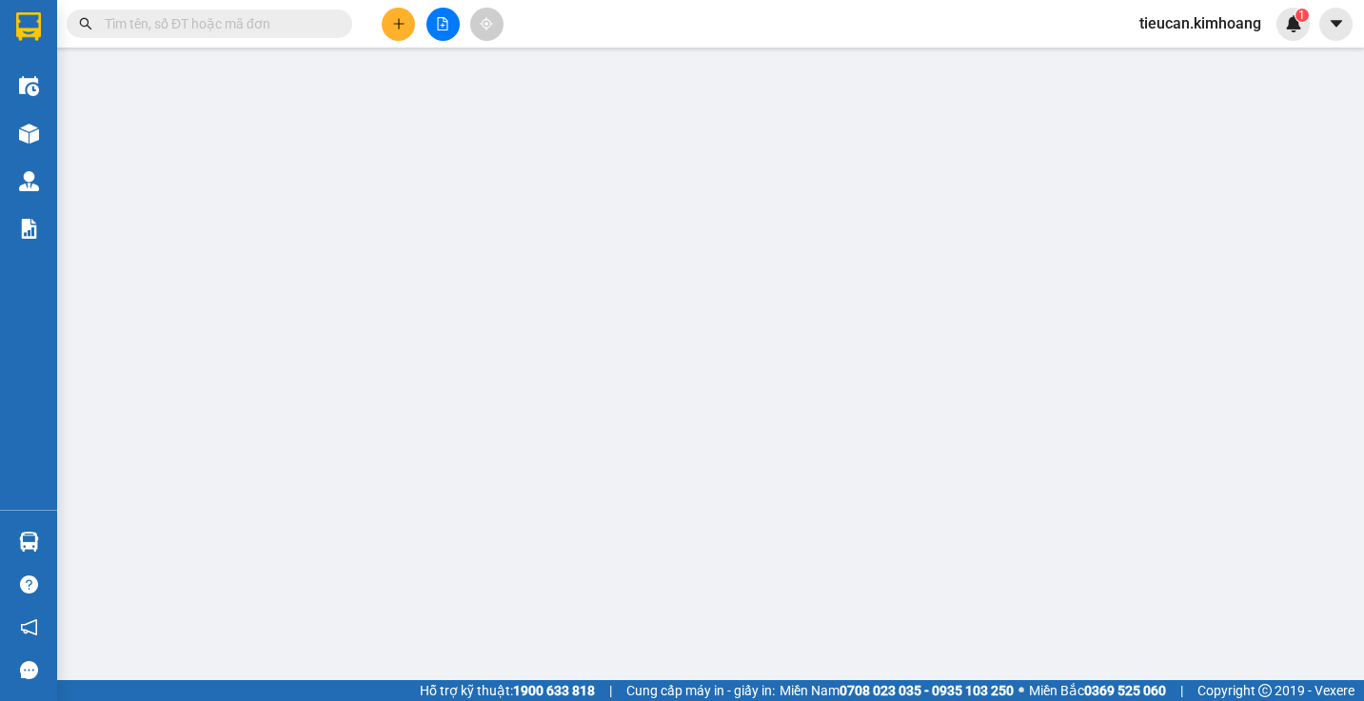
type input "0775876444"
type input "CÔNG NINH"
type input "35.000"
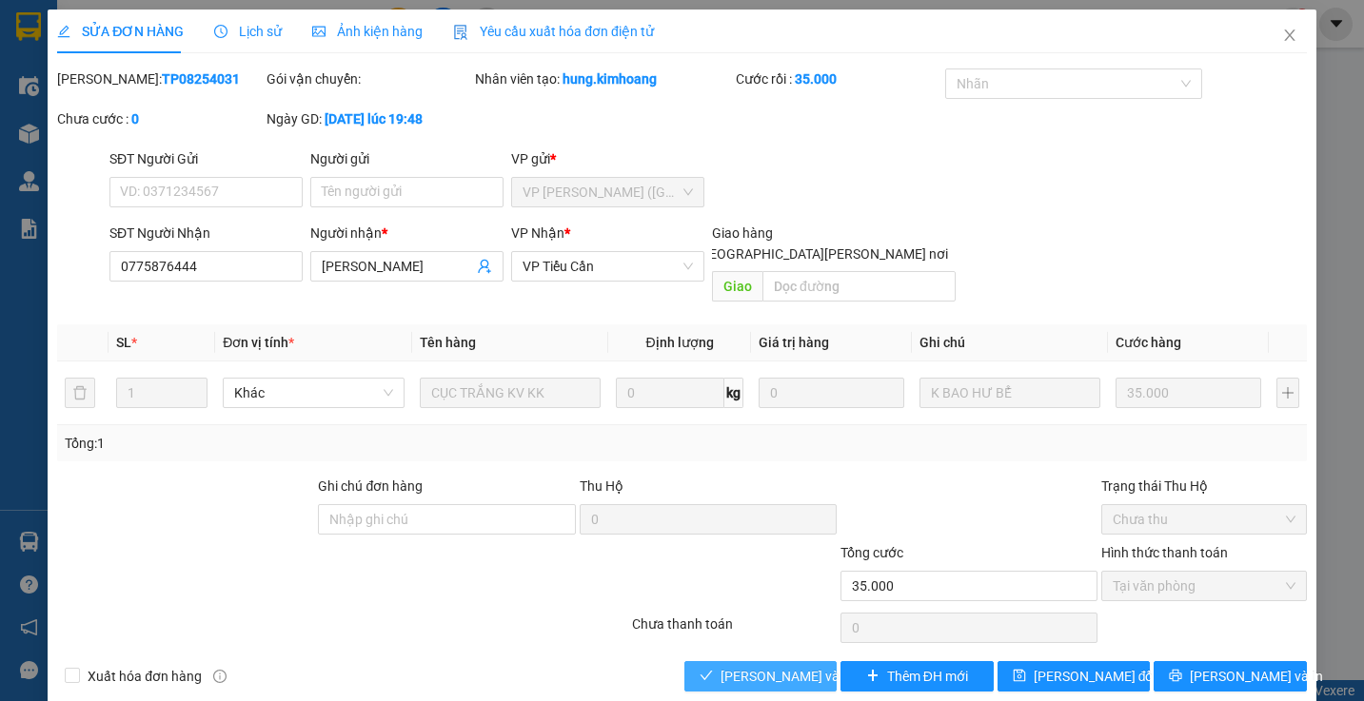
click at [729, 666] on span "Lưu và Giao hàng" at bounding box center [849, 676] width 257 height 21
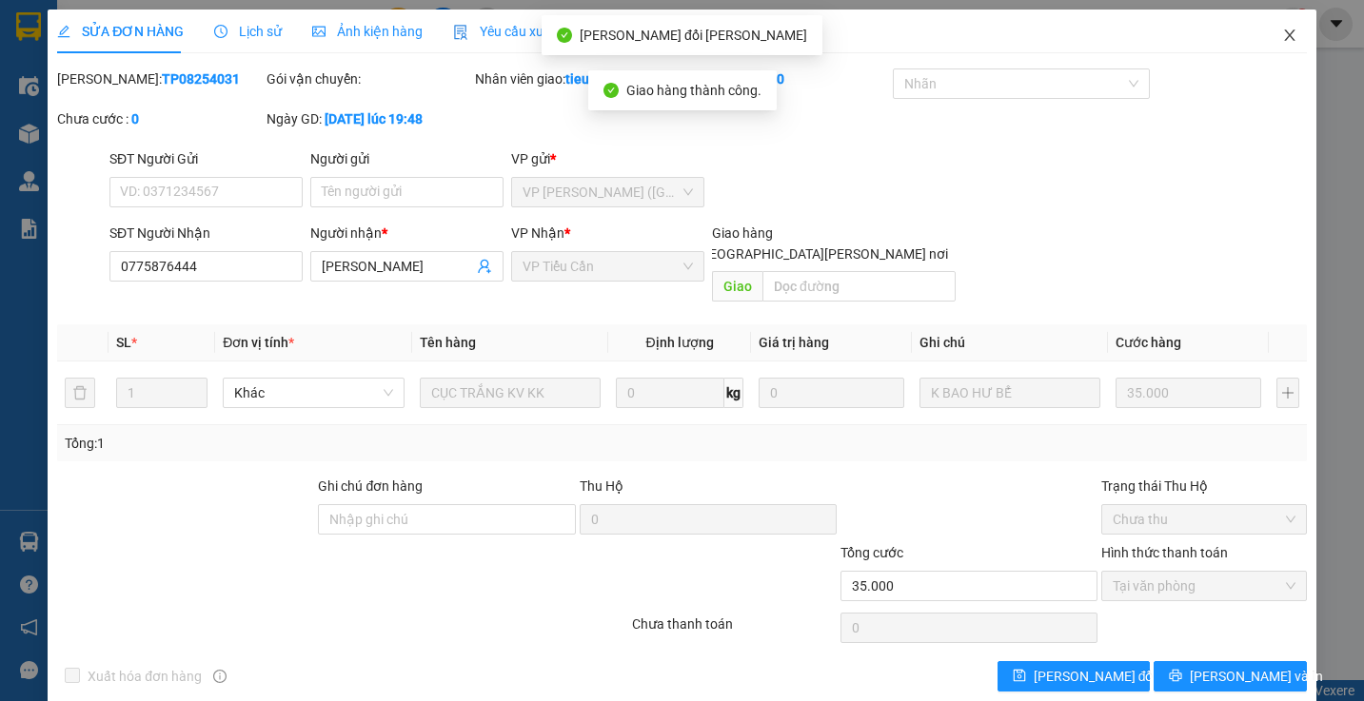
click at [1282, 41] on icon "close" at bounding box center [1289, 35] width 15 height 15
click at [1273, 41] on div "Kết quả tìm kiếm ( 0 ) Bộ lọc No Data tieucan.kimhoang 1" at bounding box center [682, 24] width 1364 height 48
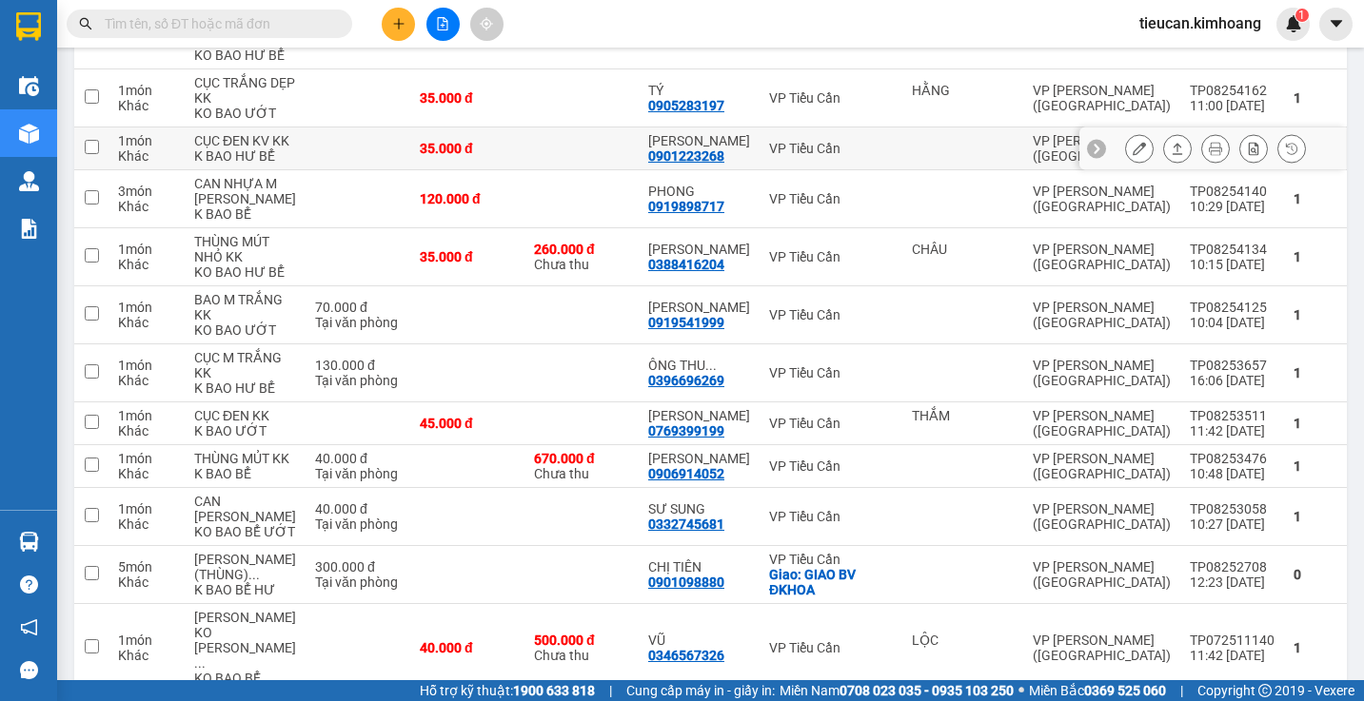
scroll to position [476, 0]
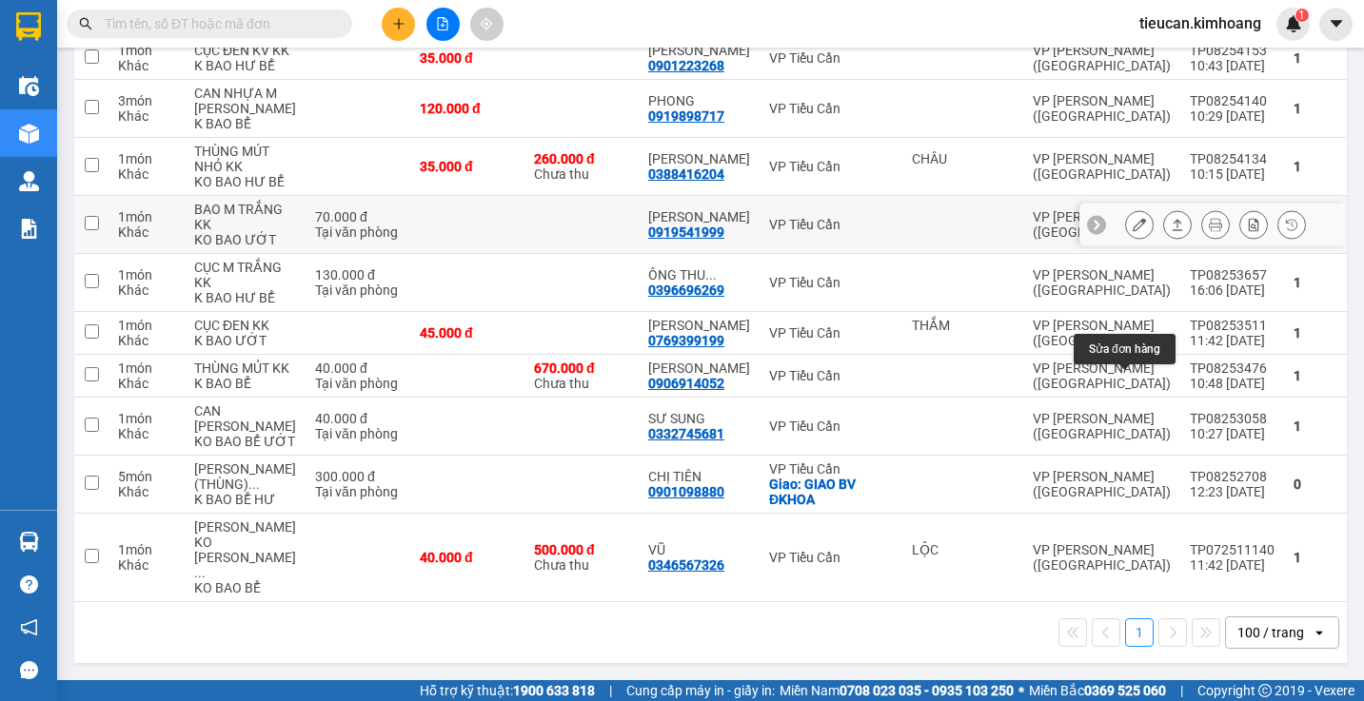
click at [1126, 242] on button at bounding box center [1139, 224] width 27 height 33
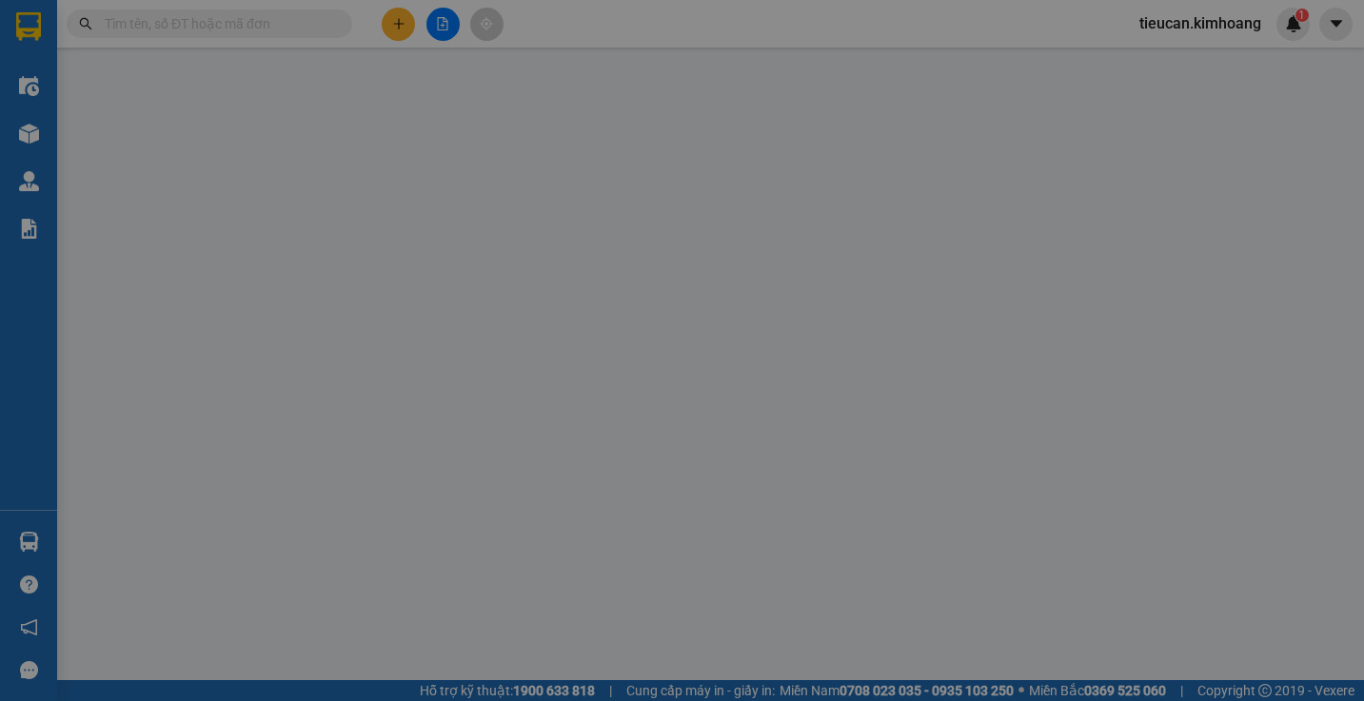
type input "0919541999"
type input "NGỌC TRINH"
type input "70.000"
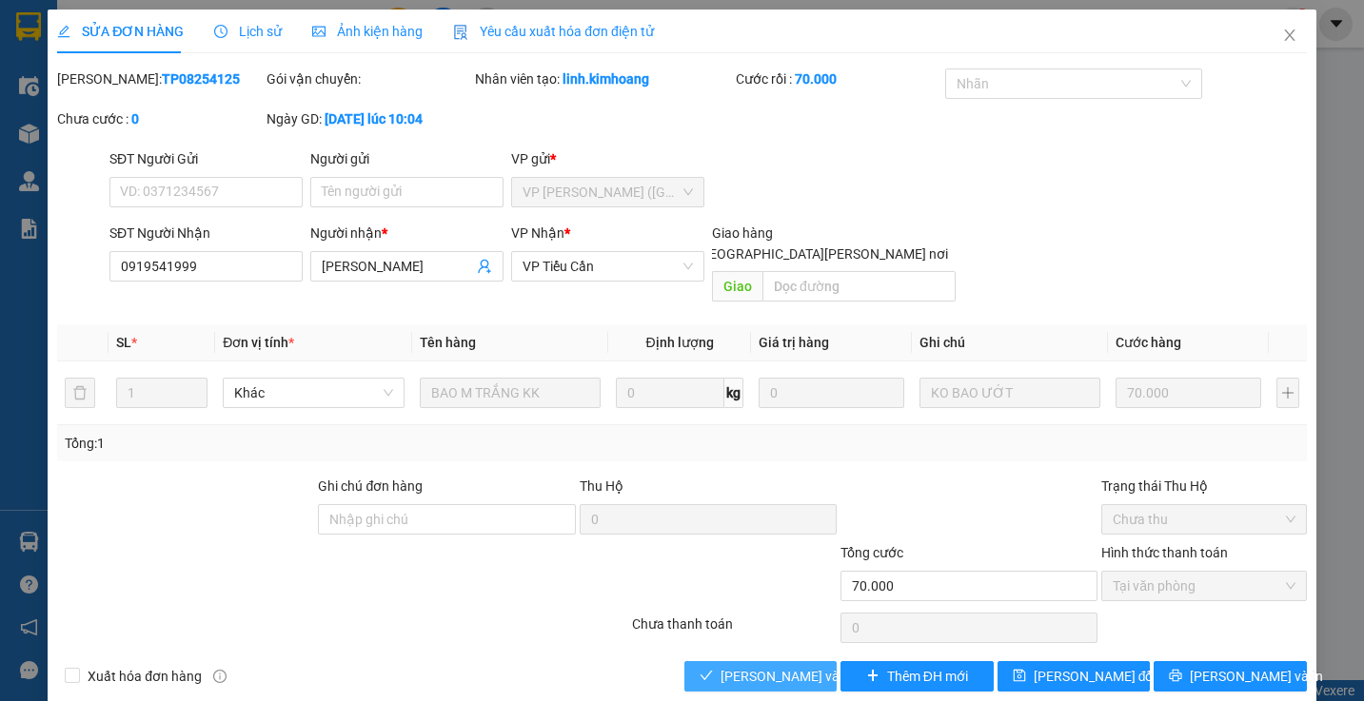
click at [790, 666] on span "Lưu và Giao hàng" at bounding box center [849, 676] width 257 height 21
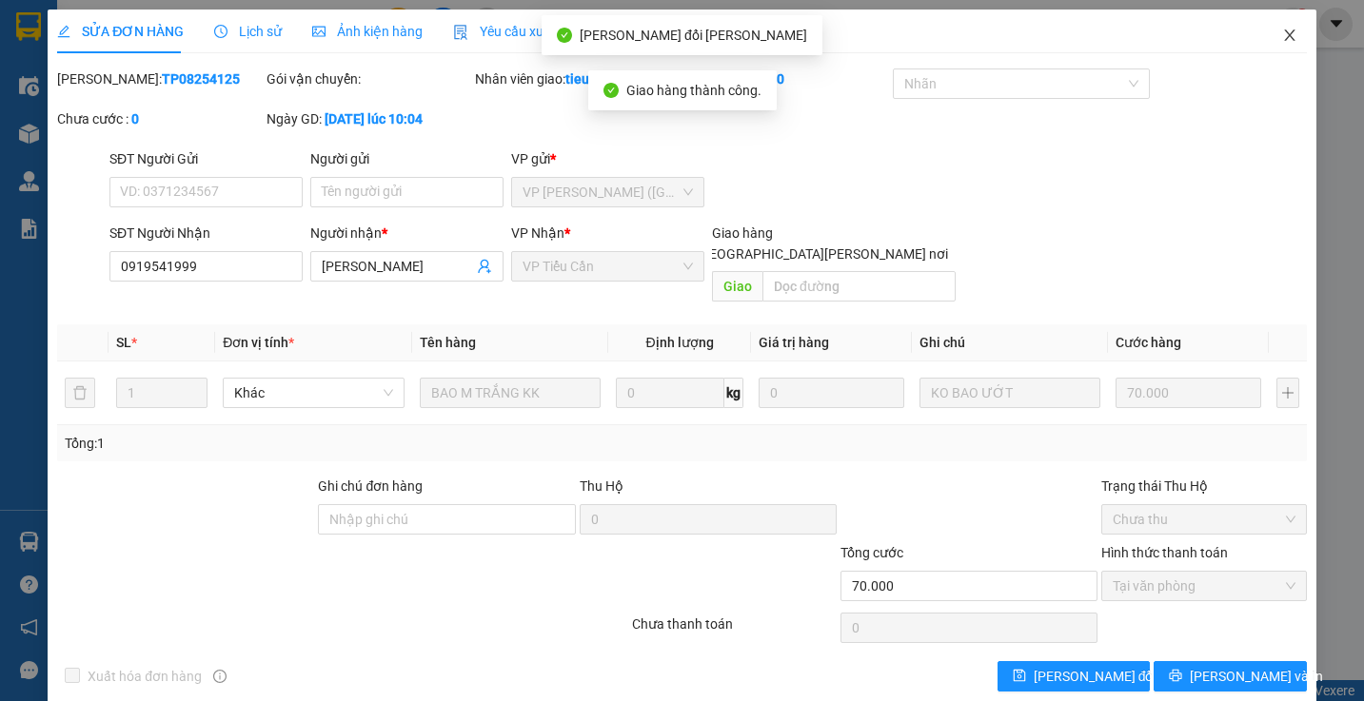
click at [1282, 30] on icon "close" at bounding box center [1289, 35] width 15 height 15
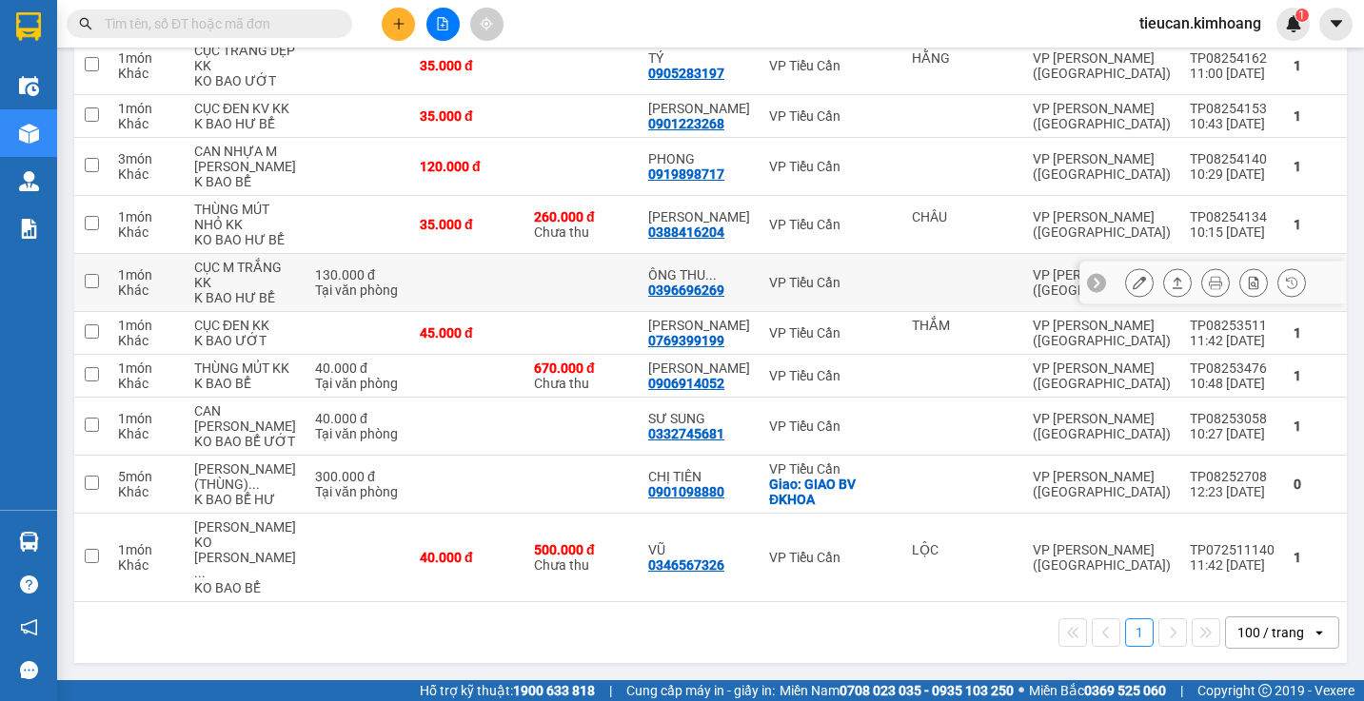
scroll to position [664, 0]
click at [404, 28] on icon "plus" at bounding box center [398, 23] width 13 height 13
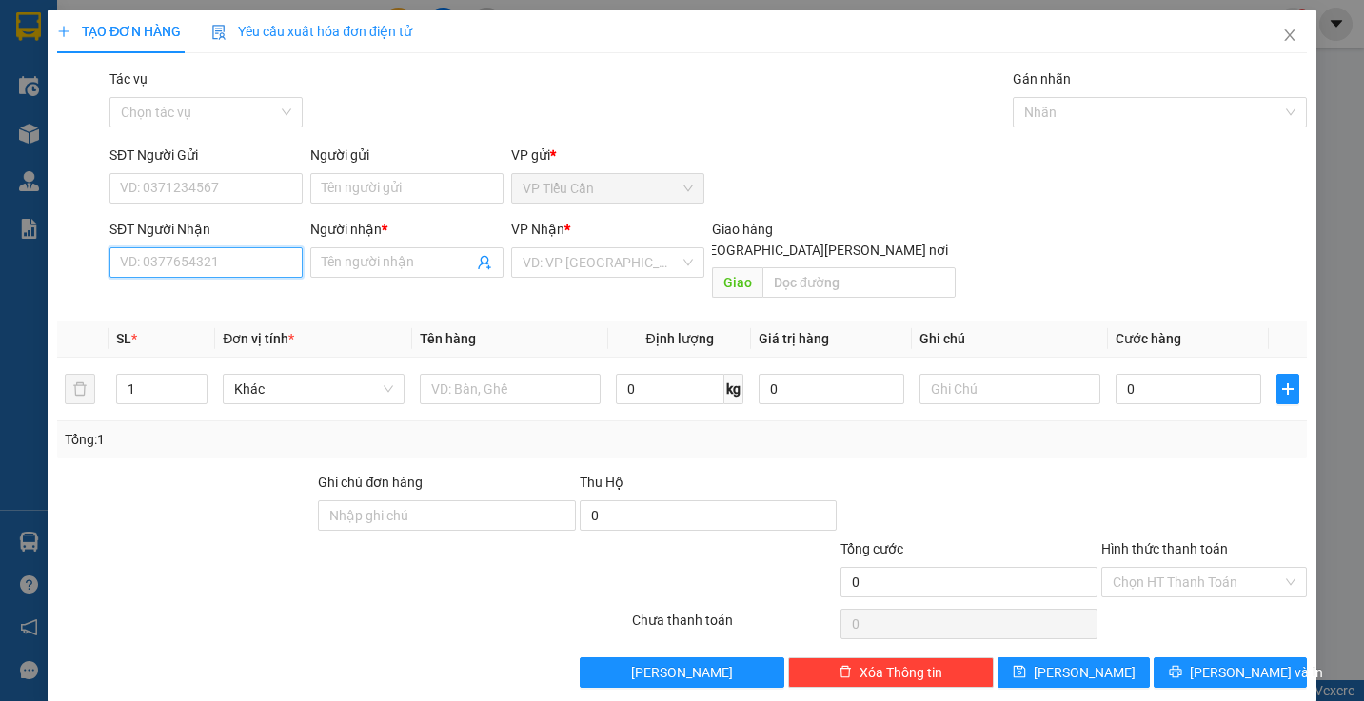
click at [236, 270] on input "SĐT Người Nhận" at bounding box center [205, 262] width 193 height 30
click at [349, 188] on input "Người gửi" at bounding box center [406, 188] width 193 height 30
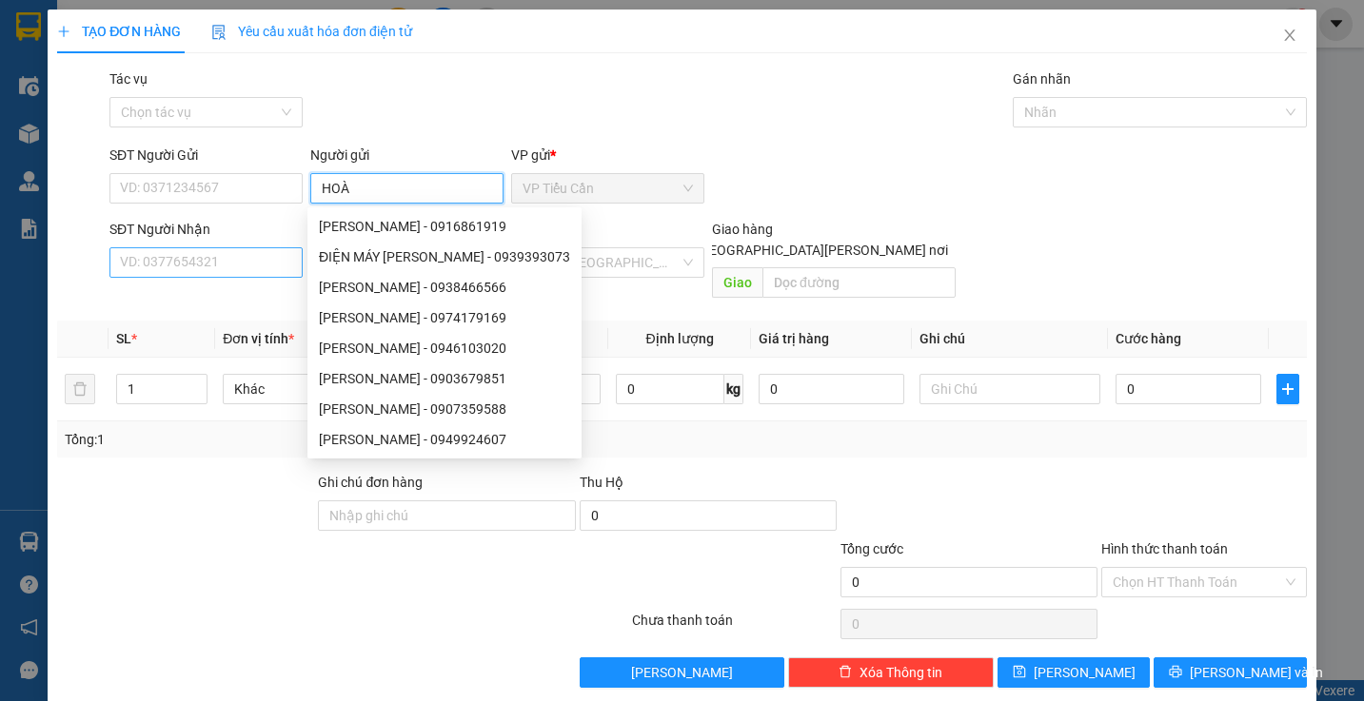
type input "HOÀ"
click at [276, 260] on input "SĐT Người Nhận" at bounding box center [205, 262] width 193 height 30
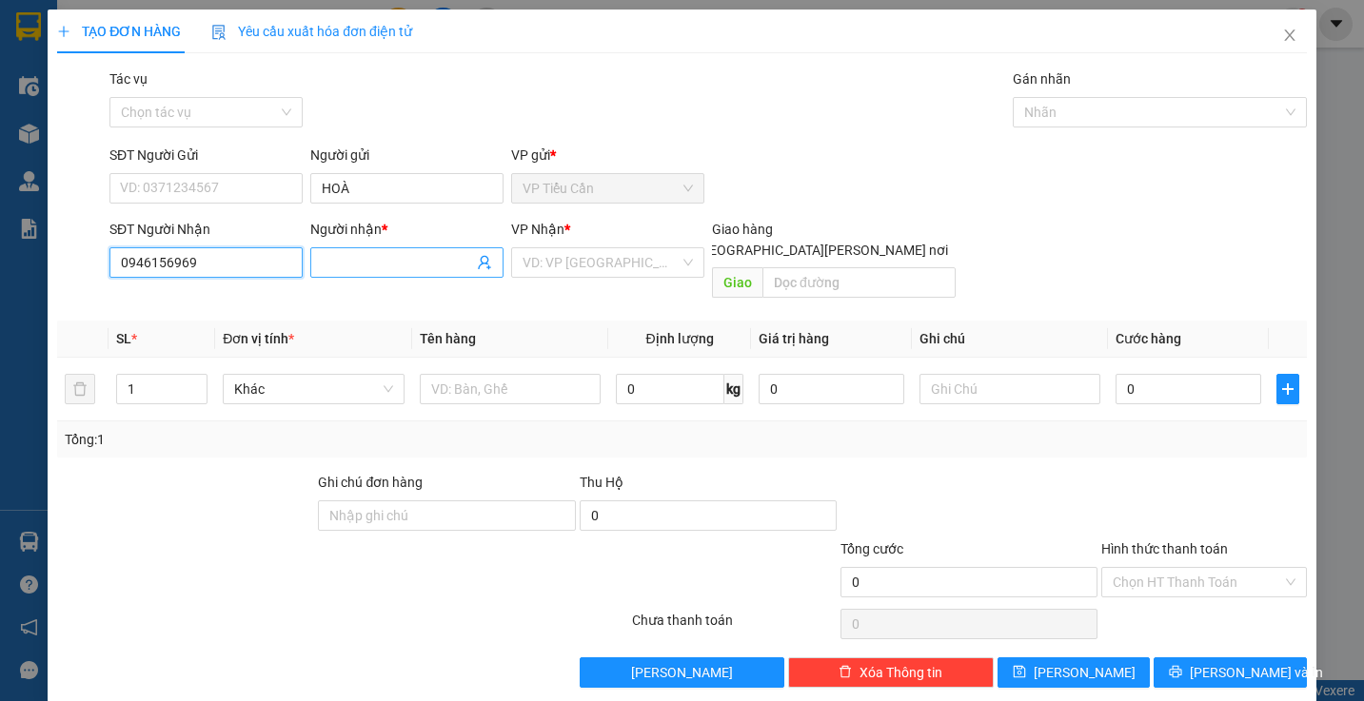
type input "0946156969"
click at [371, 262] on input "Người nhận *" at bounding box center [397, 262] width 151 height 21
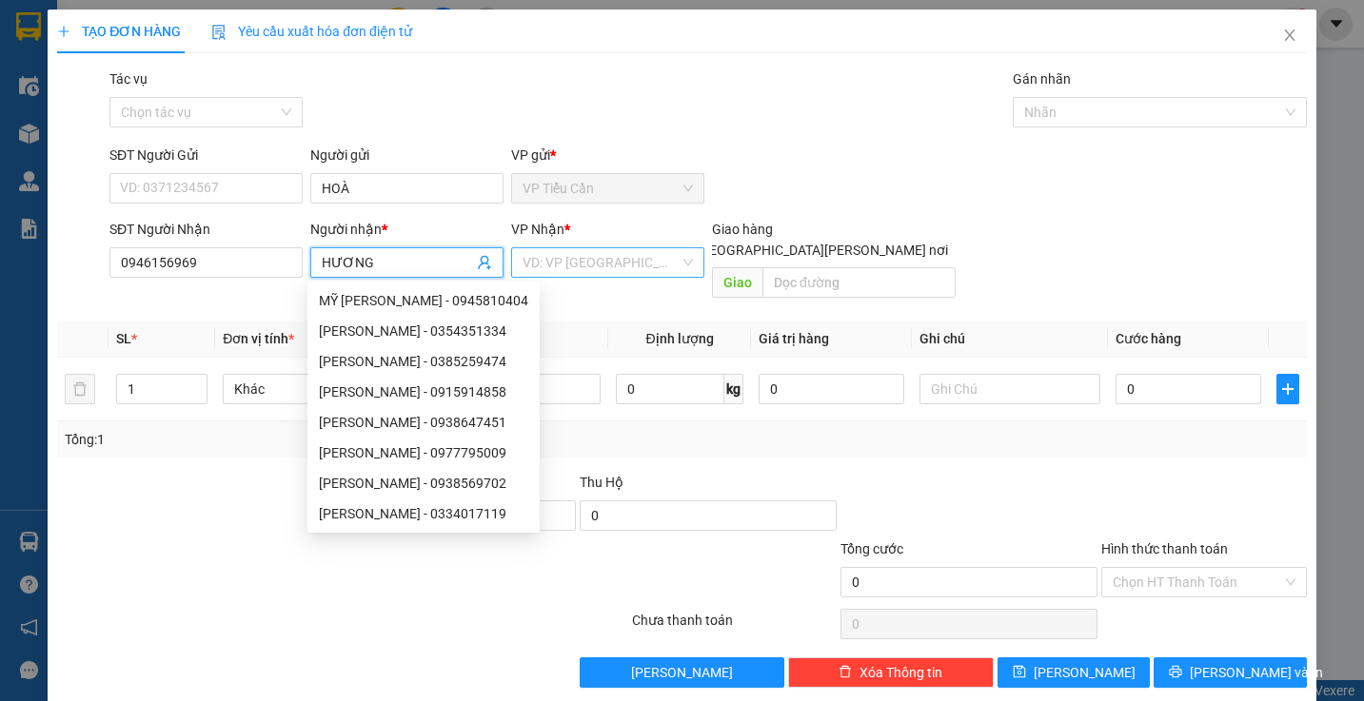
type input "HƯƠNG"
click at [537, 260] on input "search" at bounding box center [601, 262] width 157 height 29
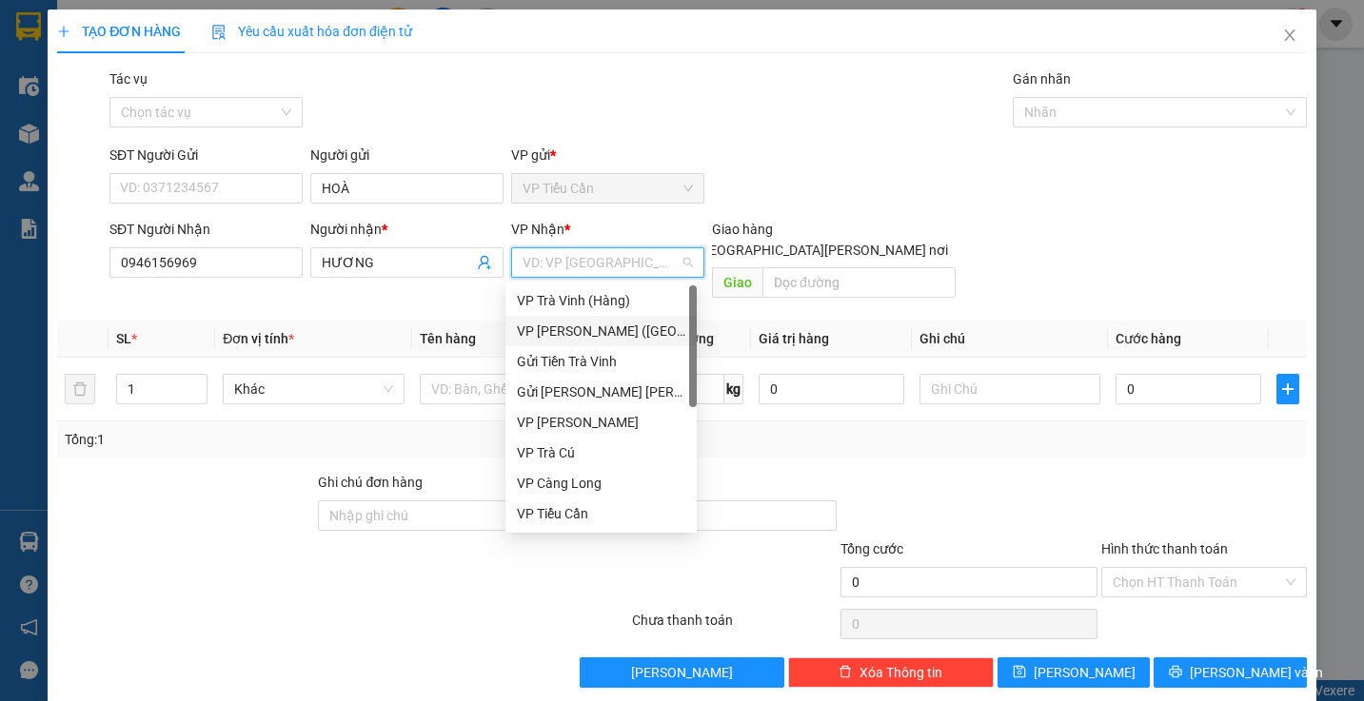
click at [578, 329] on div "VP [PERSON_NAME] ([GEOGRAPHIC_DATA])" at bounding box center [601, 331] width 168 height 21
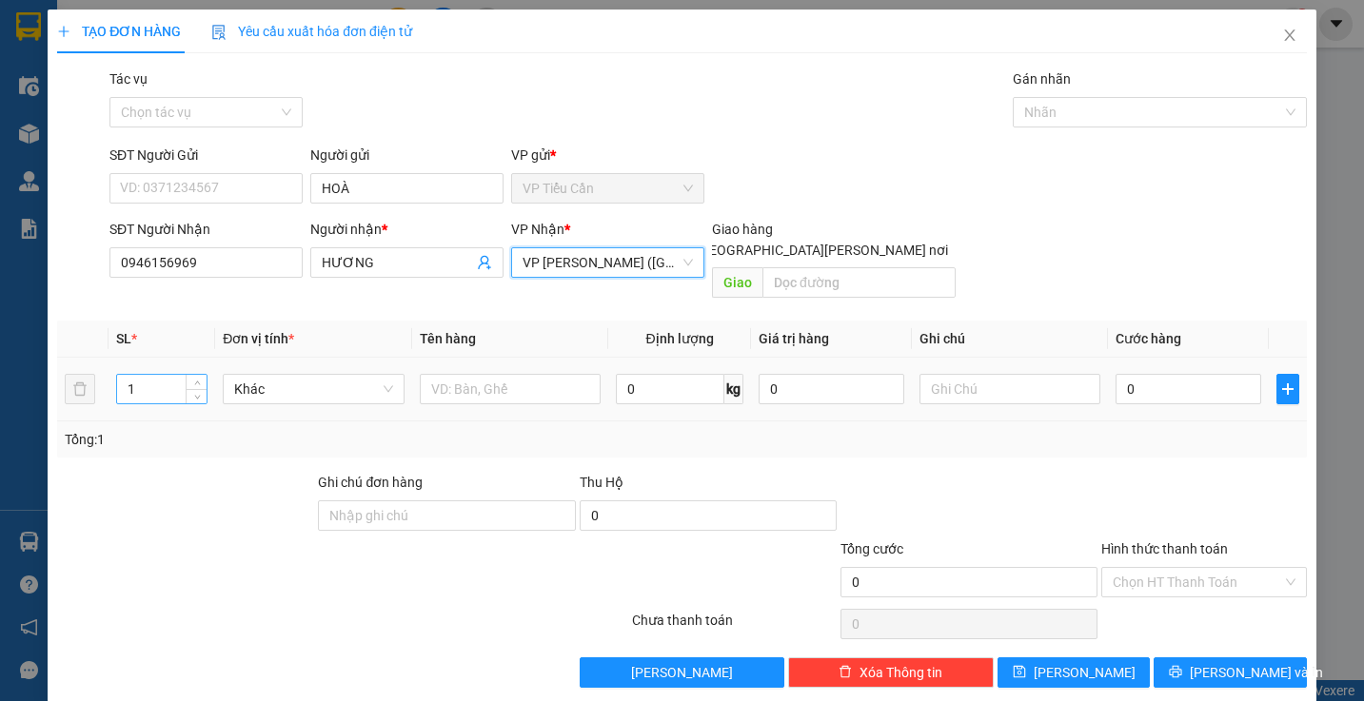
click at [137, 375] on input "1" at bounding box center [162, 389] width 90 height 29
type input "2"
click at [431, 374] on input "text" at bounding box center [510, 389] width 181 height 30
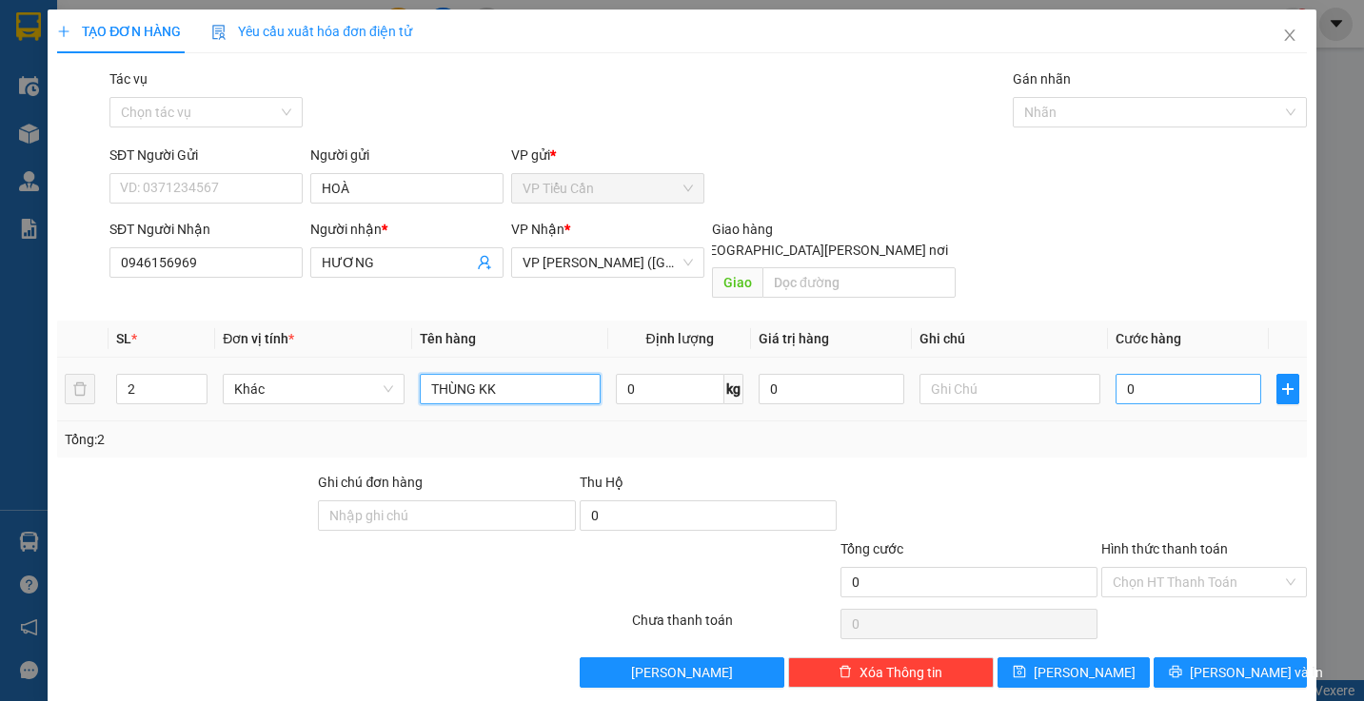
type input "THÙNG KK"
click at [1115, 374] on input "0" at bounding box center [1188, 389] width 146 height 30
type input "8"
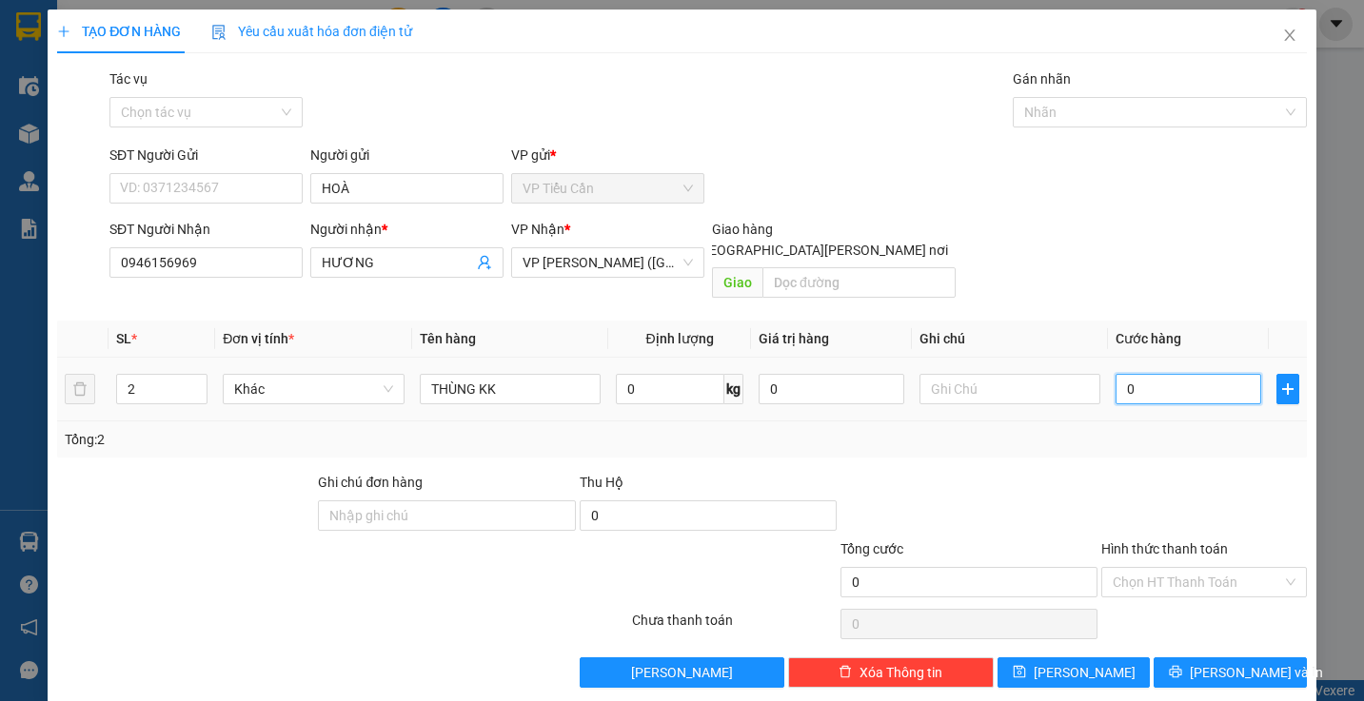
type input "8"
type input "80"
type input "80.000"
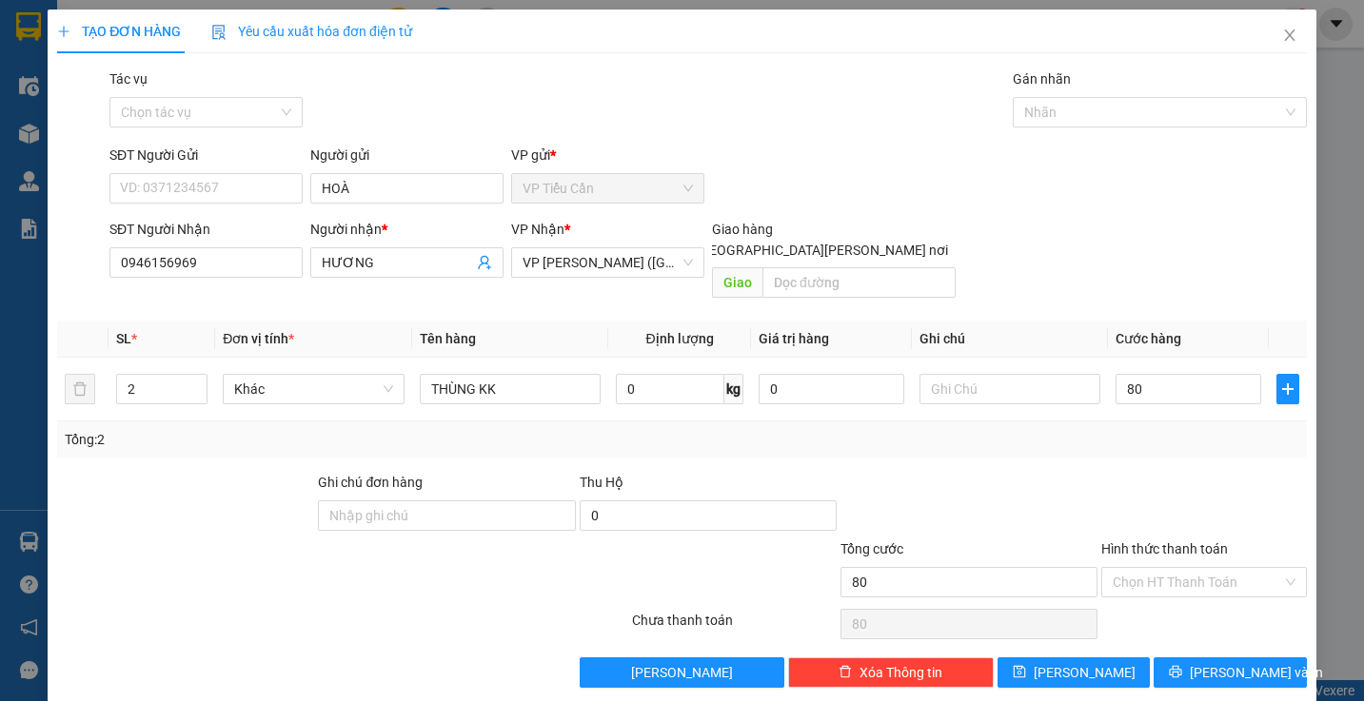
type input "80.000"
click at [1065, 482] on div at bounding box center [969, 505] width 261 height 67
click at [1149, 568] on input "Hình thức thanh toán" at bounding box center [1197, 582] width 168 height 29
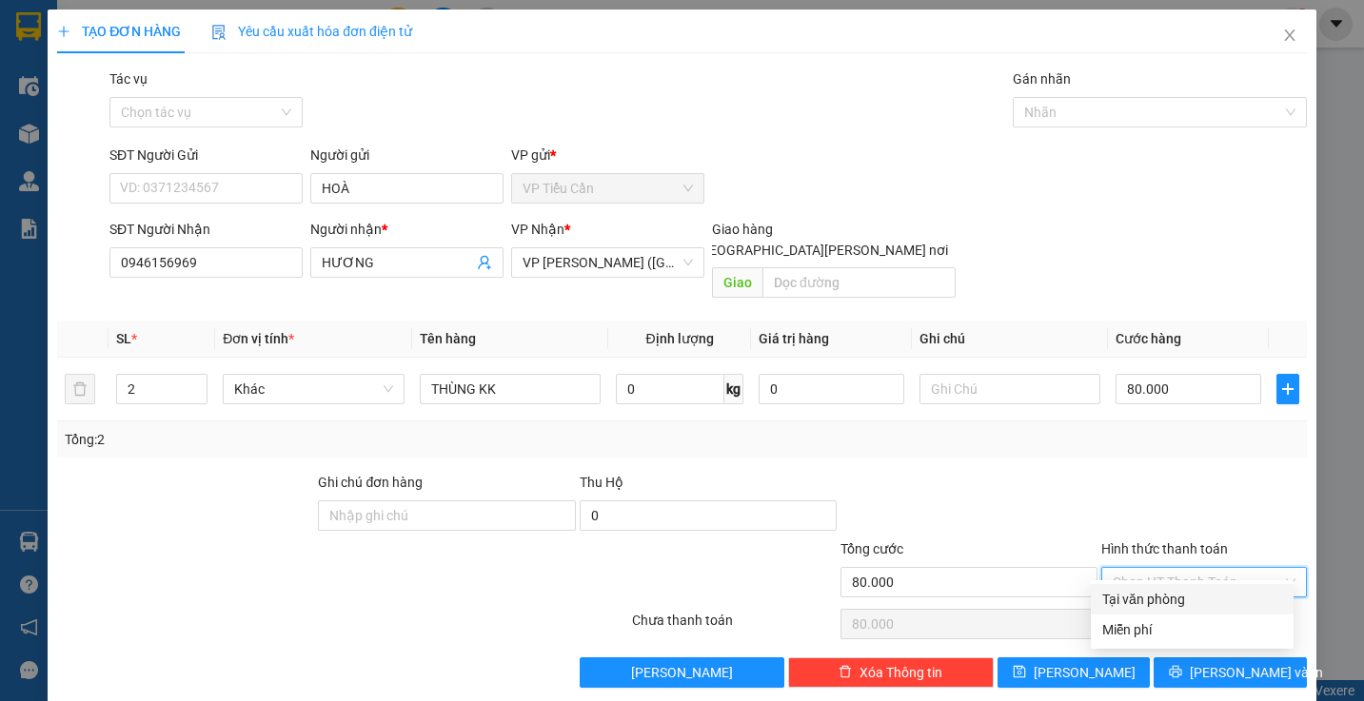
click at [1149, 568] on input "Hình thức thanh toán" at bounding box center [1197, 582] width 168 height 29
click at [1171, 599] on div "Tại văn phòng" at bounding box center [1192, 599] width 180 height 21
type input "0"
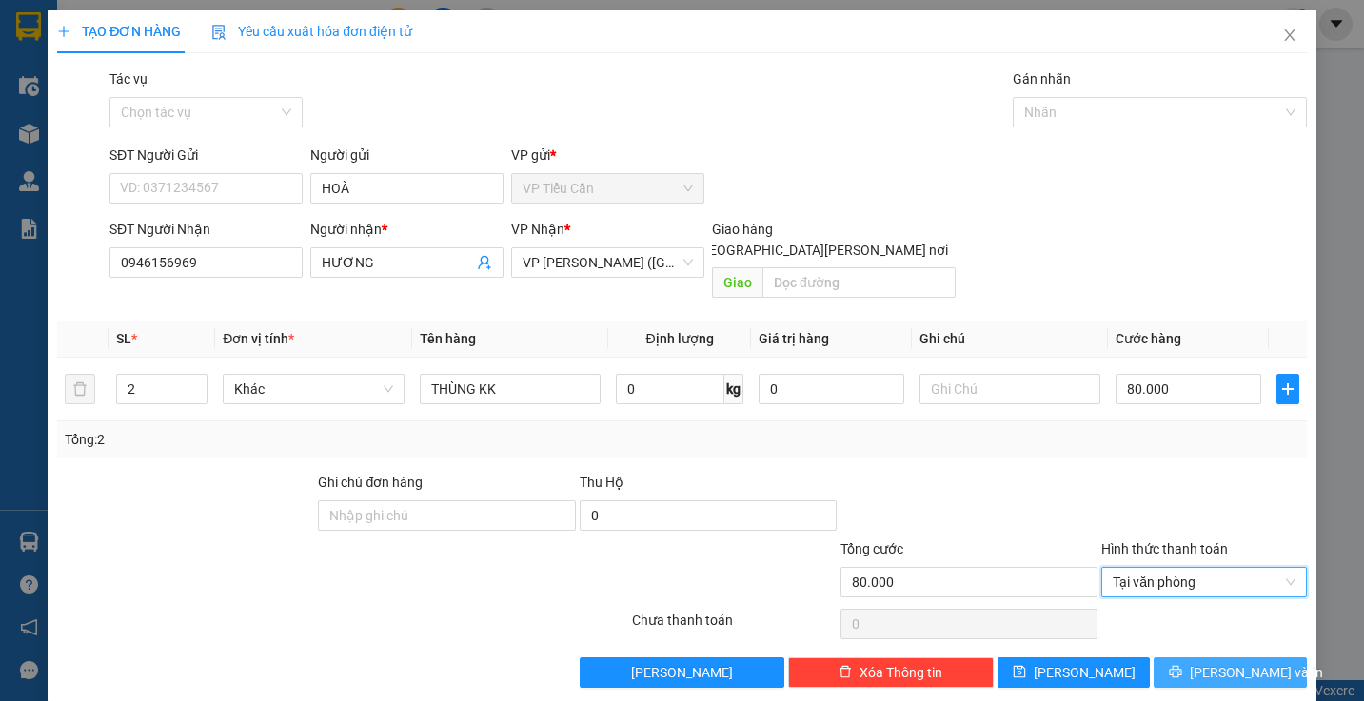
click at [1198, 658] on button "Lưu và In" at bounding box center [1230, 673] width 153 height 30
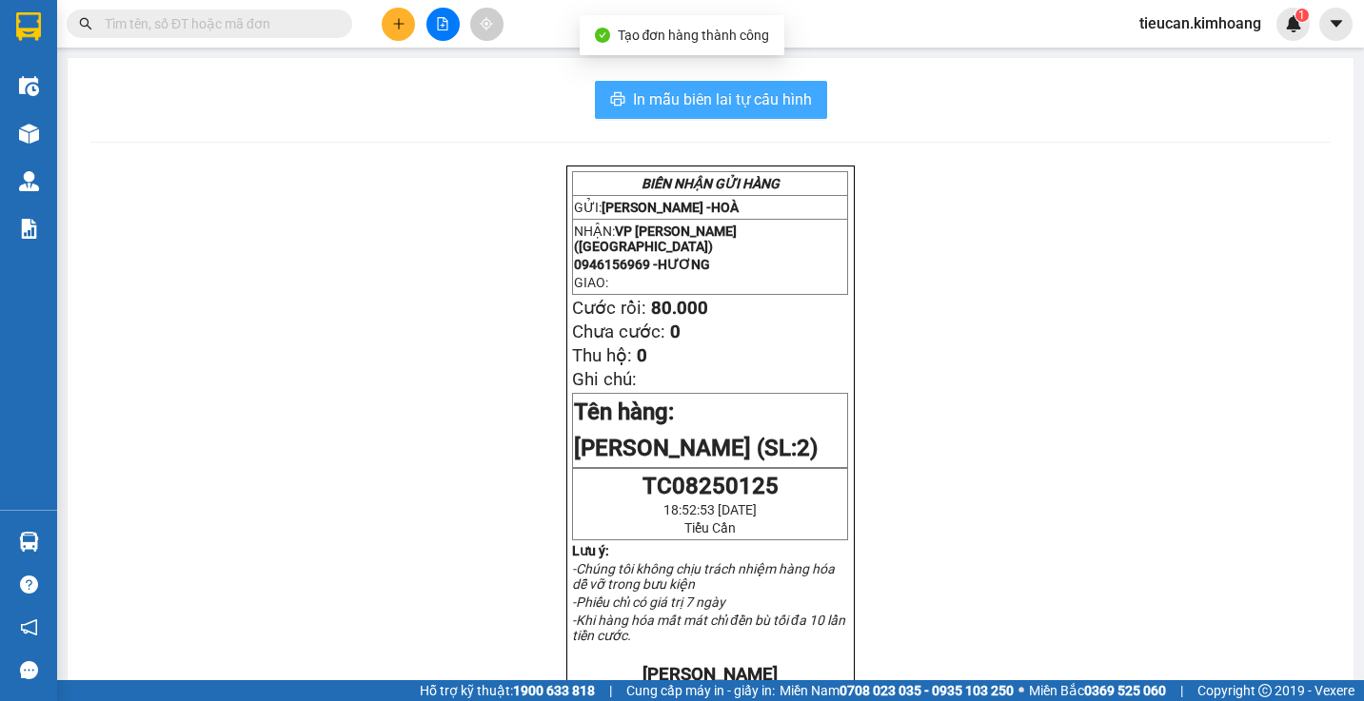
click at [721, 104] on span "In mẫu biên lai tự cấu hình" at bounding box center [722, 100] width 179 height 24
